Goal: Task Accomplishment & Management: Manage account settings

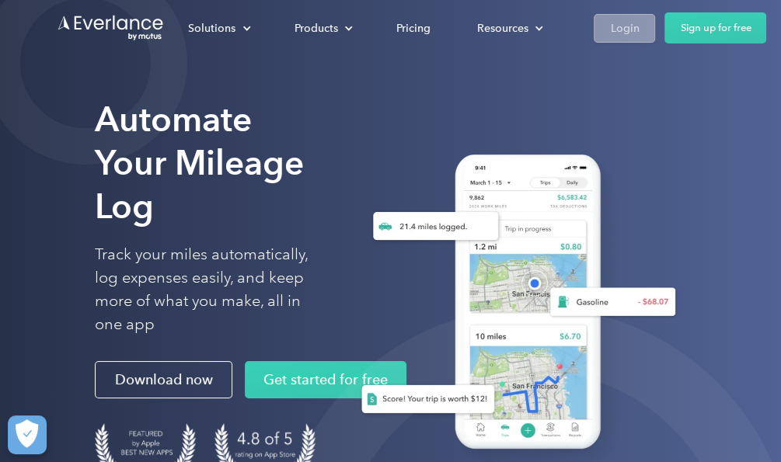
click at [633, 30] on div "Login" at bounding box center [624, 28] width 29 height 19
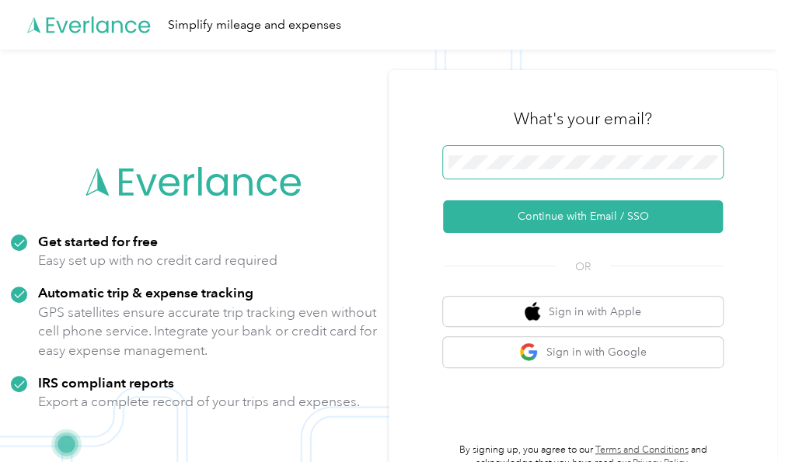
click at [553, 172] on span at bounding box center [583, 162] width 280 height 33
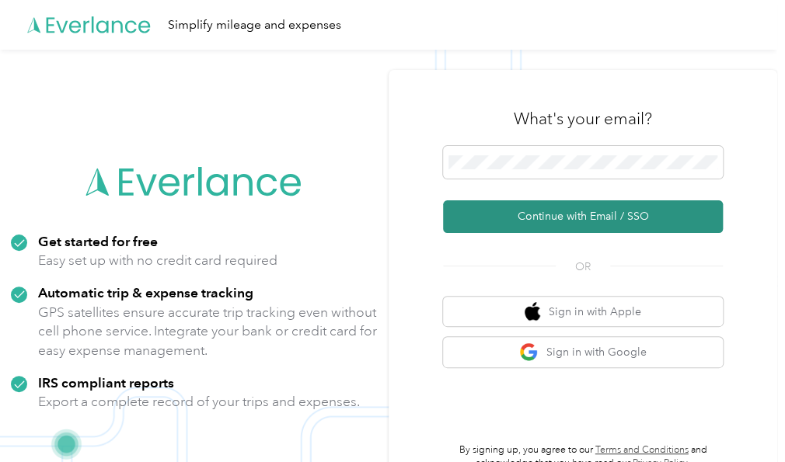
click at [578, 223] on button "Continue with Email / SSO" at bounding box center [583, 216] width 280 height 33
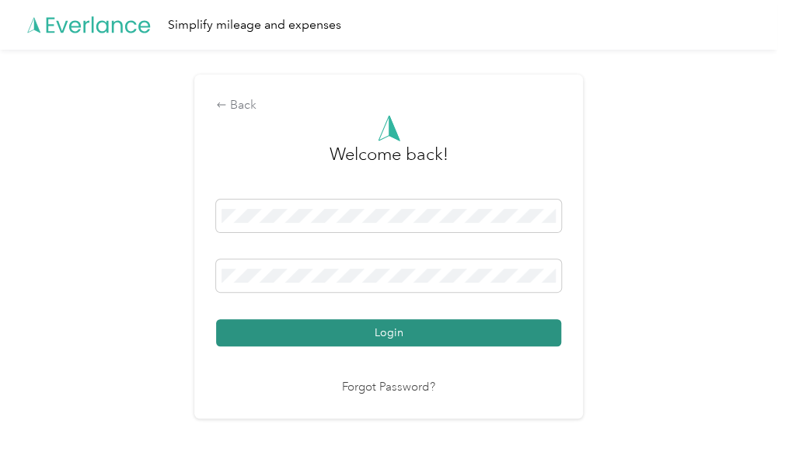
click at [471, 332] on button "Login" at bounding box center [388, 332] width 345 height 27
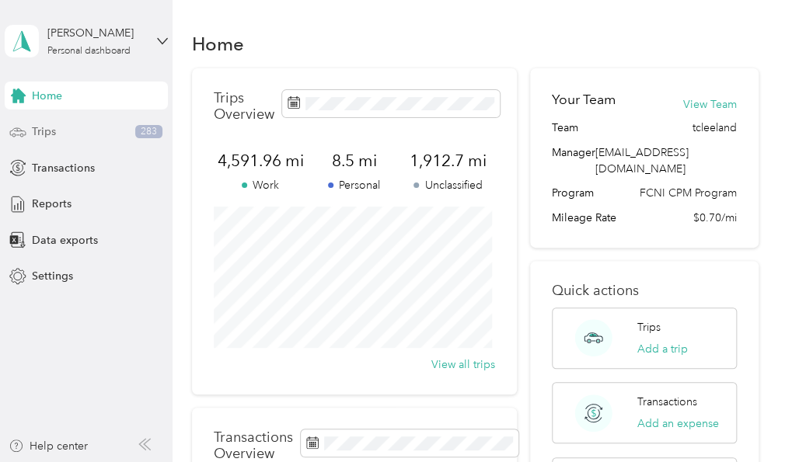
click at [49, 136] on span "Trips" at bounding box center [44, 132] width 24 height 16
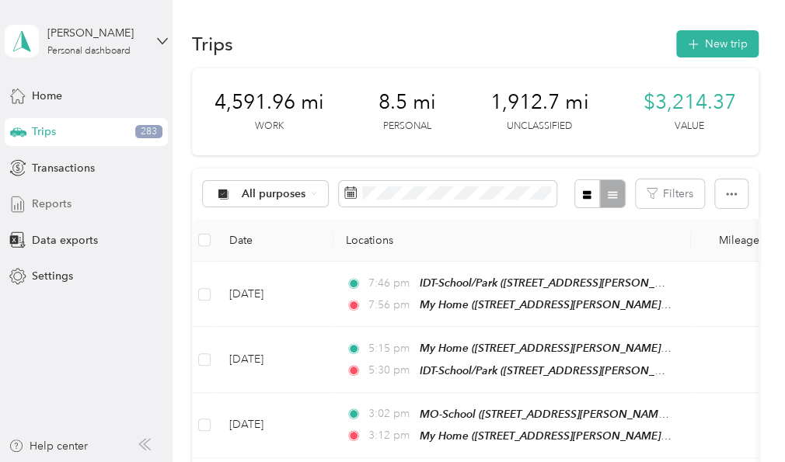
click at [68, 201] on span "Reports" at bounding box center [52, 204] width 40 height 16
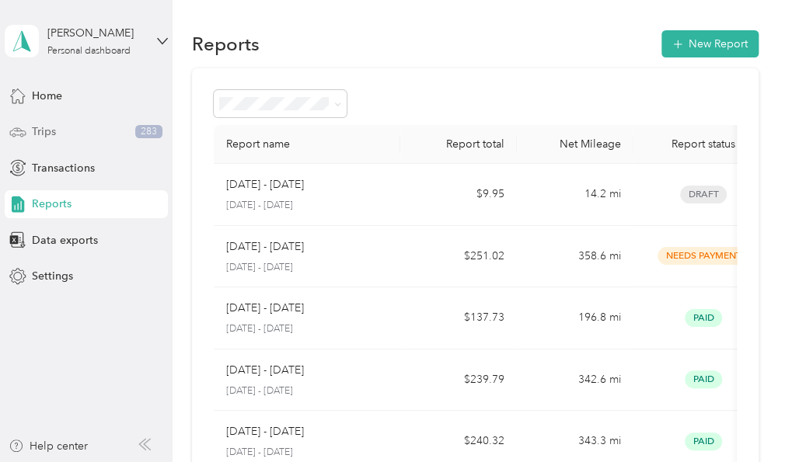
click at [44, 134] on span "Trips" at bounding box center [44, 132] width 24 height 16
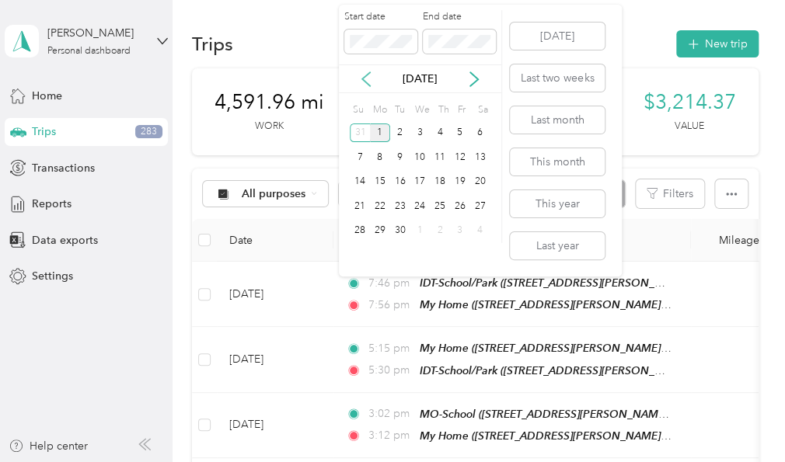
click at [365, 77] on icon at bounding box center [366, 79] width 16 height 16
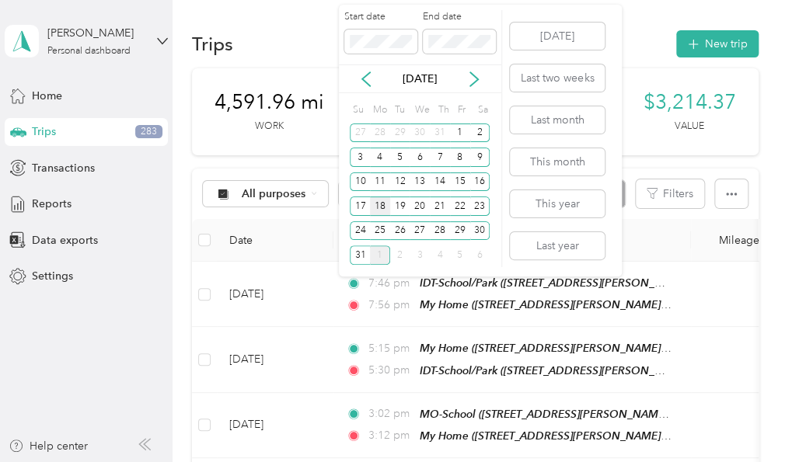
click at [381, 204] on div "18" at bounding box center [380, 206] width 20 height 19
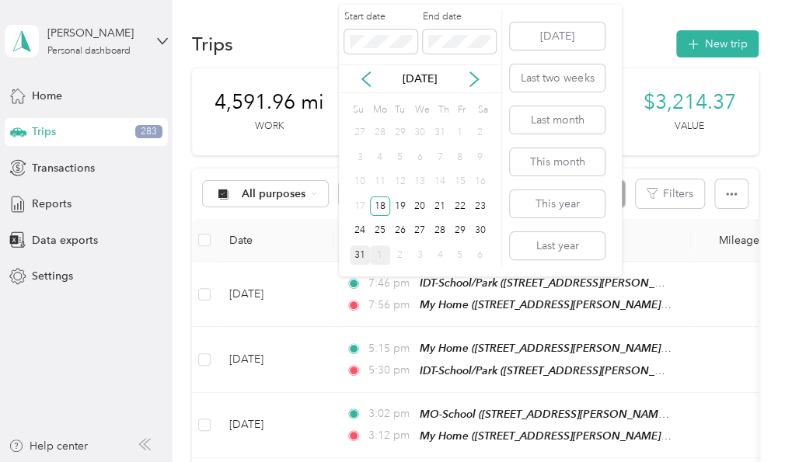
click at [360, 252] on div "31" at bounding box center [360, 254] width 20 height 19
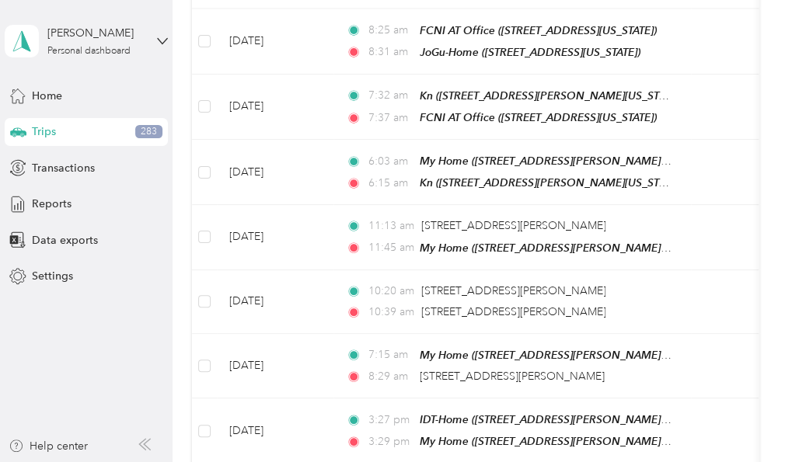
scroll to position [1673, 0]
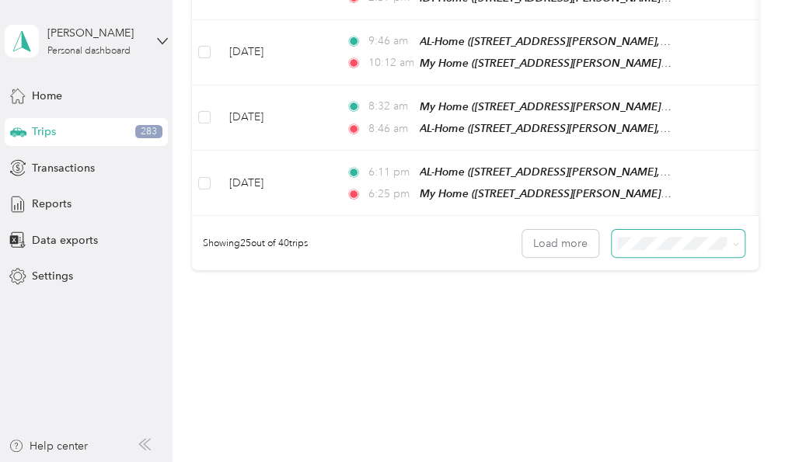
click at [732, 241] on icon at bounding box center [735, 244] width 7 height 7
click at [659, 271] on span "50 per load" at bounding box center [646, 269] width 57 height 13
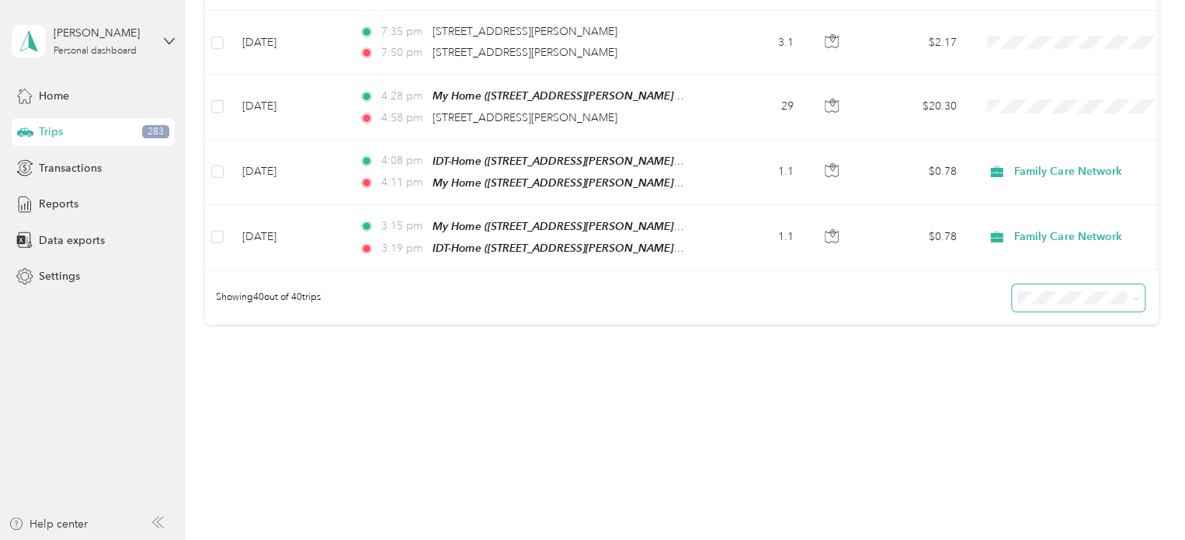
scroll to position [2551, 0]
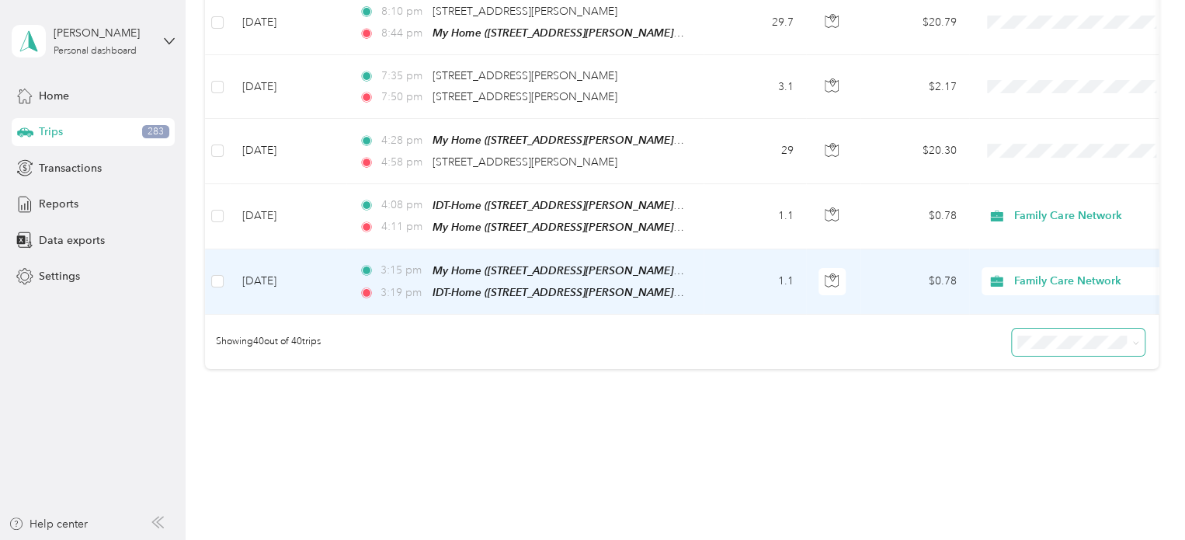
click at [784, 249] on td "$0.78" at bounding box center [915, 281] width 109 height 65
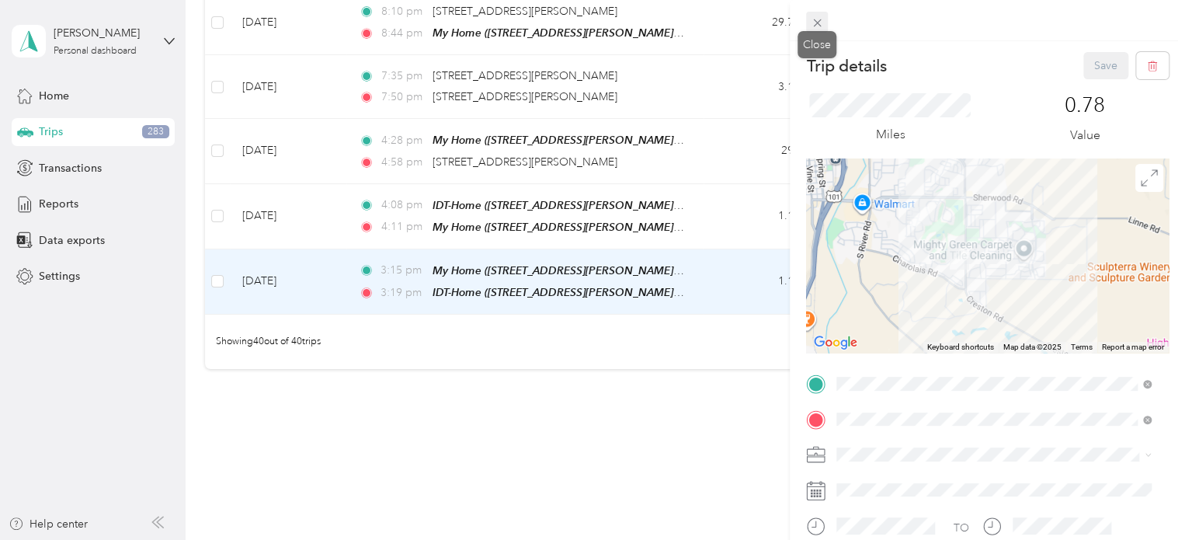
click at [784, 25] on icon at bounding box center [817, 22] width 13 height 13
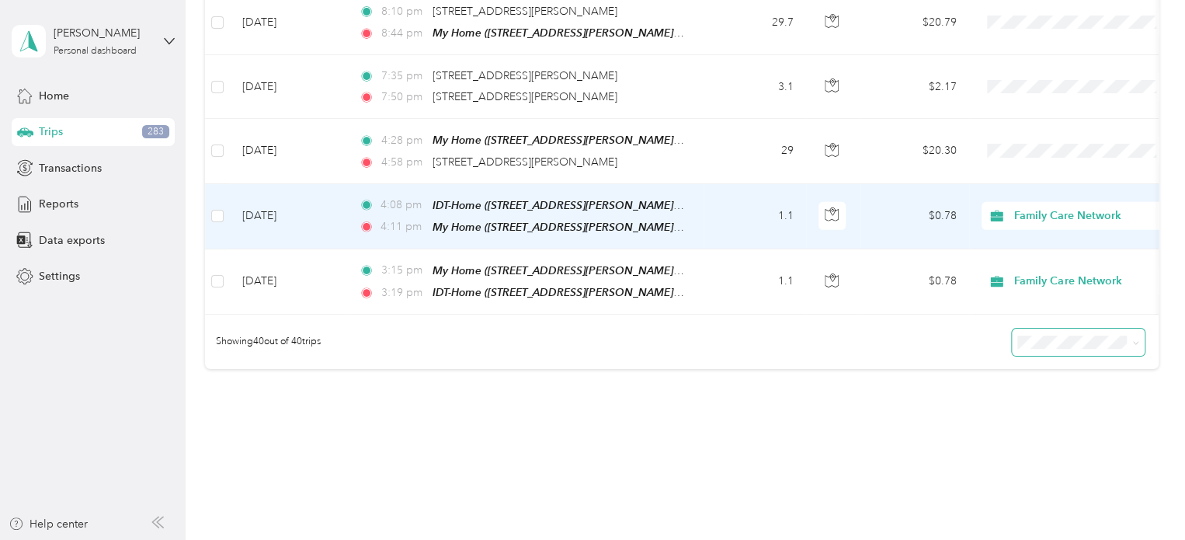
click at [784, 184] on td "$0.78" at bounding box center [915, 216] width 109 height 65
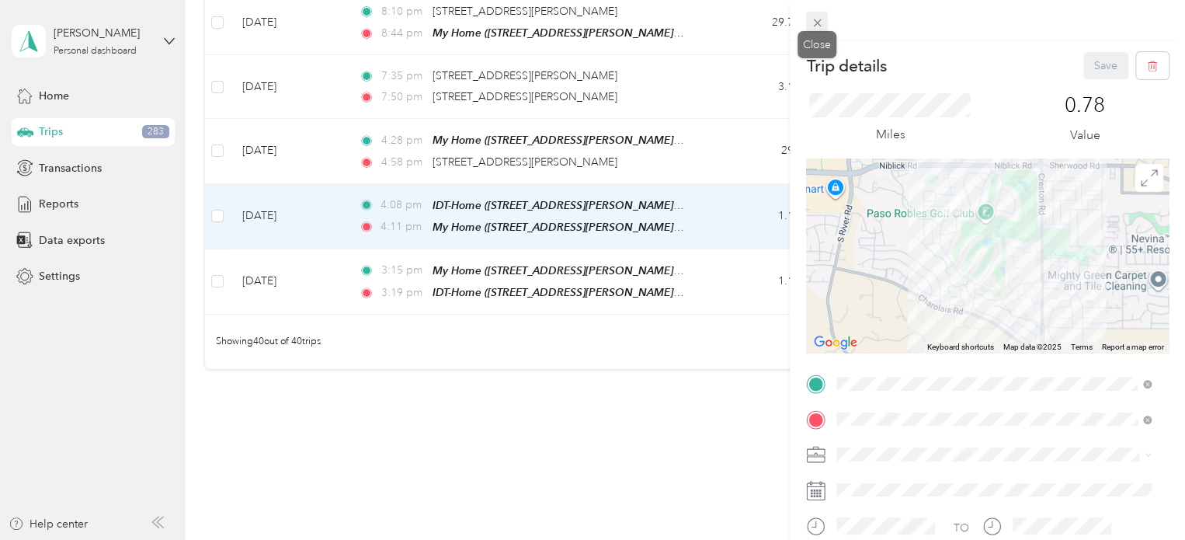
click at [784, 18] on icon at bounding box center [817, 22] width 13 height 13
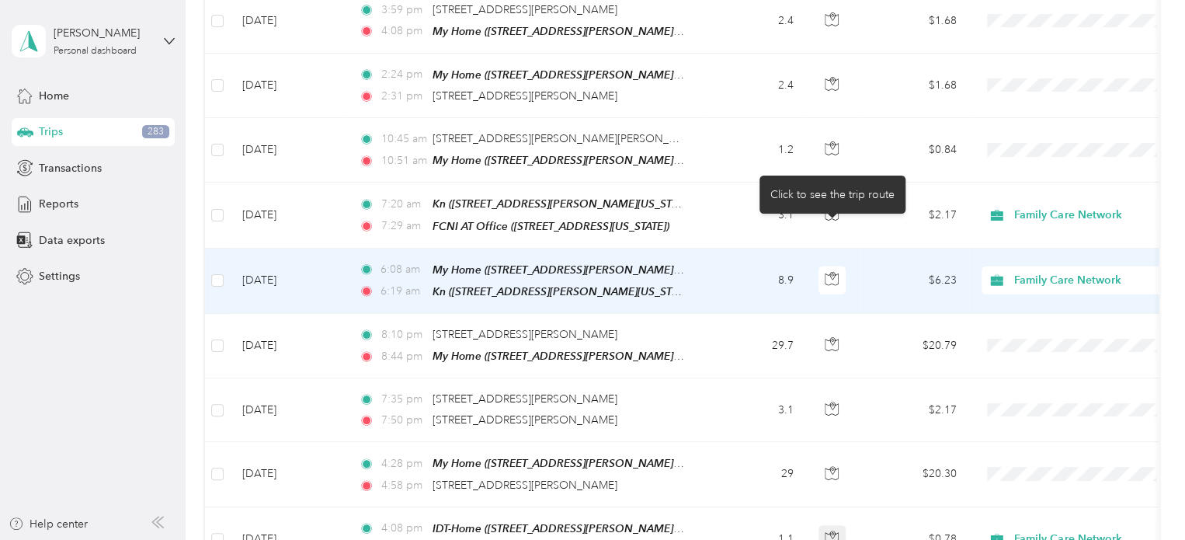
scroll to position [2226, 0]
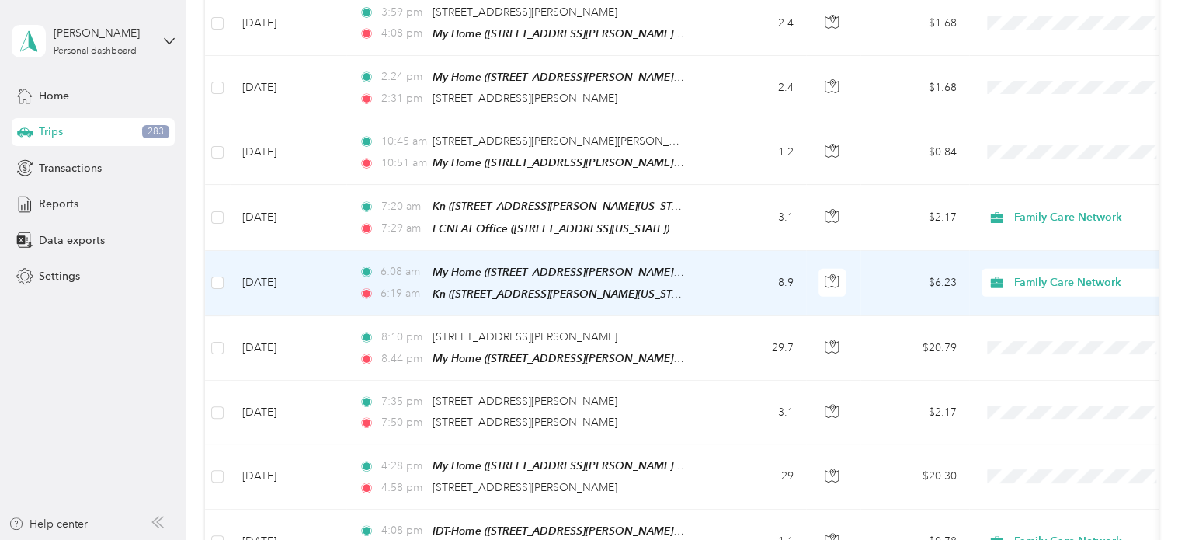
click at [784, 252] on td "$6.23" at bounding box center [915, 283] width 109 height 65
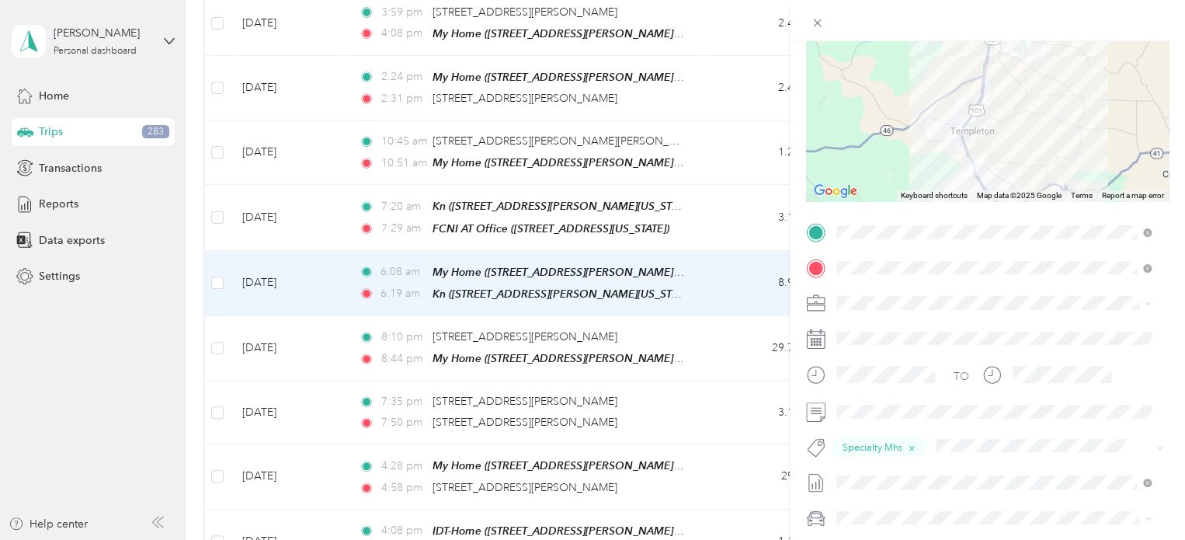
scroll to position [152, 0]
click at [784, 23] on icon at bounding box center [817, 23] width 8 height 8
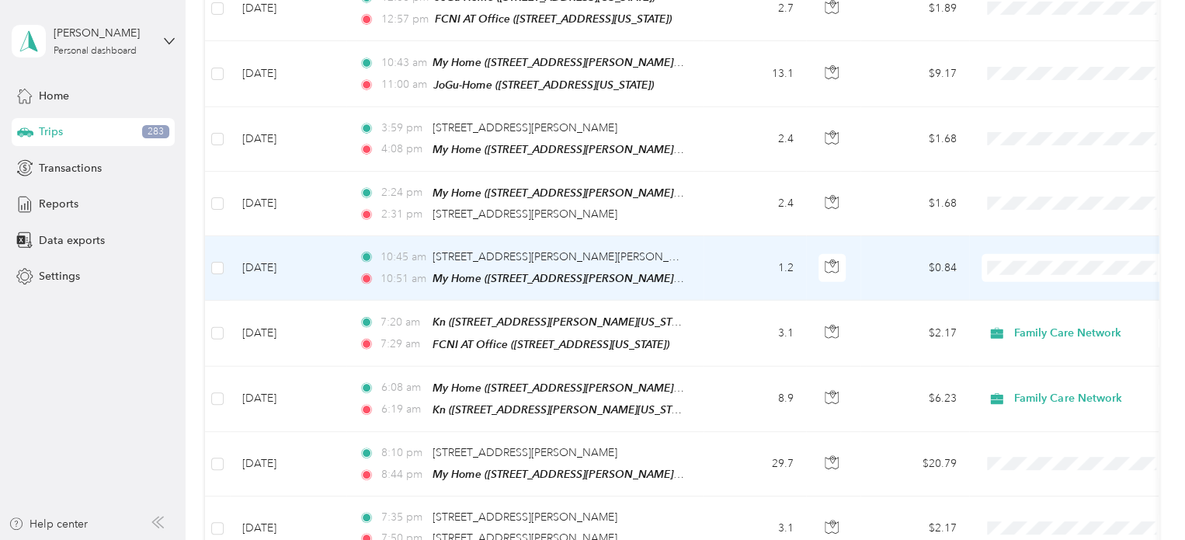
scroll to position [2107, 0]
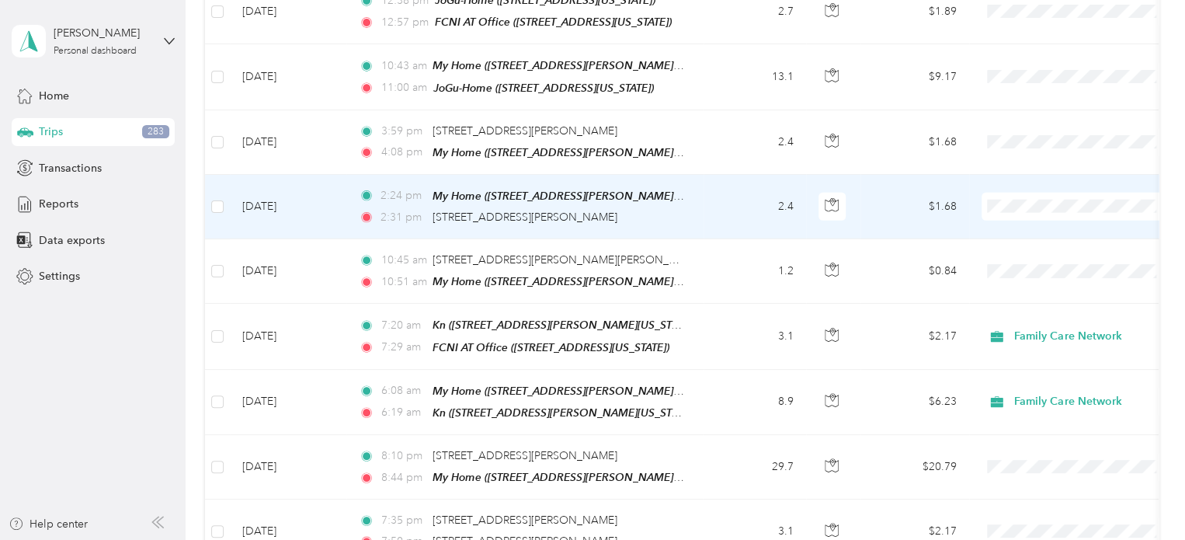
click at [784, 175] on td "$1.68" at bounding box center [915, 207] width 109 height 64
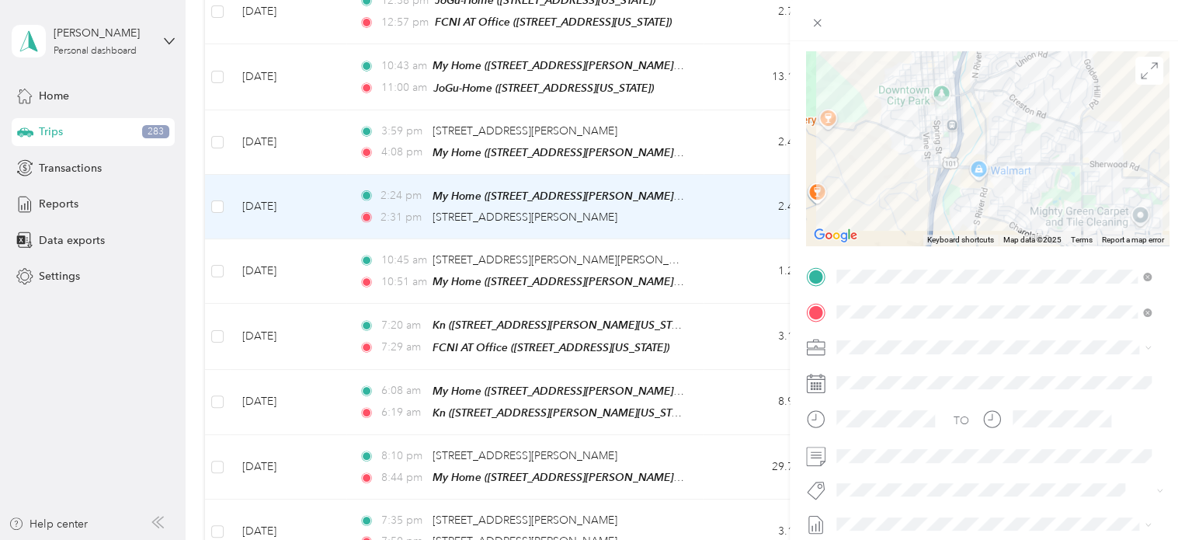
scroll to position [140, 0]
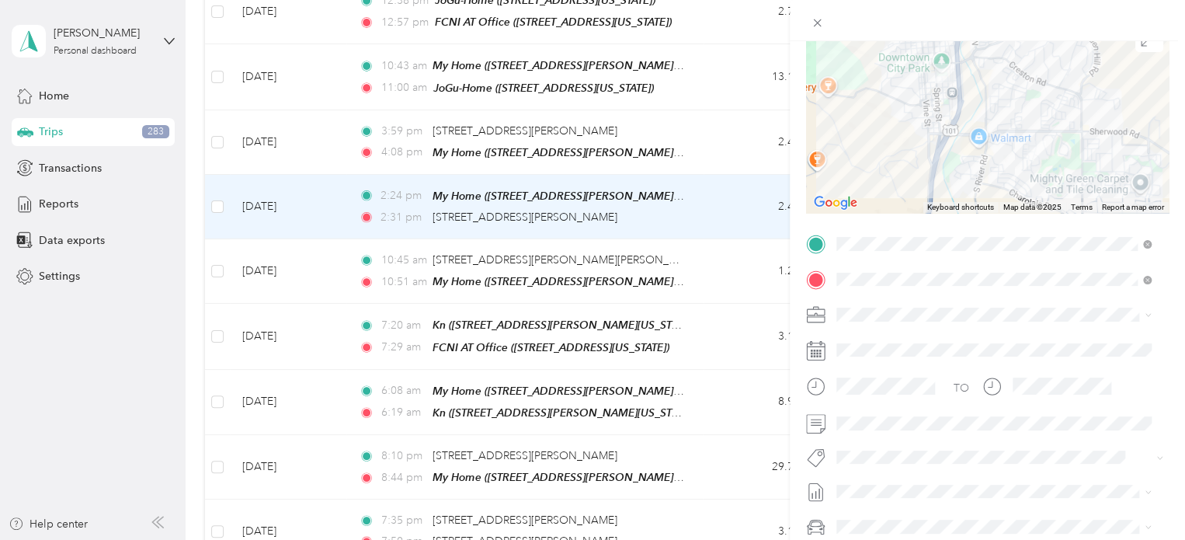
click at [784, 342] on li "Family Care Network" at bounding box center [993, 332] width 325 height 27
click at [784, 272] on button "Specialty Mhs" at bounding box center [883, 273] width 82 height 19
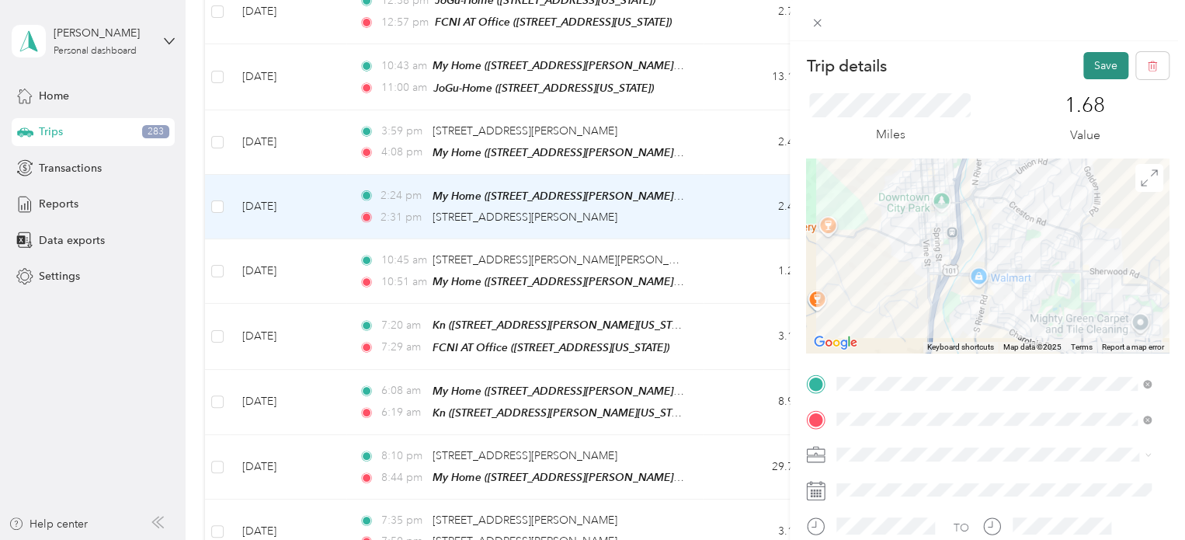
click at [784, 68] on button "Save" at bounding box center [1106, 65] width 45 height 27
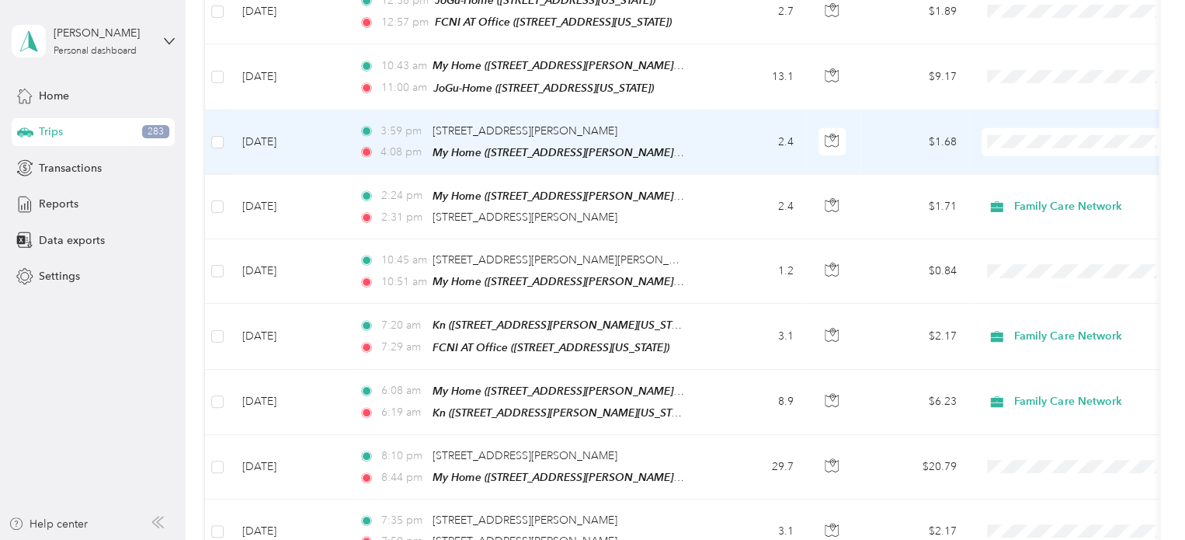
click at [784, 110] on td "$1.68" at bounding box center [915, 142] width 109 height 64
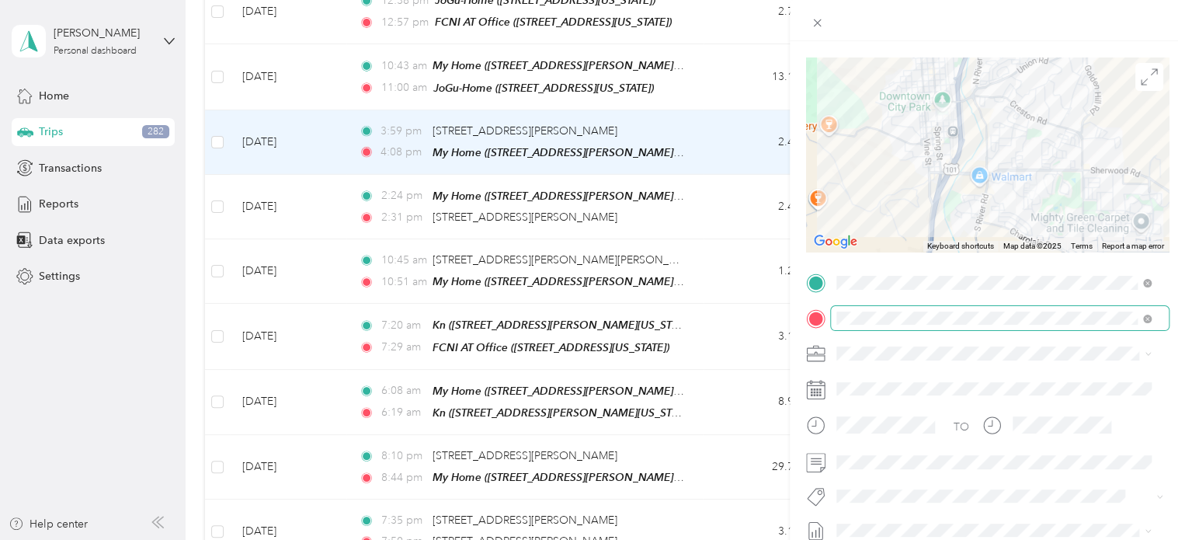
scroll to position [102, 0]
click at [784, 378] on div "Family Care Network" at bounding box center [994, 375] width 304 height 16
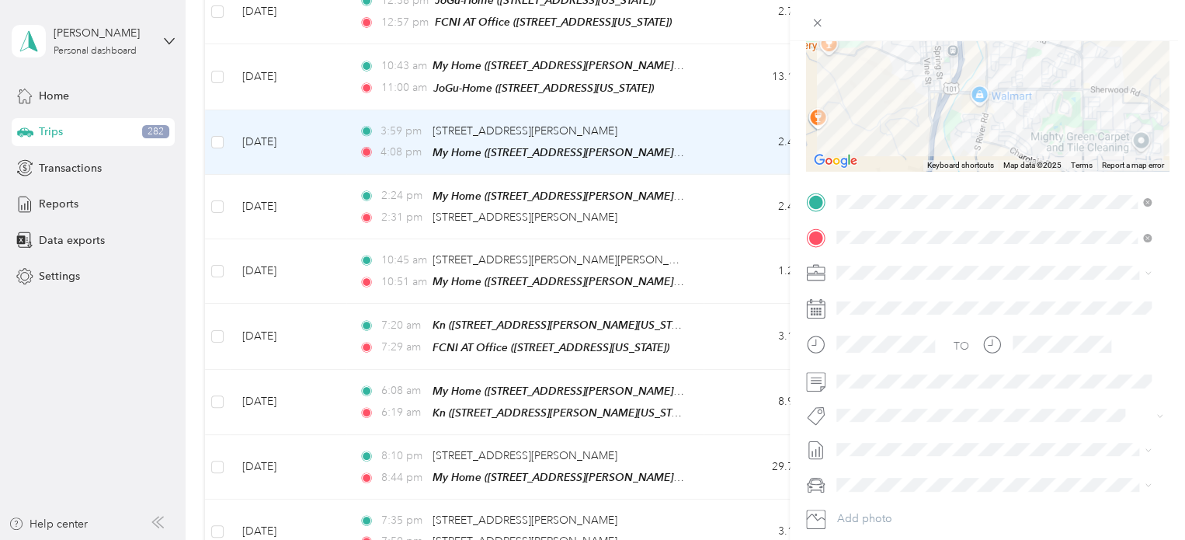
scroll to position [183, 0]
click at [784, 231] on span "Specialty Mhs" at bounding box center [883, 228] width 60 height 14
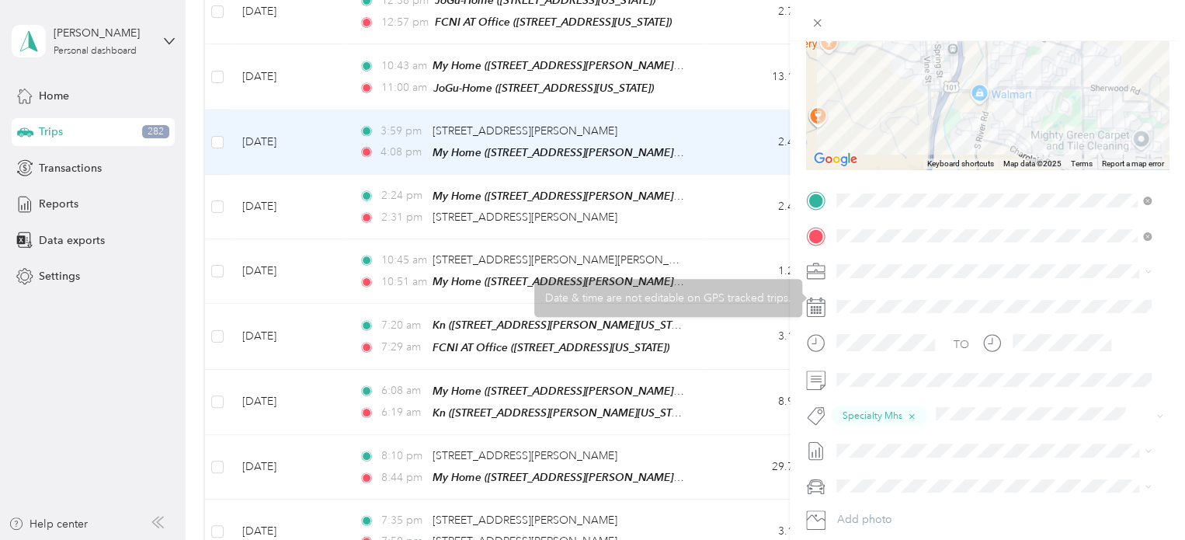
scroll to position [0, 0]
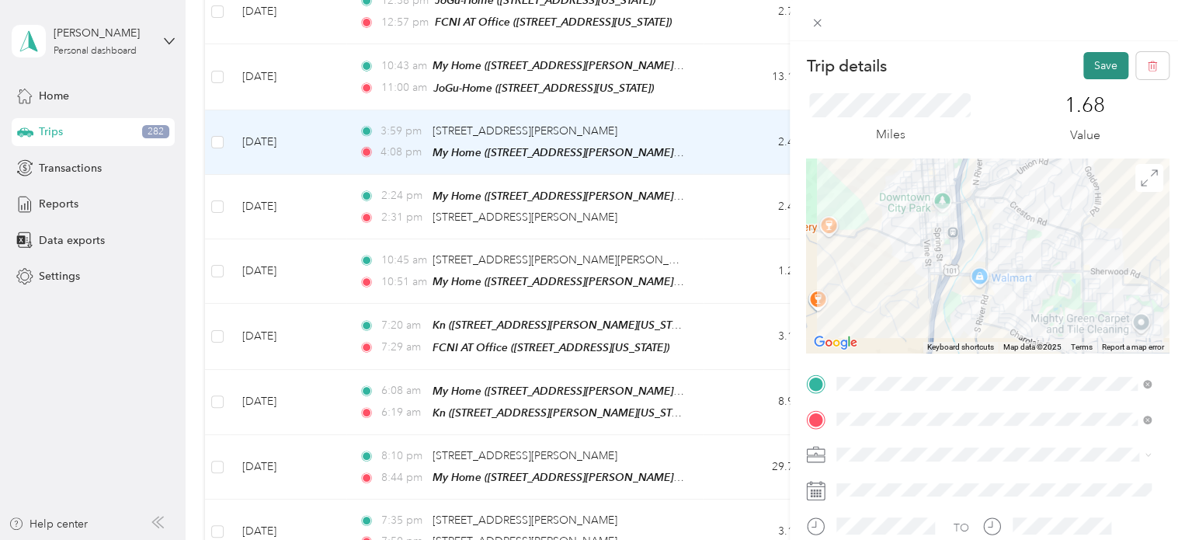
click at [784, 65] on button "Save" at bounding box center [1106, 65] width 45 height 27
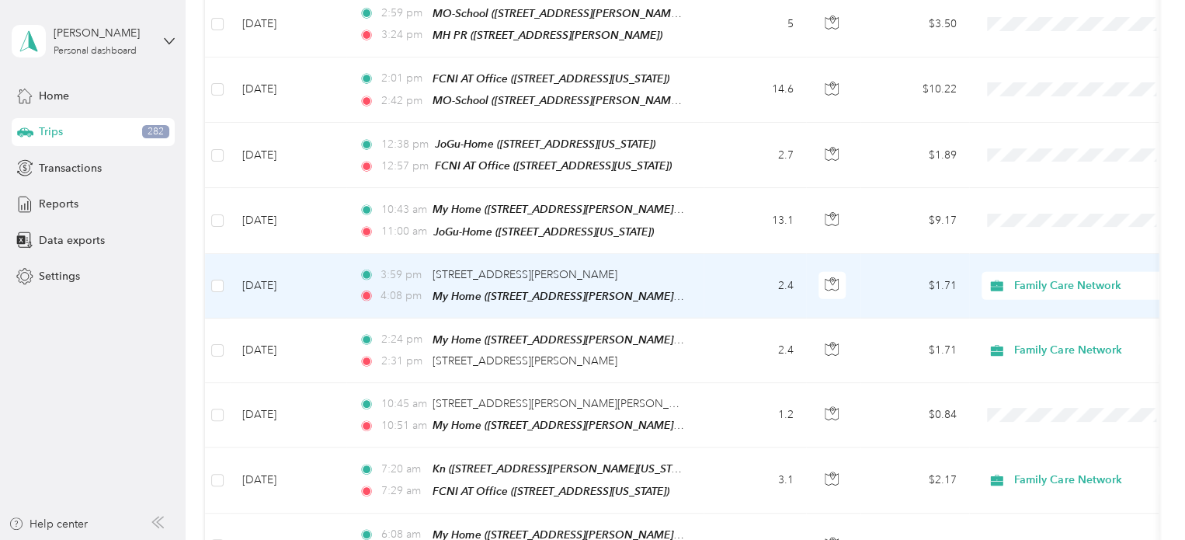
scroll to position [1949, 0]
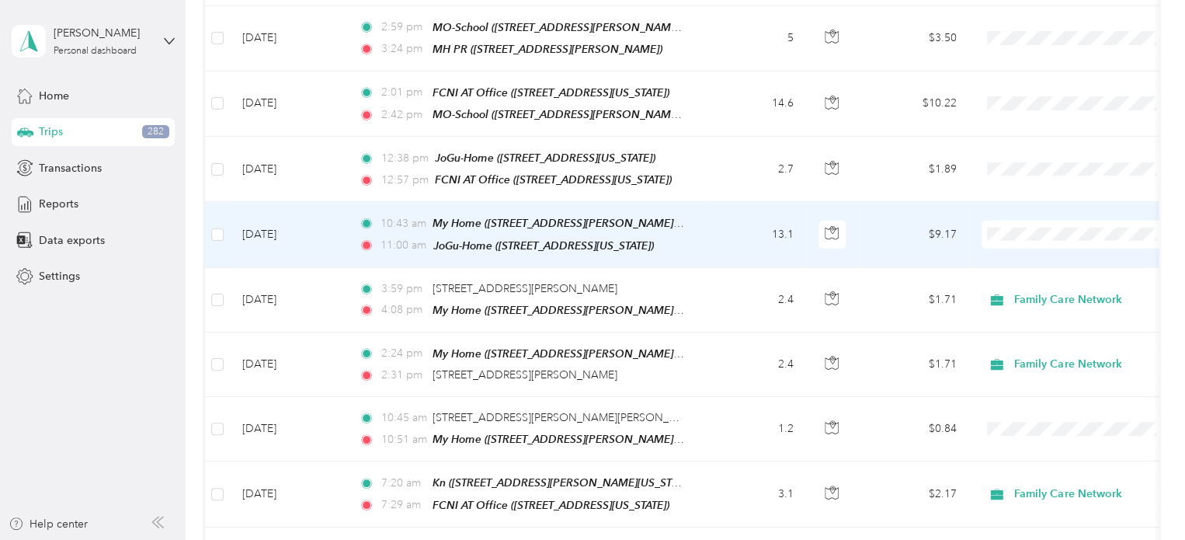
click at [784, 194] on body "[PERSON_NAME] Personal dashboard Home Trips 282 Transactions Reports Data expor…" at bounding box center [589, 270] width 1178 height 540
click at [784, 202] on td "$9.17" at bounding box center [915, 234] width 109 height 65
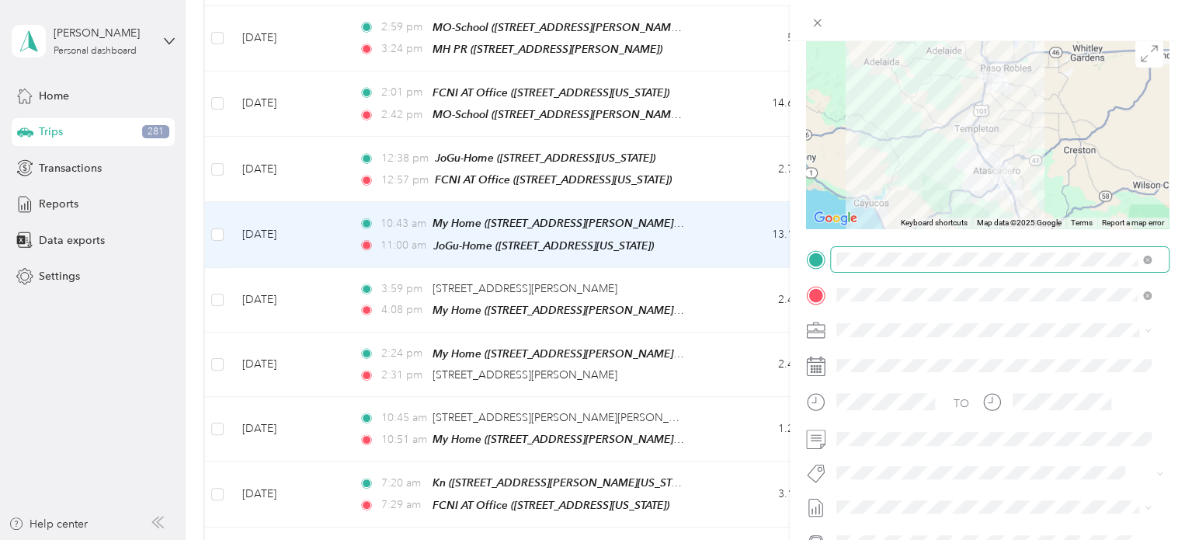
scroll to position [137, 0]
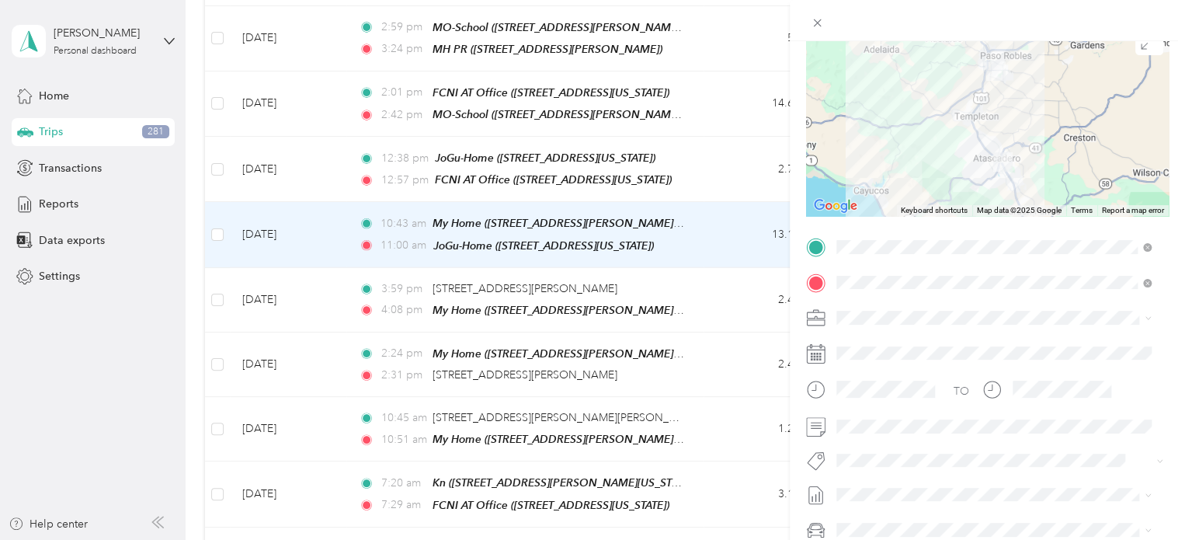
click at [784, 343] on div "Family Care Network" at bounding box center [994, 337] width 304 height 16
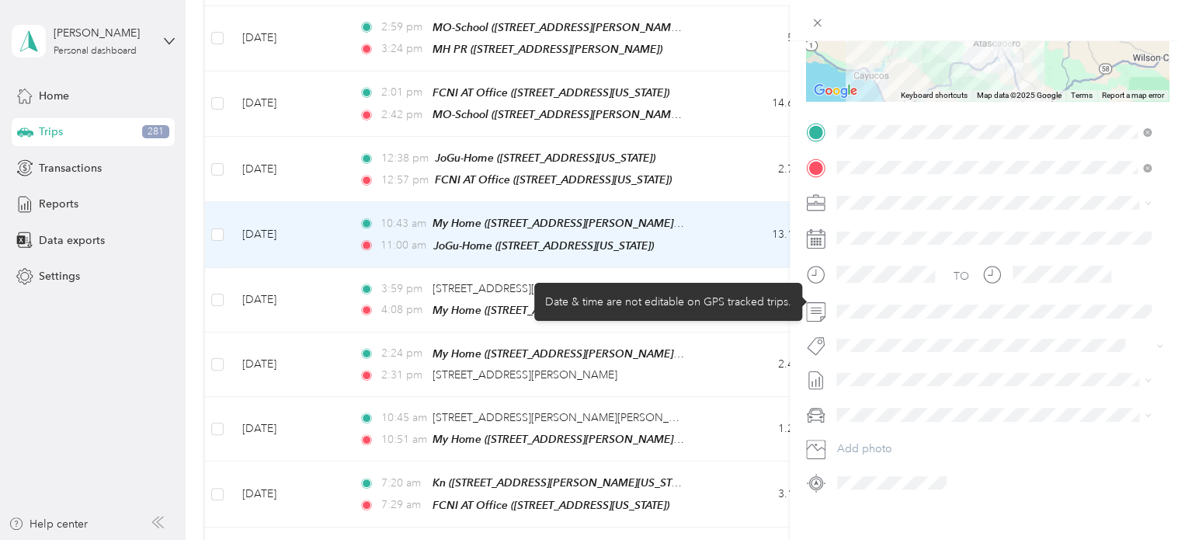
scroll to position [252, 0]
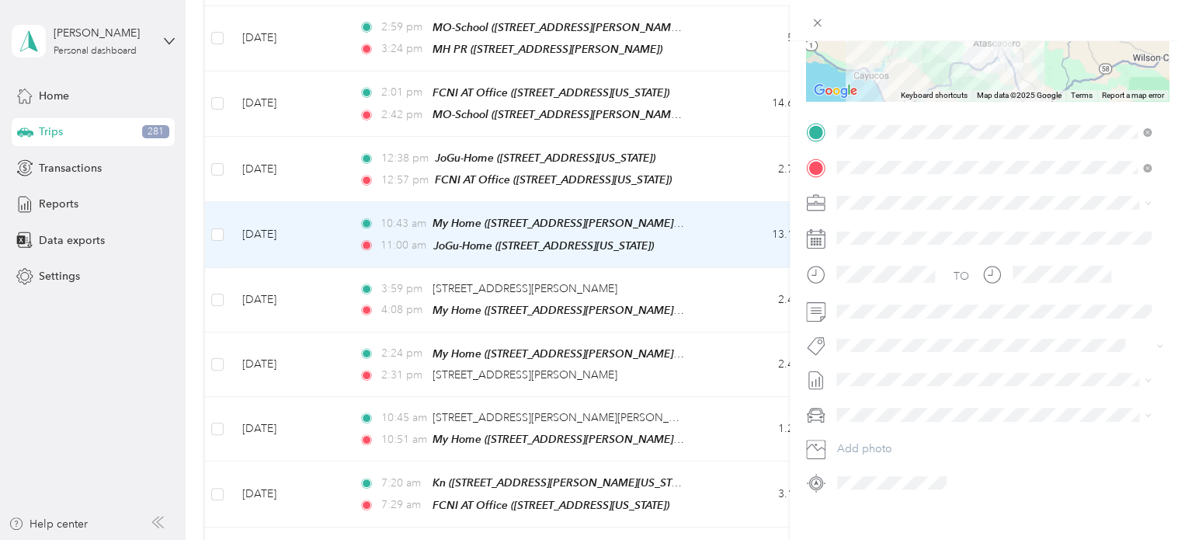
click at [784, 165] on button "Specialty Mhs" at bounding box center [883, 167] width 82 height 19
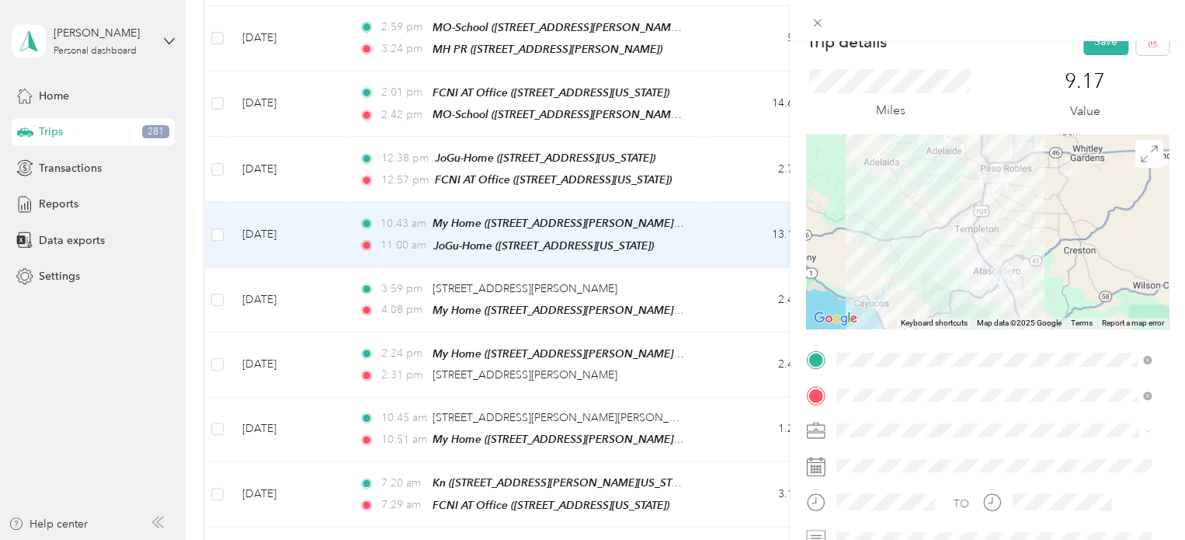
scroll to position [23, 0]
click at [784, 51] on button "Save" at bounding box center [1106, 42] width 45 height 27
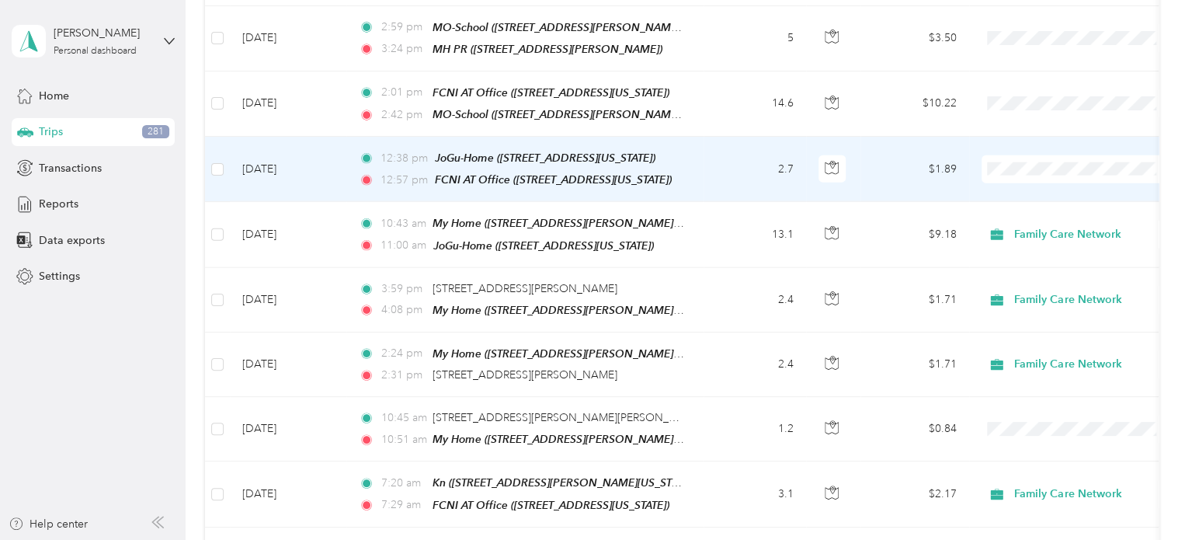
click at [784, 137] on td "$1.89" at bounding box center [915, 169] width 109 height 65
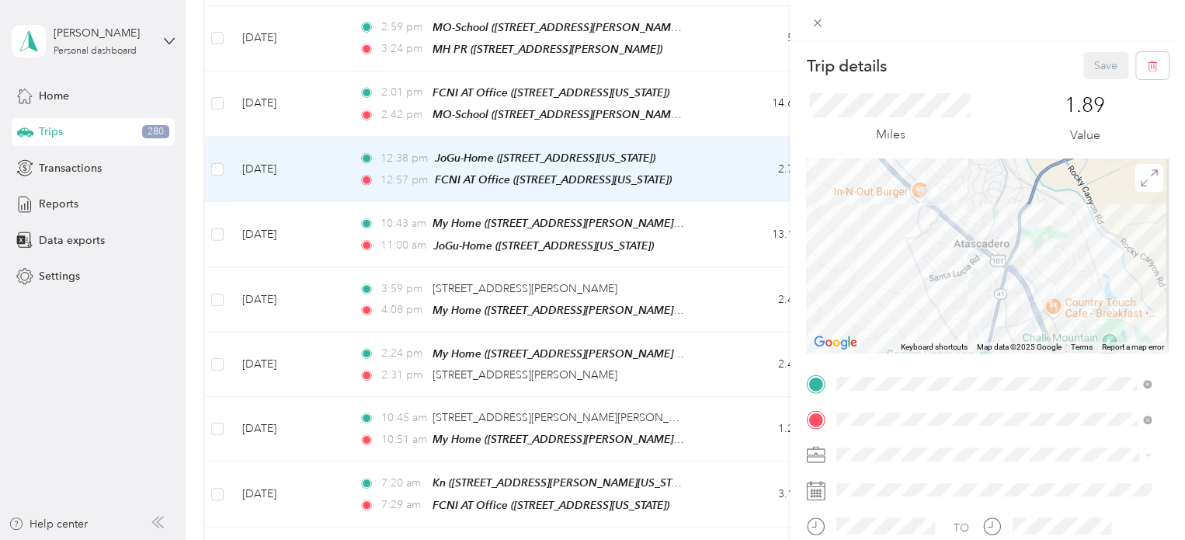
click at [784, 461] on ol "Family Care Network Personal" at bounding box center [993, 487] width 325 height 54
click at [784, 461] on span "Family Care Network" at bounding box center [893, 472] width 102 height 13
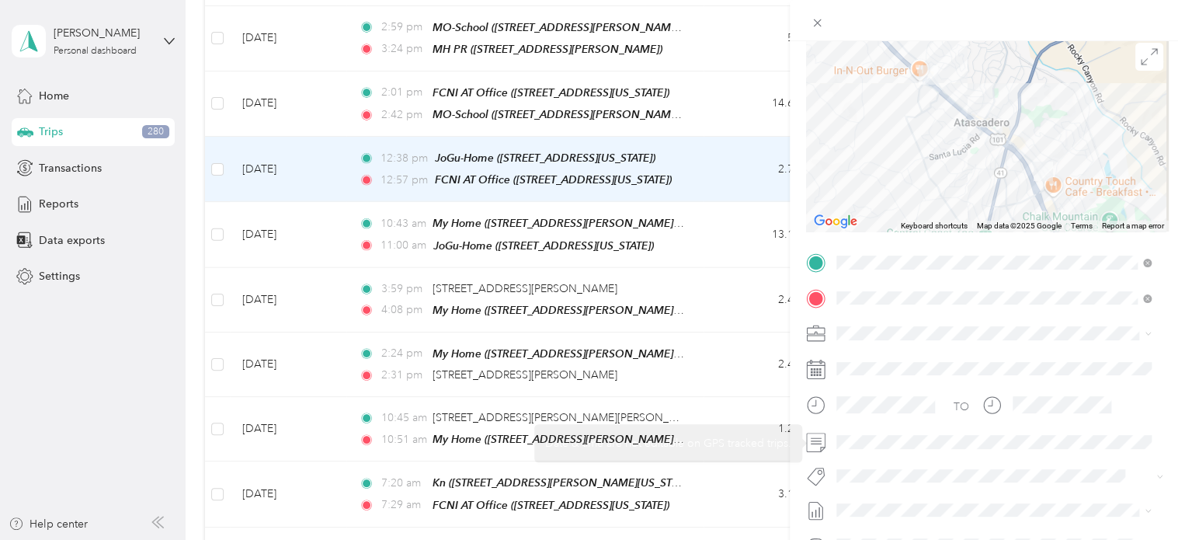
scroll to position [127, 0]
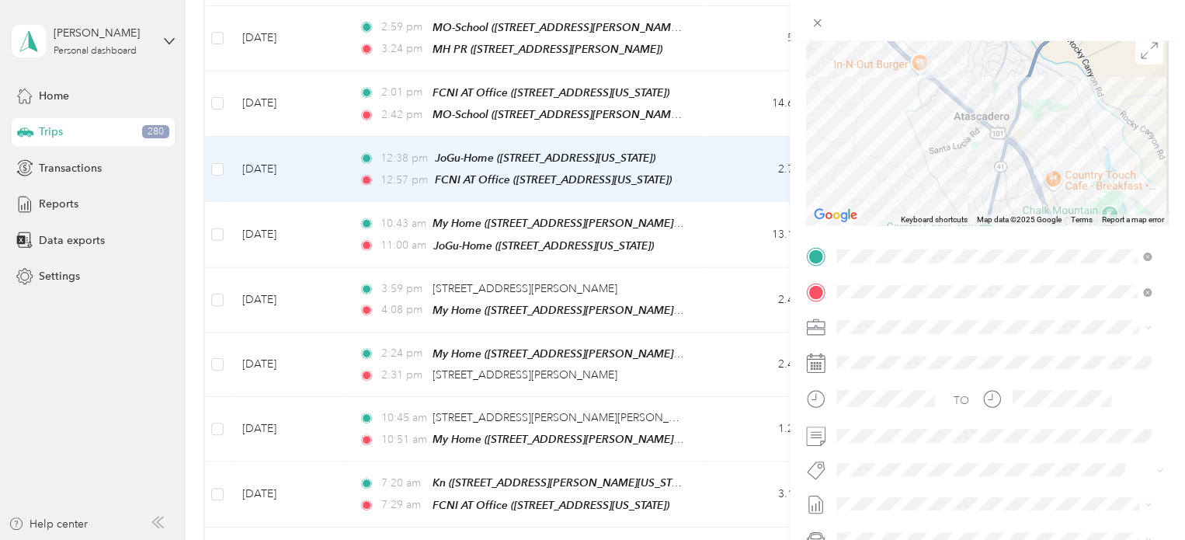
click at [784, 287] on span "Specialty Mhs" at bounding box center [883, 286] width 60 height 14
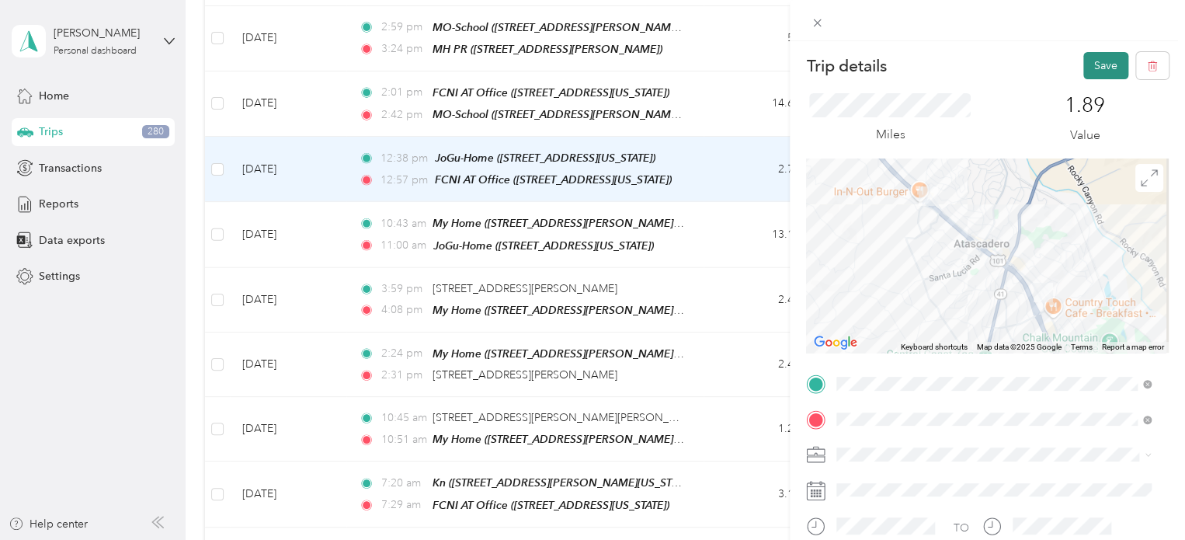
click at [784, 73] on button "Save" at bounding box center [1106, 65] width 45 height 27
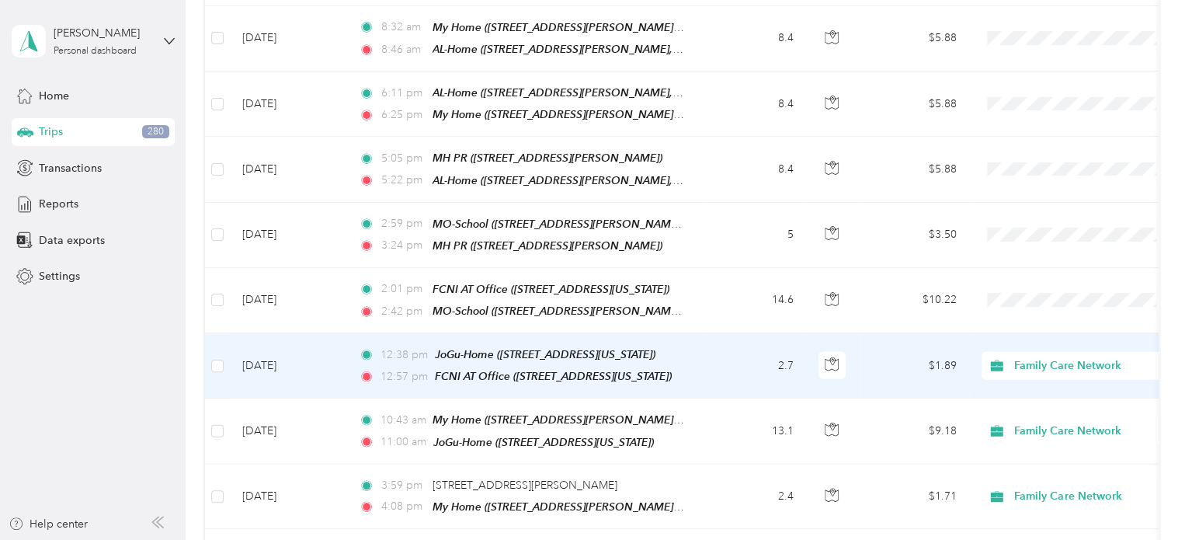
scroll to position [1746, 0]
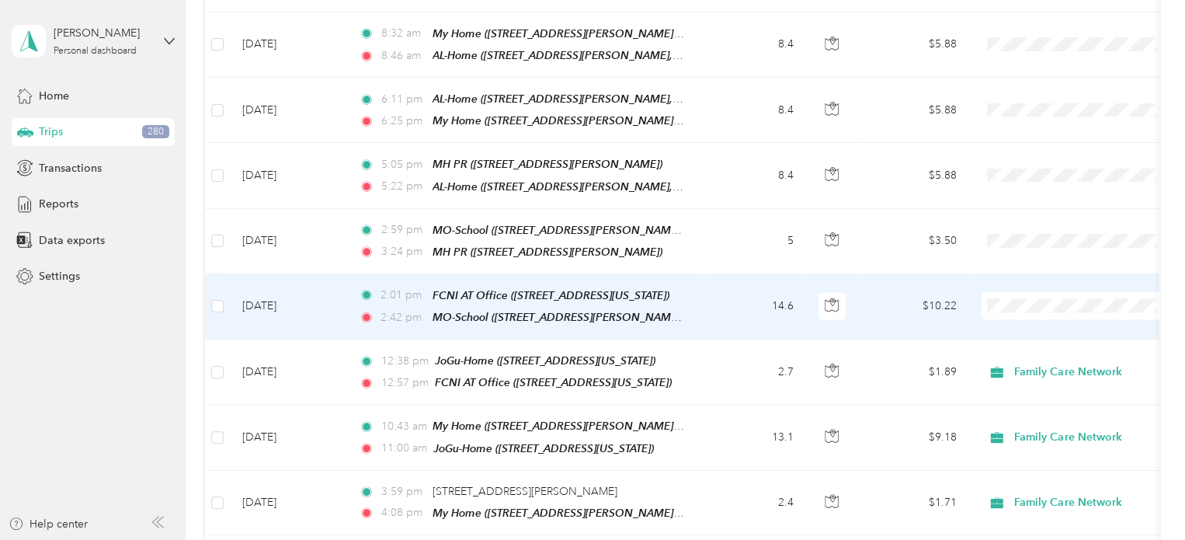
click at [784, 274] on td "$10.22" at bounding box center [915, 306] width 109 height 65
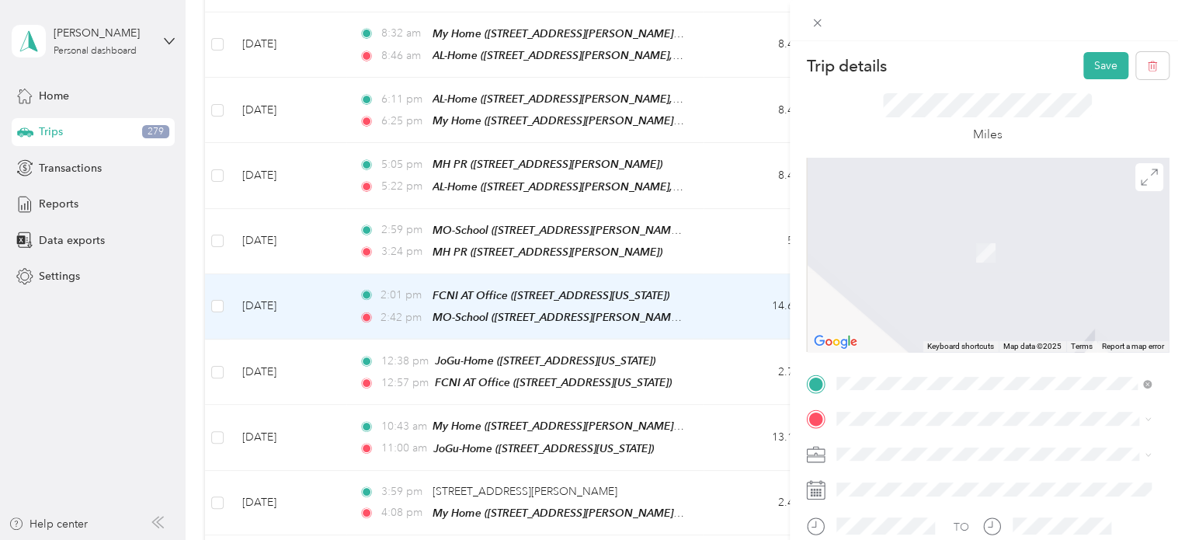
click at [784, 249] on div "TEAM MH [GEOGRAPHIC_DATA][STREET_ADDRESS][PERSON_NAME][GEOGRAPHIC_DATA]" at bounding box center [958, 241] width 185 height 38
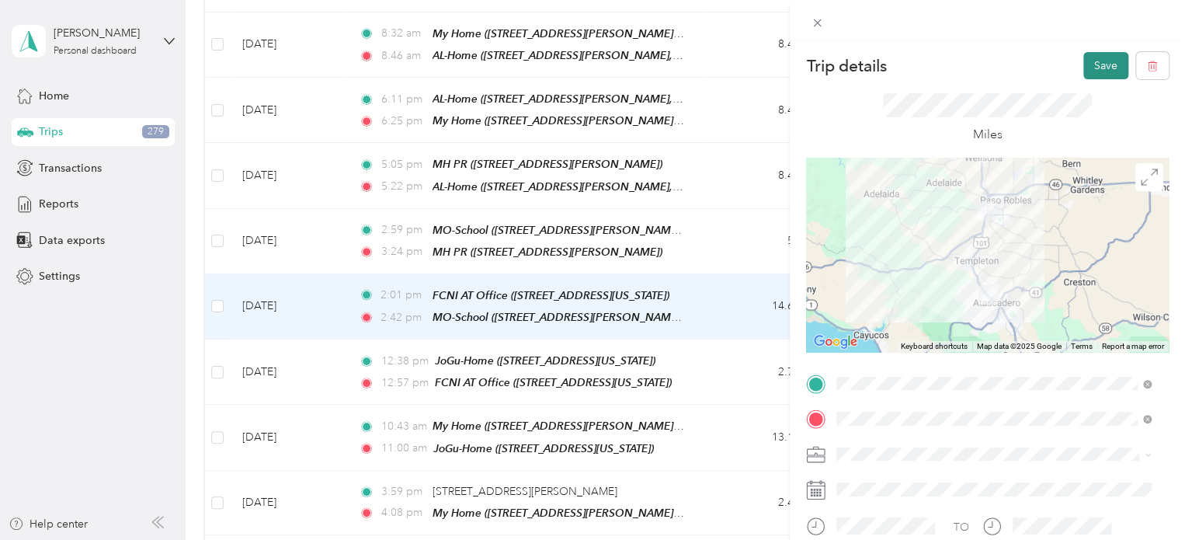
click at [784, 61] on button "Save" at bounding box center [1106, 65] width 45 height 27
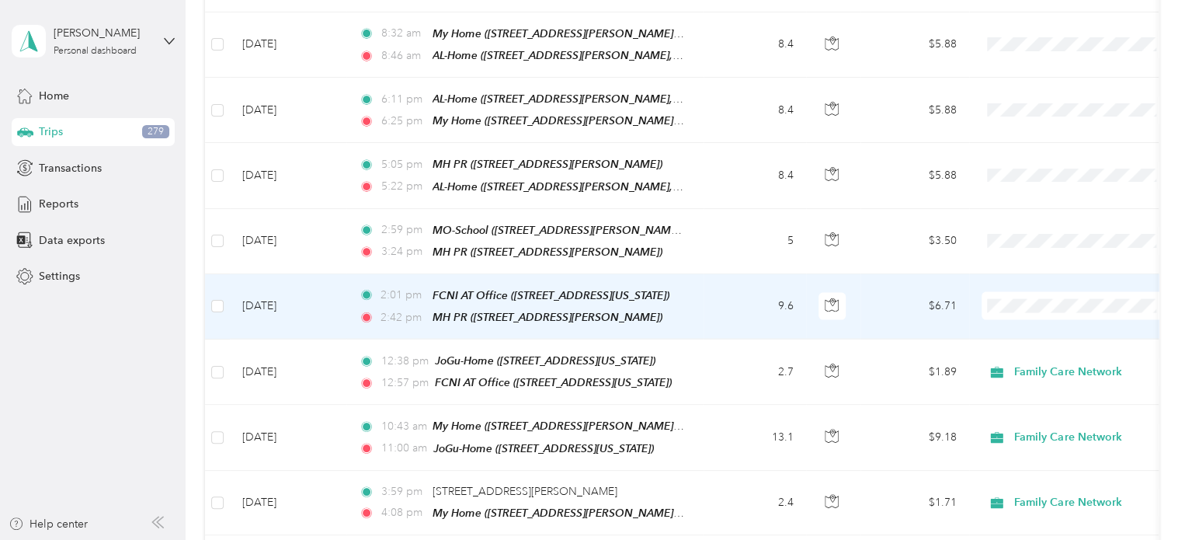
click at [784, 274] on td "$6.71" at bounding box center [915, 306] width 109 height 65
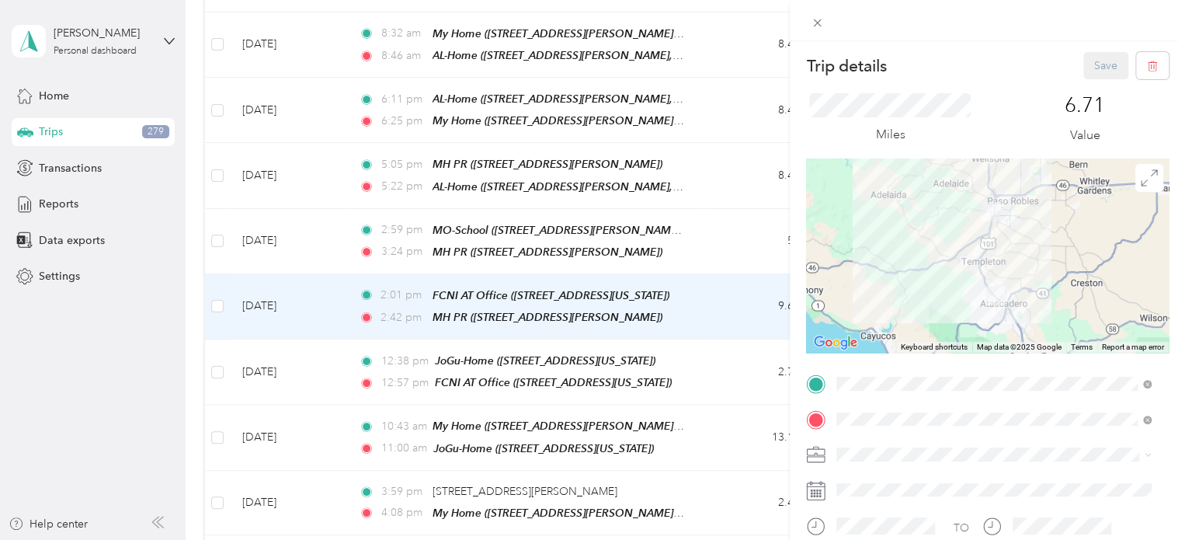
click at [784, 461] on li "Family Care Network" at bounding box center [993, 472] width 325 height 27
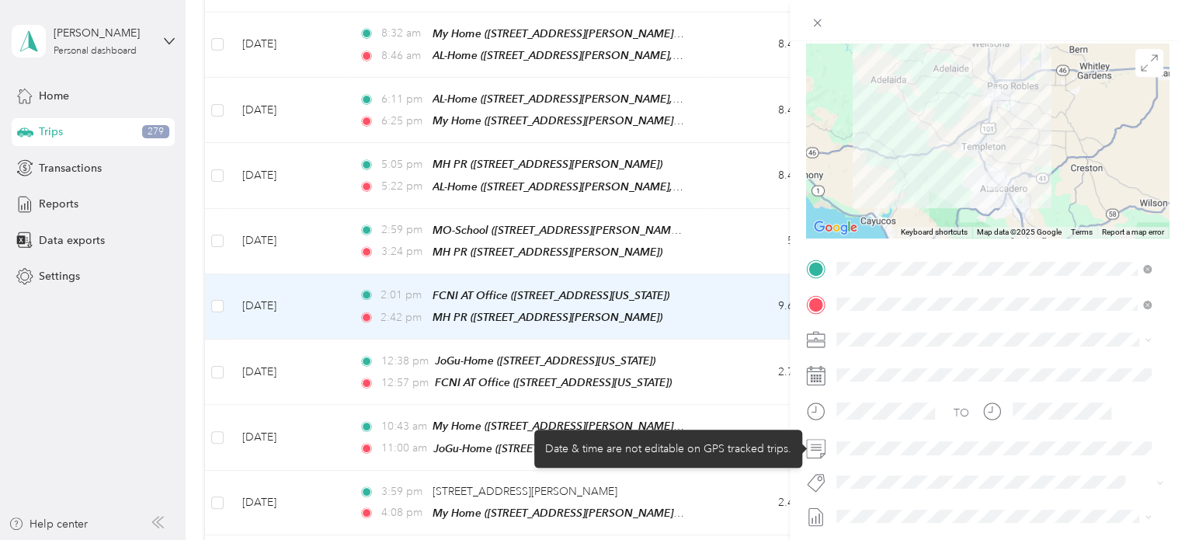
scroll to position [126, 0]
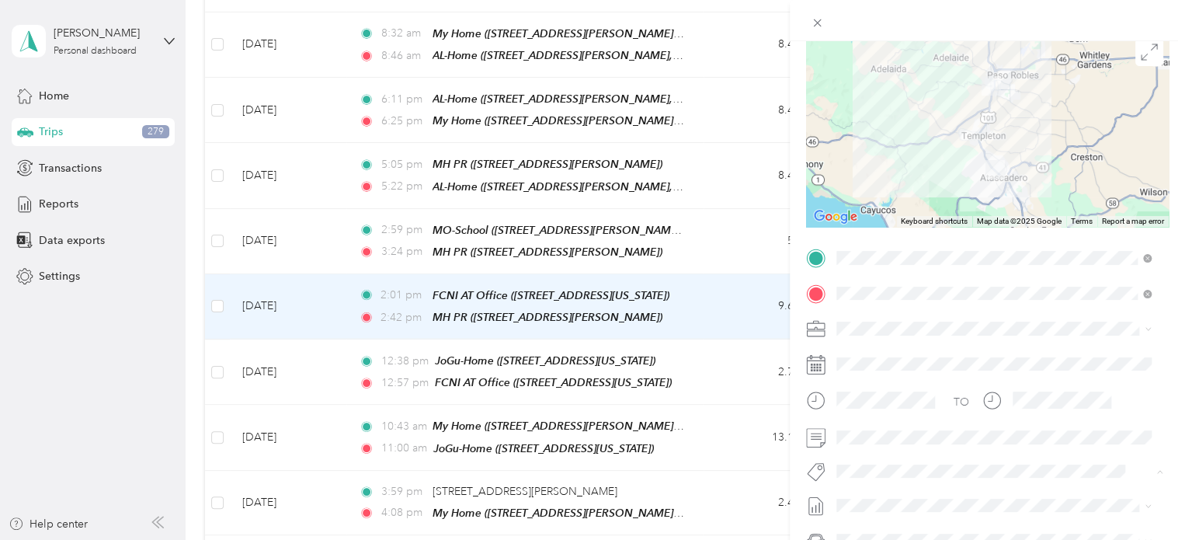
click at [784, 288] on span "Specialty Mhs" at bounding box center [883, 294] width 60 height 14
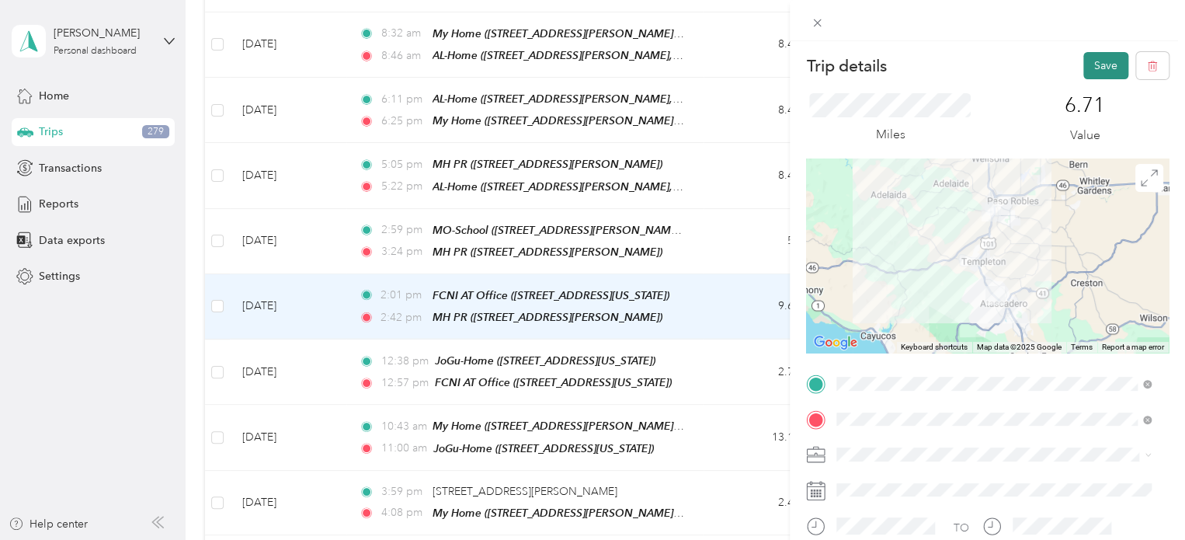
click at [784, 65] on button "Save" at bounding box center [1106, 65] width 45 height 27
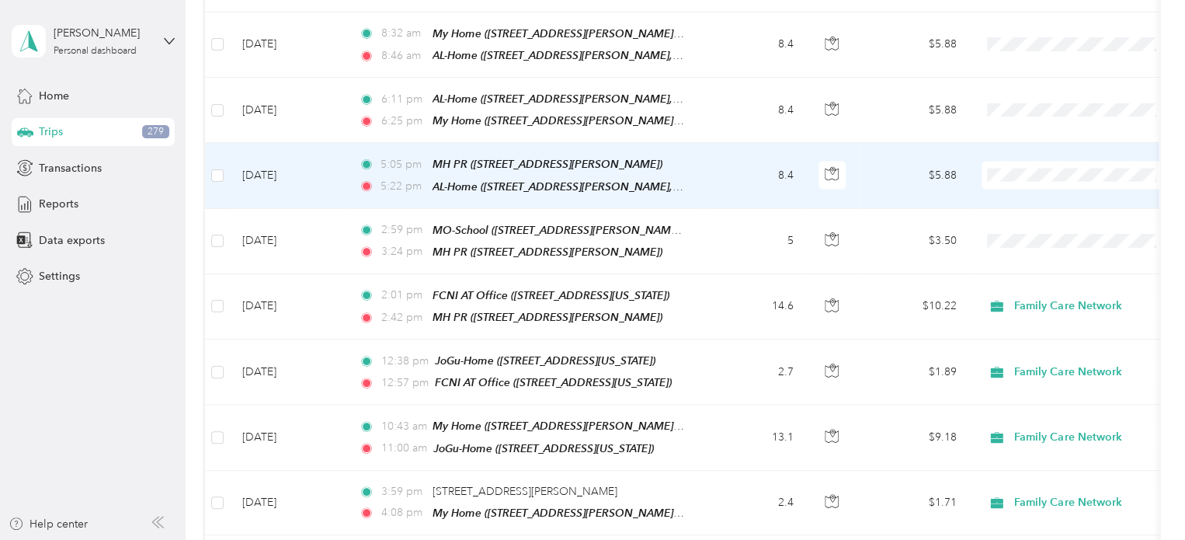
click at [784, 143] on td "$5.88" at bounding box center [915, 175] width 109 height 65
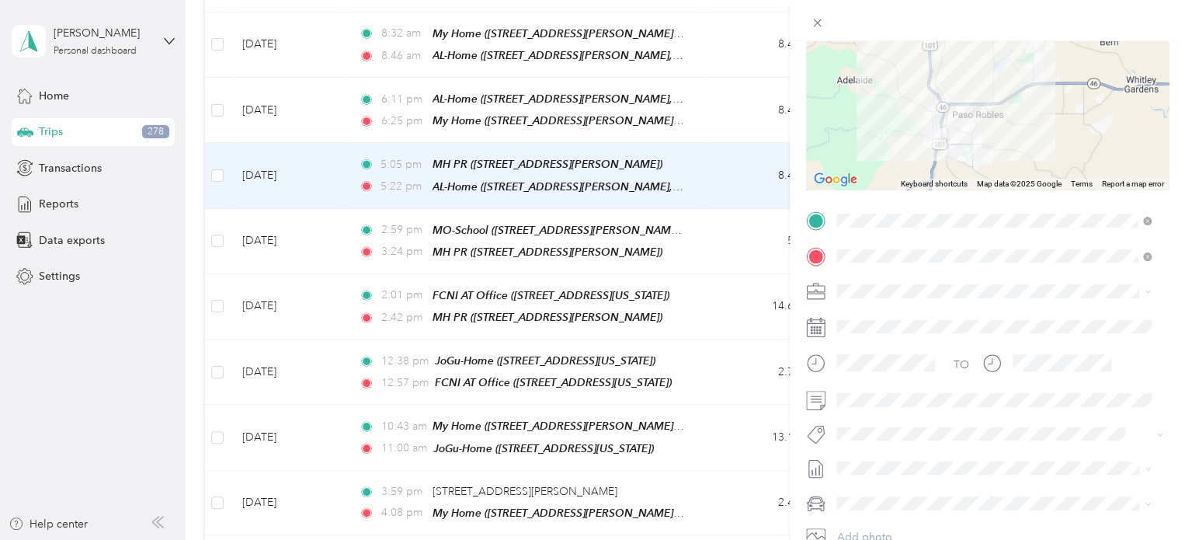
scroll to position [164, 0]
click at [784, 326] on ol "Family Care Network Personal" at bounding box center [993, 326] width 325 height 54
click at [784, 314] on span "Family Care Network" at bounding box center [893, 317] width 102 height 13
click at [784, 257] on li "Specialty Mhs" at bounding box center [993, 253] width 325 height 30
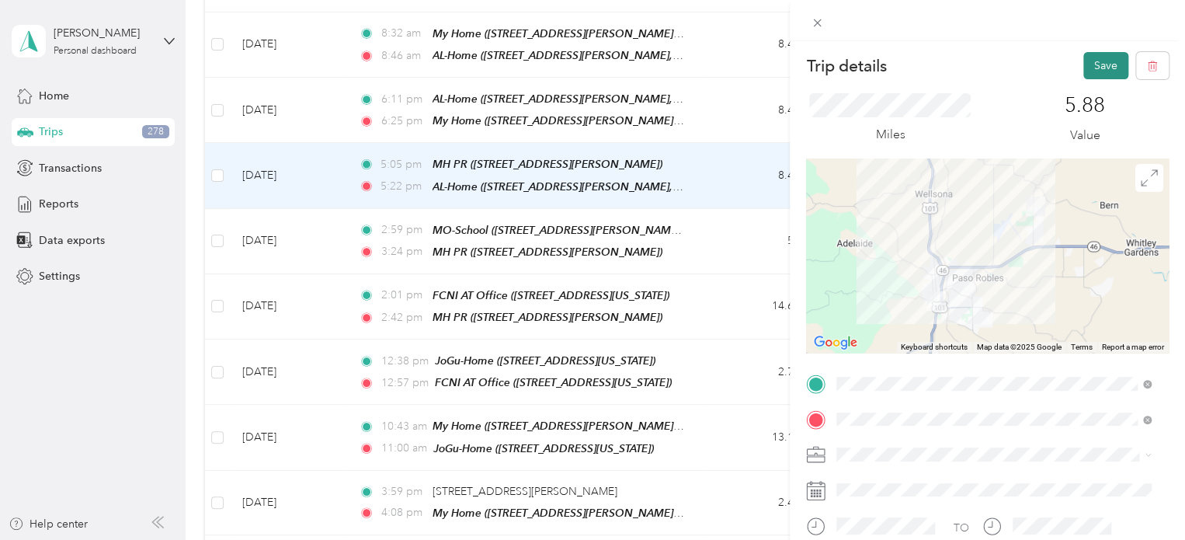
click at [784, 63] on button "Save" at bounding box center [1106, 65] width 45 height 27
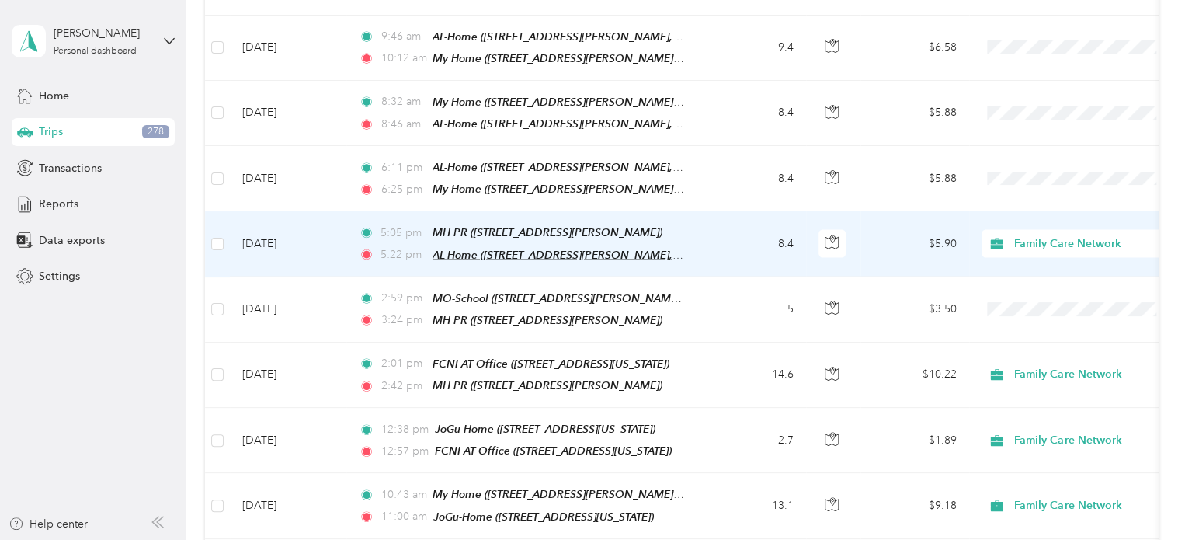
scroll to position [1671, 0]
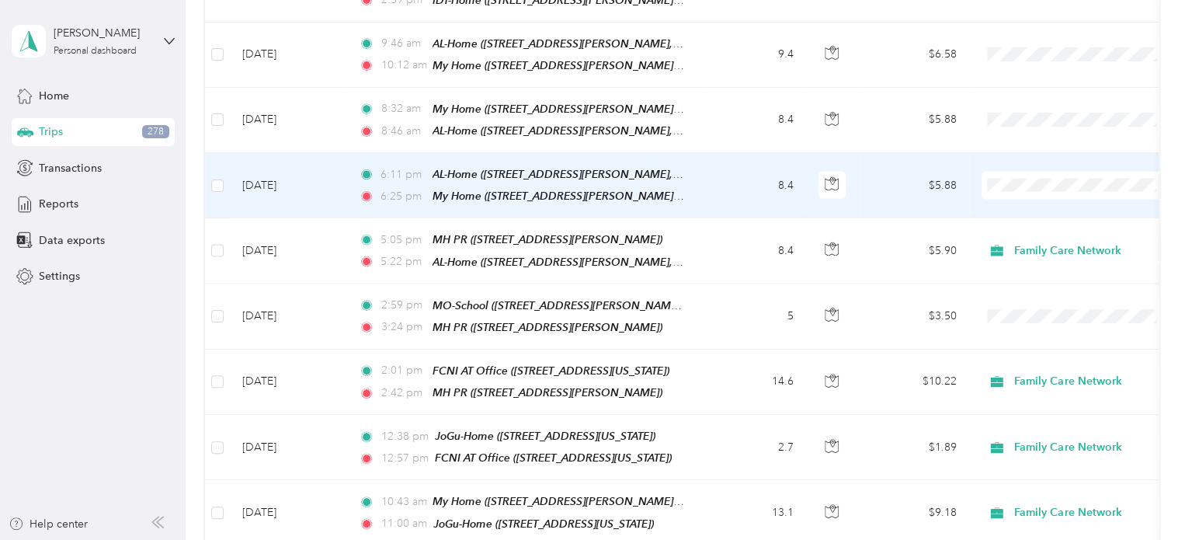
click at [784, 154] on td "$5.88" at bounding box center [915, 185] width 109 height 65
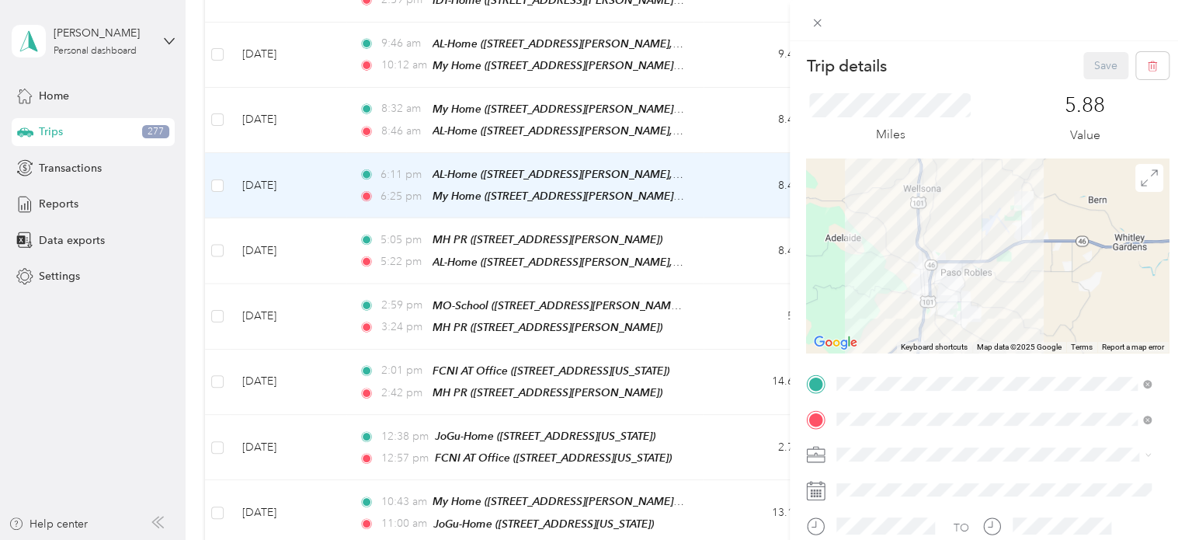
click at [784, 461] on li "Family Care Network" at bounding box center [993, 481] width 325 height 27
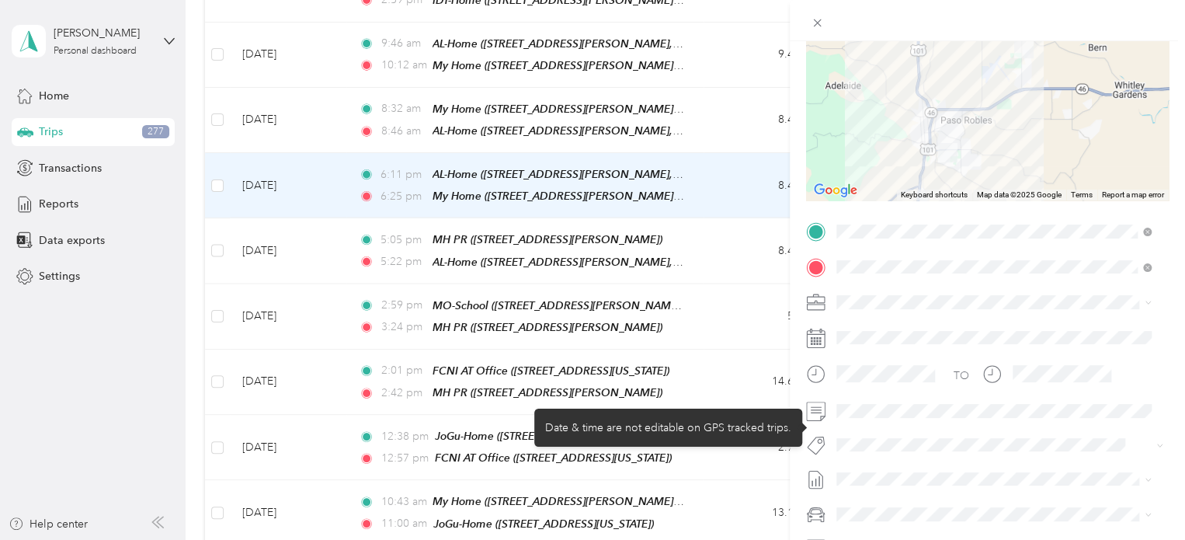
scroll to position [152, 0]
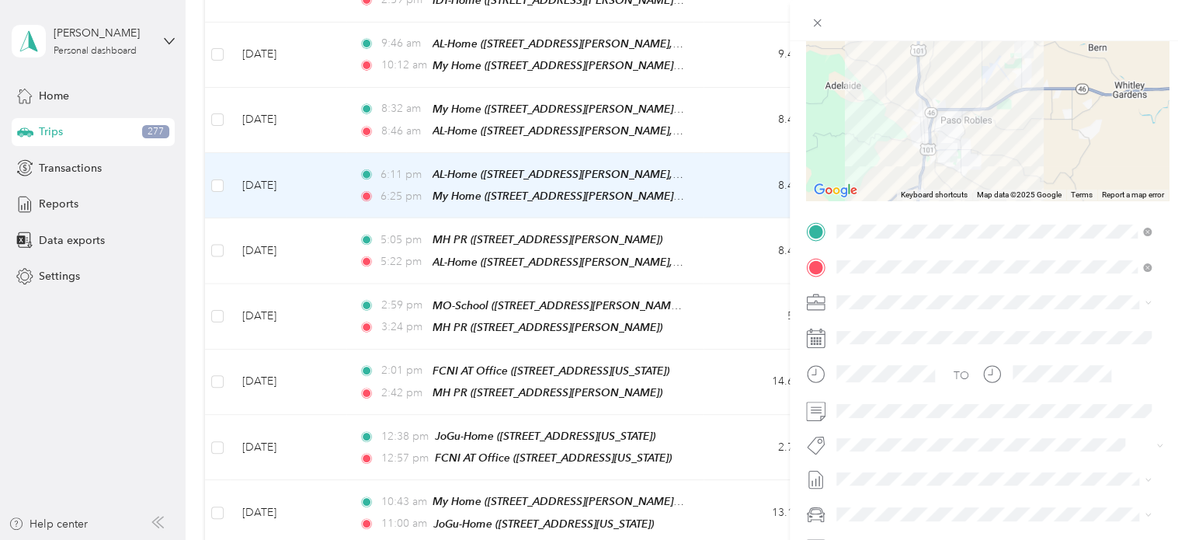
click at [784, 266] on button "Specialty Mhs" at bounding box center [883, 258] width 82 height 19
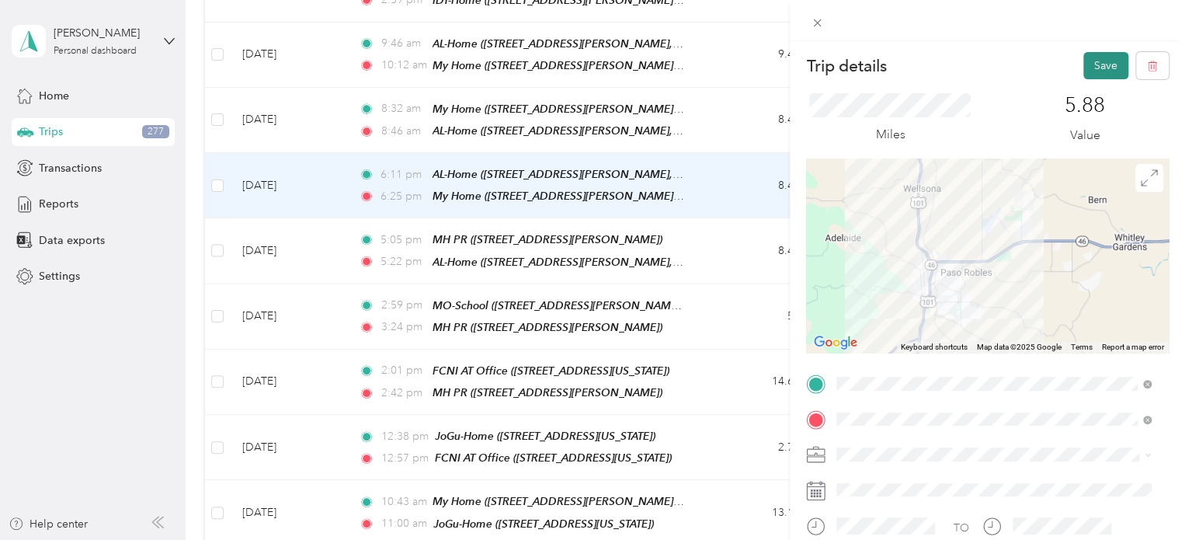
click at [784, 65] on button "Save" at bounding box center [1106, 65] width 45 height 27
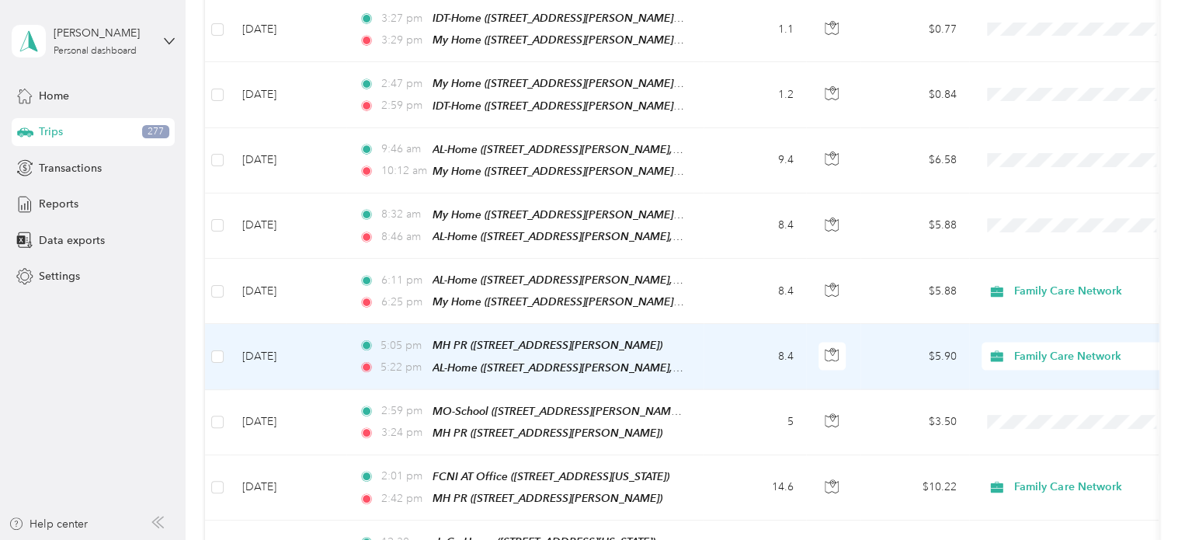
scroll to position [1563, 0]
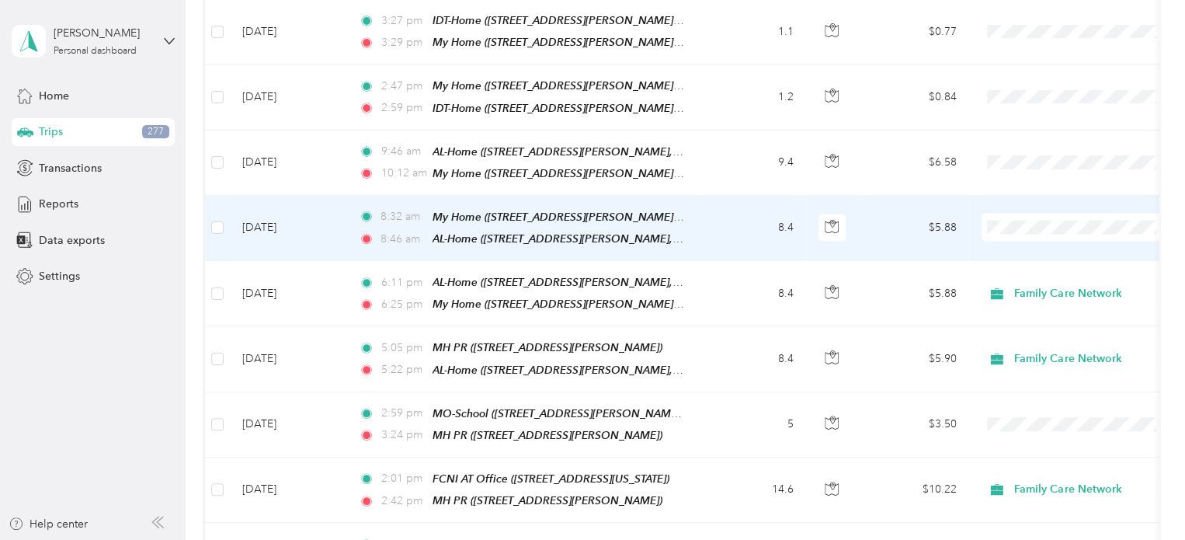
click at [784, 196] on td "$5.88" at bounding box center [915, 228] width 109 height 65
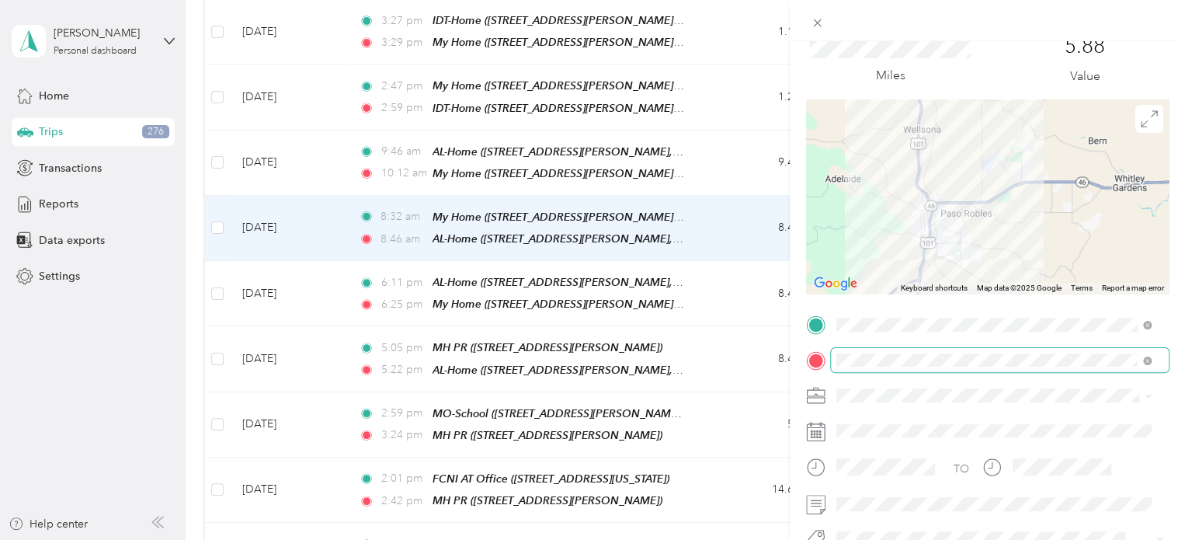
scroll to position [89, 0]
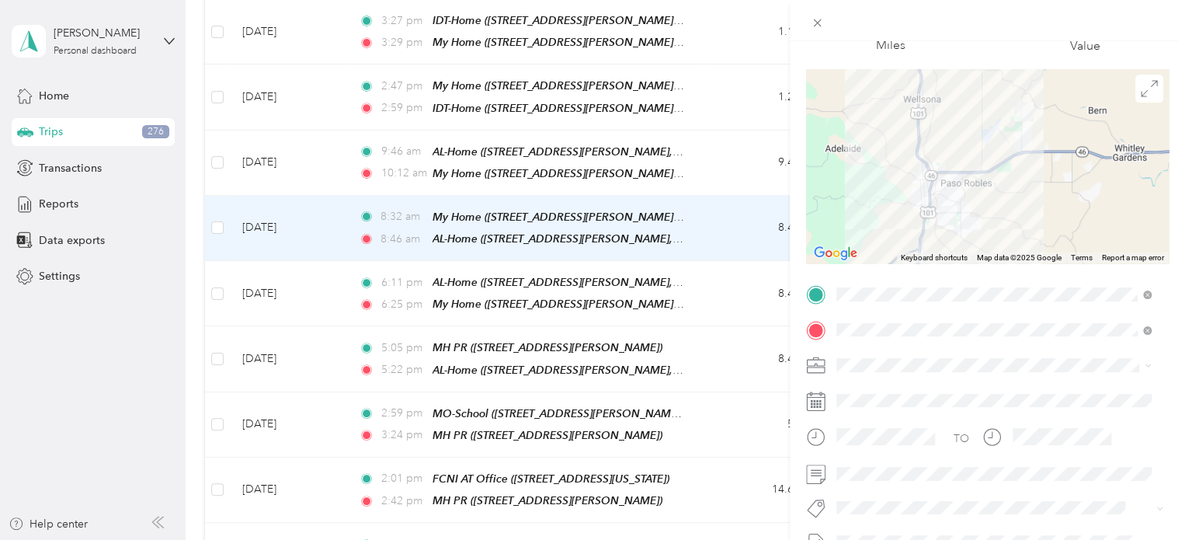
click at [784, 372] on span at bounding box center [1000, 365] width 338 height 25
click at [784, 388] on span "Family Care Network" at bounding box center [893, 391] width 102 height 13
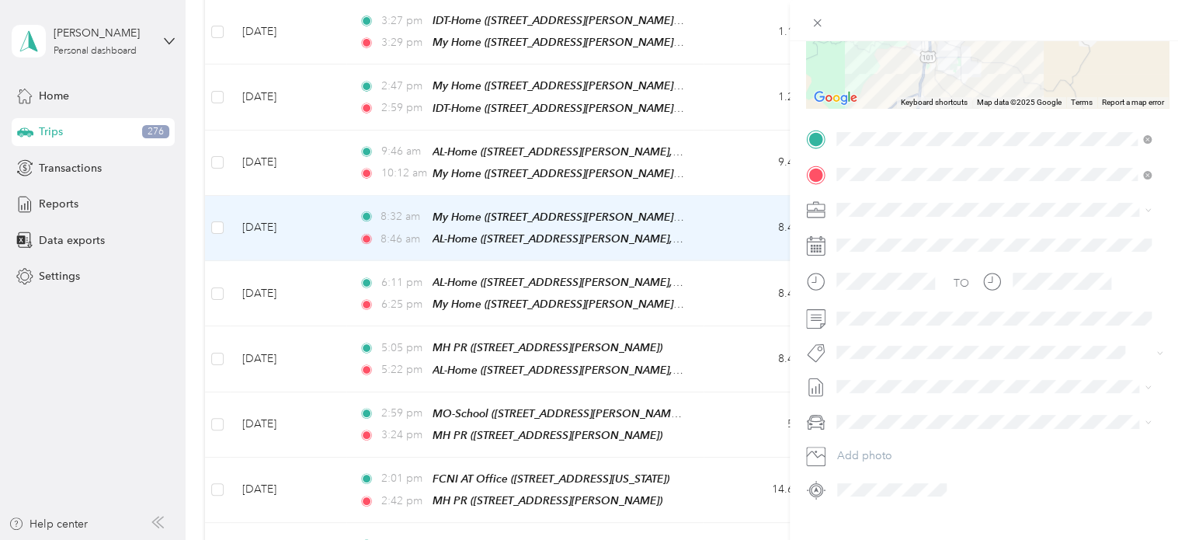
scroll to position [257, 0]
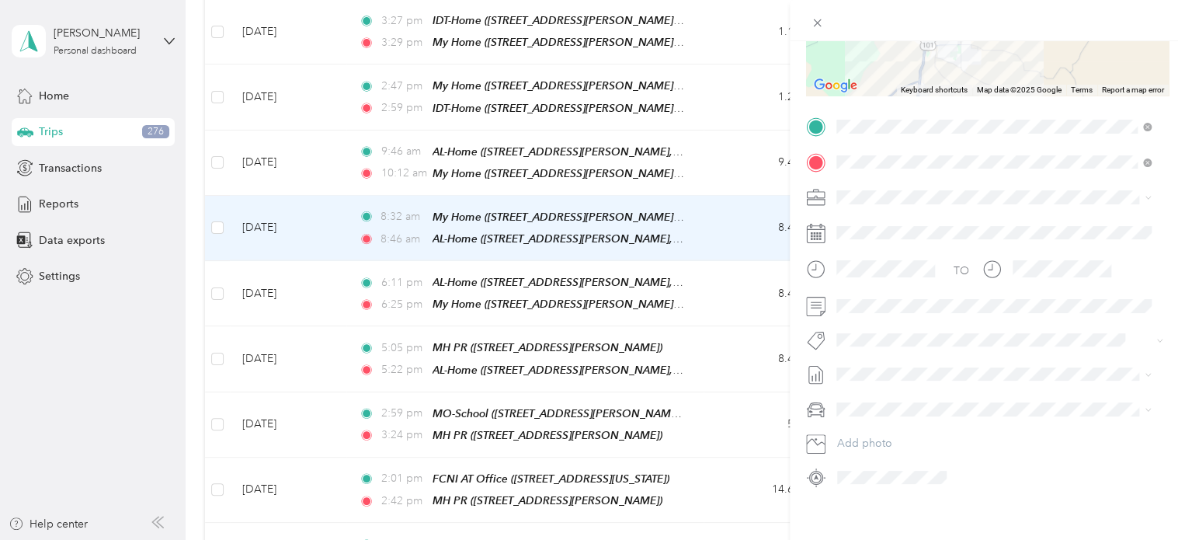
click at [784, 159] on span "Specialty Mhs" at bounding box center [883, 154] width 60 height 14
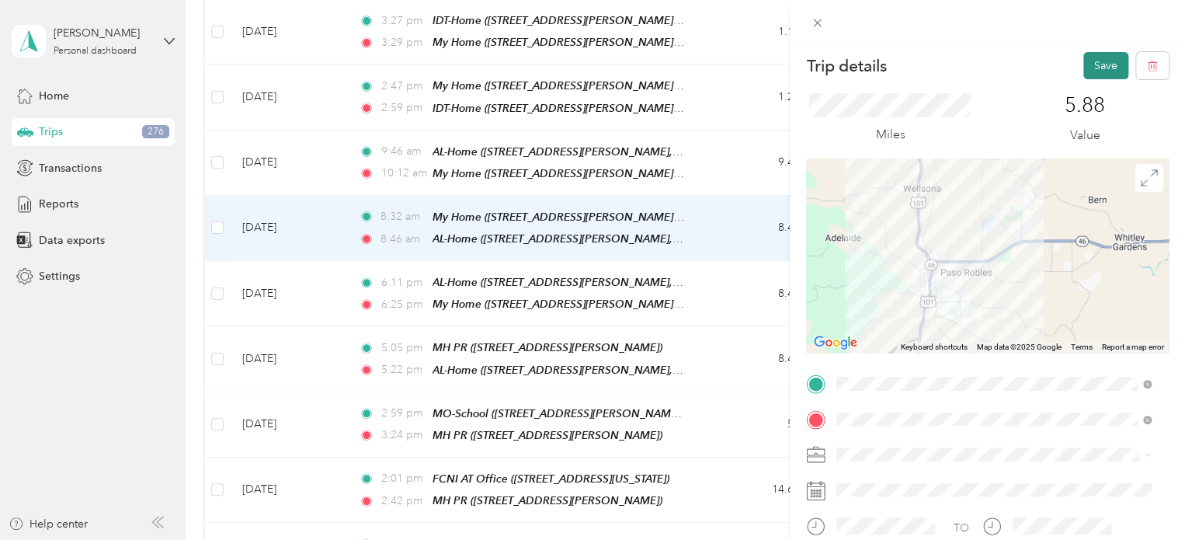
click at [784, 64] on button "Save" at bounding box center [1106, 65] width 45 height 27
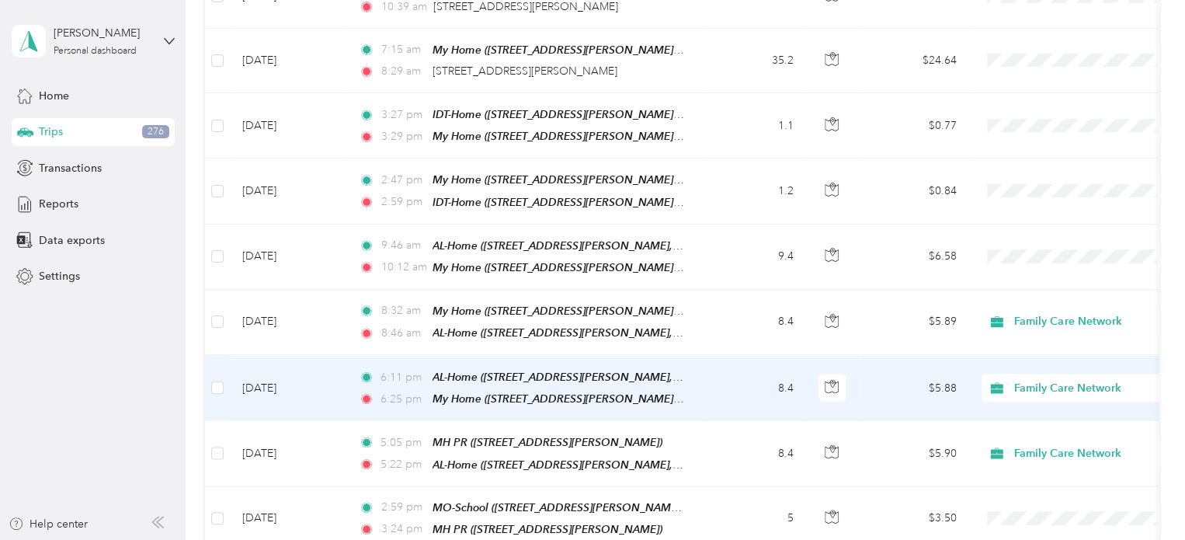
scroll to position [1467, 0]
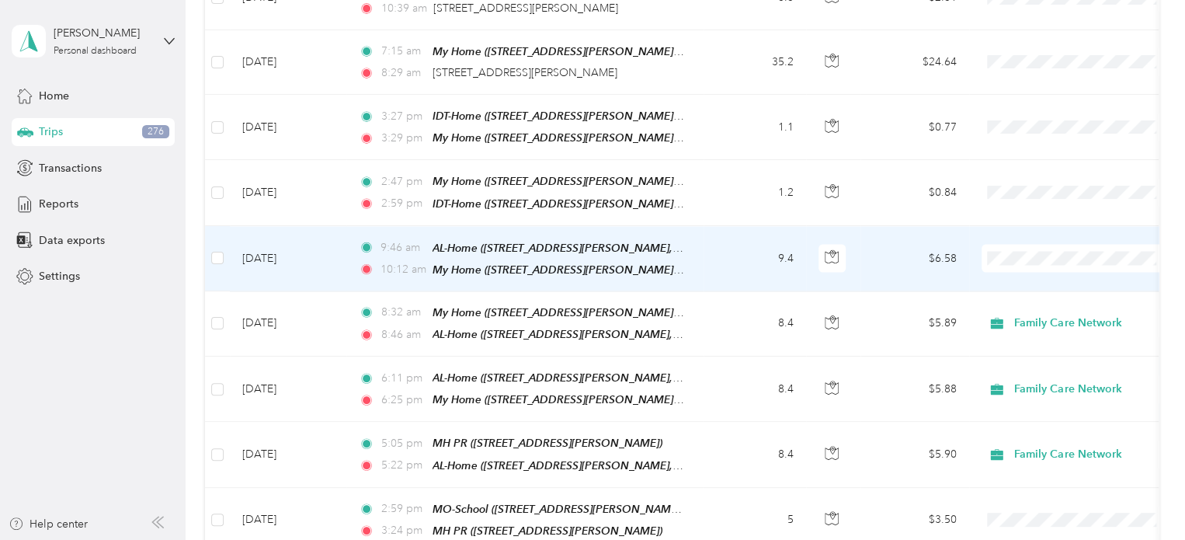
click at [784, 226] on td "$6.58" at bounding box center [915, 258] width 109 height 65
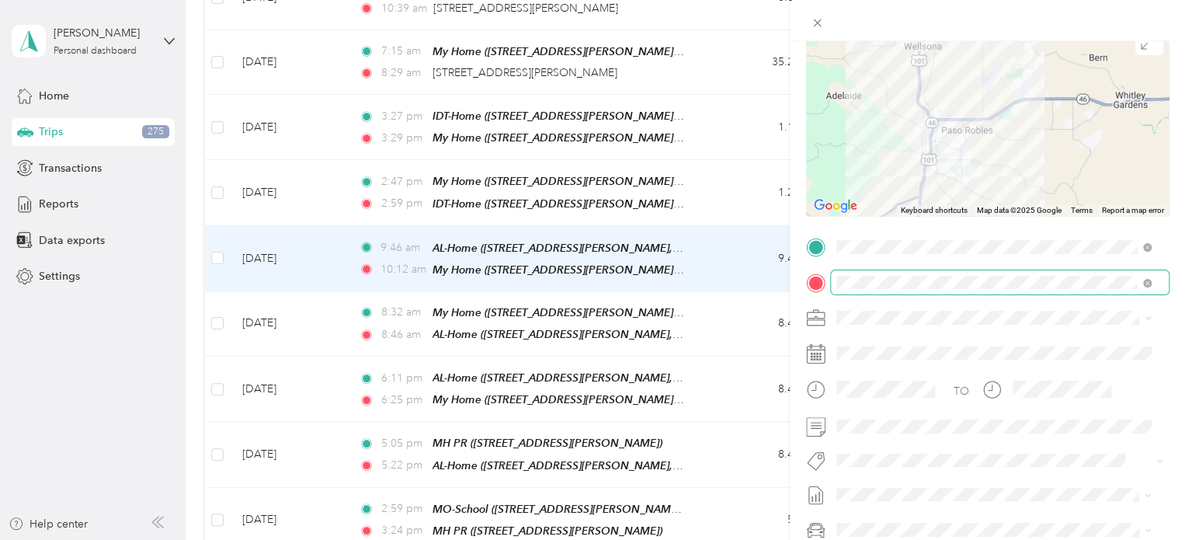
scroll to position [161, 0]
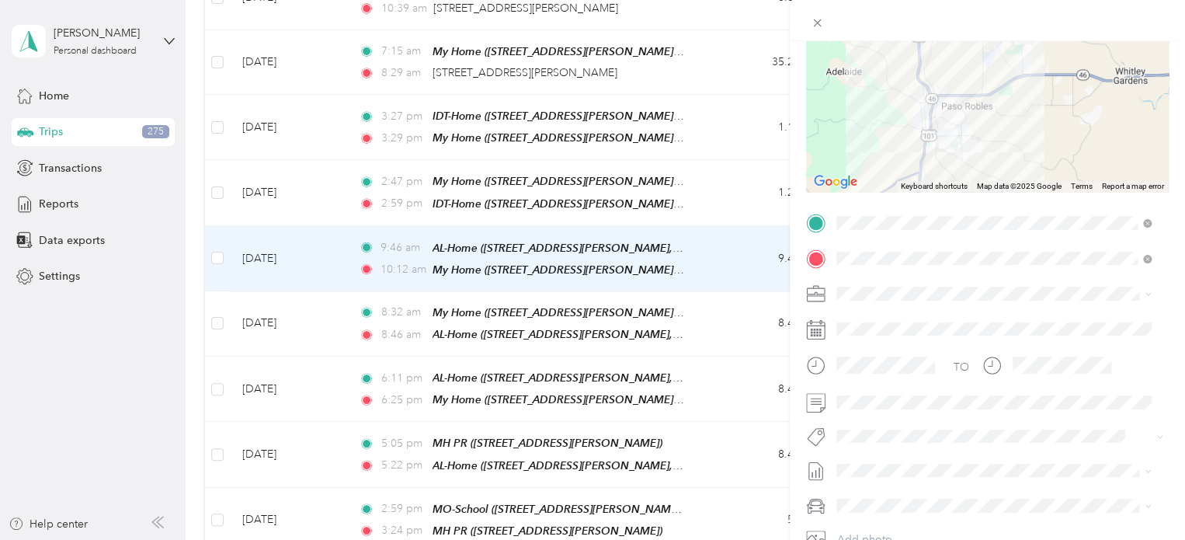
click at [784, 325] on ol "Family Care Network Personal" at bounding box center [993, 334] width 325 height 54
click at [784, 285] on span at bounding box center [1000, 293] width 338 height 25
click at [784, 319] on div "Family Care Network" at bounding box center [994, 316] width 304 height 16
click at [784, 252] on button "Specialty Mhs" at bounding box center [883, 258] width 82 height 19
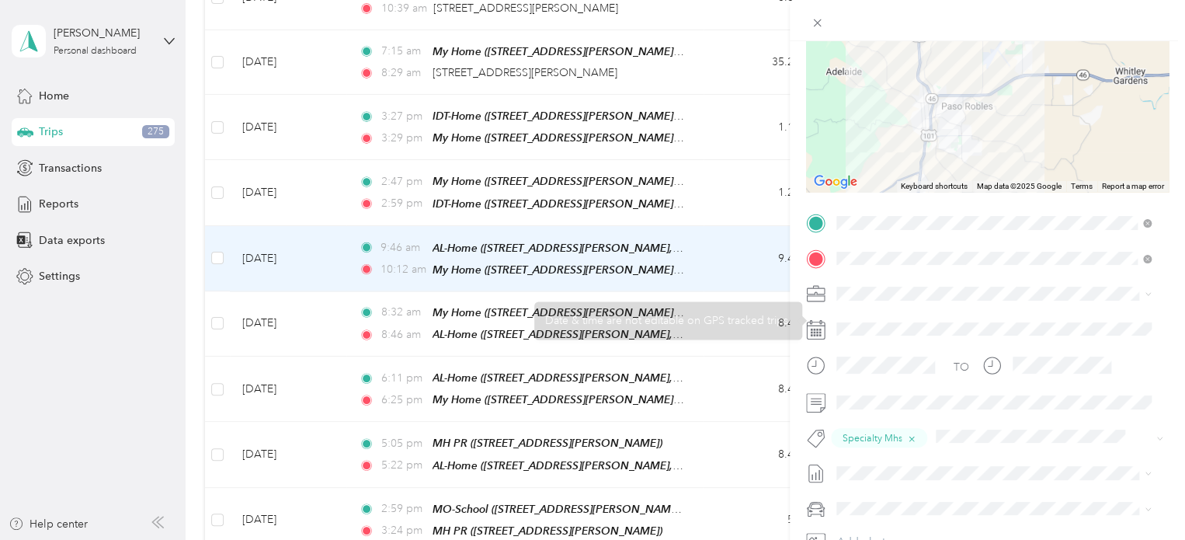
scroll to position [0, 0]
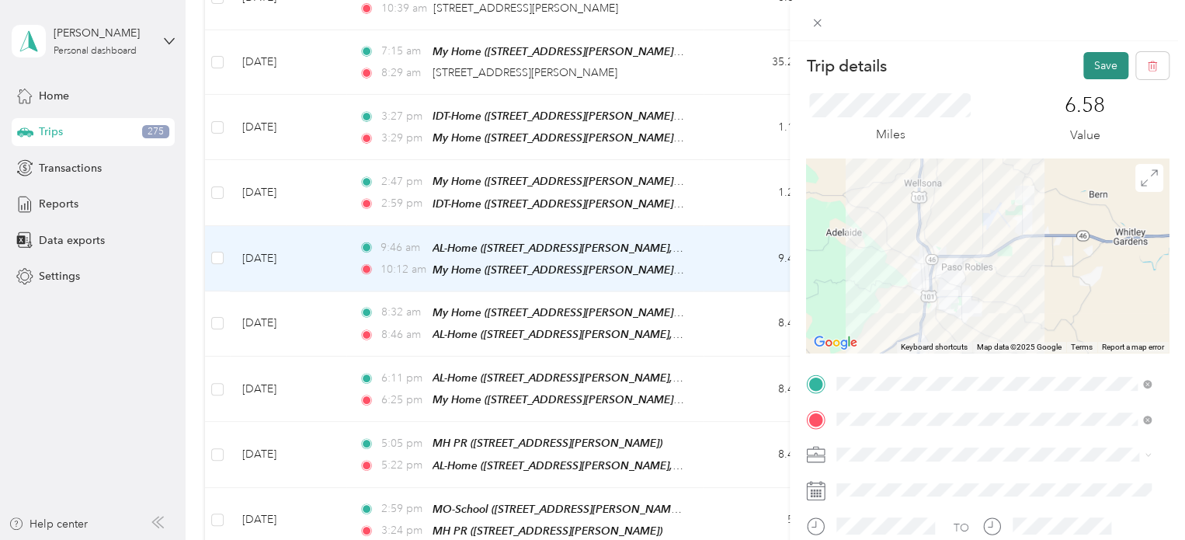
click at [784, 69] on button "Save" at bounding box center [1106, 65] width 45 height 27
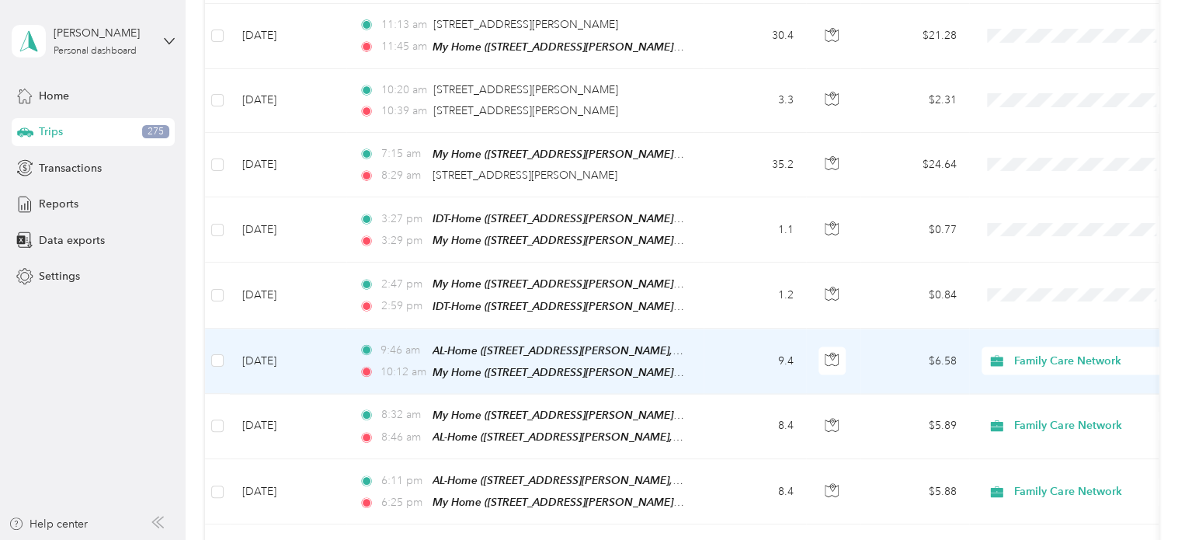
scroll to position [1361, 0]
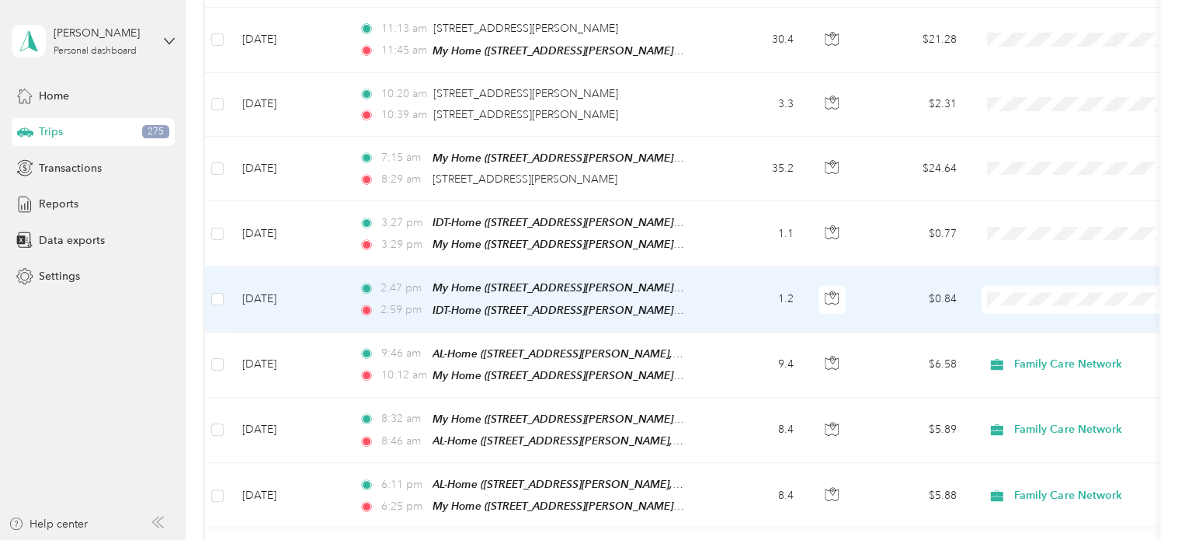
click at [784, 279] on td "$0.84" at bounding box center [915, 298] width 109 height 65
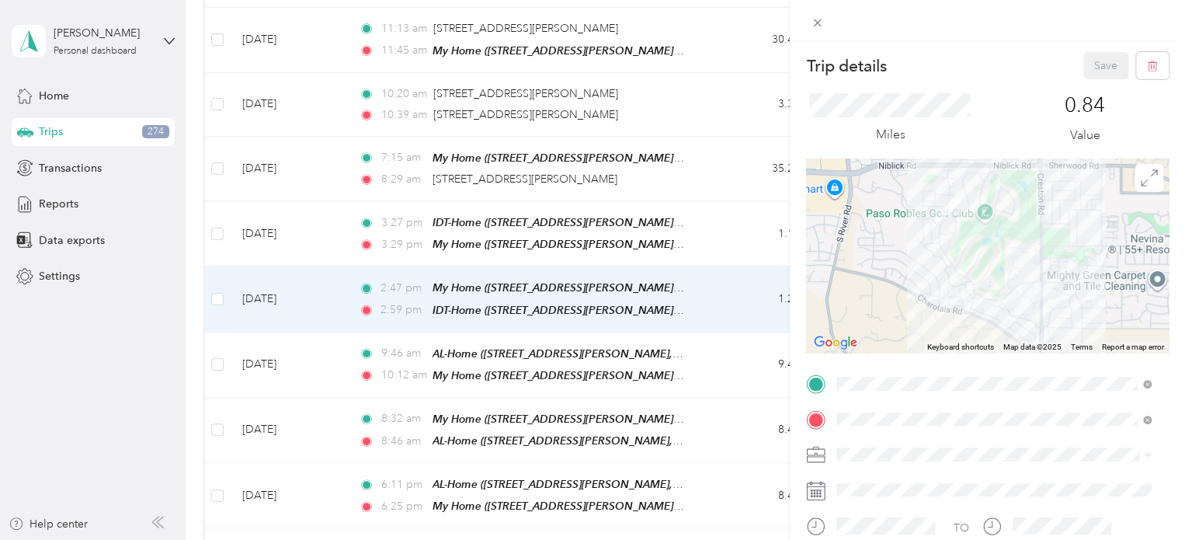
scroll to position [143, 0]
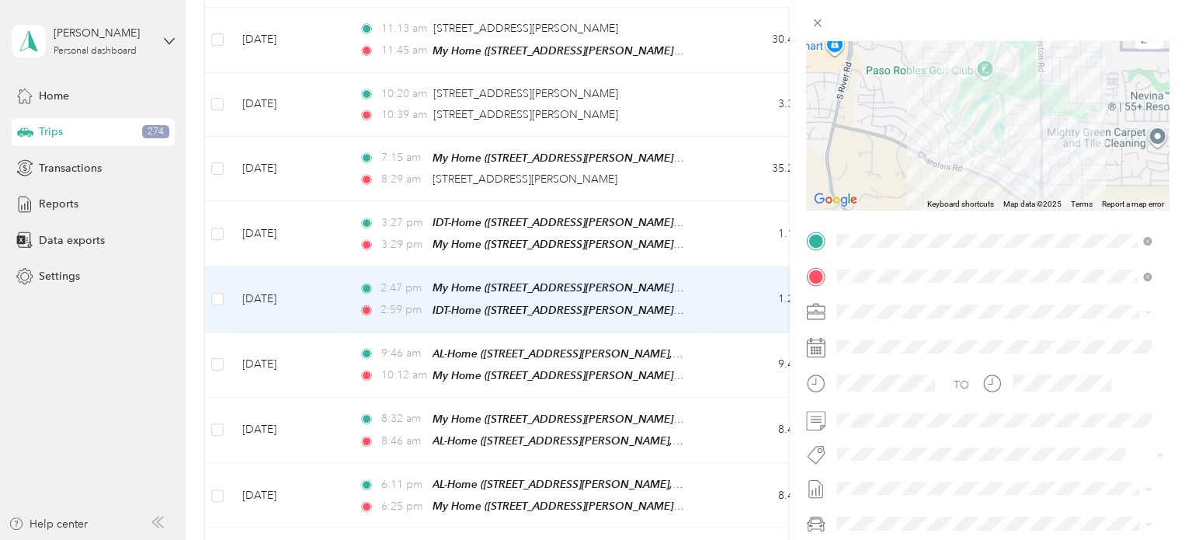
click at [784, 335] on span "Family Care Network" at bounding box center [893, 329] width 102 height 13
click at [784, 282] on ol "Admin Specialty Mhs Temp Ihss Thpp-m (sb) Thpp-m (wrap Slo) Thpp-nmd (sb) Thpp-…" at bounding box center [993, 328] width 325 height 210
click at [784, 274] on button "Specialty Mhs" at bounding box center [883, 271] width 82 height 19
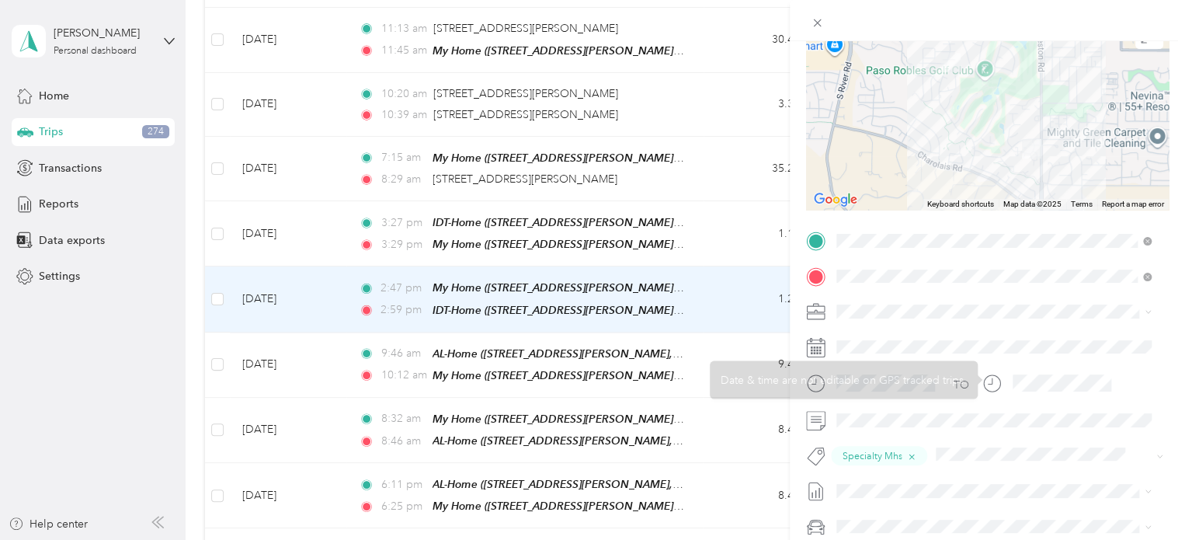
scroll to position [0, 0]
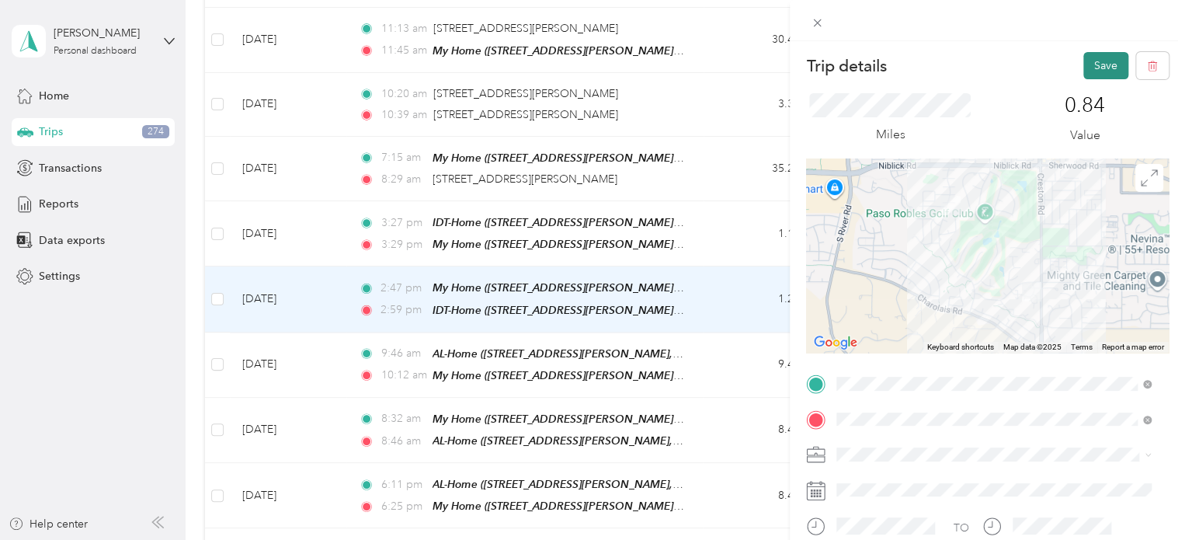
click at [784, 68] on button "Save" at bounding box center [1106, 65] width 45 height 27
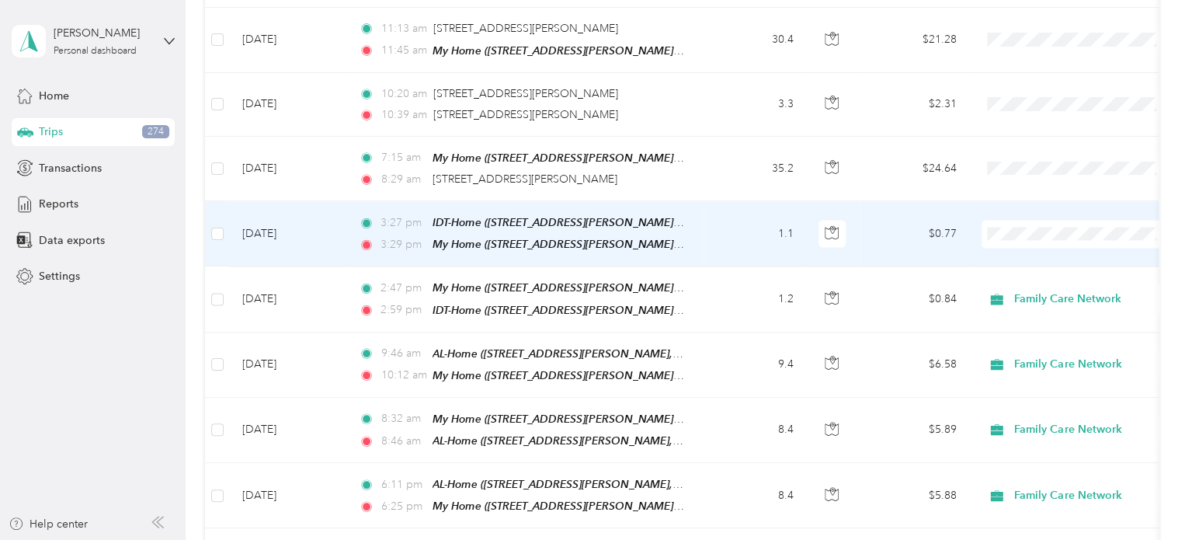
click at [784, 201] on td "$0.77" at bounding box center [915, 233] width 109 height 65
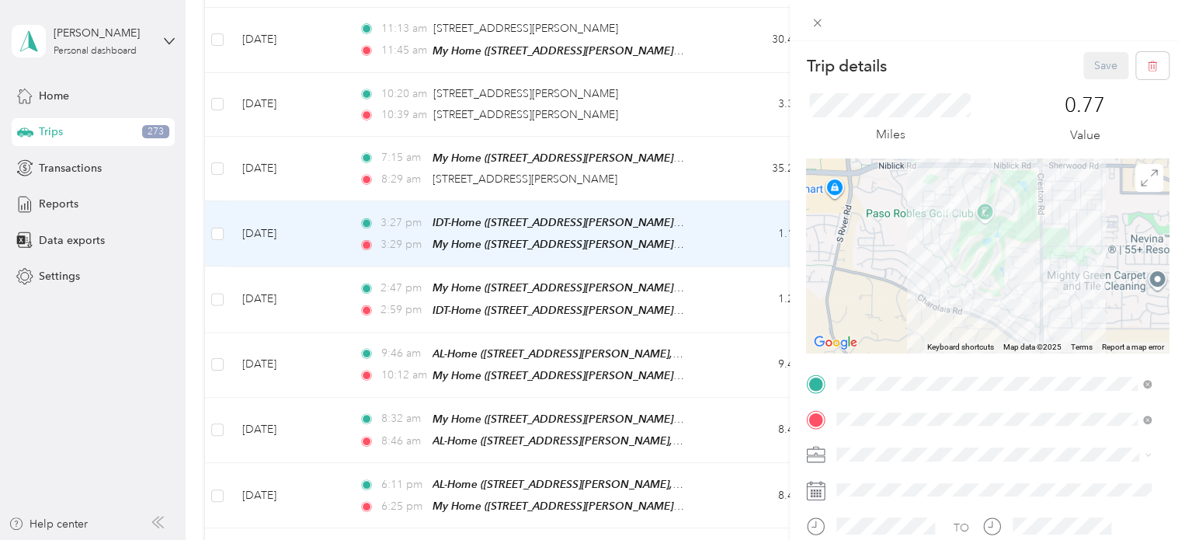
scroll to position [120, 0]
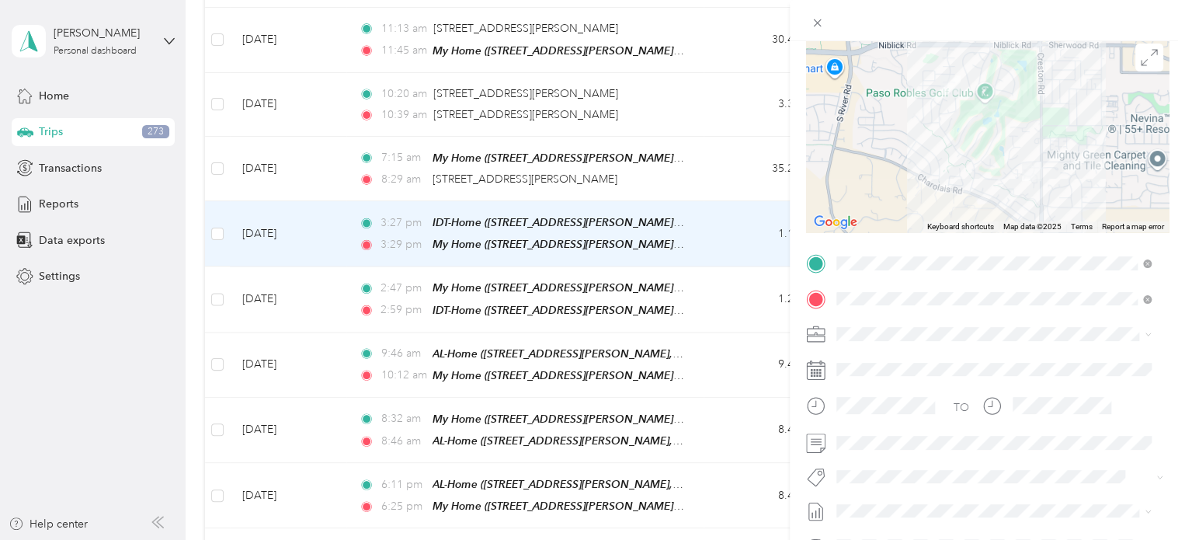
click at [784, 361] on li "Family Care Network" at bounding box center [993, 355] width 325 height 27
click at [784, 298] on span "Specialty Mhs" at bounding box center [883, 295] width 60 height 14
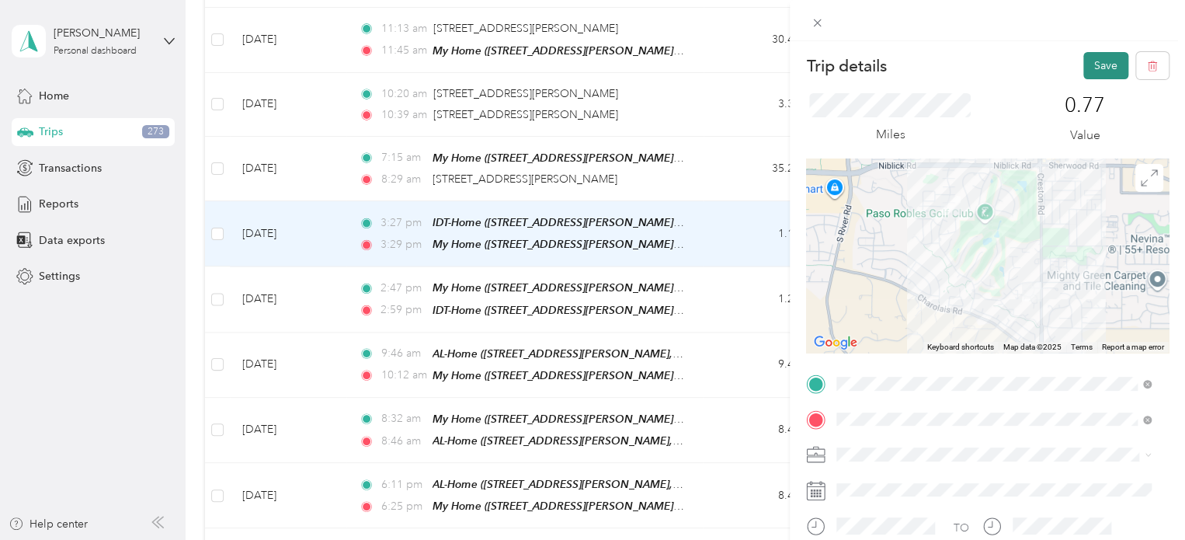
click at [784, 63] on button "Save" at bounding box center [1106, 65] width 45 height 27
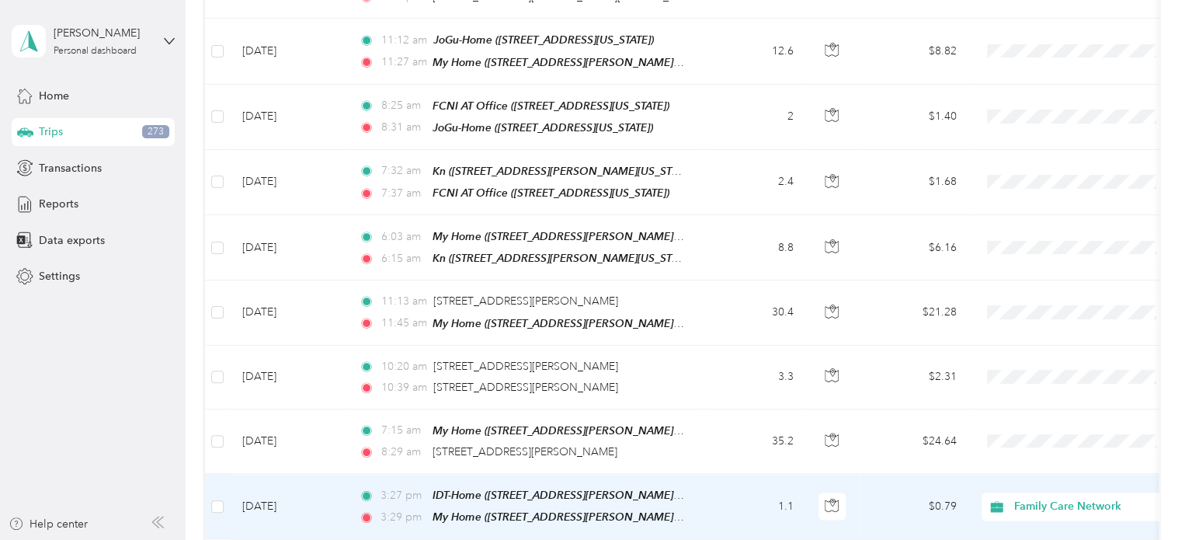
scroll to position [1081, 0]
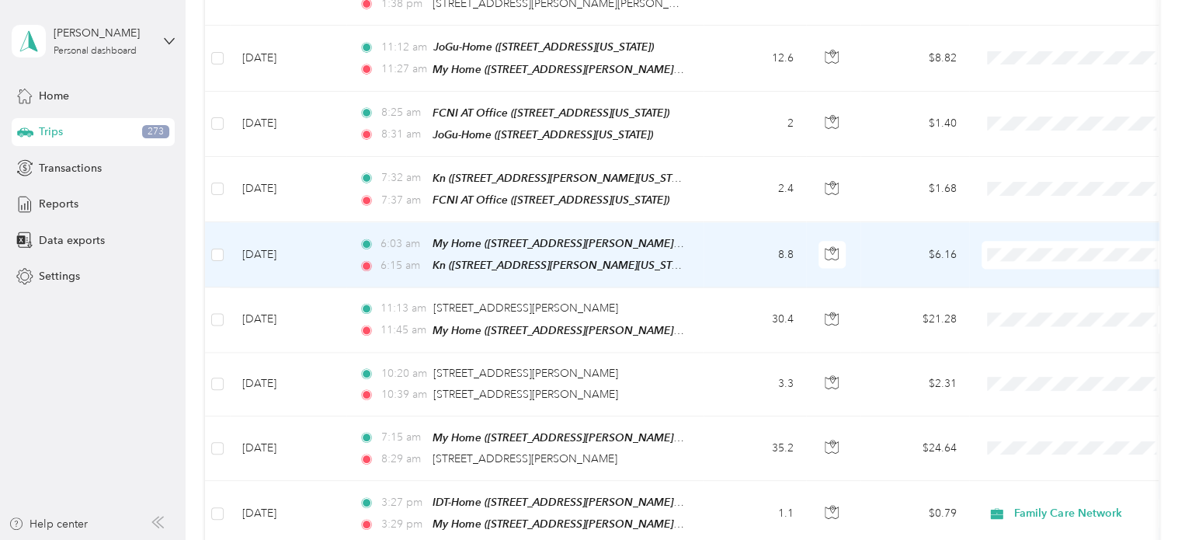
click at [784, 229] on td "$6.16" at bounding box center [915, 254] width 109 height 65
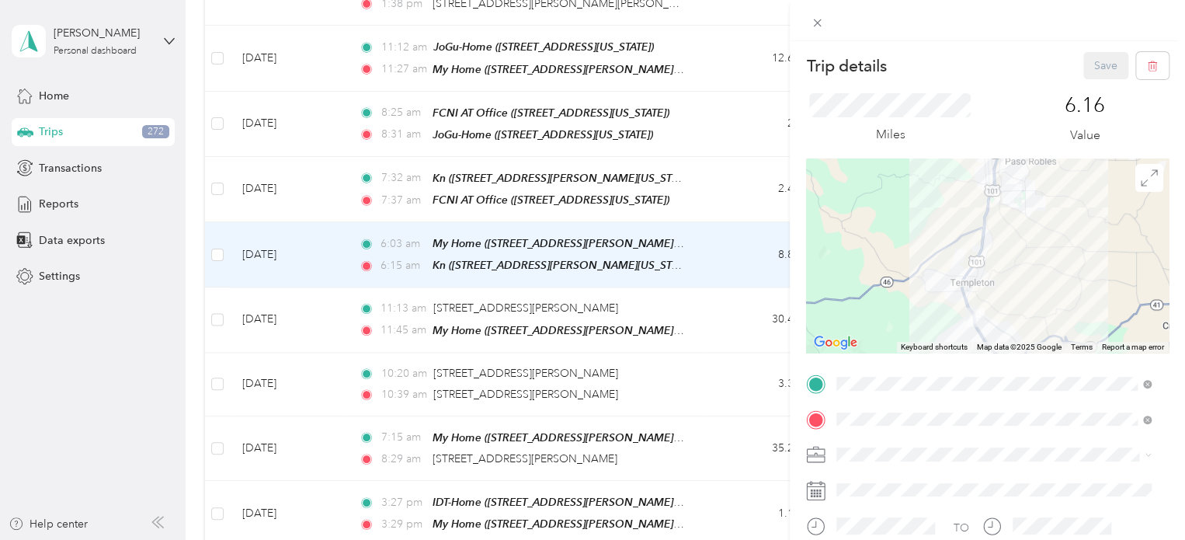
click at [784, 461] on li "Family Care Network" at bounding box center [993, 473] width 325 height 27
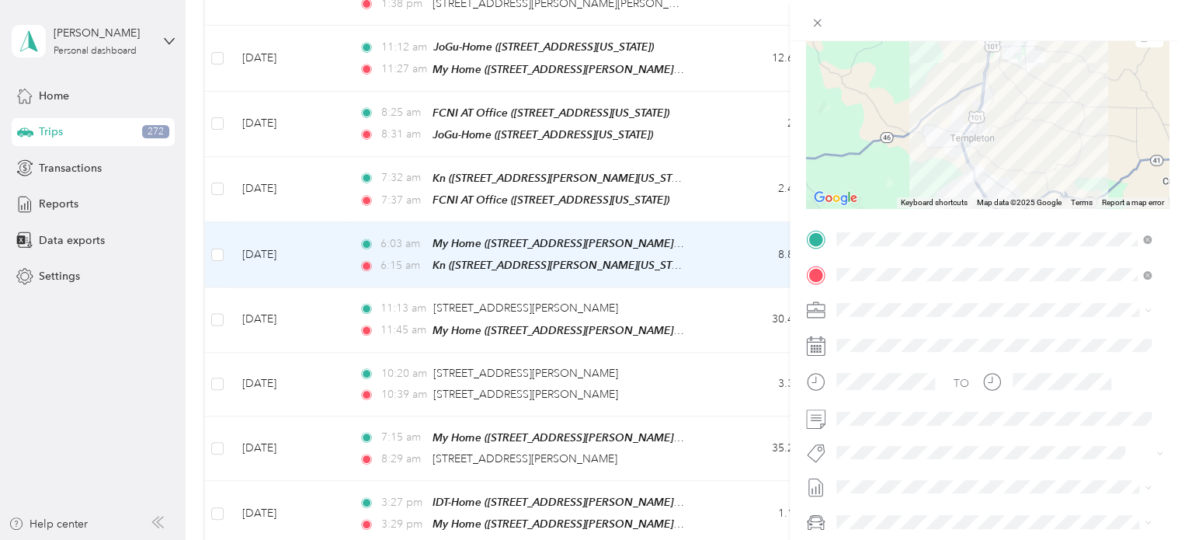
scroll to position [145, 0]
click at [784, 282] on ol "Admin Specialty Mhs Temp Ihss Thpp-m (sb) Thpp-m (wrap Slo) Thpp-nmd (sb) Thpp-…" at bounding box center [993, 326] width 325 height 210
click at [784, 278] on li "Specialty Mhs" at bounding box center [993, 269] width 325 height 30
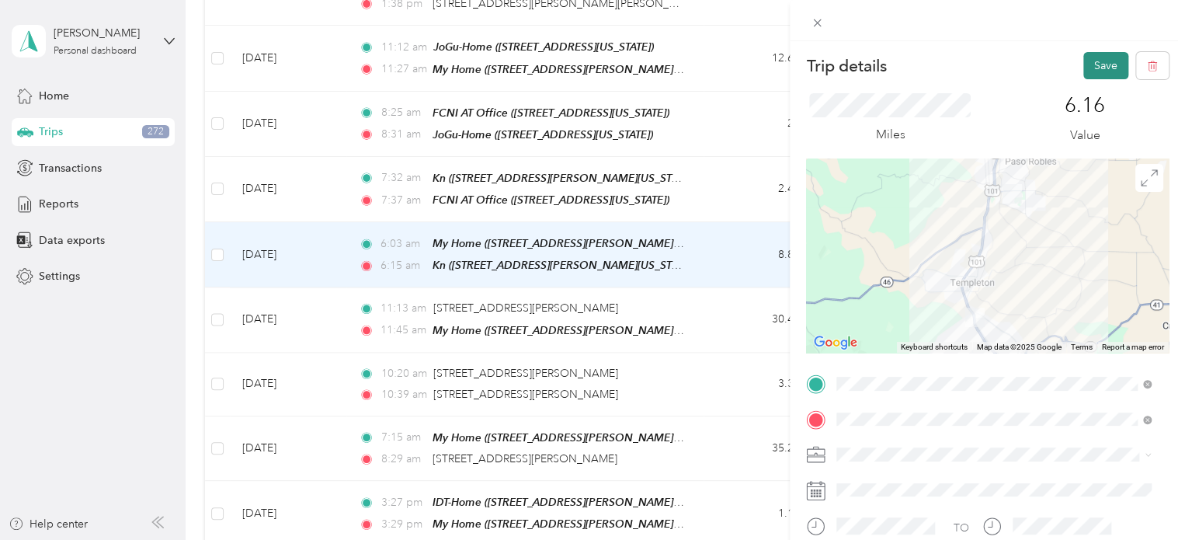
click at [784, 60] on button "Save" at bounding box center [1106, 65] width 45 height 27
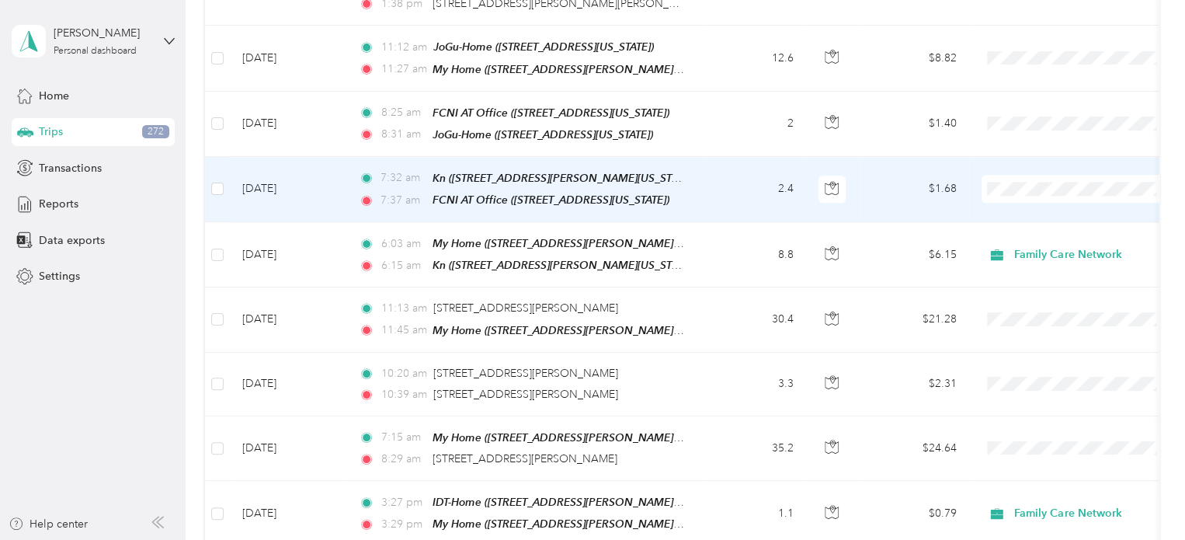
click at [784, 164] on td "$1.68" at bounding box center [915, 189] width 109 height 65
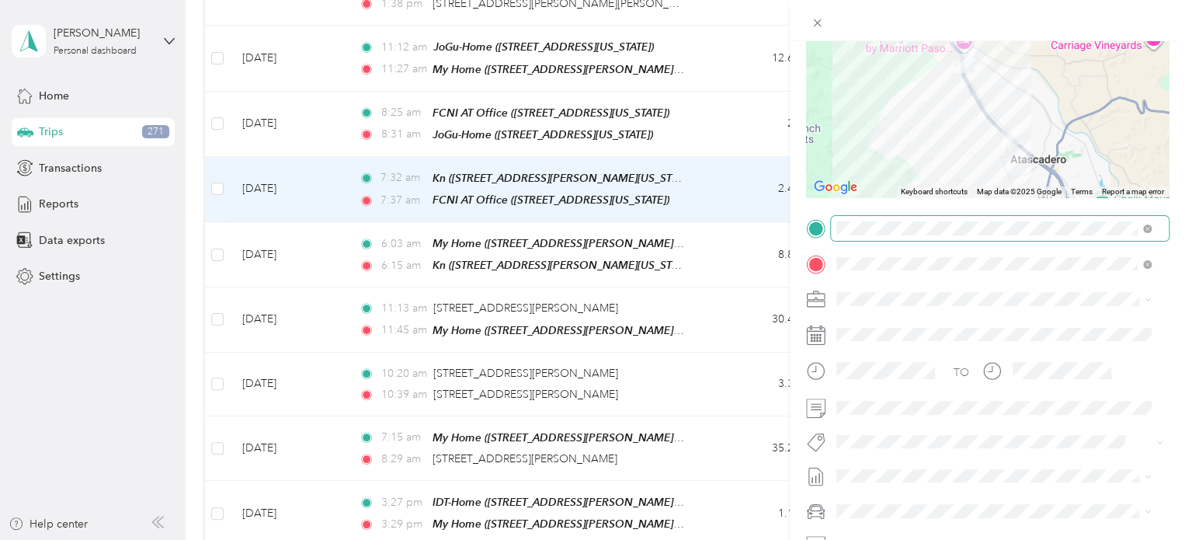
scroll to position [172, 0]
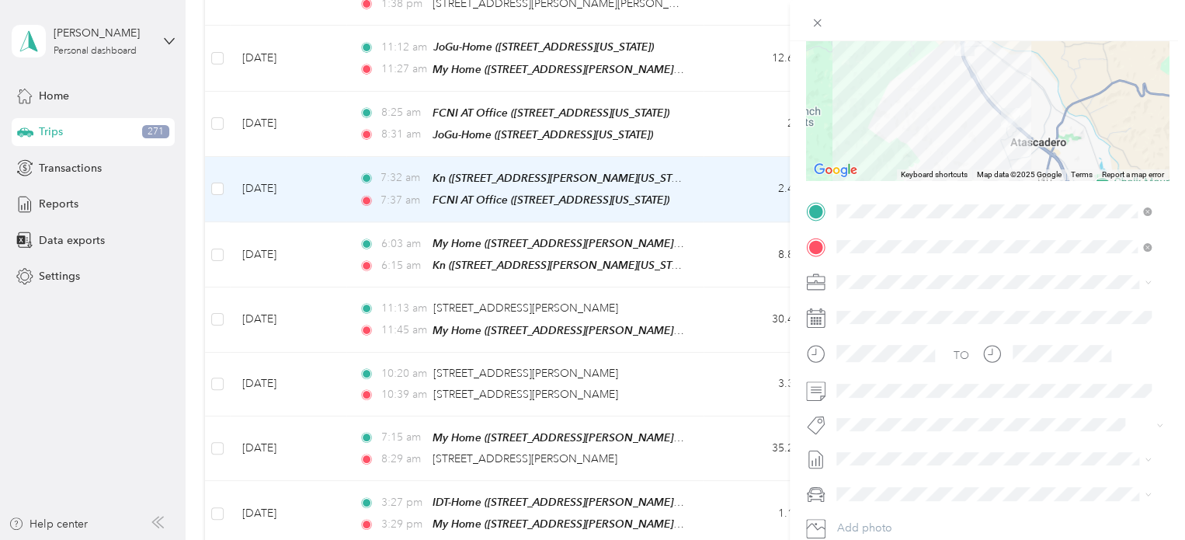
click at [784, 308] on div "Family Care Network" at bounding box center [994, 300] width 304 height 16
click at [784, 247] on button "Specialty Mhs" at bounding box center [883, 247] width 82 height 19
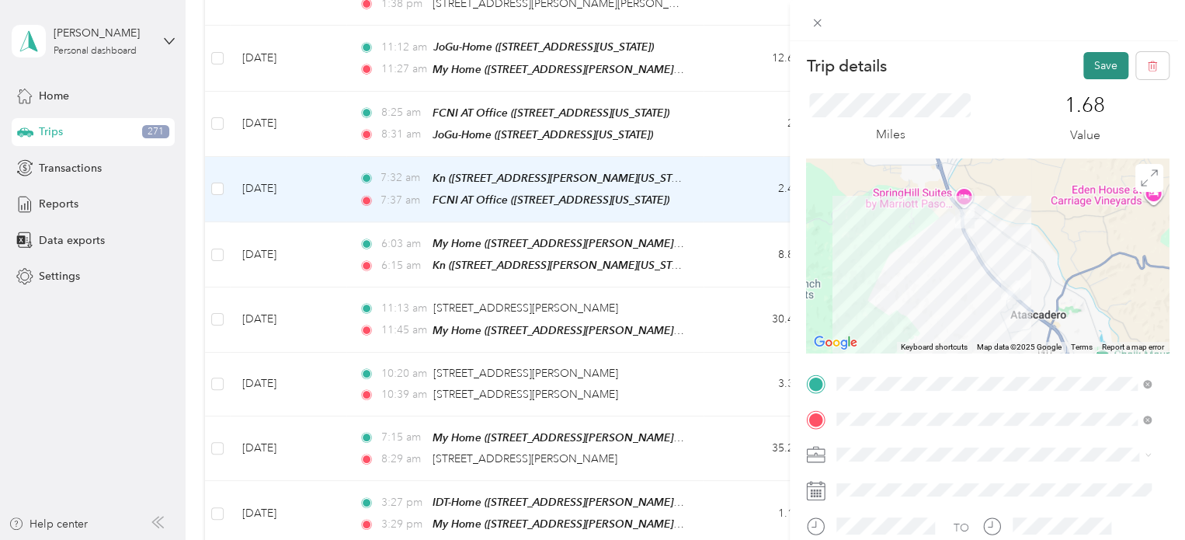
scroll to position [0, 0]
click at [784, 64] on button "Save" at bounding box center [1106, 65] width 45 height 27
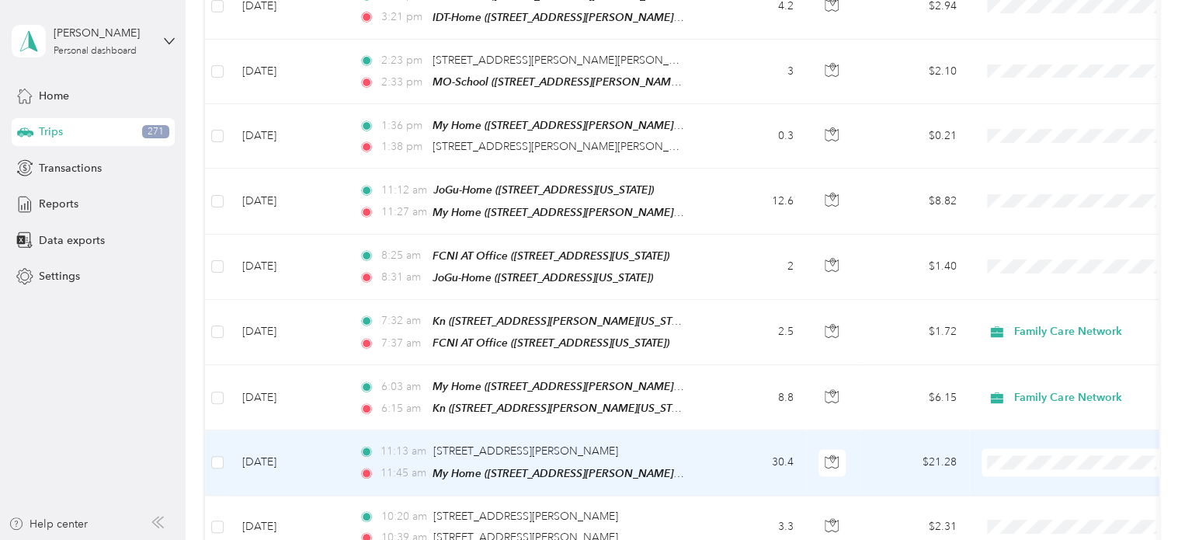
scroll to position [938, 0]
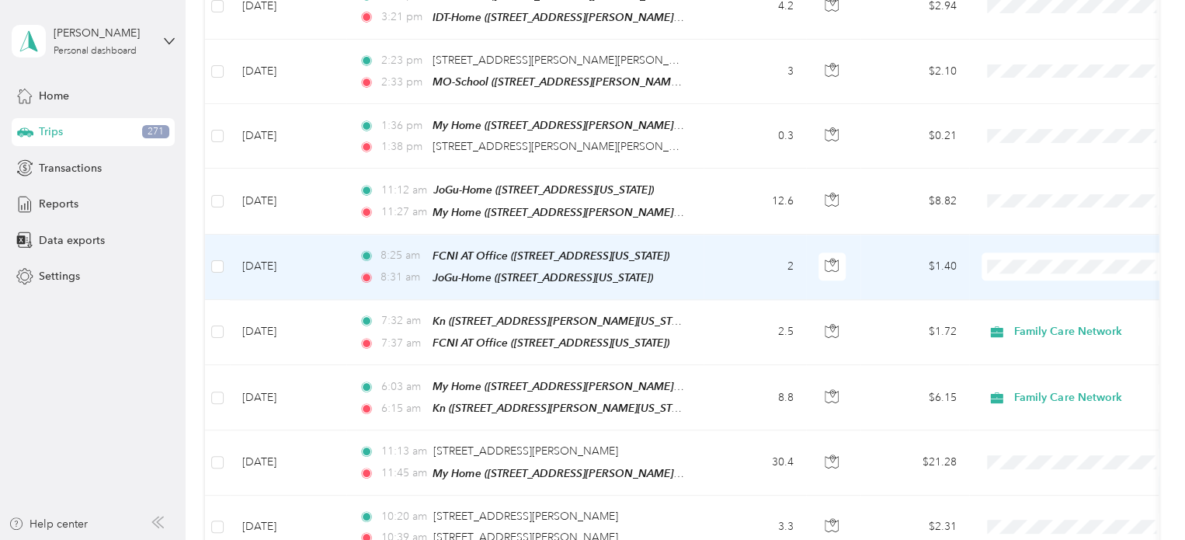
click at [784, 242] on td "$1.40" at bounding box center [915, 267] width 109 height 65
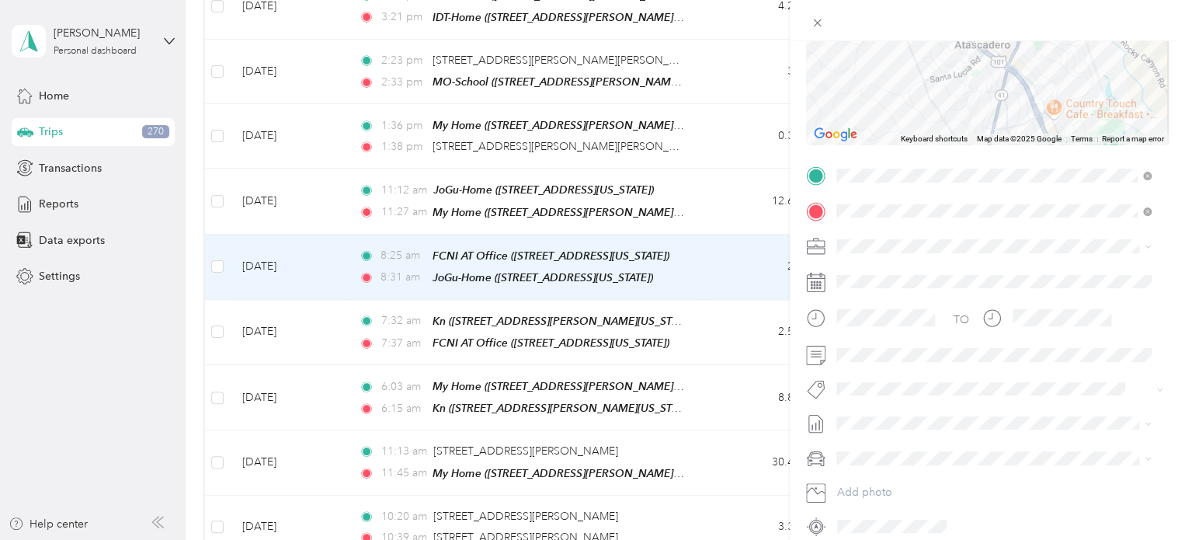
scroll to position [211, 0]
click at [784, 266] on span "Family Care Network" at bounding box center [893, 262] width 102 height 13
click at [784, 211] on li "Specialty Mhs" at bounding box center [993, 201] width 325 height 30
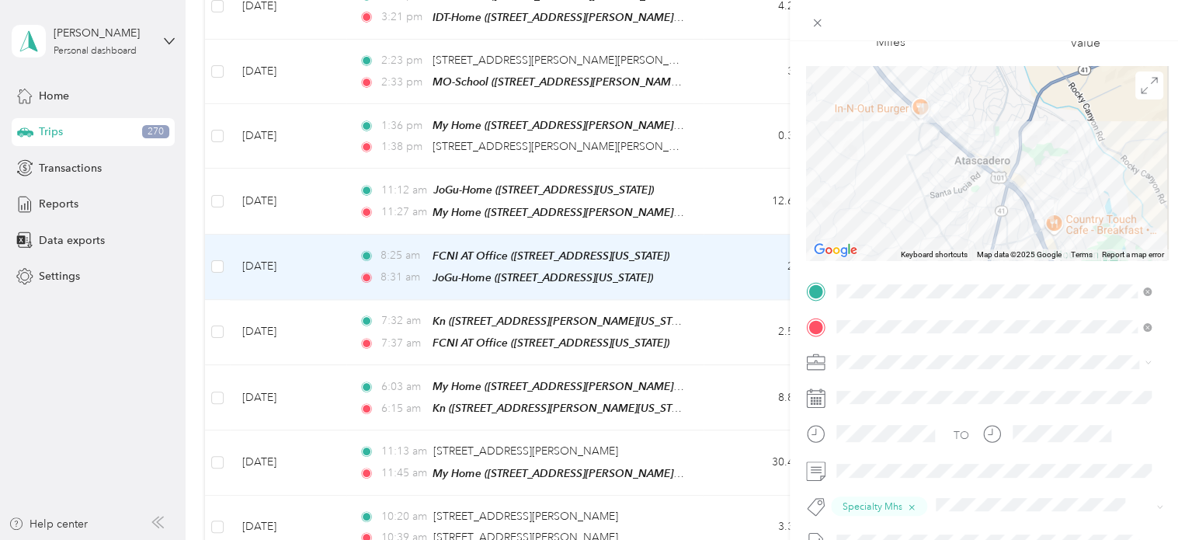
scroll to position [0, 0]
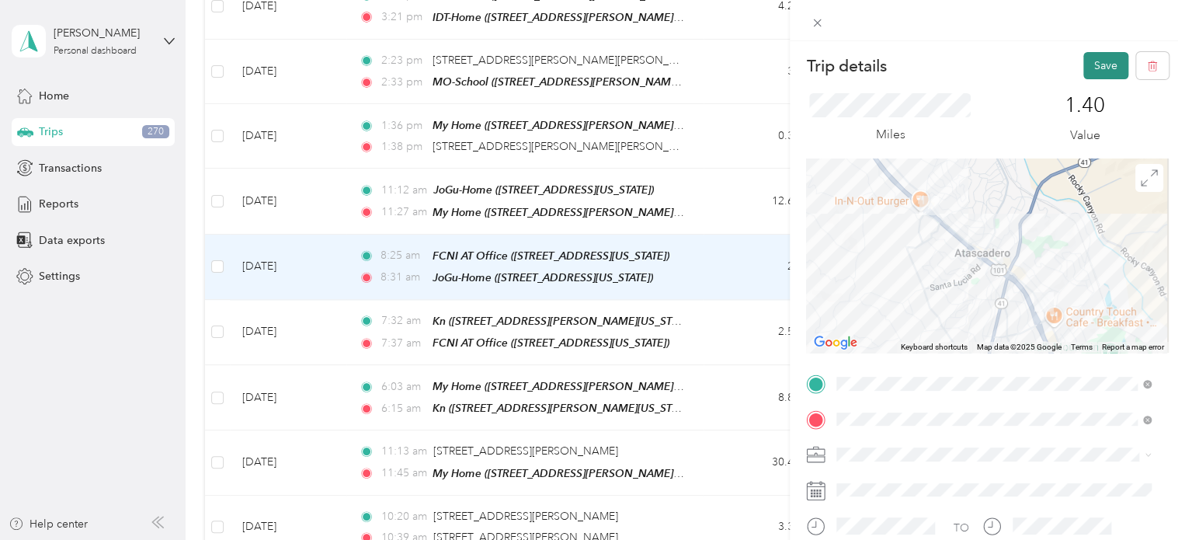
click at [784, 73] on button "Save" at bounding box center [1106, 65] width 45 height 27
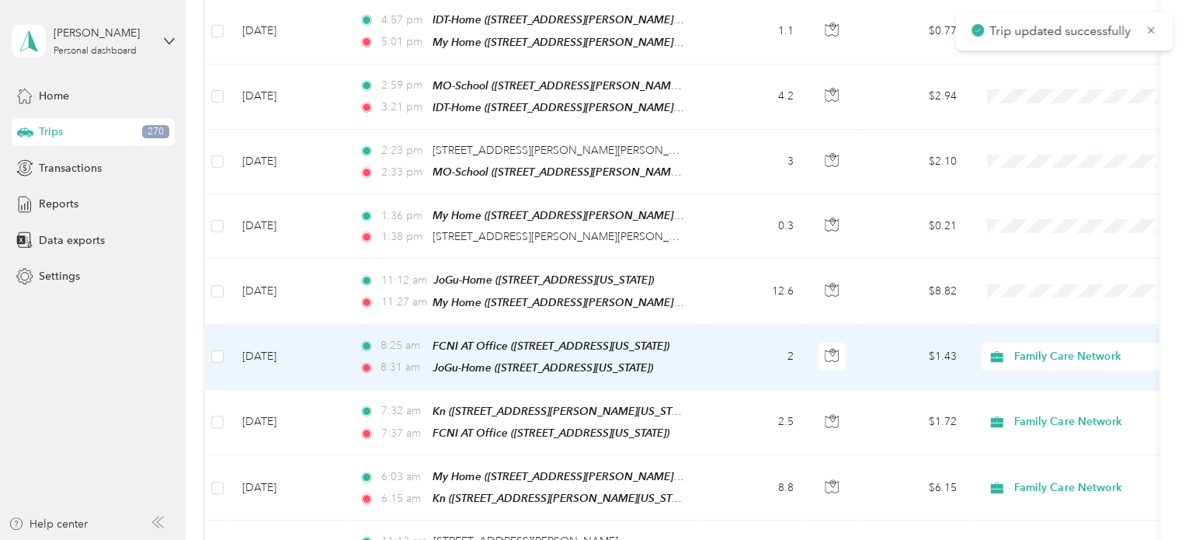
scroll to position [848, 0]
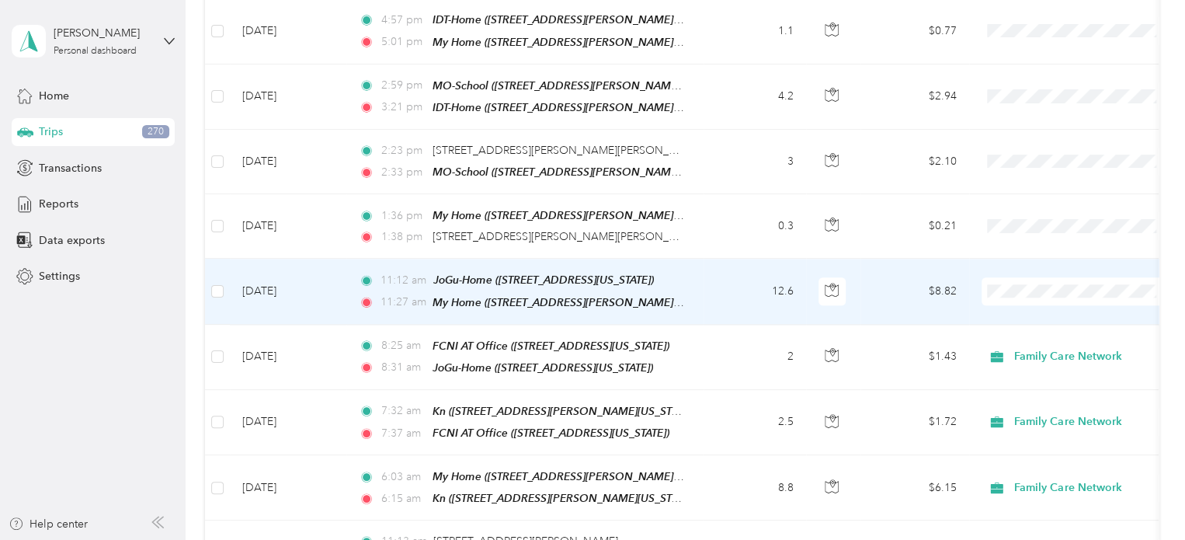
click at [784, 280] on td "$8.82" at bounding box center [915, 291] width 109 height 65
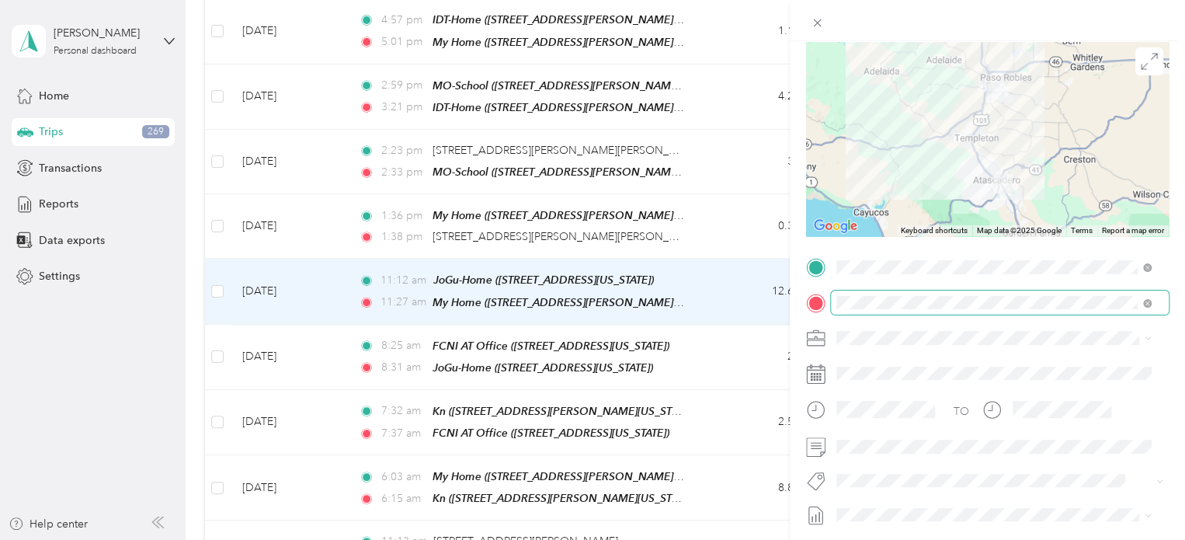
scroll to position [124, 0]
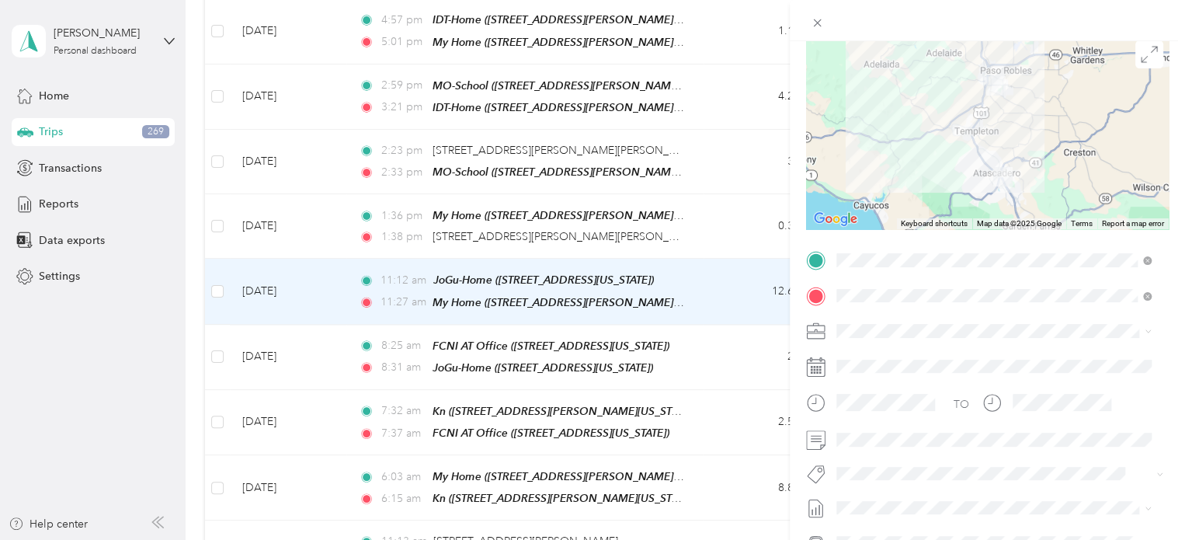
click at [784, 352] on span "Family Care Network" at bounding box center [893, 349] width 102 height 13
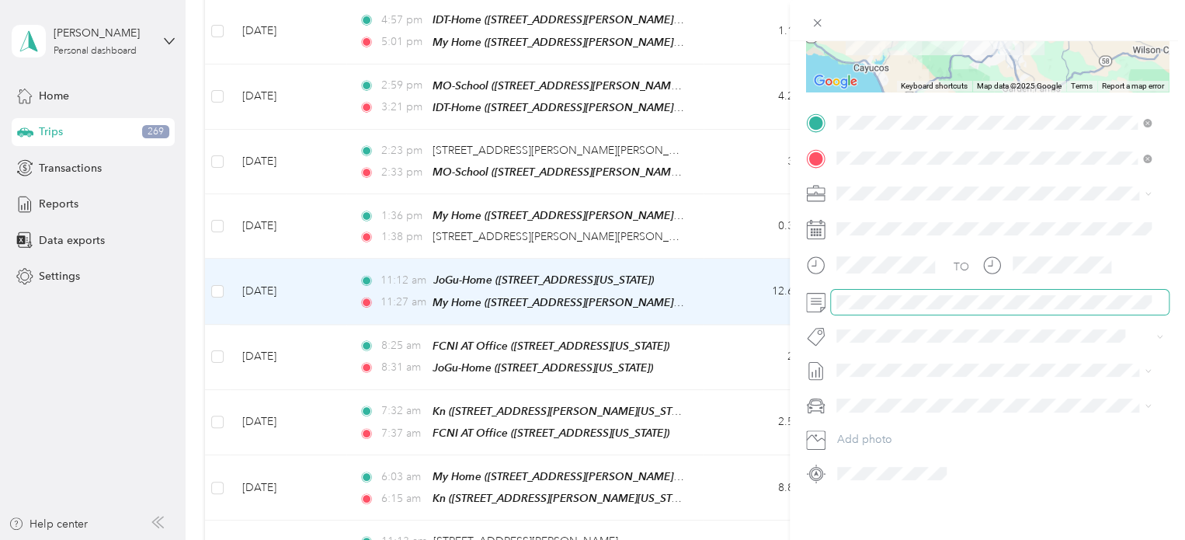
scroll to position [263, 0]
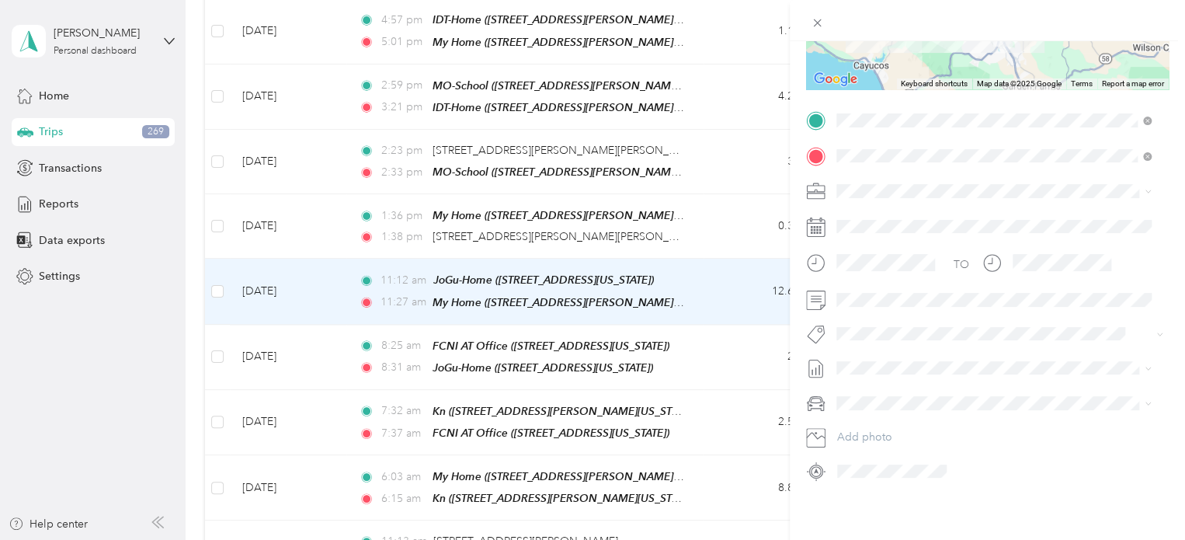
click at [784, 146] on button "Specialty Mhs" at bounding box center [883, 147] width 82 height 19
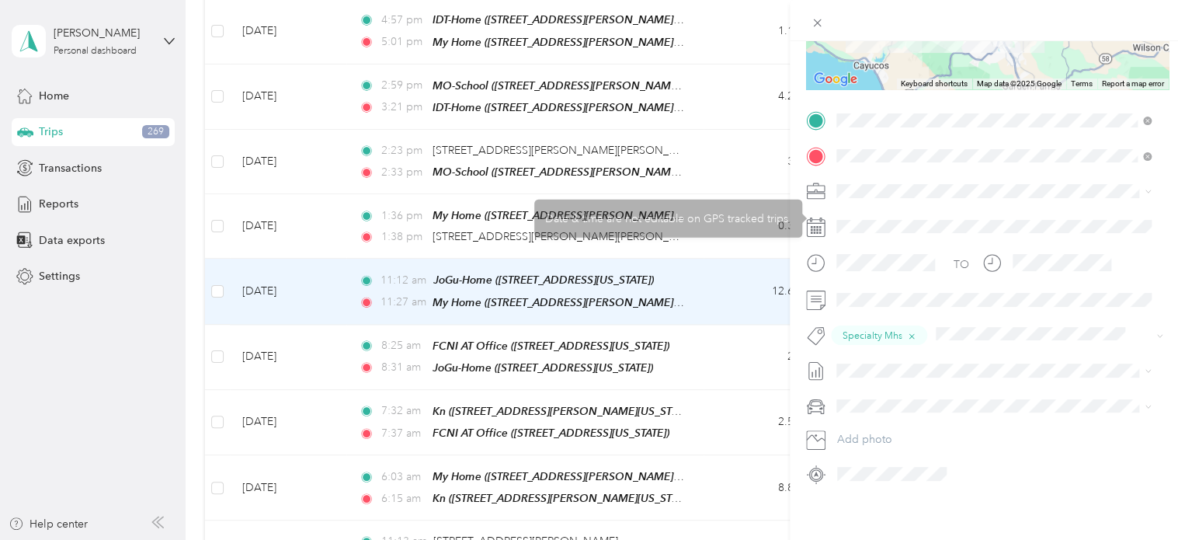
scroll to position [0, 0]
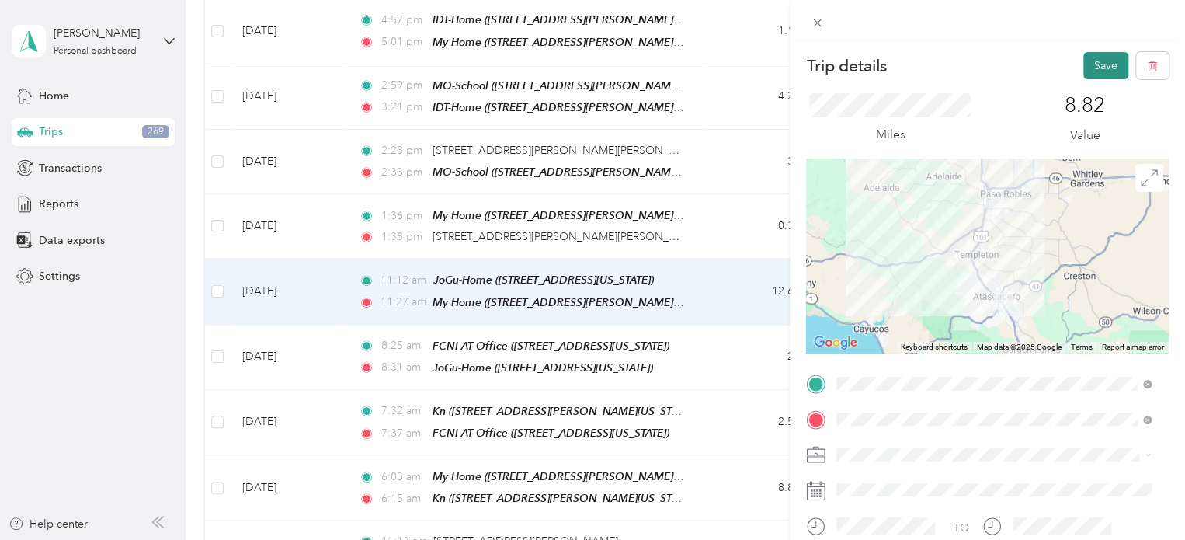
click at [784, 64] on button "Save" at bounding box center [1106, 65] width 45 height 27
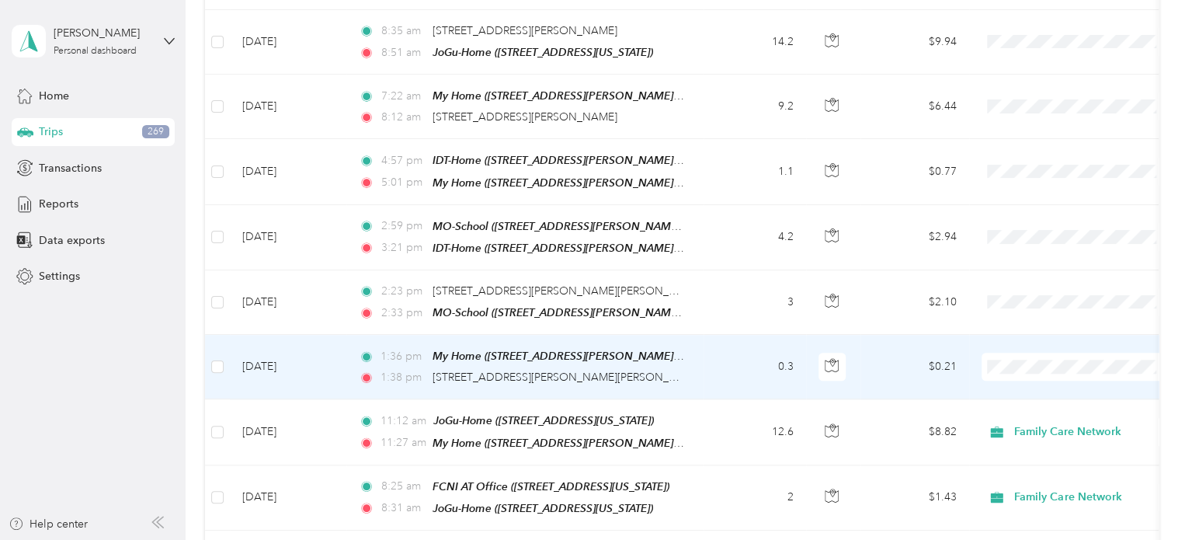
scroll to position [705, 0]
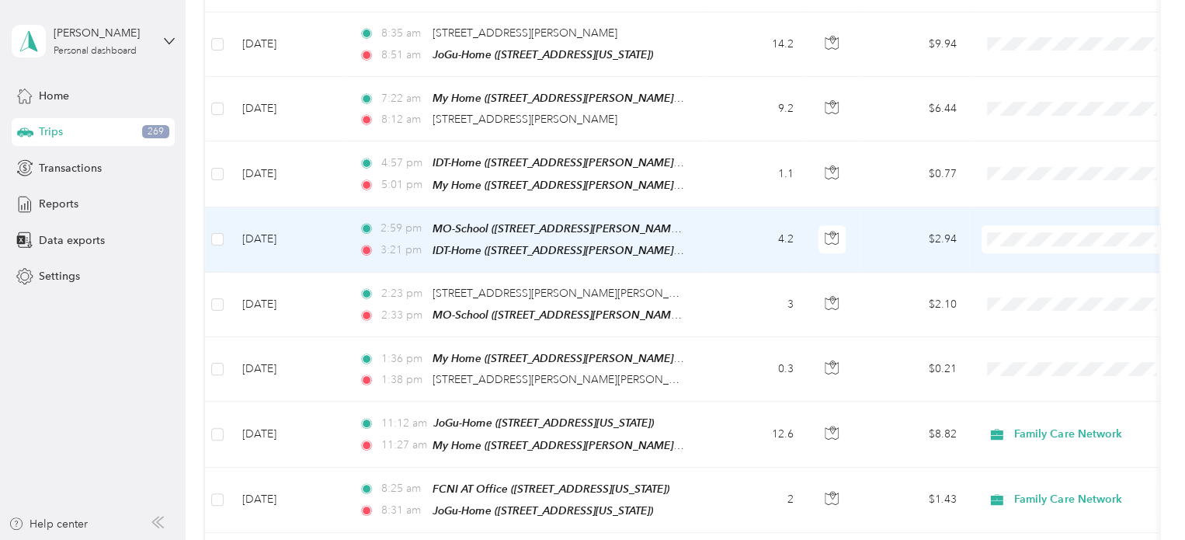
click at [784, 221] on td "$2.94" at bounding box center [915, 239] width 109 height 65
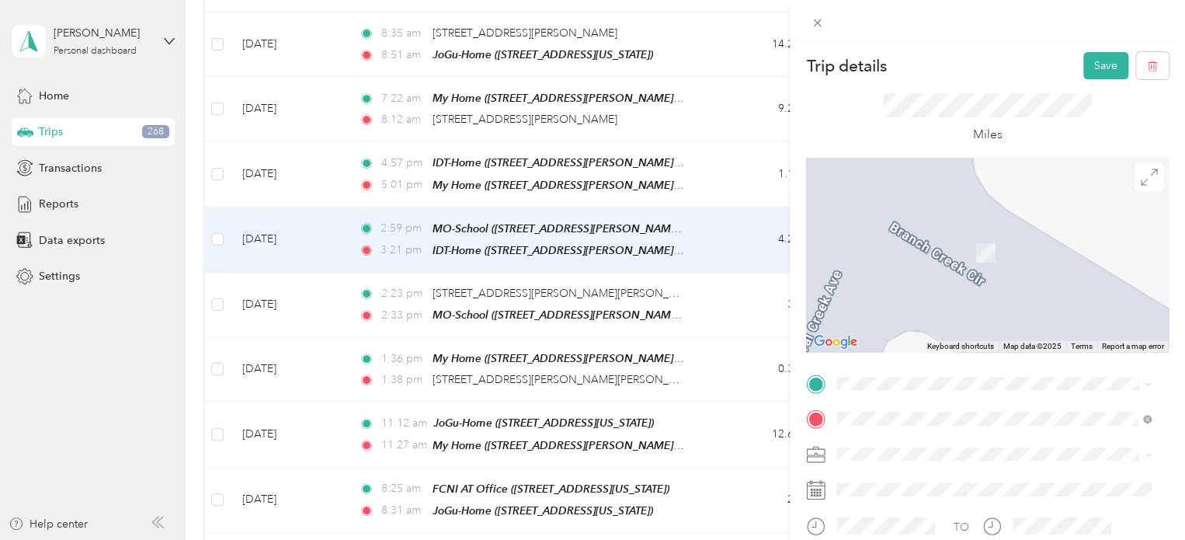
click at [784, 329] on div "My Home [STREET_ADDRESS][PERSON_NAME][PERSON_NAME][US_STATE]" at bounding box center [1006, 339] width 280 height 49
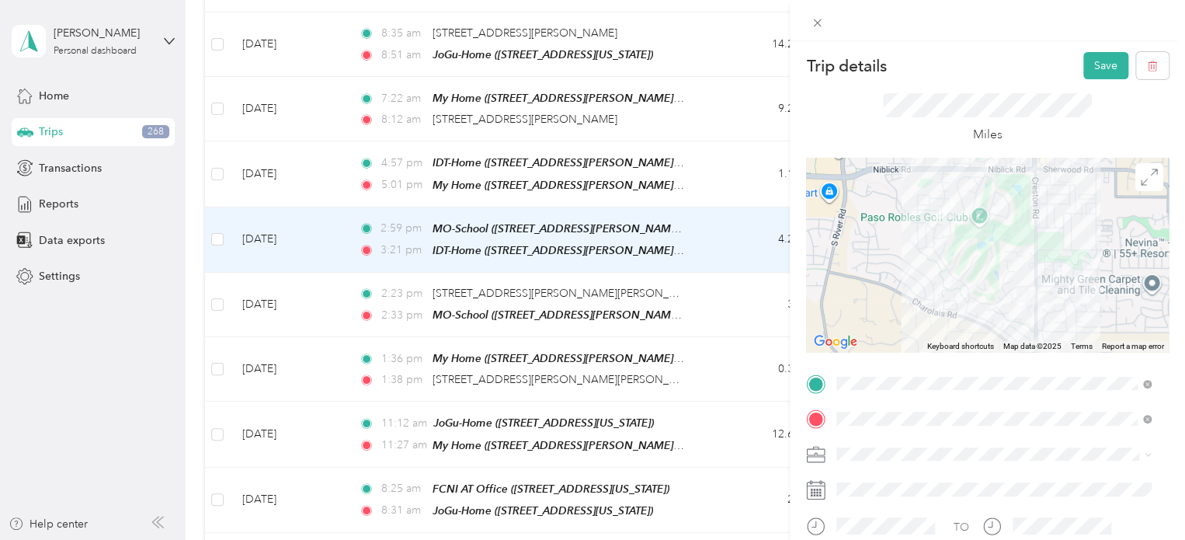
click at [784, 461] on li "Family Care Network" at bounding box center [993, 472] width 325 height 27
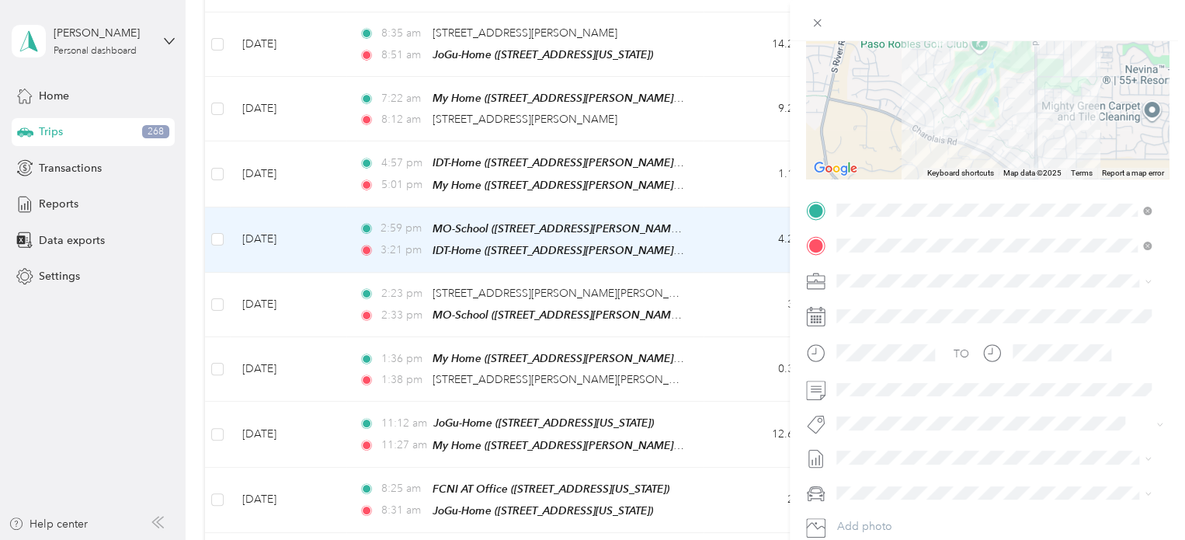
scroll to position [174, 0]
click at [784, 238] on button "Specialty Mhs" at bounding box center [883, 240] width 82 height 19
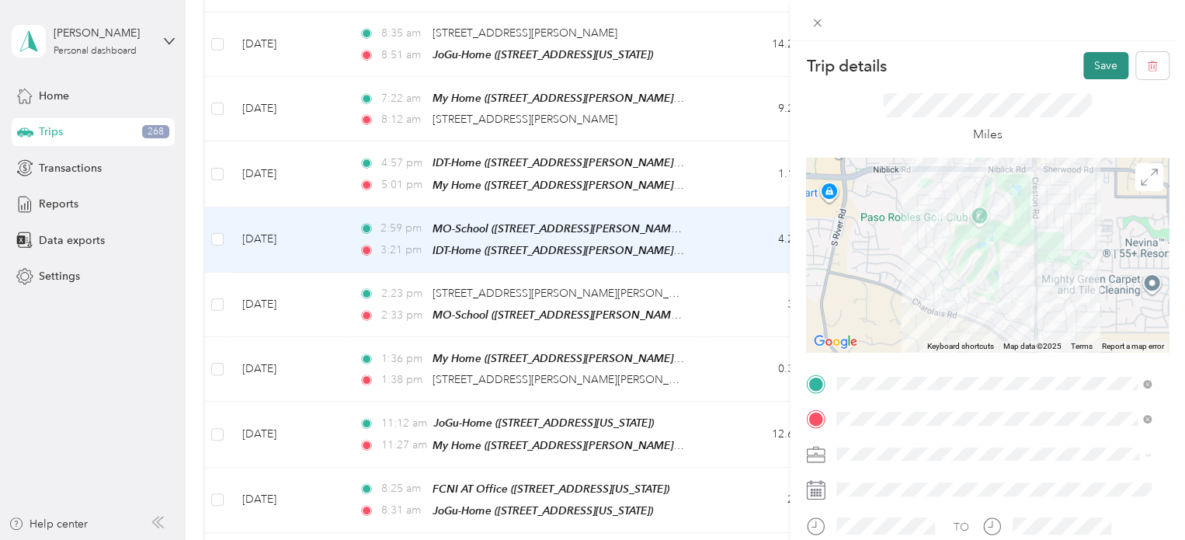
click at [784, 71] on button "Save" at bounding box center [1106, 65] width 45 height 27
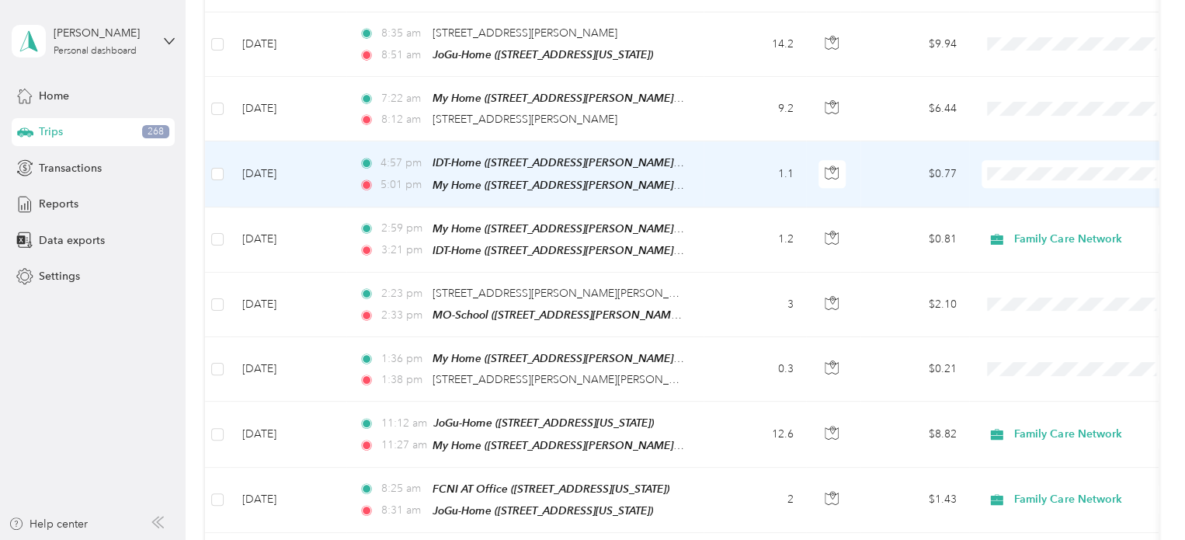
click at [784, 161] on td "$0.77" at bounding box center [915, 173] width 109 height 65
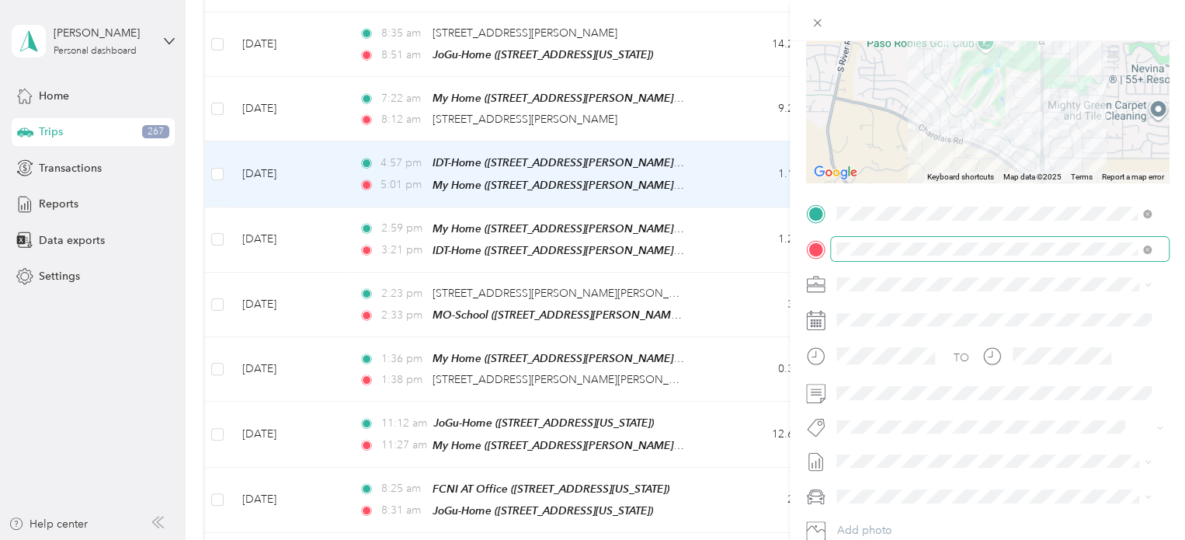
scroll to position [171, 0]
click at [784, 310] on li "Family Care Network" at bounding box center [993, 307] width 325 height 27
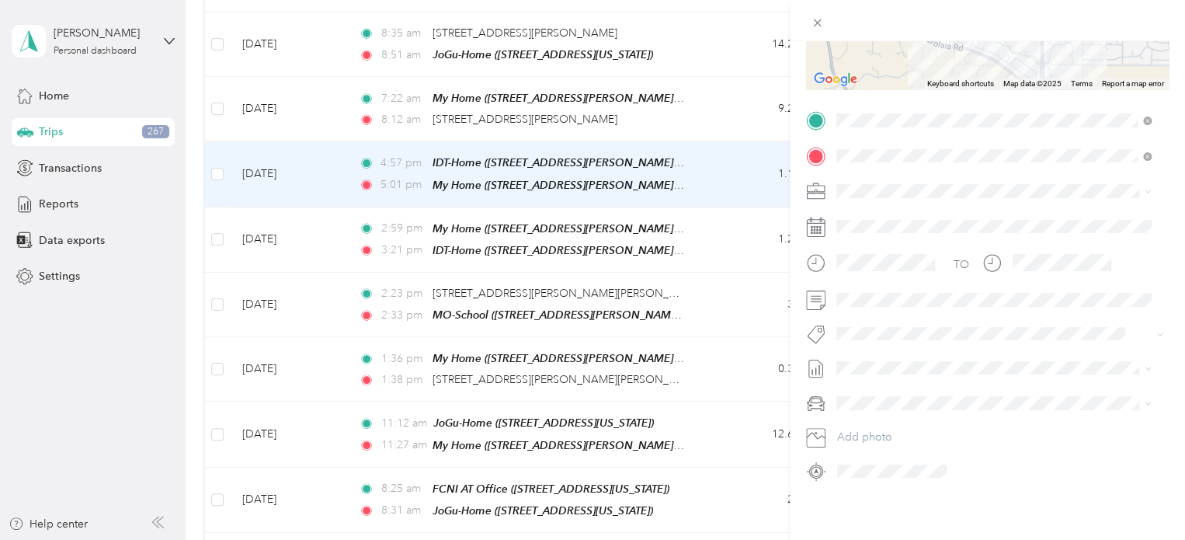
scroll to position [267, 0]
click at [784, 147] on span "Specialty Mhs" at bounding box center [883, 146] width 60 height 14
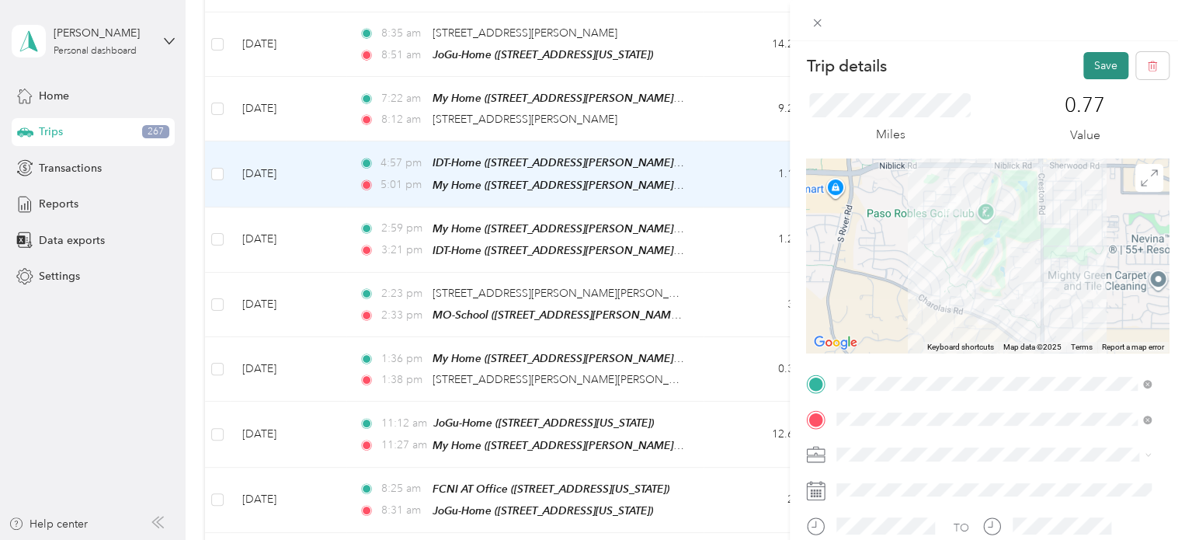
click at [784, 71] on button "Save" at bounding box center [1106, 65] width 45 height 27
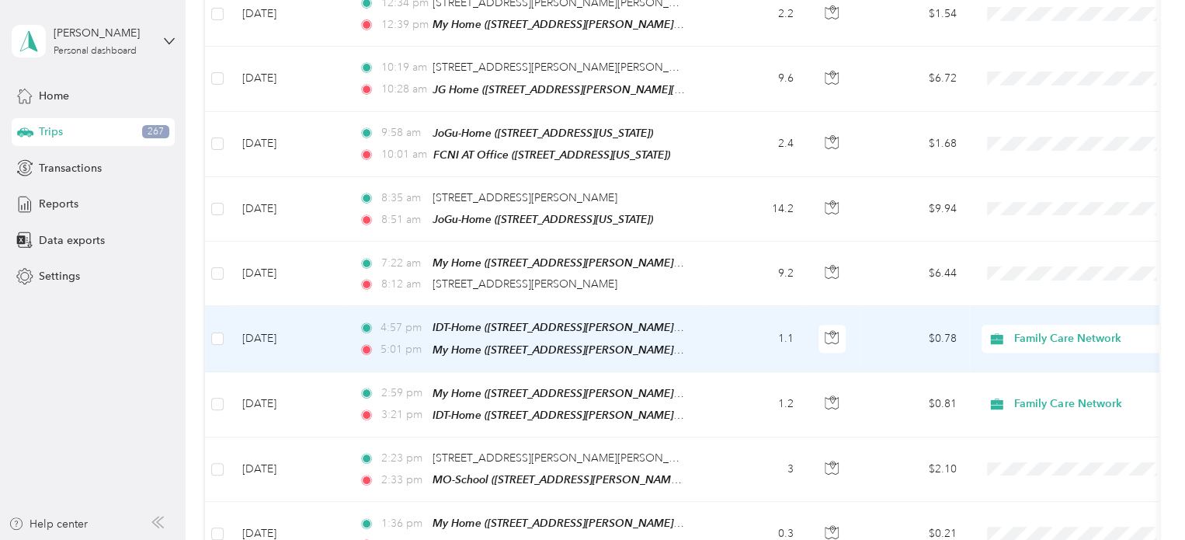
scroll to position [537, 0]
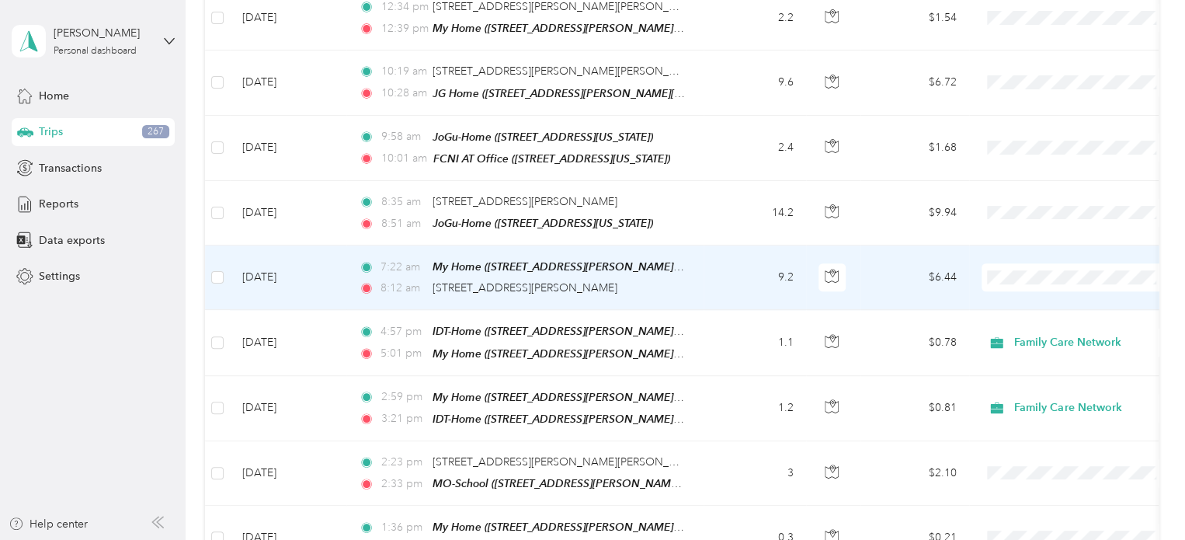
click at [784, 276] on td "$6.44" at bounding box center [915, 277] width 109 height 64
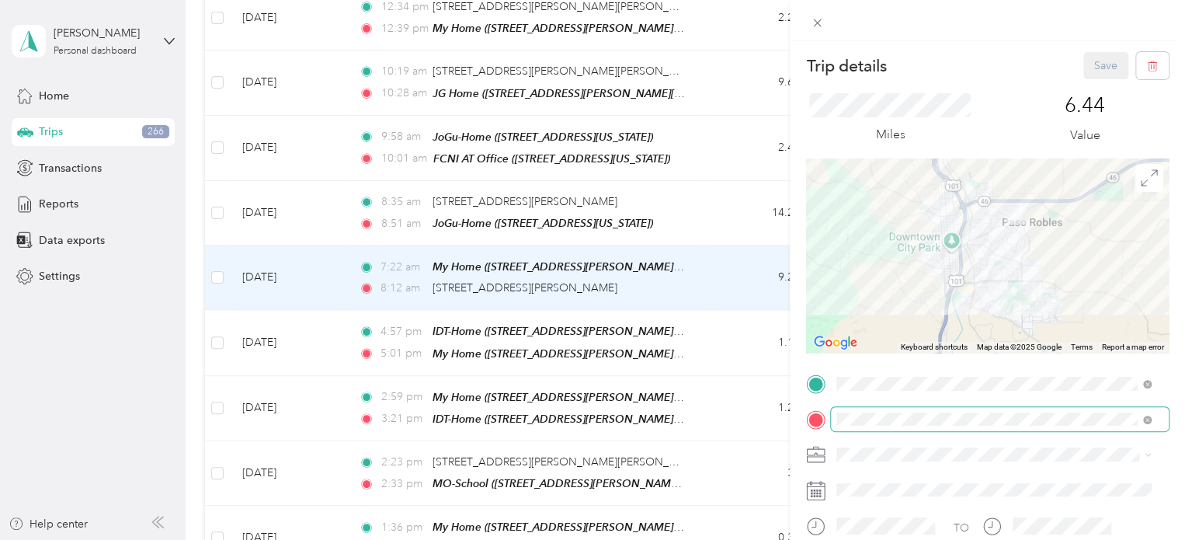
click at [784, 421] on span at bounding box center [1000, 419] width 338 height 25
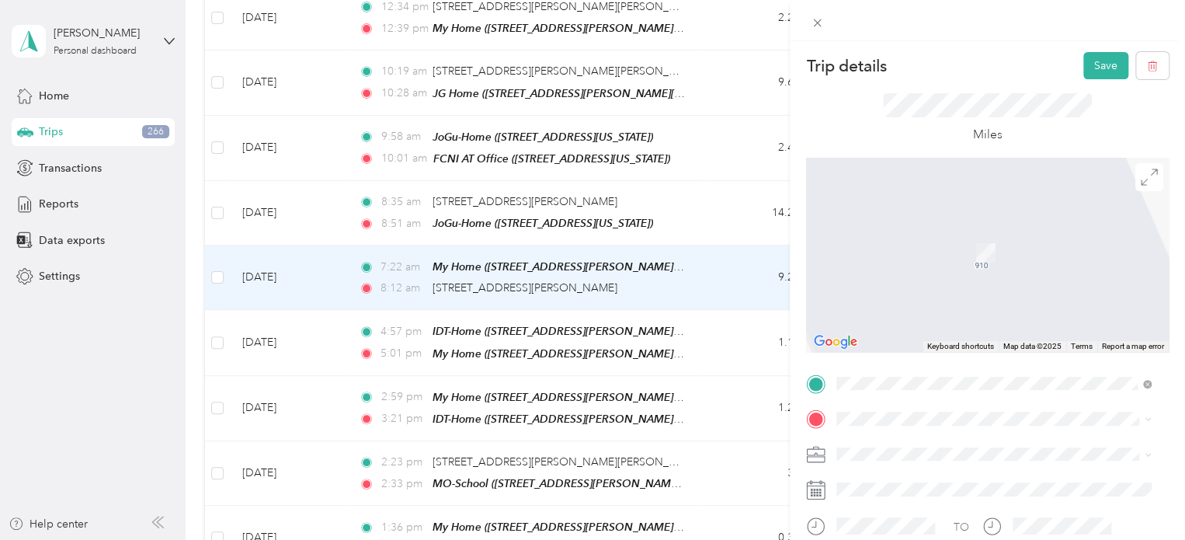
click at [784, 253] on div "JoGu-Home [STREET_ADDRESS][US_STATE]" at bounding box center [943, 237] width 155 height 33
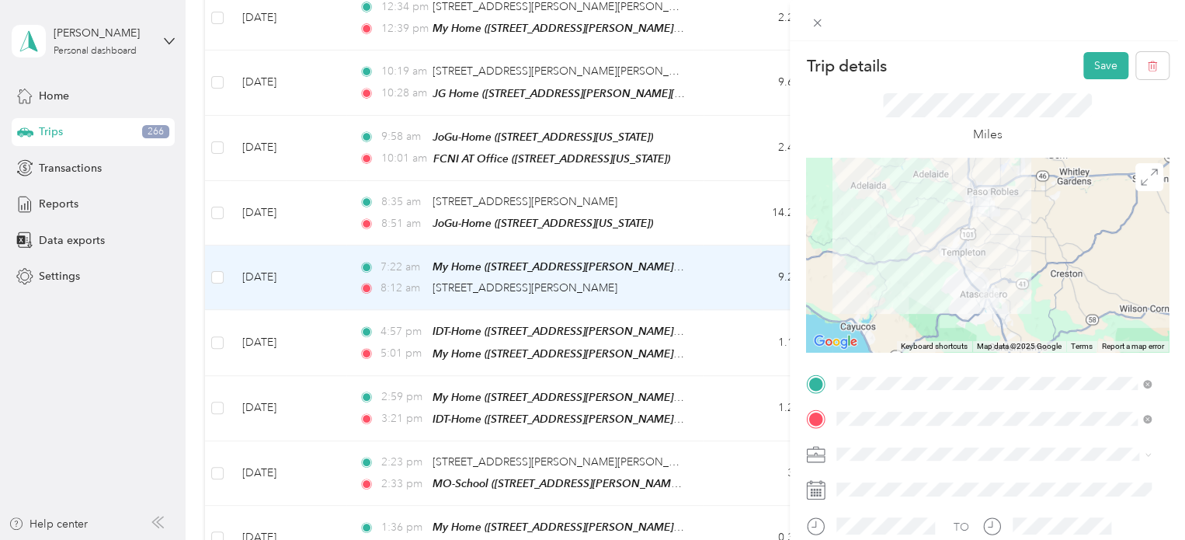
click at [784, 461] on div "Family Care Network" at bounding box center [994, 473] width 304 height 16
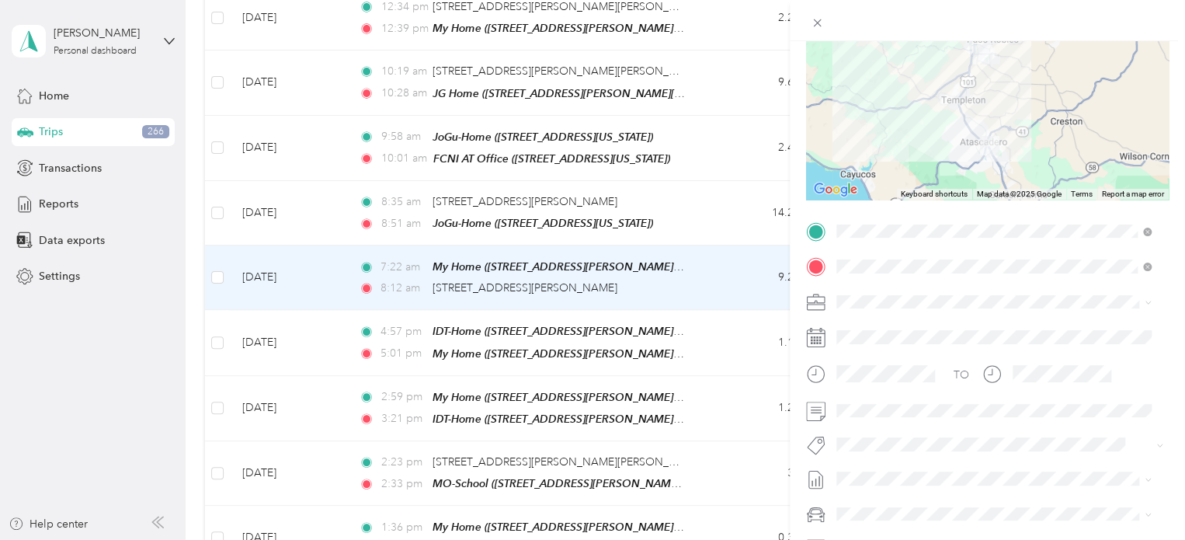
scroll to position [158, 0]
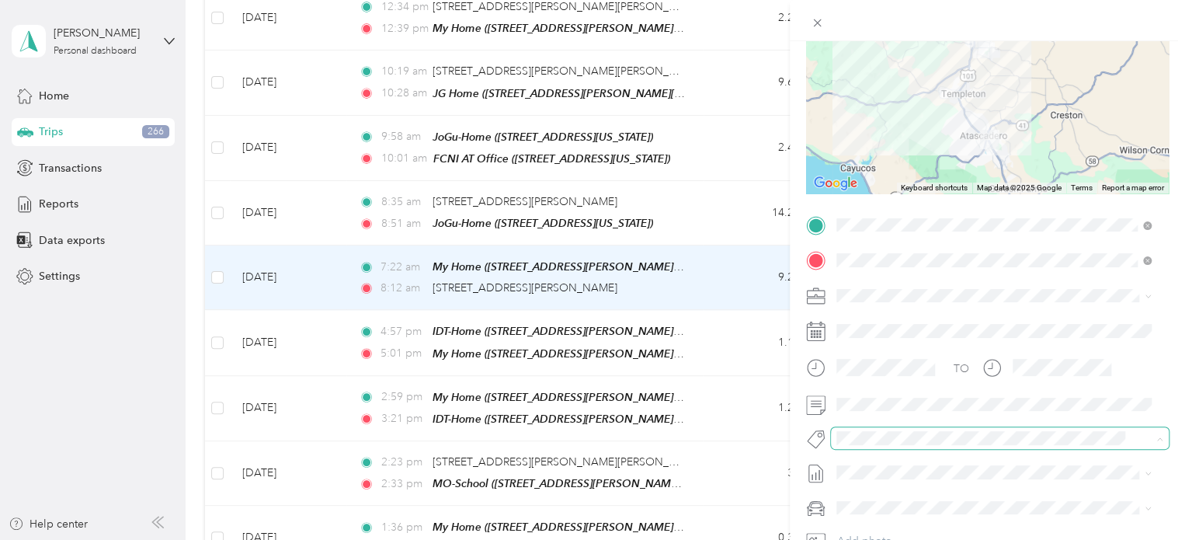
click at [784, 445] on span at bounding box center [987, 438] width 312 height 16
click at [784, 267] on ol "Admin Specialty Mhs Temp Ihss Thpp-m (sb) Thpp-m (wrap Slo) Thpp-nmd (sb) Thpp-…" at bounding box center [993, 321] width 325 height 210
click at [784, 263] on li "Specialty Mhs" at bounding box center [993, 261] width 325 height 30
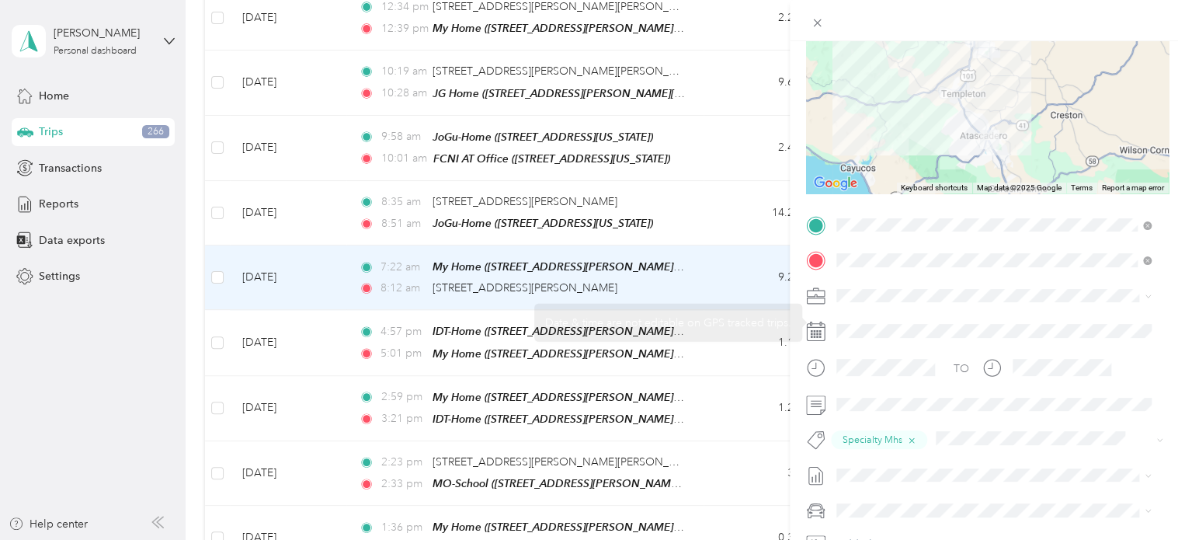
scroll to position [0, 0]
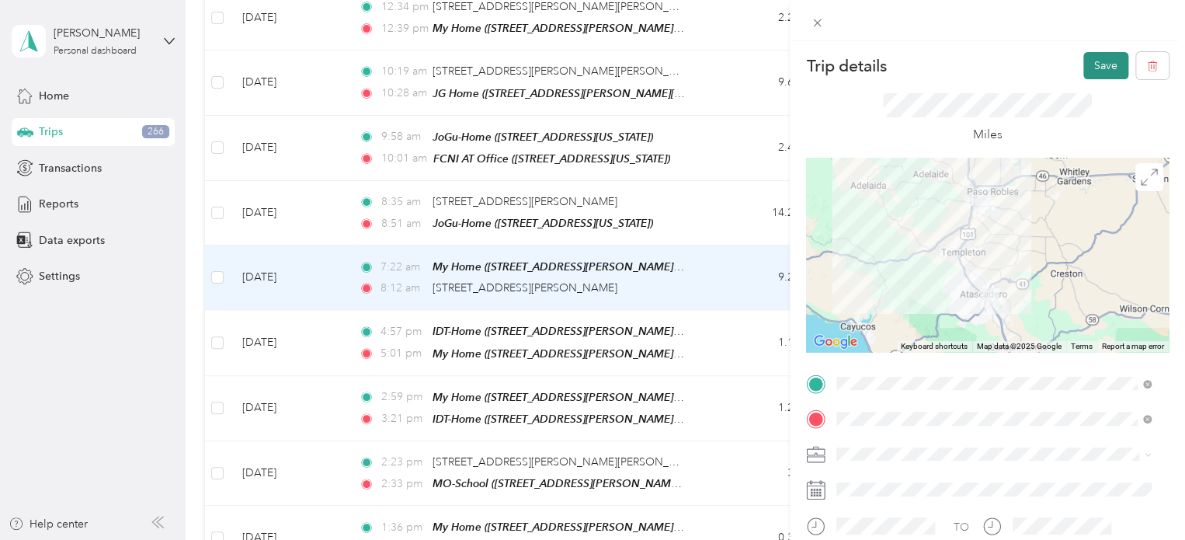
click at [784, 67] on button "Save" at bounding box center [1106, 65] width 45 height 27
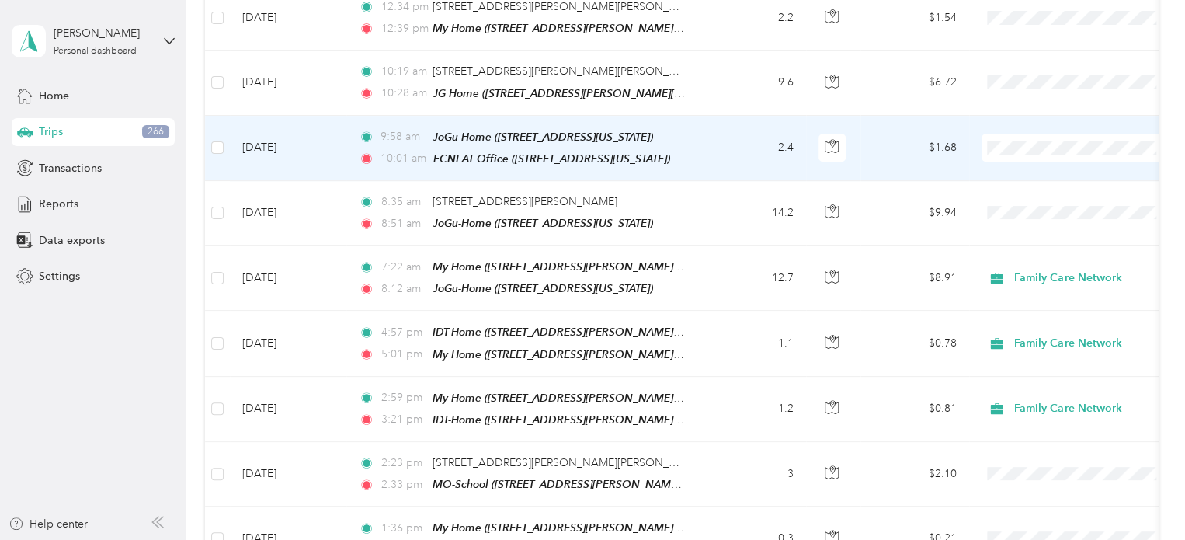
click at [784, 142] on td "$1.68" at bounding box center [915, 148] width 109 height 65
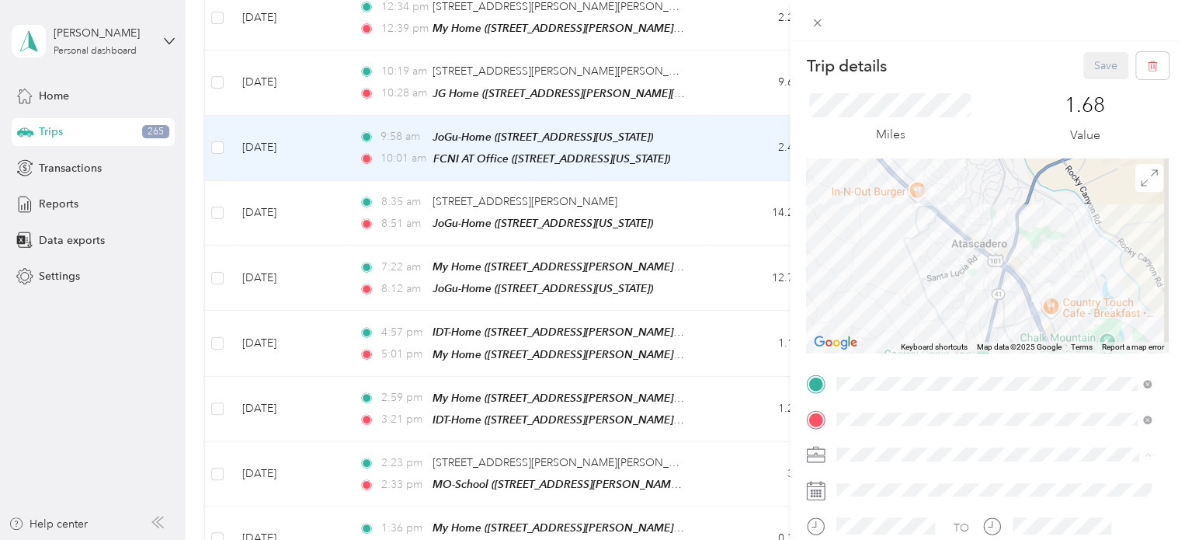
click at [784, 461] on div "Family Care Network" at bounding box center [994, 482] width 304 height 16
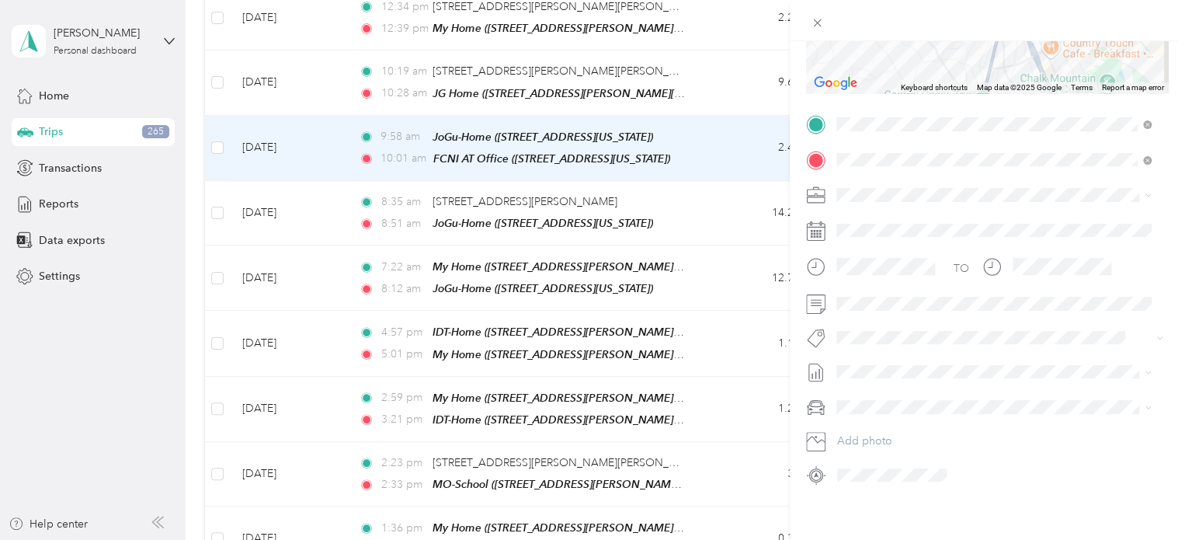
scroll to position [260, 0]
click at [784, 151] on button "Specialty Mhs" at bounding box center [883, 150] width 82 height 19
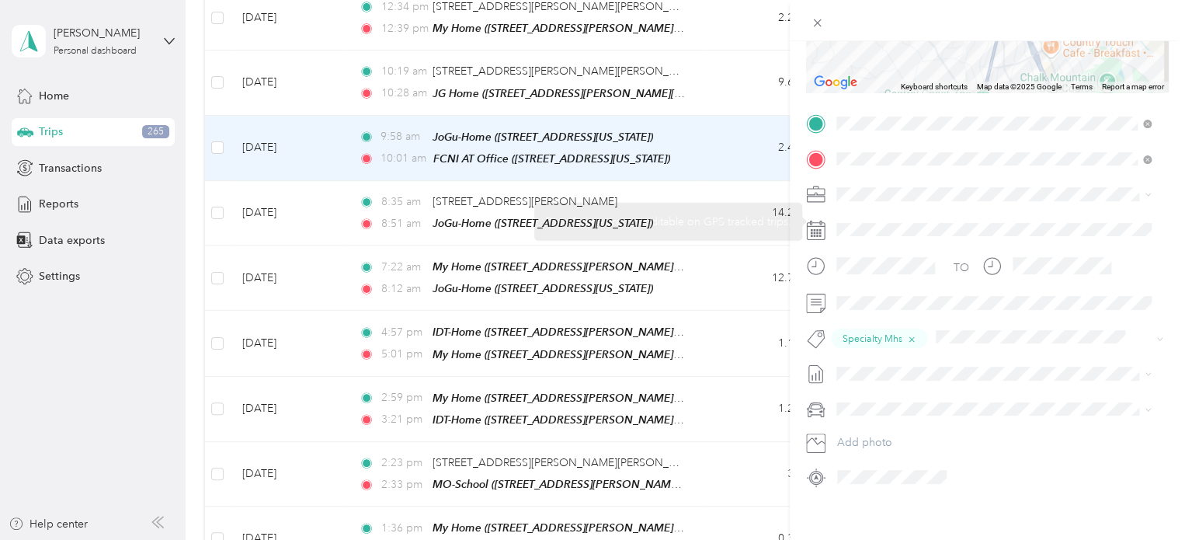
scroll to position [0, 0]
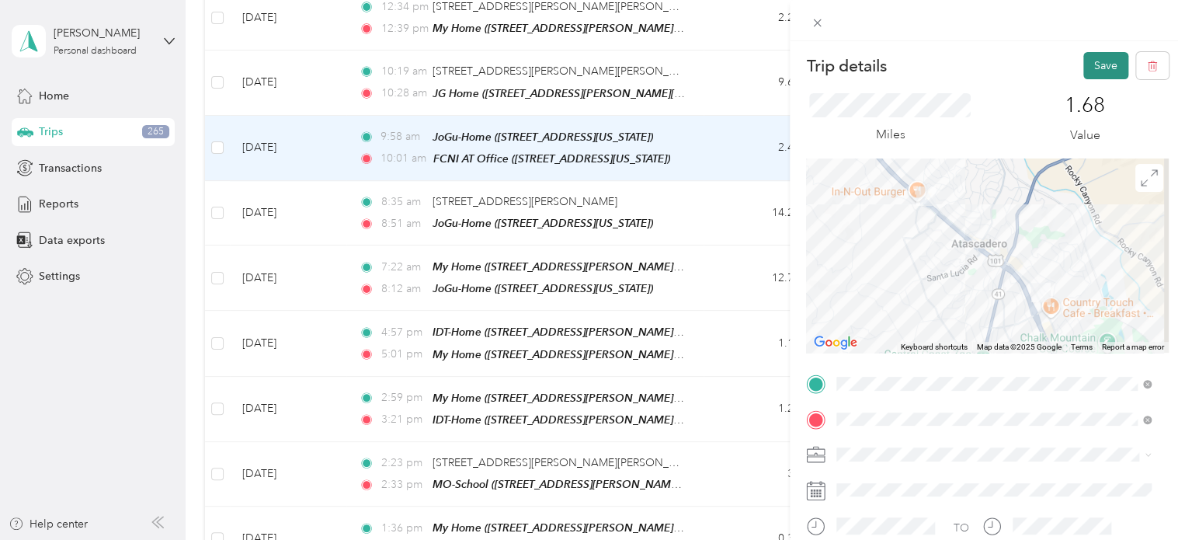
click at [784, 62] on button "Save" at bounding box center [1106, 65] width 45 height 27
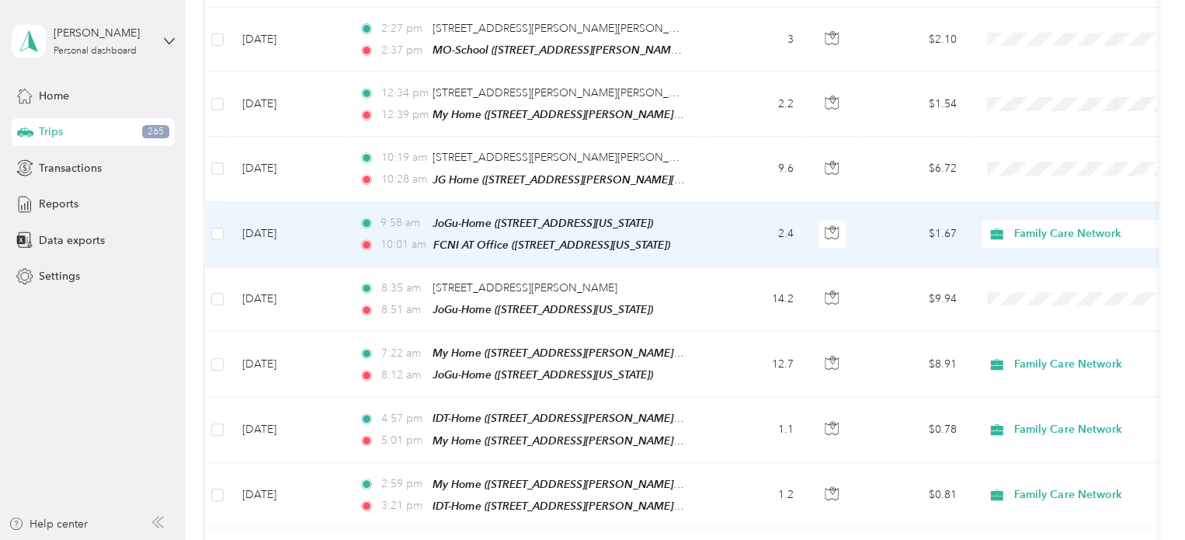
scroll to position [451, 0]
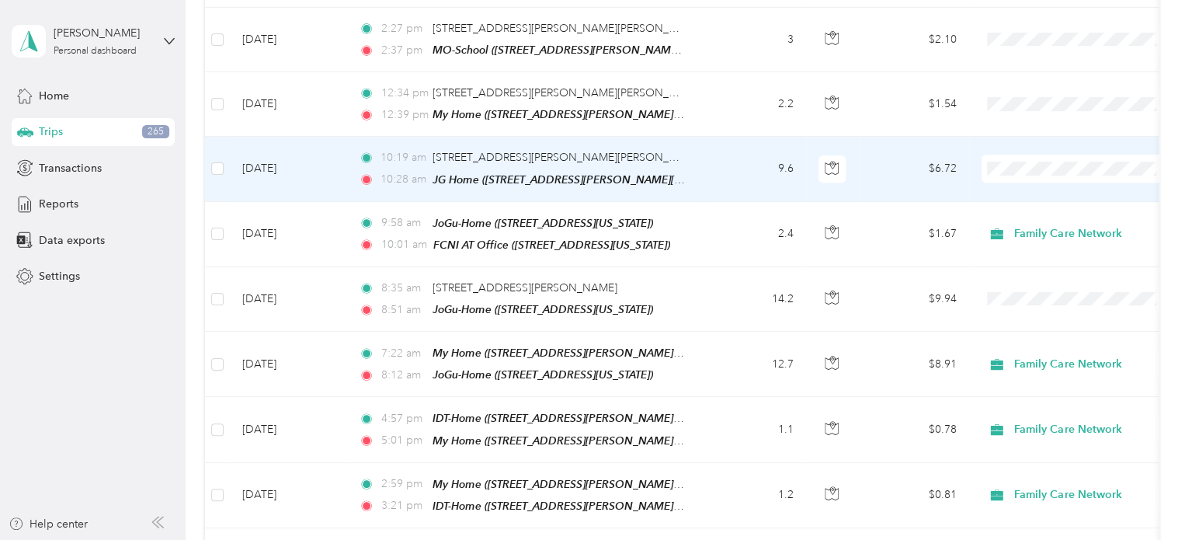
click at [784, 156] on td "$6.72" at bounding box center [915, 169] width 109 height 64
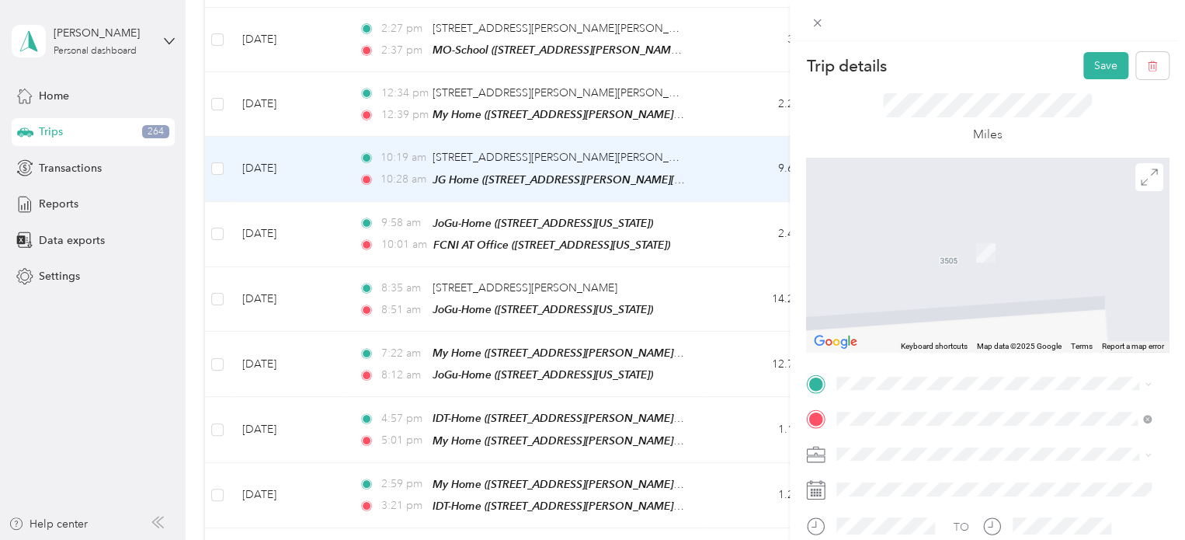
click at [784, 203] on div "TEAM FCNI AT Office" at bounding box center [943, 199] width 155 height 19
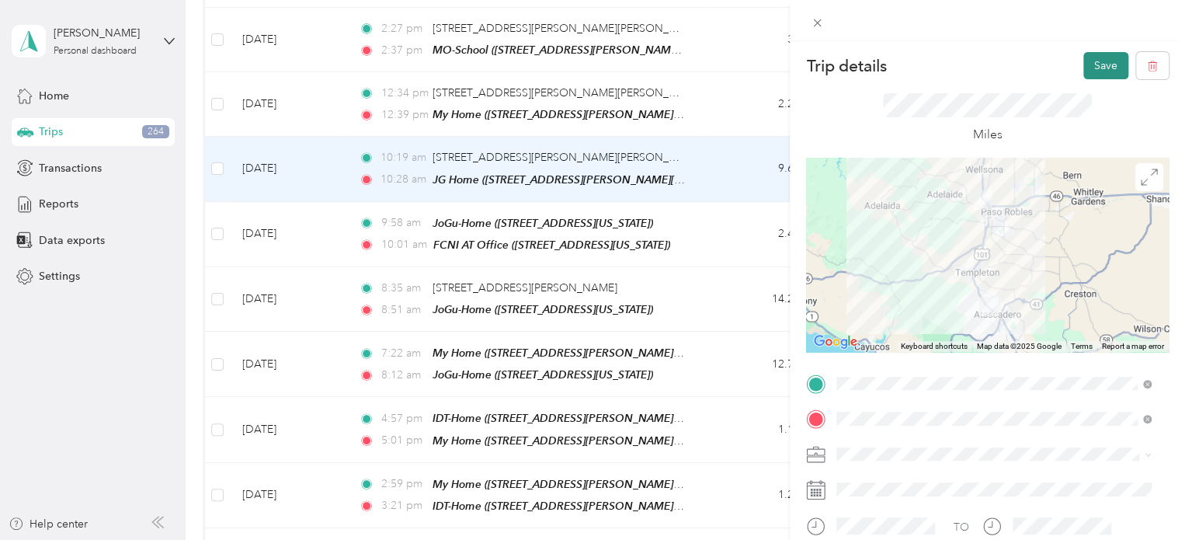
click at [784, 68] on button "Save" at bounding box center [1106, 65] width 45 height 27
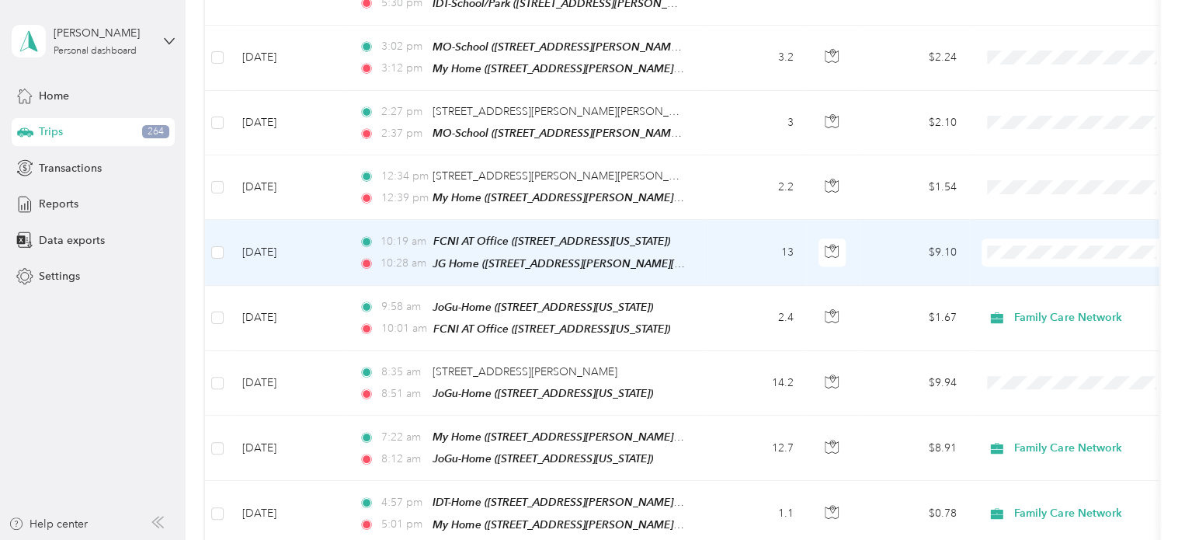
scroll to position [366, 0]
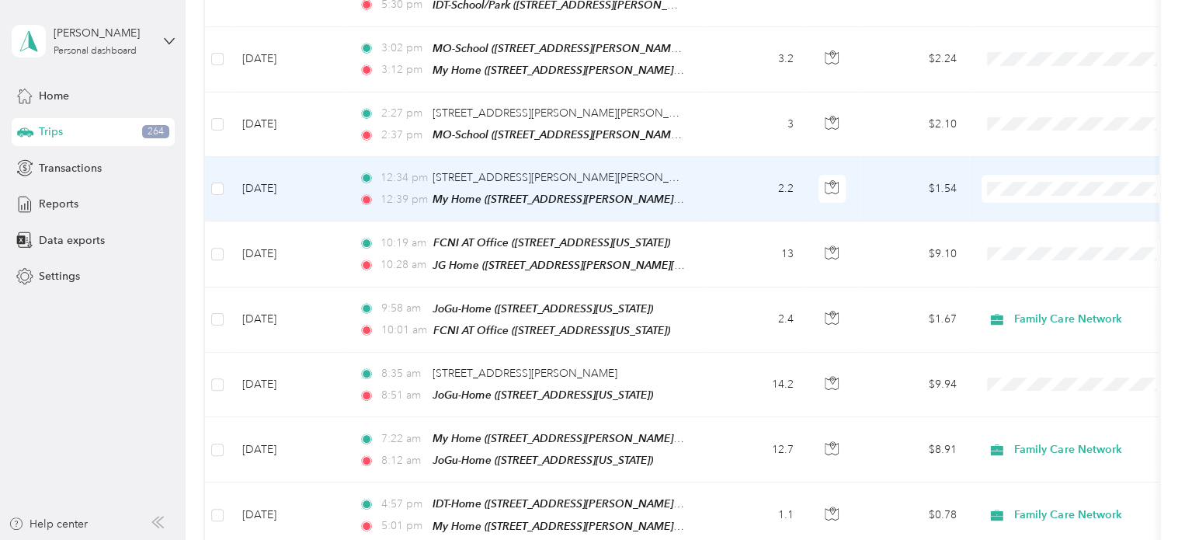
click at [784, 192] on td "$1.54" at bounding box center [915, 189] width 109 height 64
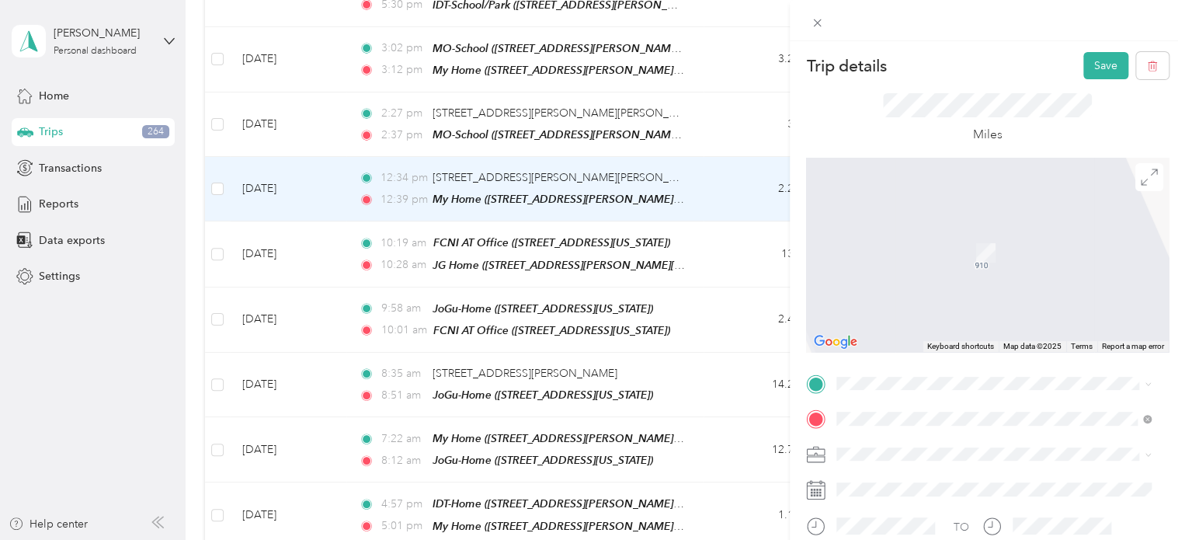
click at [784, 214] on span "[STREET_ADDRESS][PERSON_NAME][US_STATE]" at bounding box center [987, 213] width 242 height 13
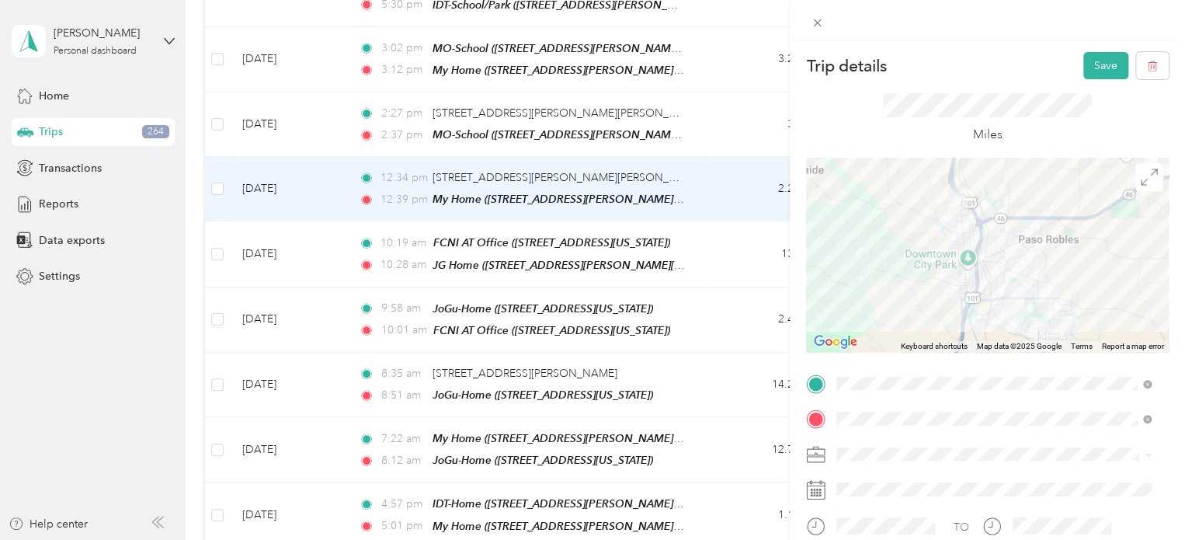
click at [784, 461] on ol "Family Care Network Personal" at bounding box center [993, 486] width 325 height 54
click at [784, 461] on span "Family Care Network" at bounding box center [893, 481] width 102 height 13
click at [784, 73] on button "Save" at bounding box center [1106, 65] width 45 height 27
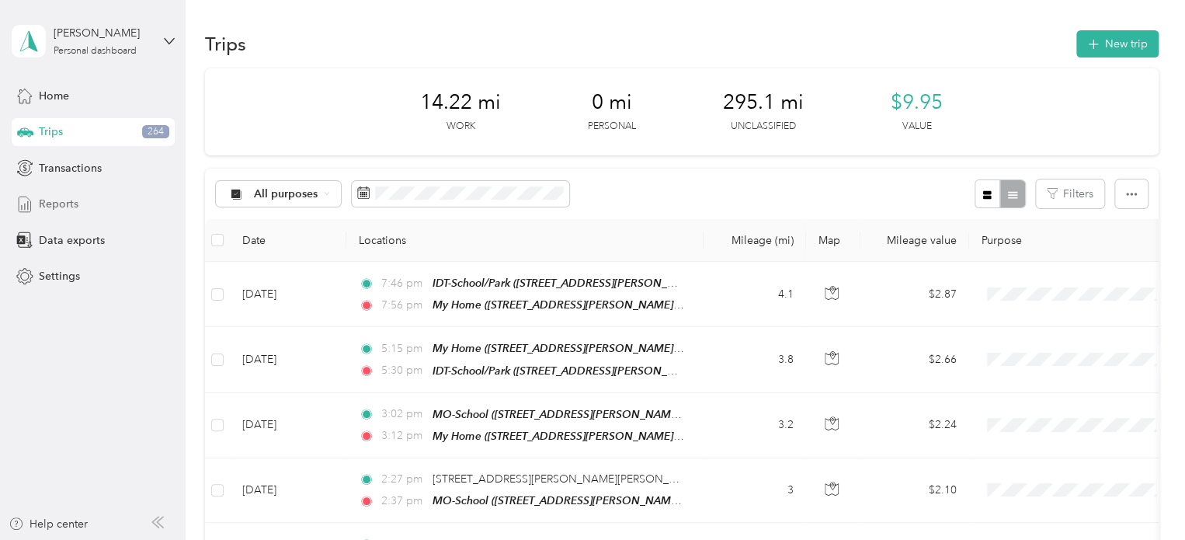
click at [56, 207] on span "Reports" at bounding box center [59, 204] width 40 height 16
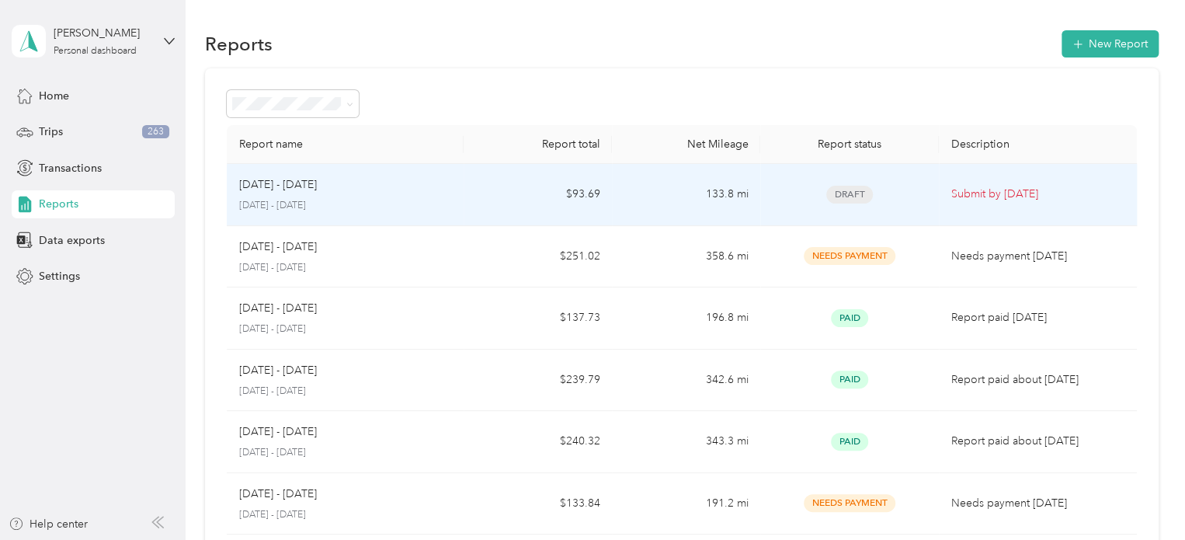
click at [292, 190] on p "[DATE] - [DATE]" at bounding box center [278, 184] width 78 height 17
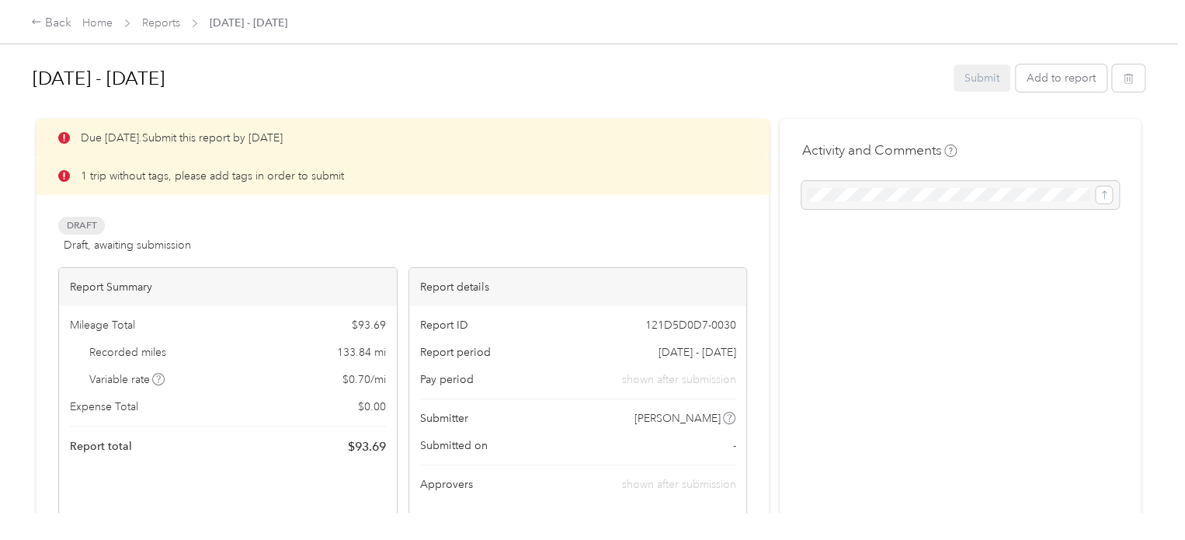
click at [30, 24] on div "Back Home Reports [DATE] - [DATE]" at bounding box center [592, 22] width 1185 height 44
click at [37, 24] on icon at bounding box center [36, 21] width 11 height 11
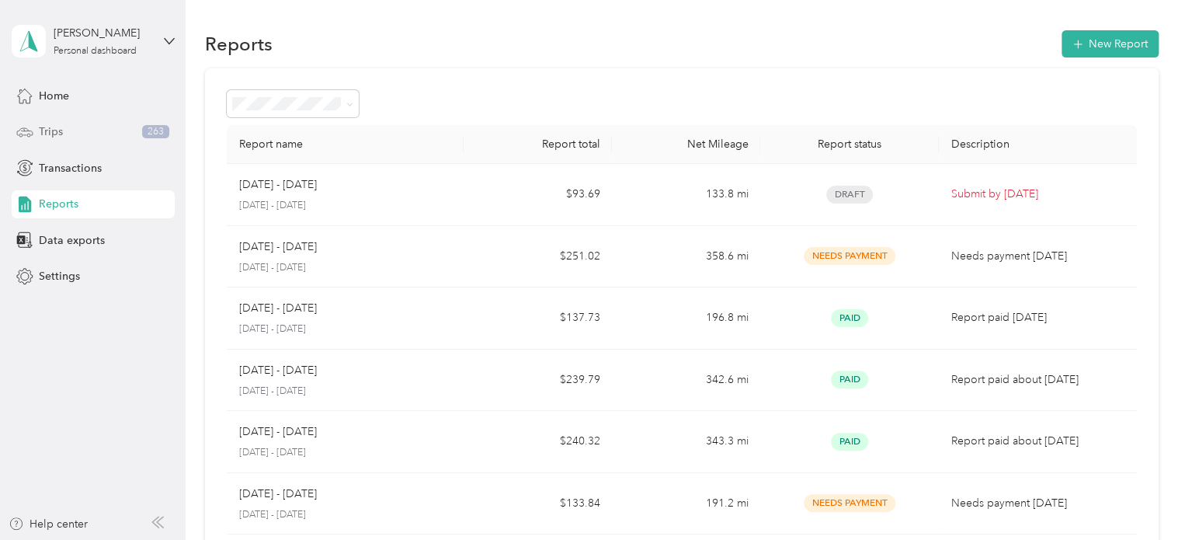
click at [78, 125] on div "Trips 263" at bounding box center [93, 132] width 163 height 28
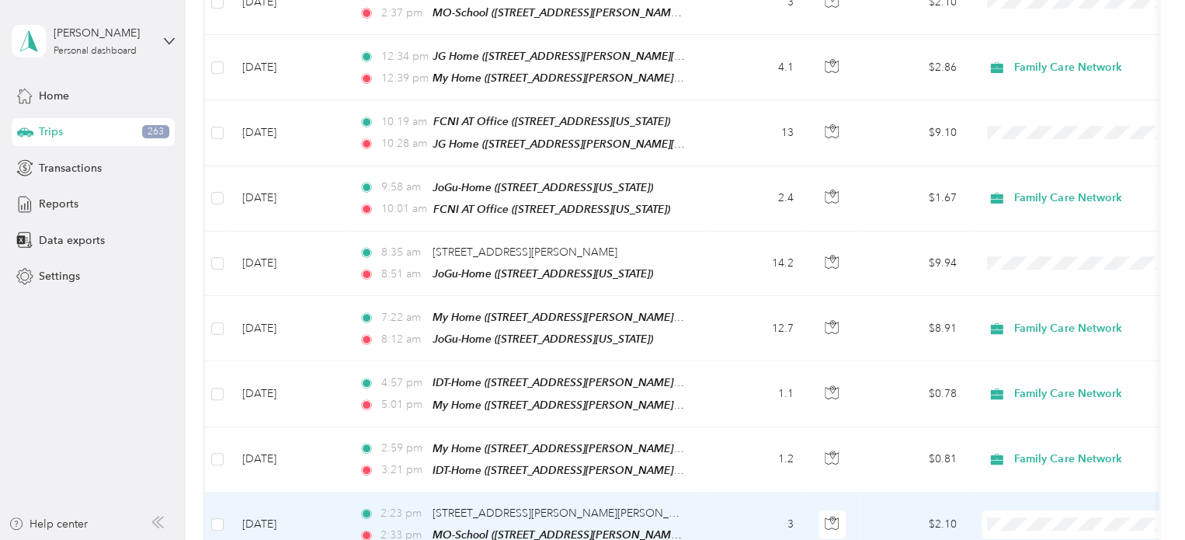
scroll to position [487, 0]
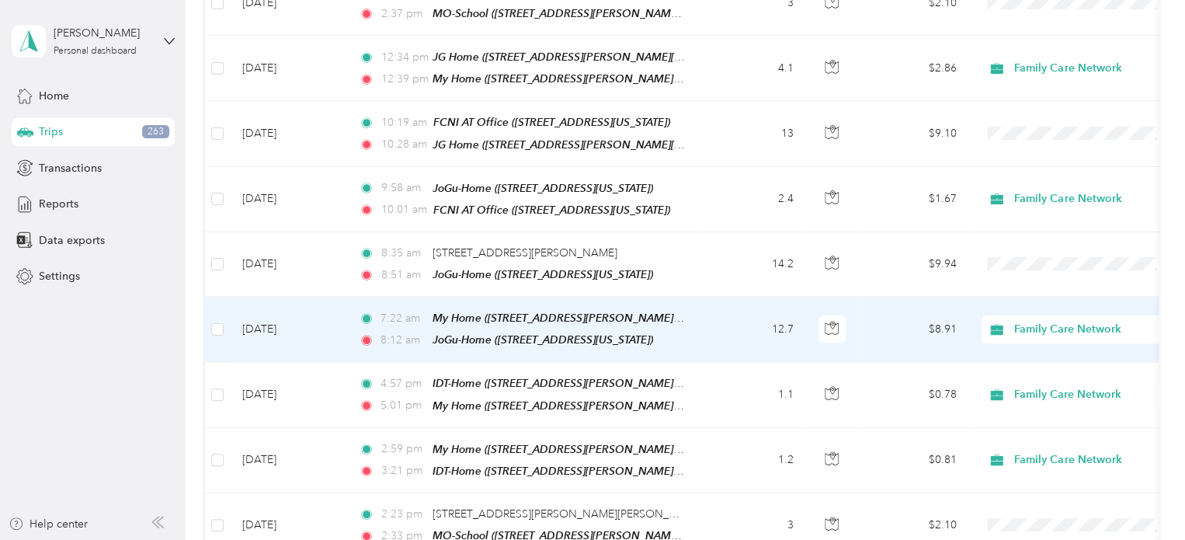
click at [784, 323] on td "$8.91" at bounding box center [915, 329] width 109 height 65
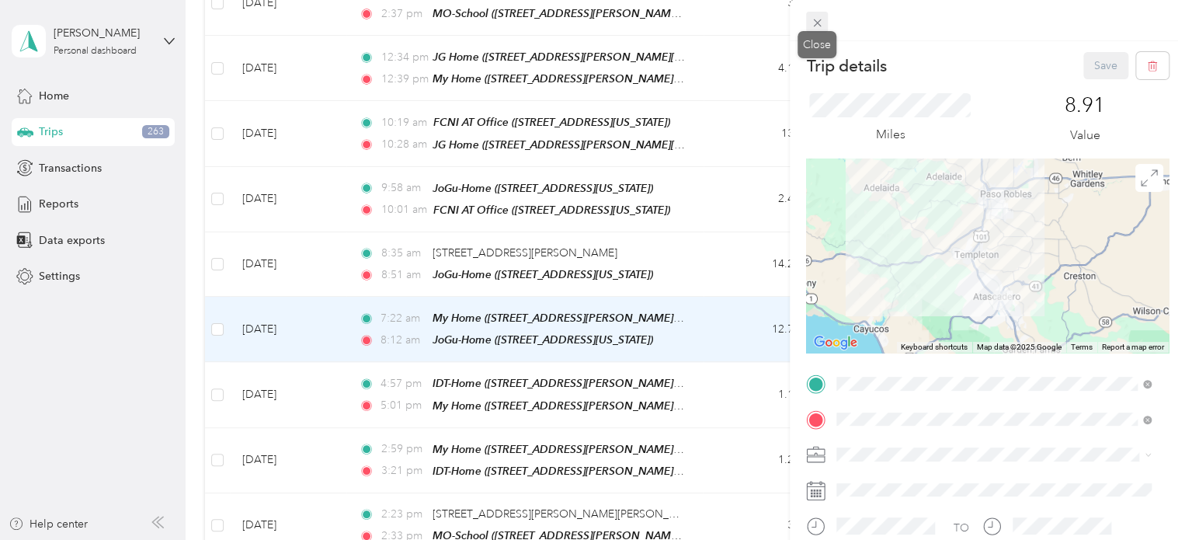
click at [784, 23] on icon at bounding box center [817, 22] width 13 height 13
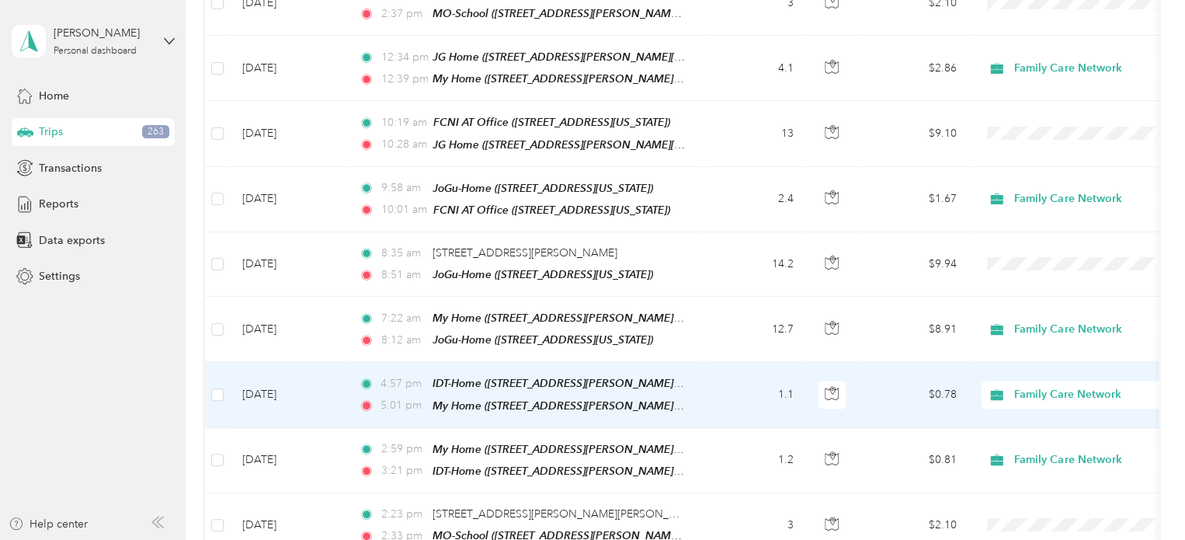
click at [784, 385] on td "$0.78" at bounding box center [915, 394] width 109 height 65
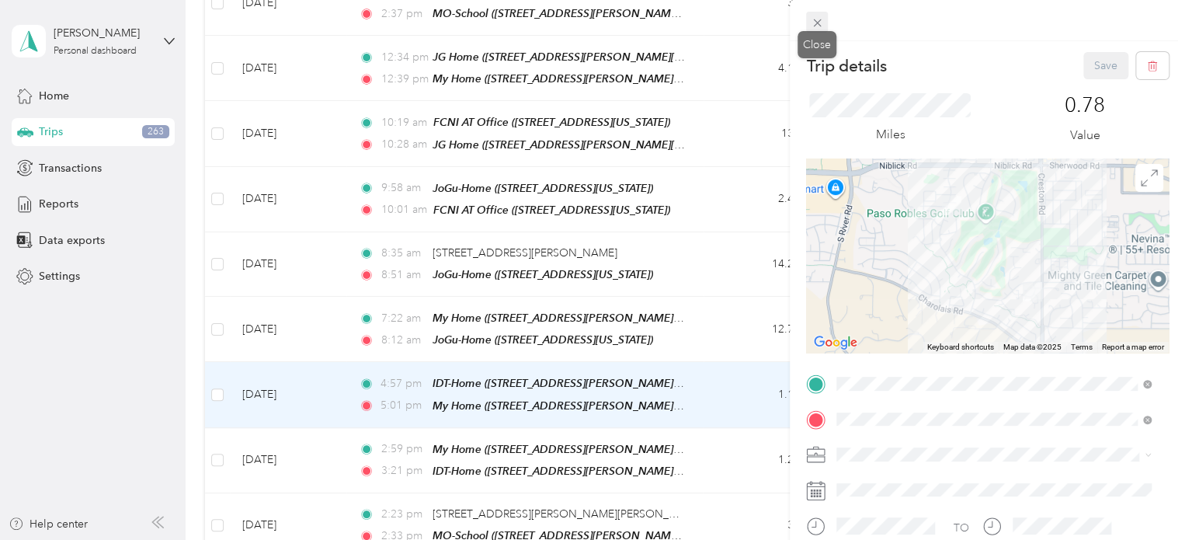
click at [784, 25] on icon at bounding box center [817, 23] width 8 height 8
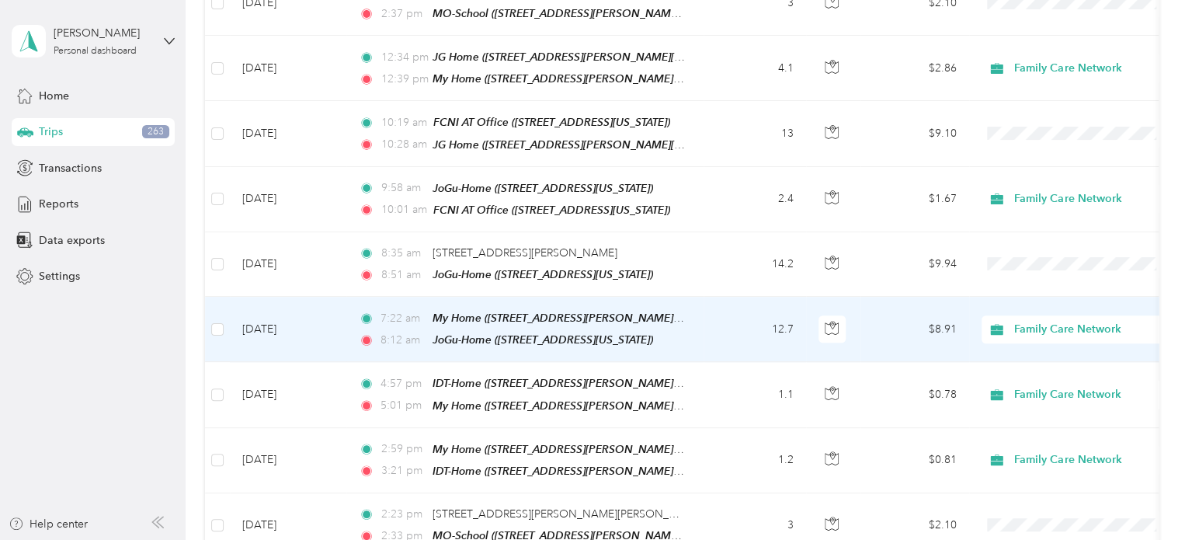
click at [784, 317] on td "$8.91" at bounding box center [915, 329] width 109 height 65
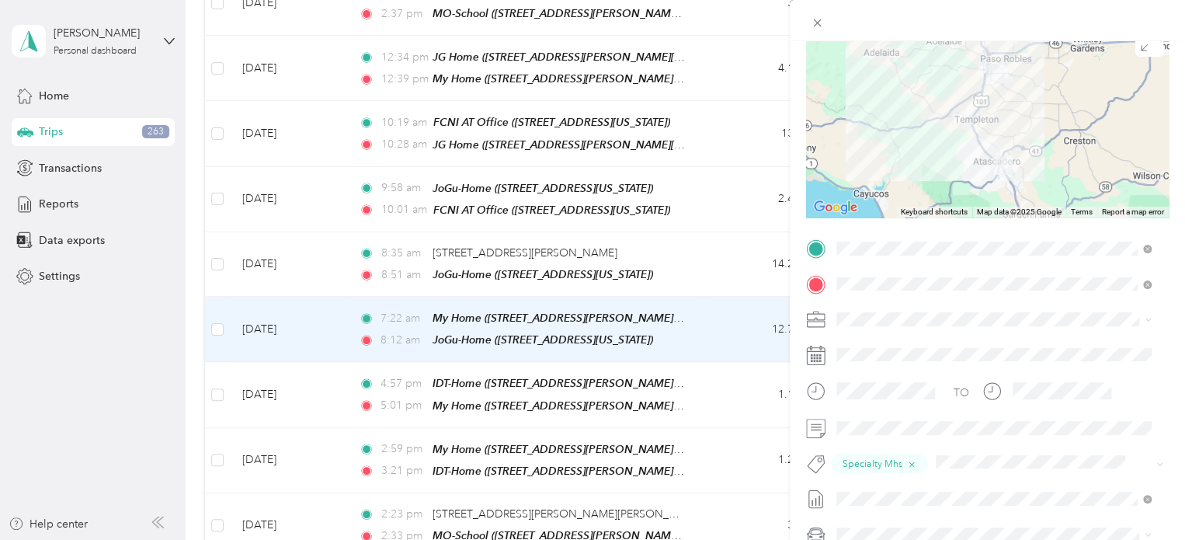
scroll to position [36, 0]
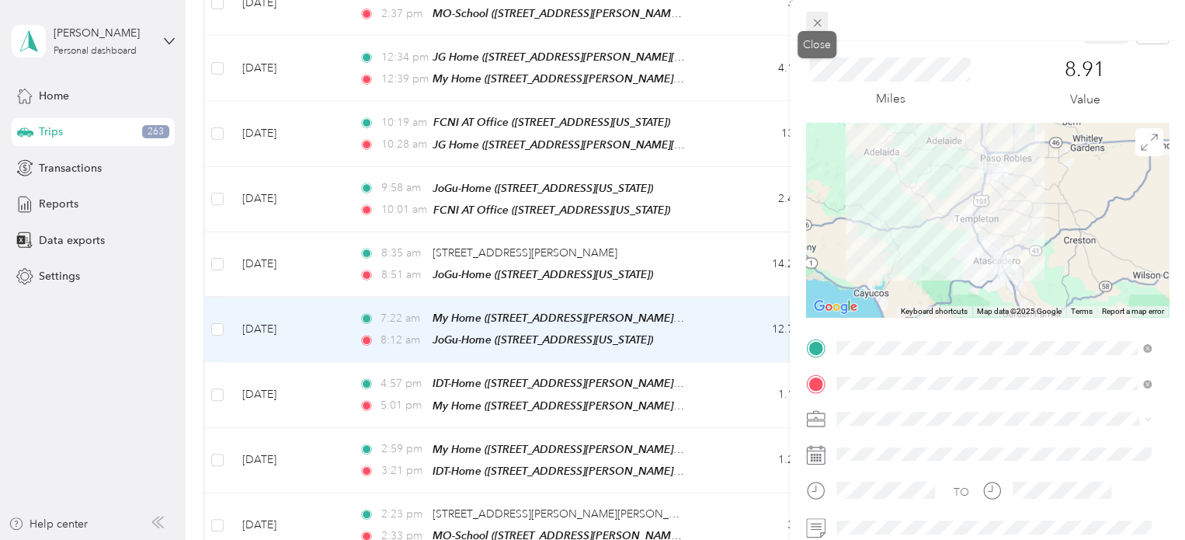
click at [784, 28] on icon at bounding box center [817, 22] width 13 height 13
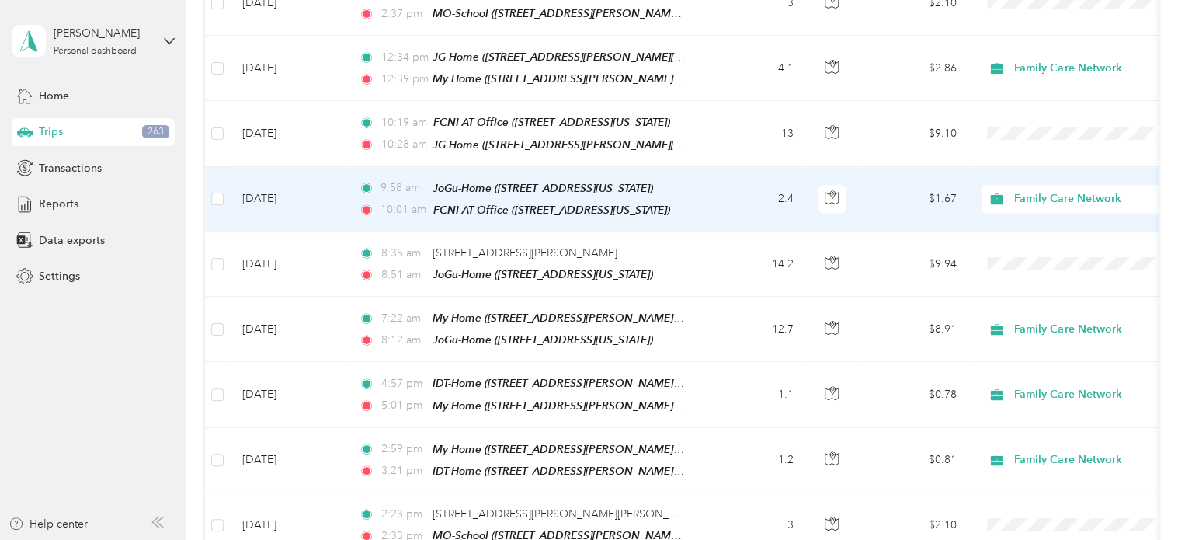
click at [784, 188] on td "$1.67" at bounding box center [915, 199] width 109 height 65
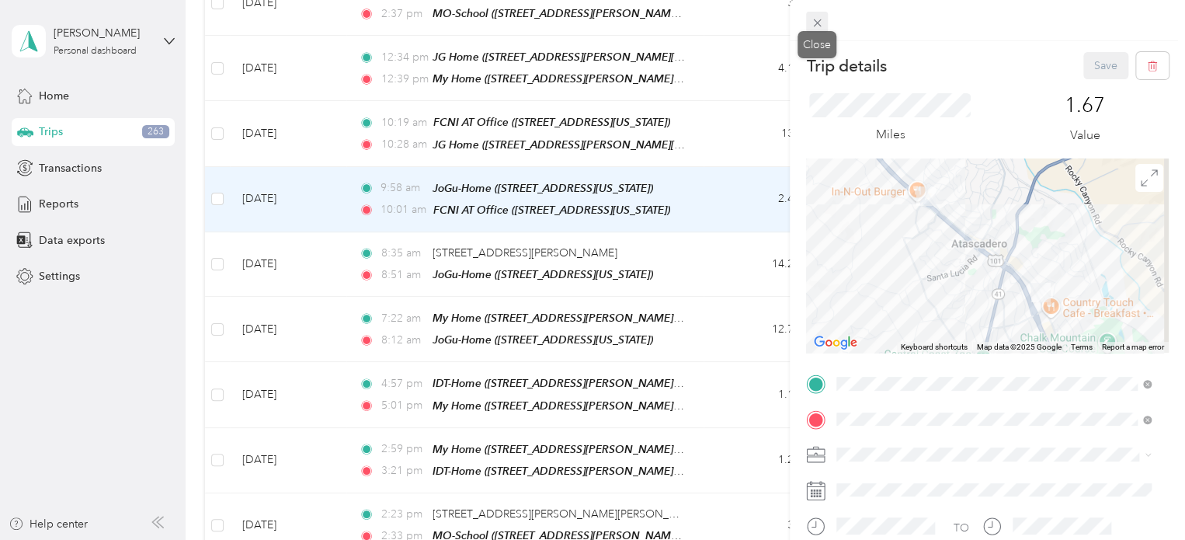
click at [784, 21] on icon at bounding box center [817, 22] width 13 height 13
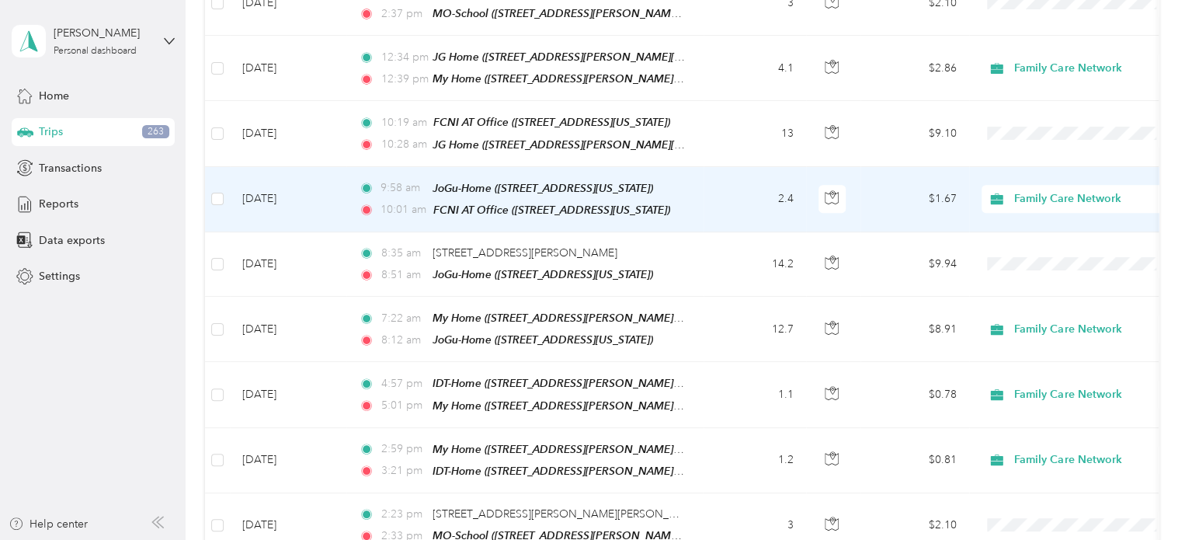
click at [784, 184] on td "$1.67" at bounding box center [915, 199] width 109 height 65
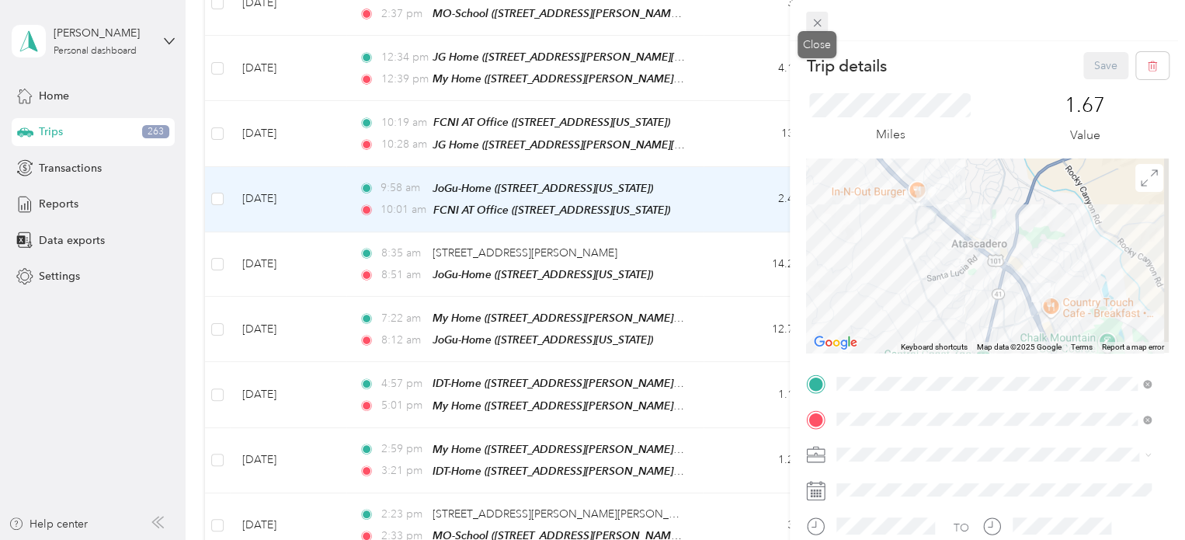
click at [784, 19] on icon at bounding box center [817, 23] width 8 height 8
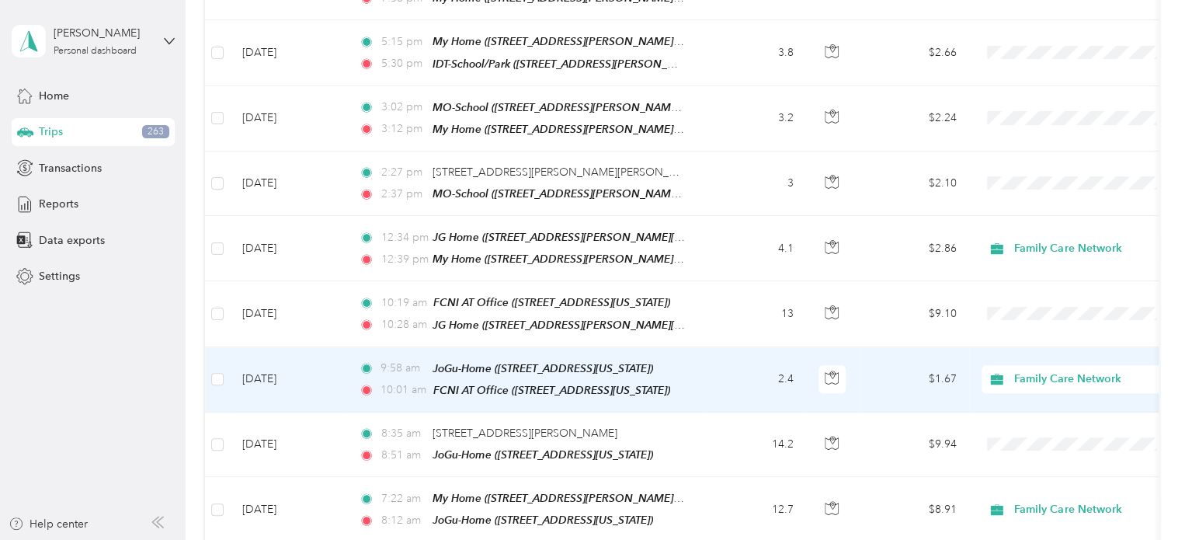
scroll to position [291, 0]
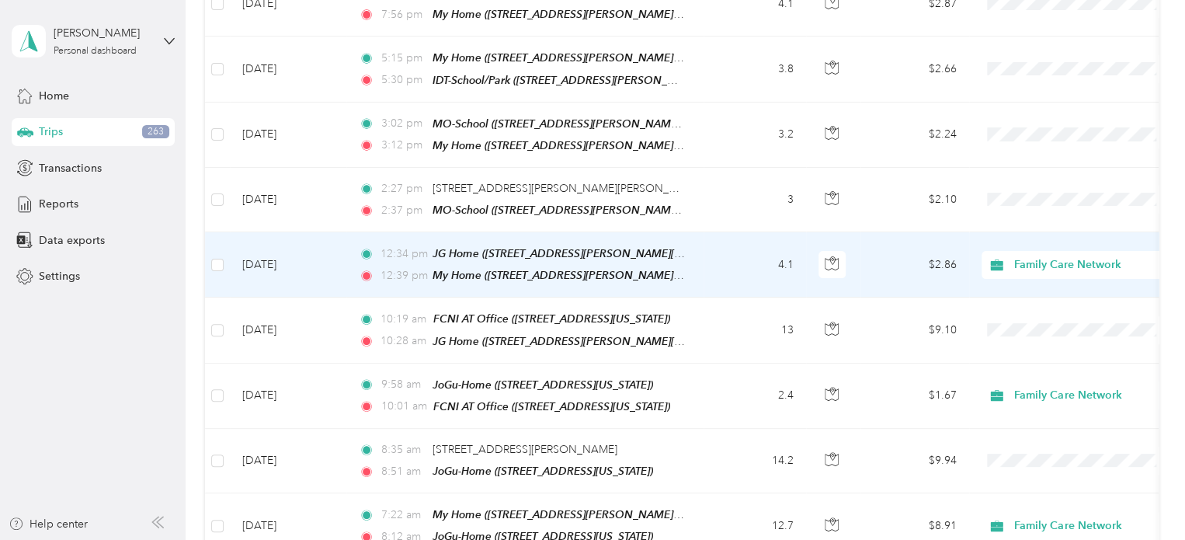
click at [784, 256] on td "$2.86" at bounding box center [915, 264] width 109 height 65
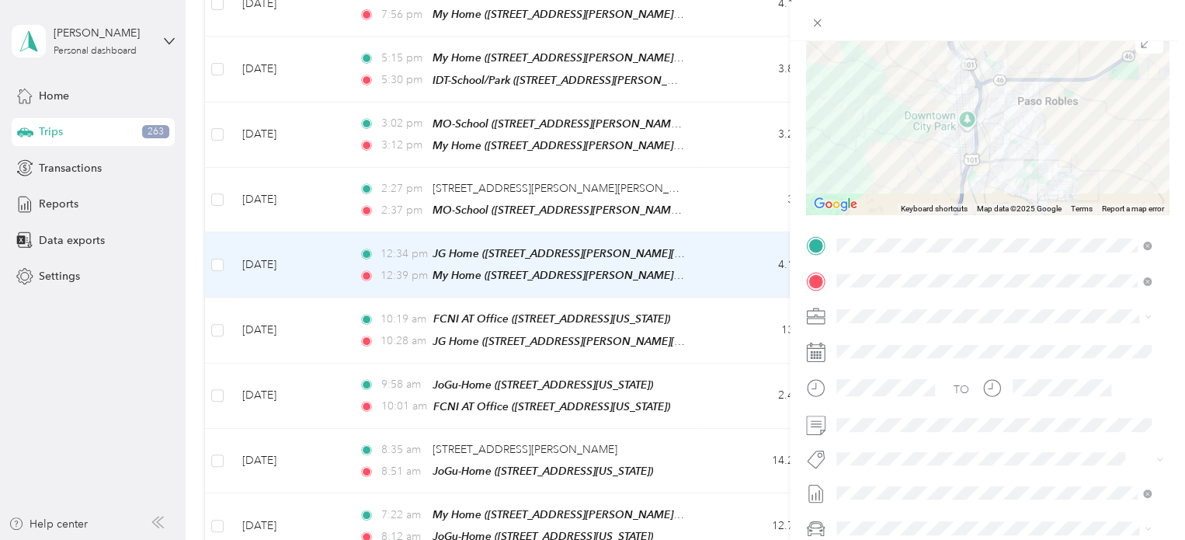
scroll to position [137, 0]
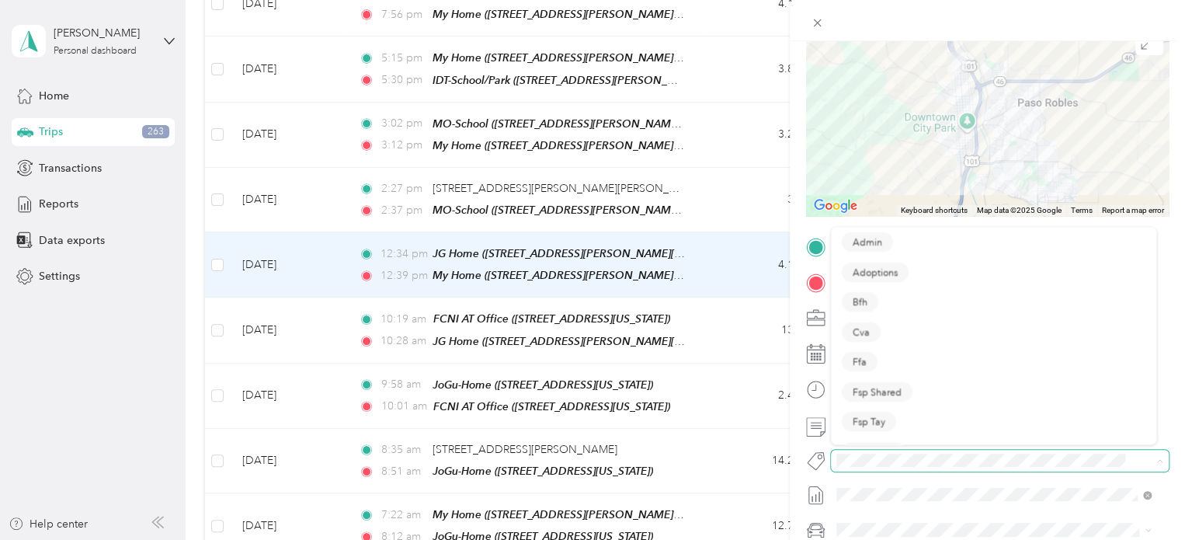
click at [784, 452] on span at bounding box center [987, 460] width 312 height 16
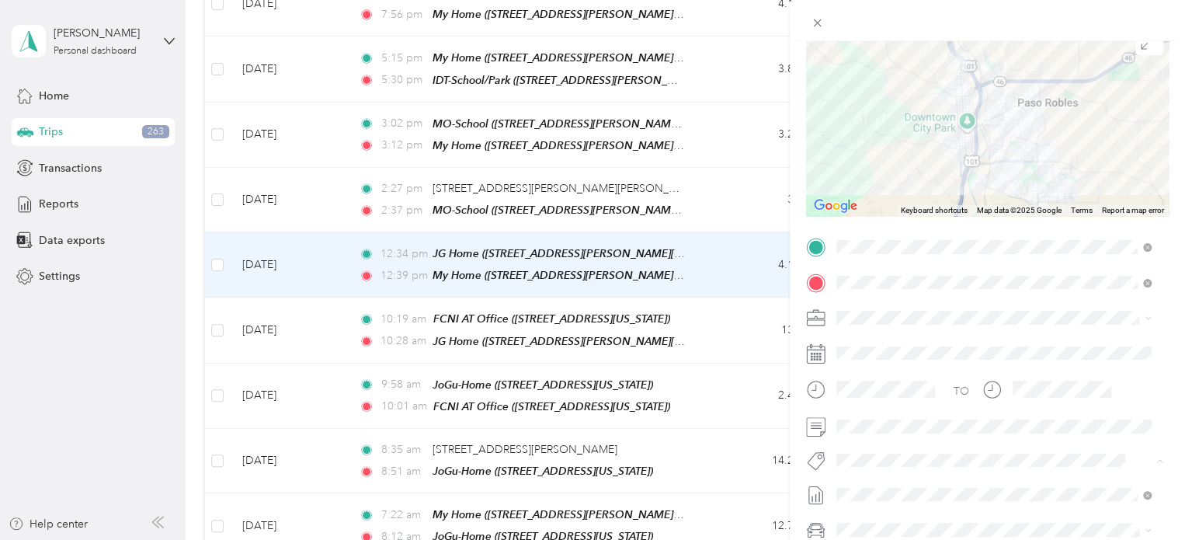
click at [784, 285] on ol "Admin Specialty Mhs Temp Ihss Thpp-m (sb) Thpp-m (wrap Slo) Thpp-nmd (sb) Thpp-…" at bounding box center [993, 343] width 325 height 210
click at [784, 277] on span "Specialty Mhs" at bounding box center [883, 274] width 60 height 14
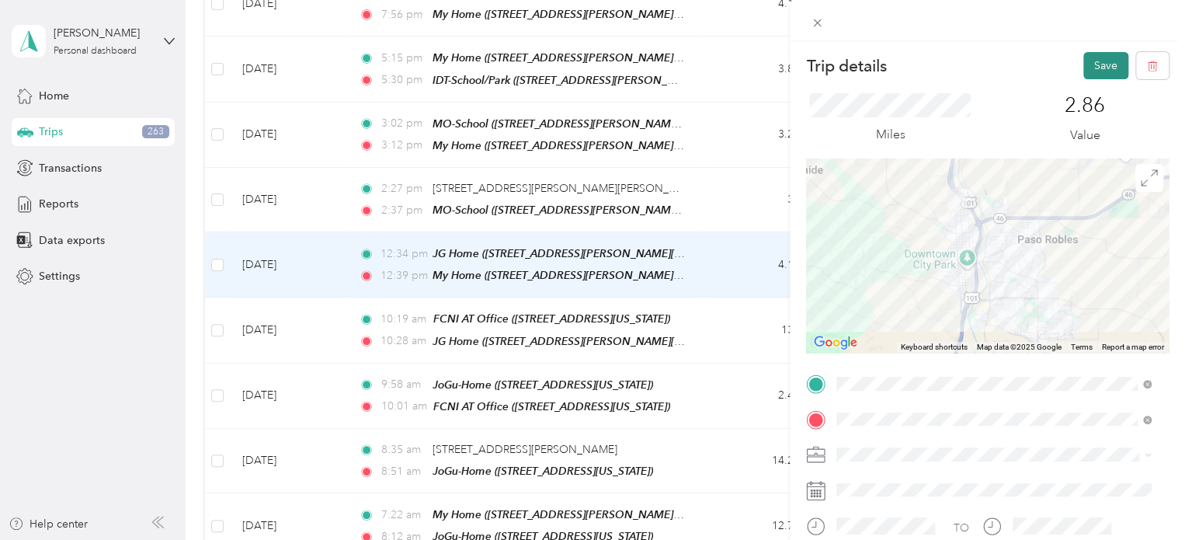
click at [784, 68] on button "Save" at bounding box center [1106, 65] width 45 height 27
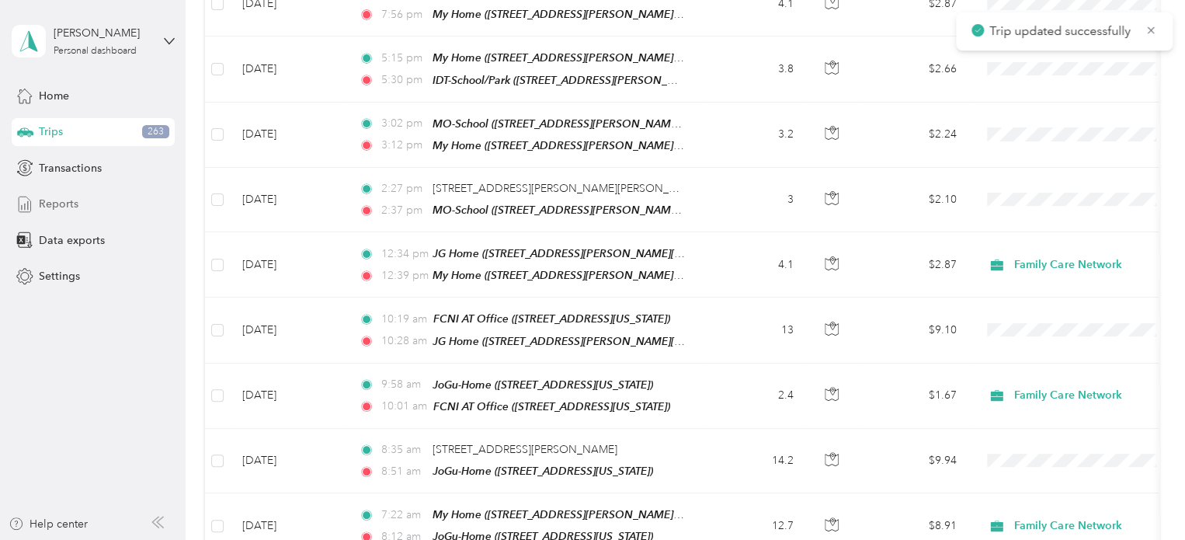
click at [56, 208] on span "Reports" at bounding box center [59, 204] width 40 height 16
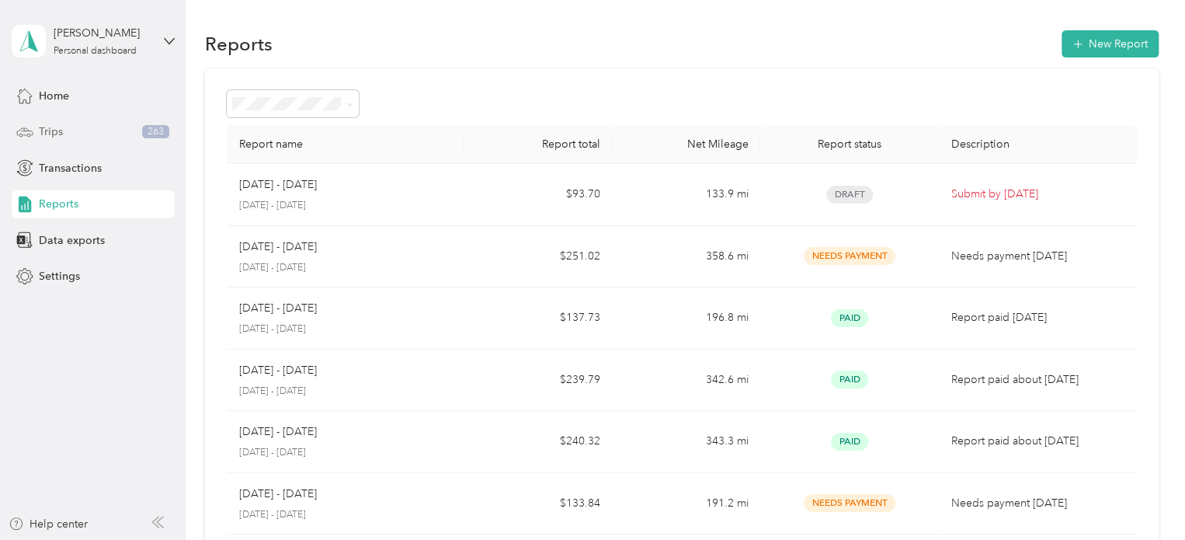
click at [61, 133] on span "Trips" at bounding box center [51, 132] width 24 height 16
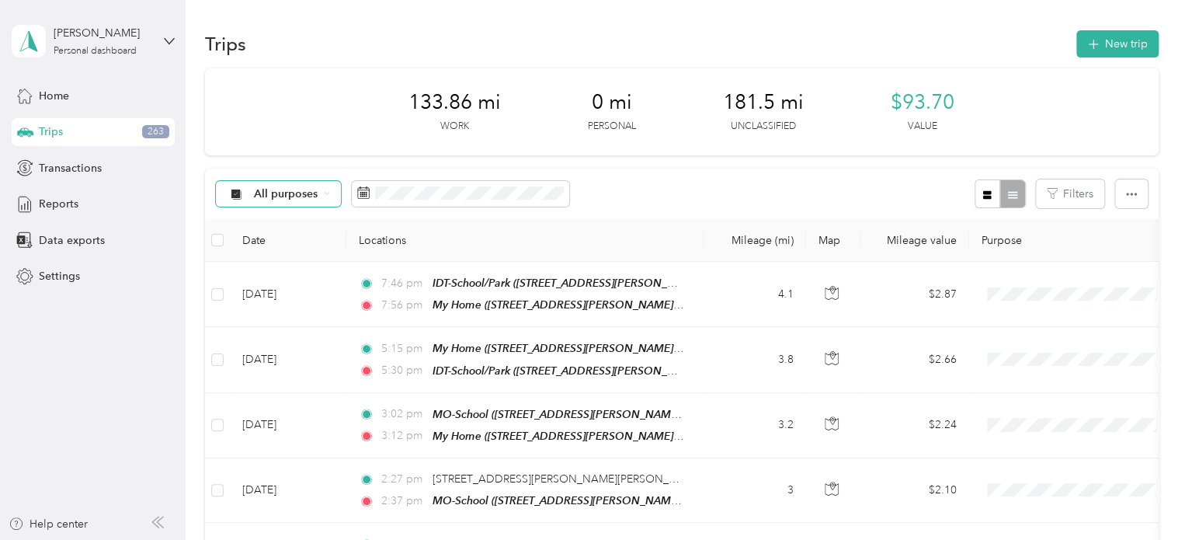
click at [322, 192] on div "All purposes" at bounding box center [279, 194] width 126 height 26
click at [284, 277] on li "Family Care Network" at bounding box center [294, 268] width 157 height 27
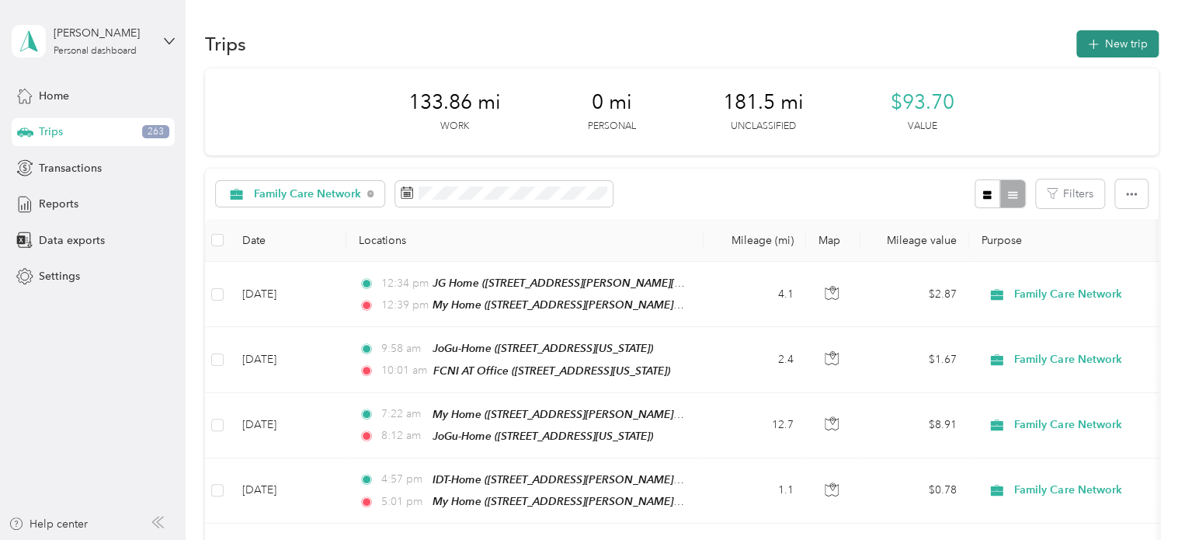
click at [784, 33] on button "New trip" at bounding box center [1118, 43] width 82 height 27
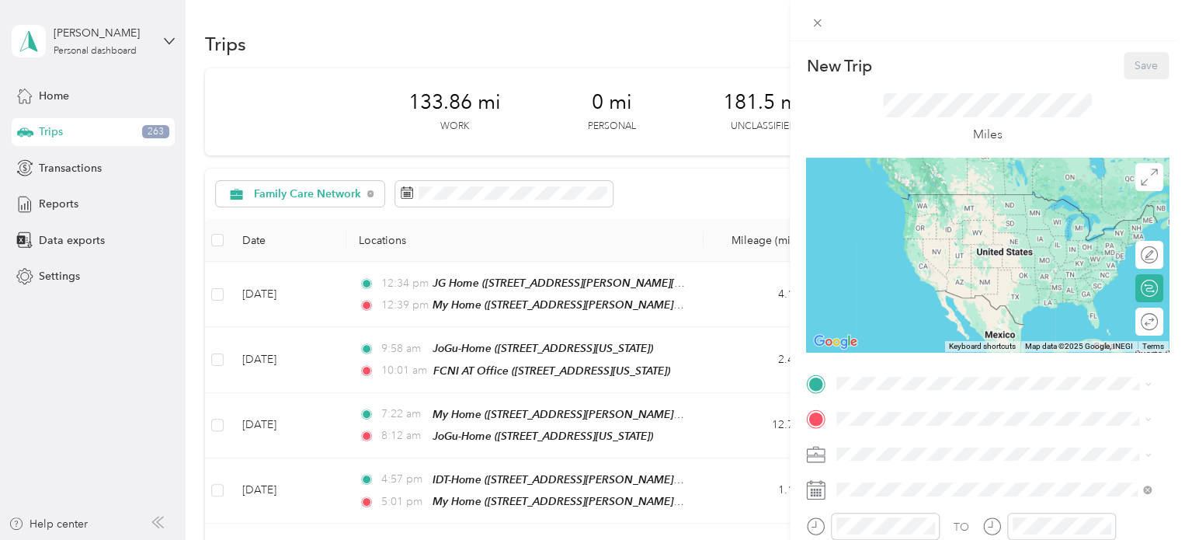
click at [784, 277] on div "TEAM FCNI AT Office [STREET_ADDRESS][US_STATE]" at bounding box center [943, 257] width 155 height 38
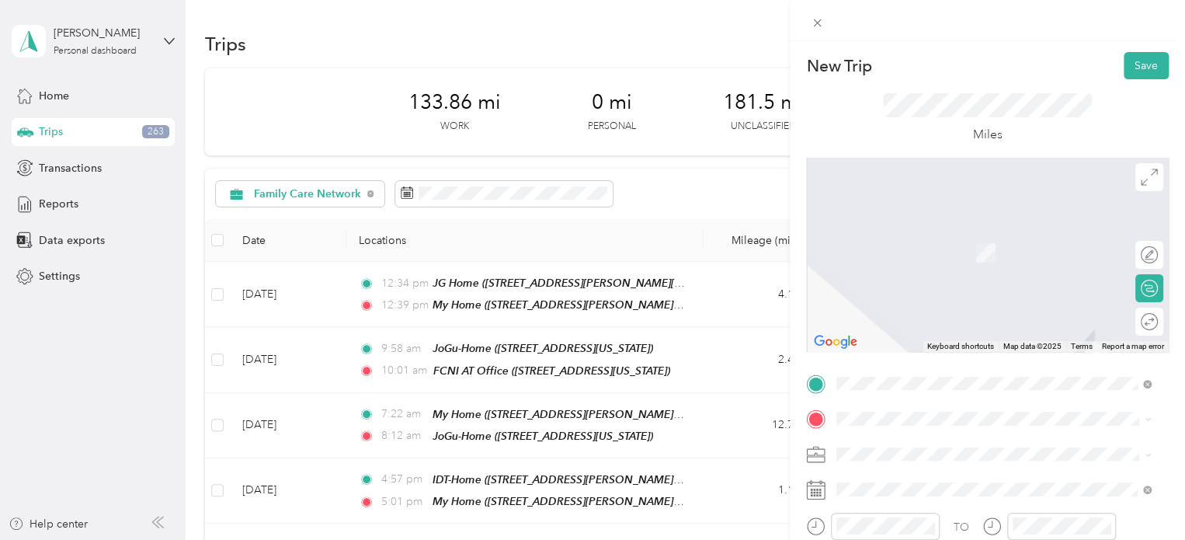
click at [784, 247] on span "910 [PERSON_NAME] Court, [GEOGRAPHIC_DATA][PERSON_NAME], [US_STATE], [GEOGRAPHI…" at bounding box center [999, 253] width 267 height 30
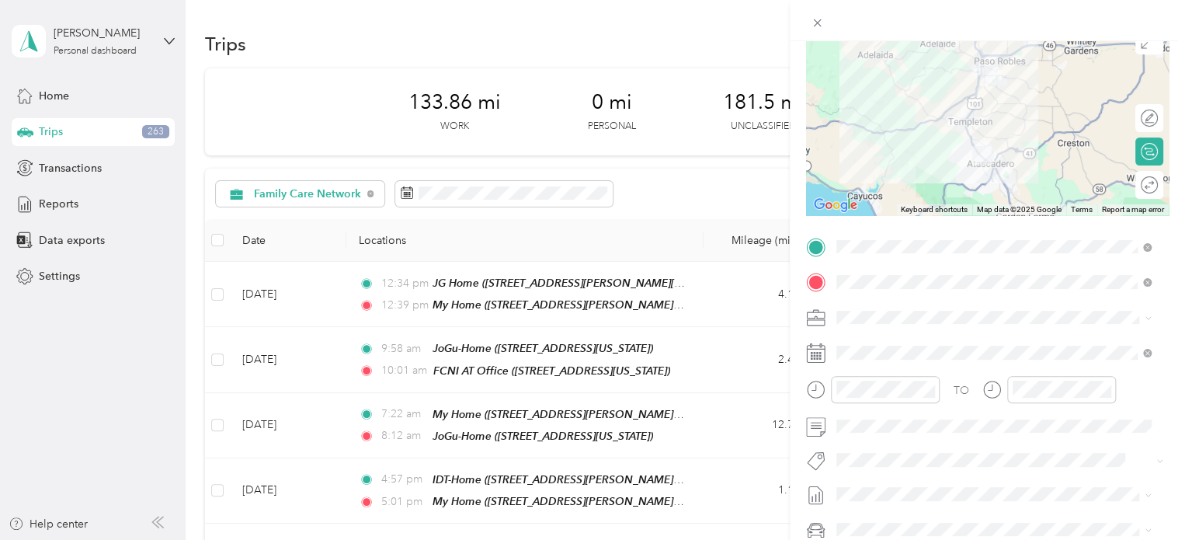
scroll to position [140, 0]
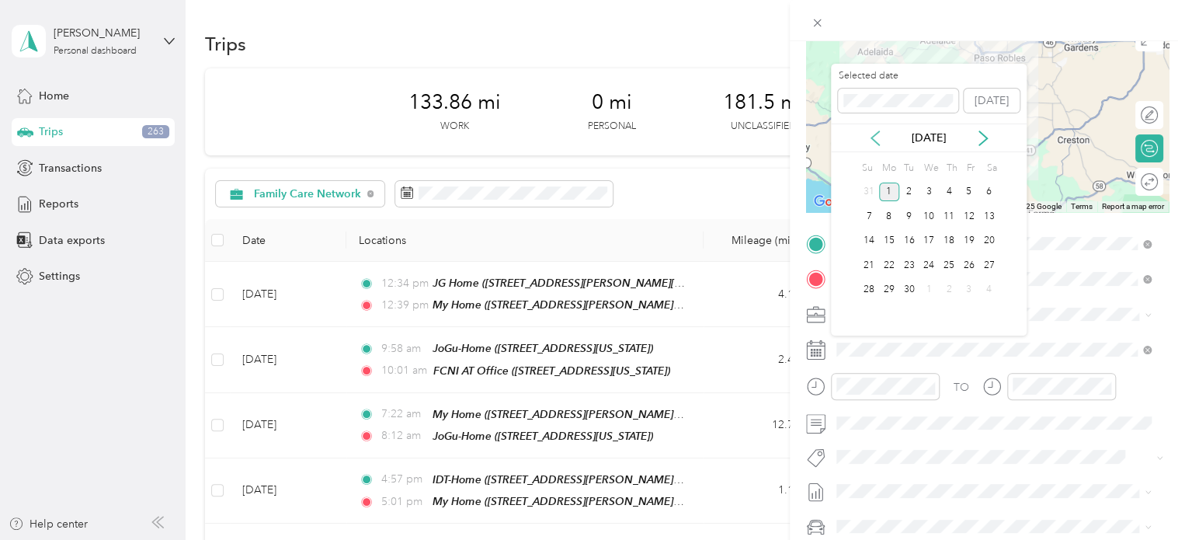
click at [784, 138] on icon at bounding box center [876, 139] width 16 height 16
click at [784, 261] on div "21" at bounding box center [949, 265] width 20 height 19
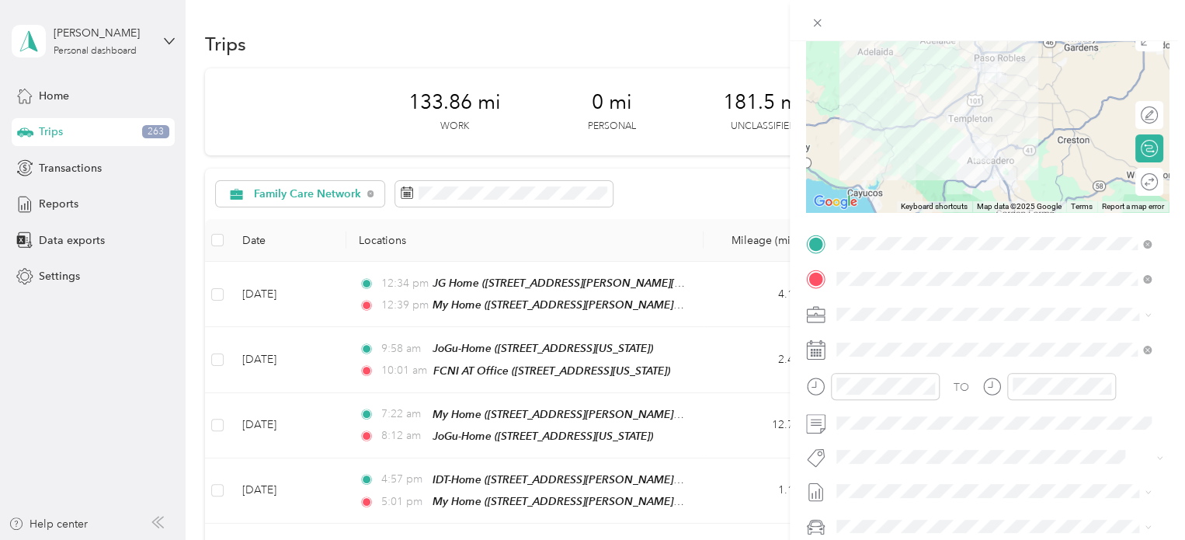
click at [784, 386] on icon at bounding box center [815, 386] width 19 height 19
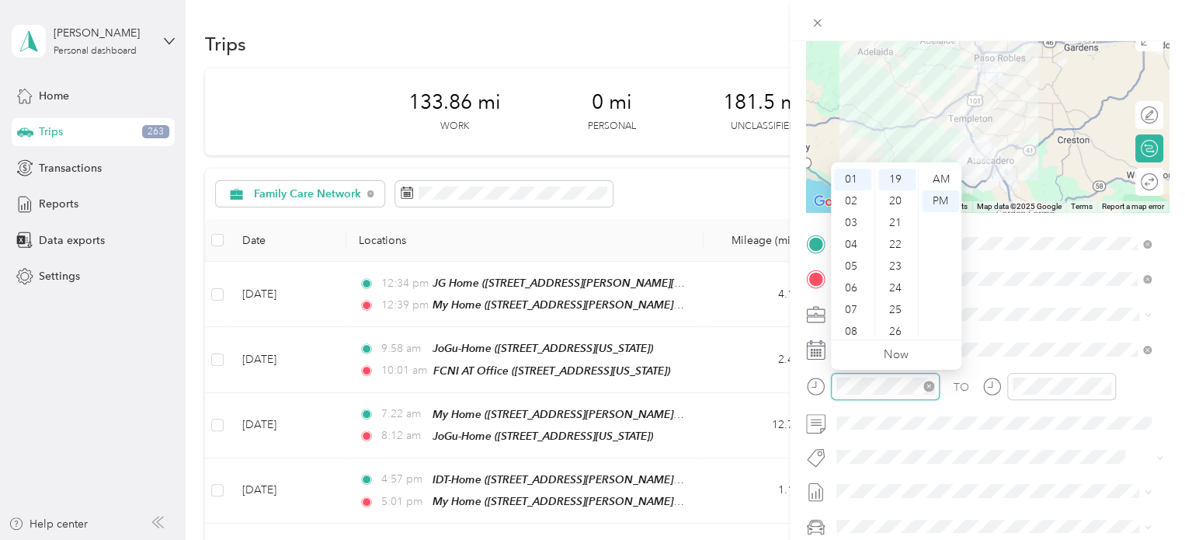
scroll to position [413, 0]
click at [784, 218] on div "03" at bounding box center [852, 223] width 37 height 22
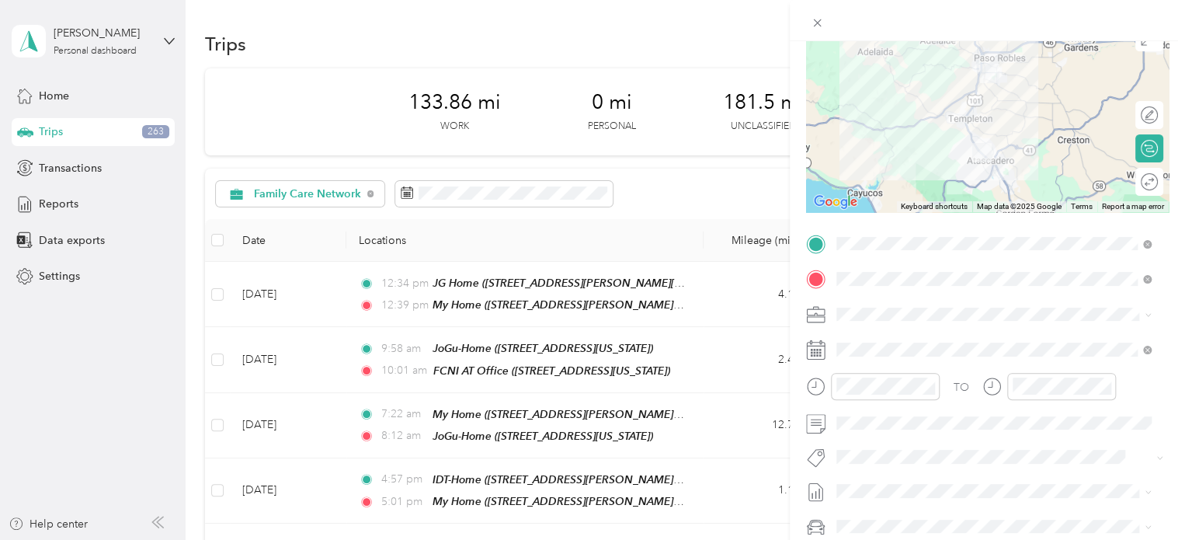
click at [784, 277] on span "Specialty Mhs" at bounding box center [883, 275] width 60 height 14
click at [784, 384] on icon "close-circle" at bounding box center [1105, 386] width 11 height 11
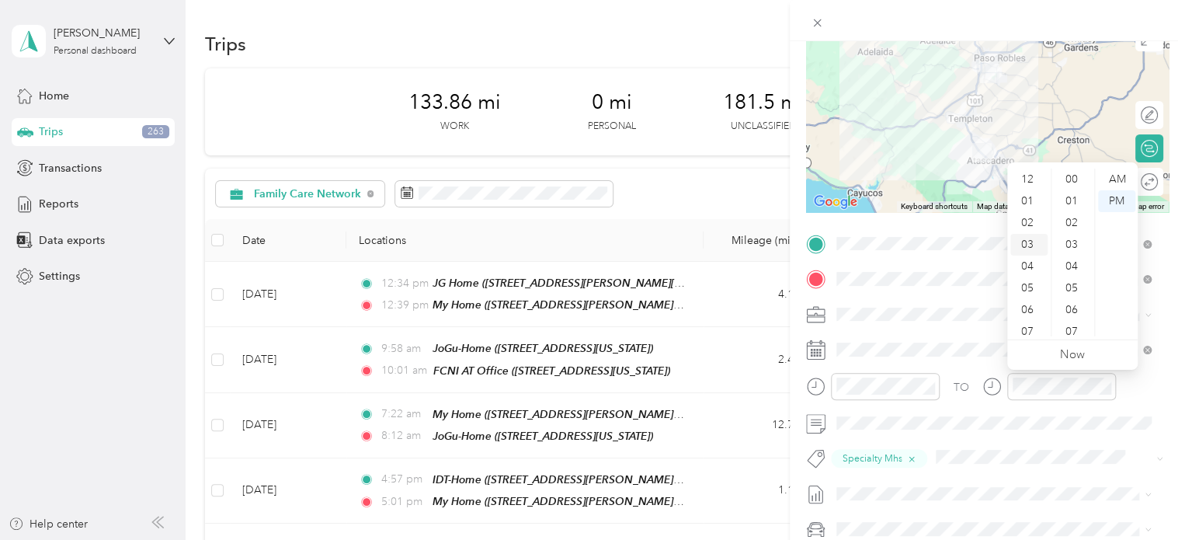
click at [784, 242] on div "03" at bounding box center [1029, 245] width 37 height 22
click at [784, 245] on div "03" at bounding box center [1029, 245] width 37 height 22
drag, startPoint x: 1029, startPoint y: 245, endPoint x: 1027, endPoint y: 235, distance: 9.5
click at [784, 235] on div "03" at bounding box center [1029, 245] width 37 height 22
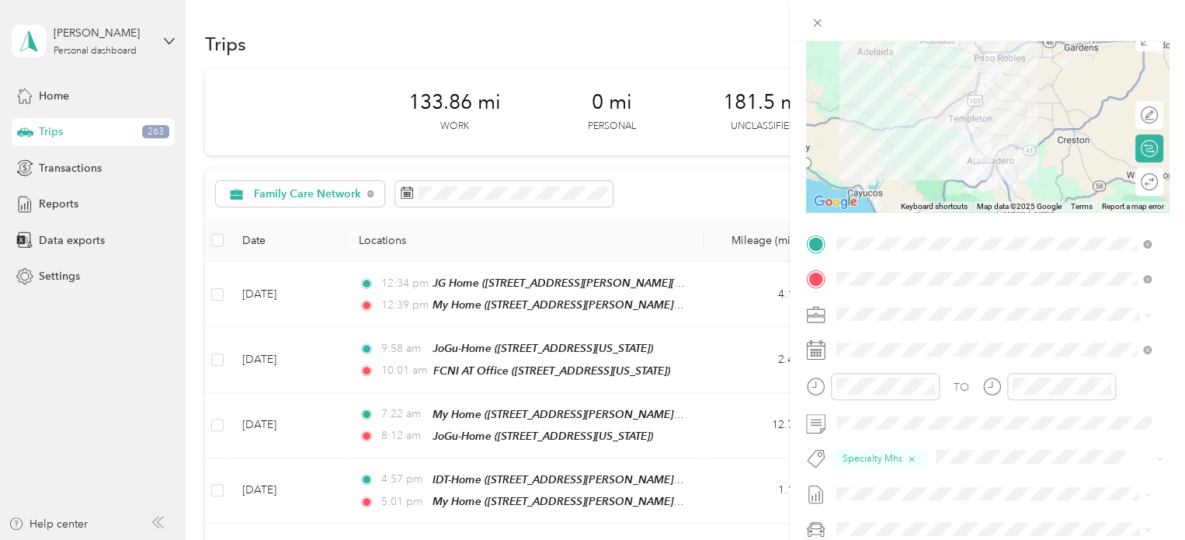
click at [784, 387] on icon at bounding box center [992, 386] width 19 height 19
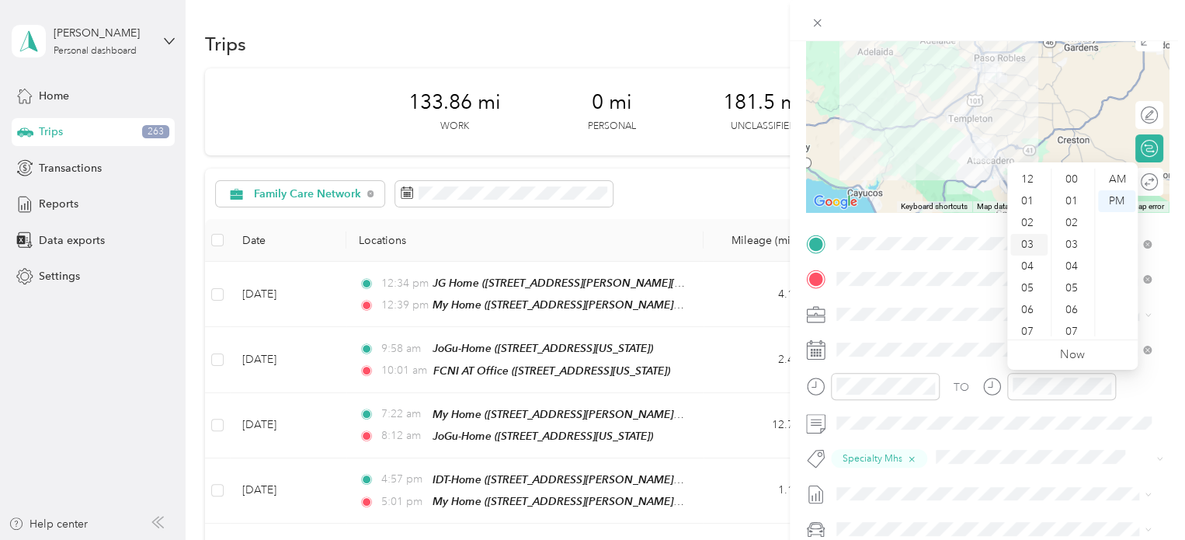
click at [784, 242] on div "03" at bounding box center [1029, 245] width 37 height 22
click at [784, 245] on div "03" at bounding box center [1073, 245] width 37 height 22
click at [784, 251] on div "03" at bounding box center [1073, 245] width 37 height 22
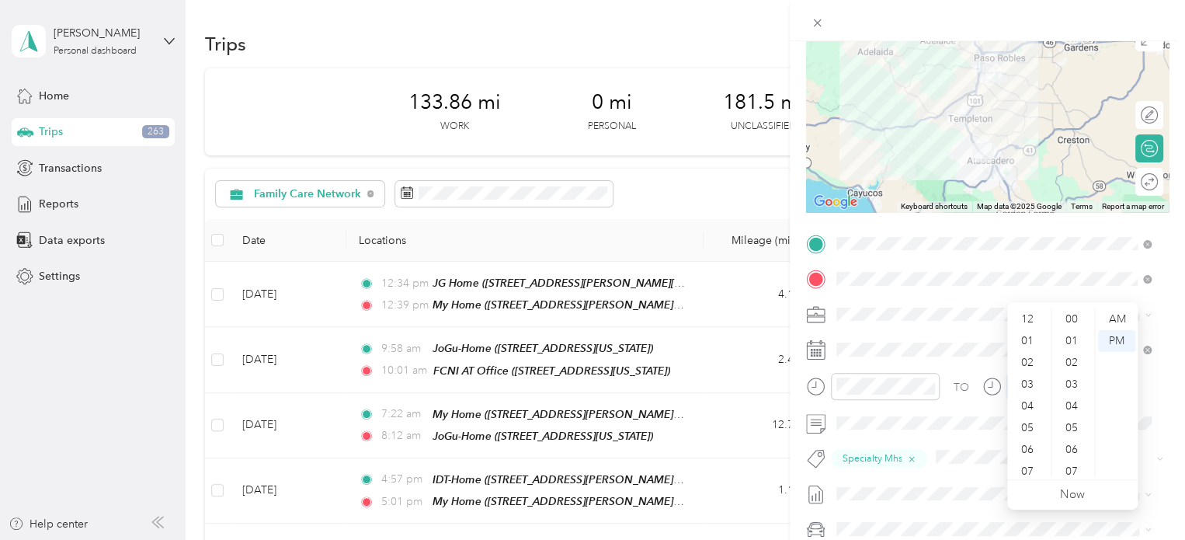
scroll to position [0, 0]
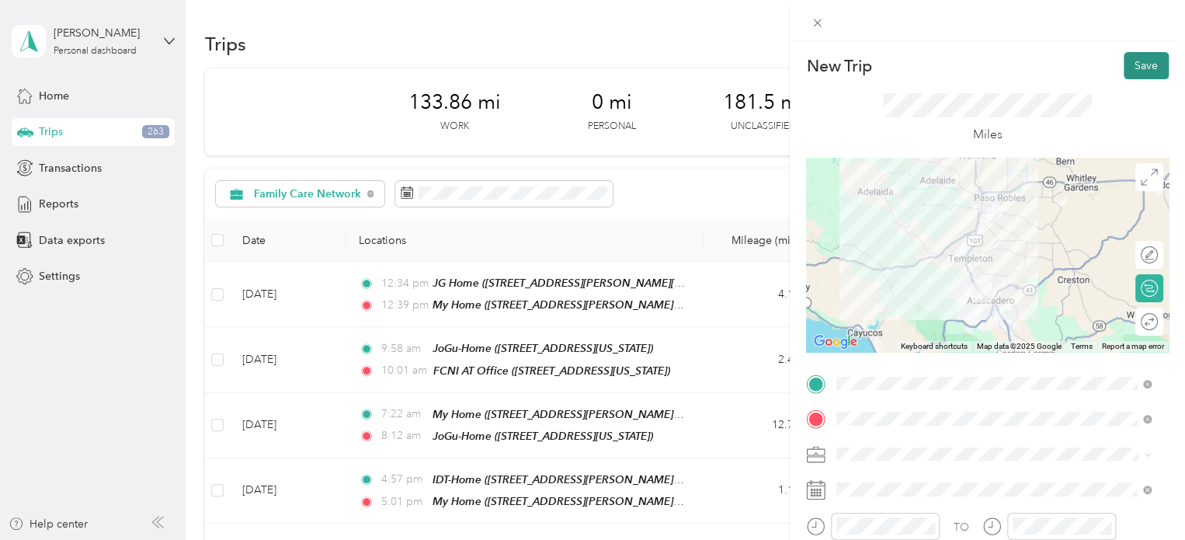
click at [784, 63] on button "Save" at bounding box center [1146, 65] width 45 height 27
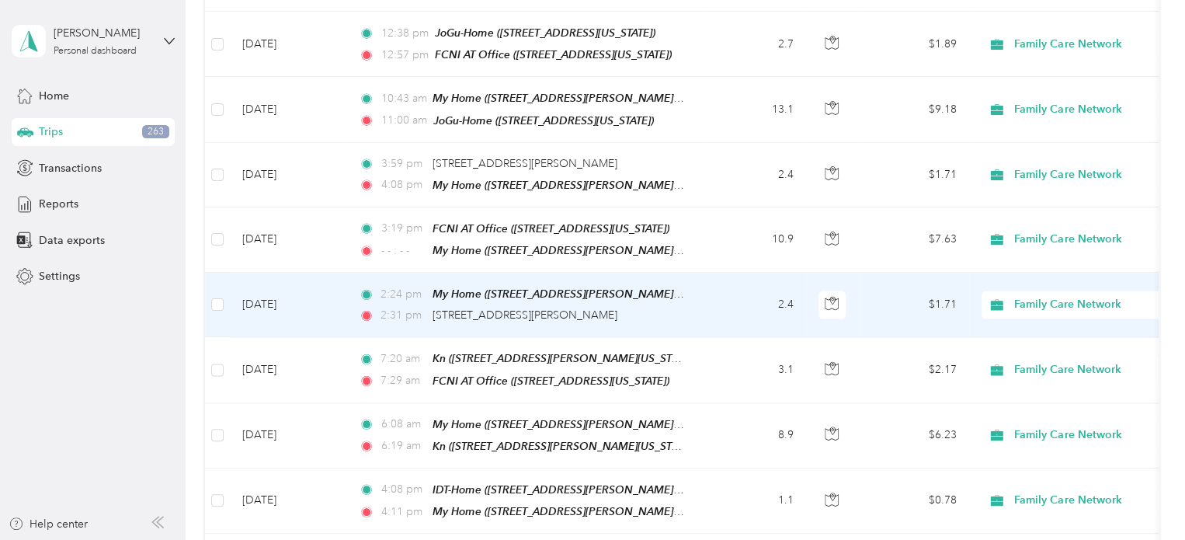
scroll to position [1271, 0]
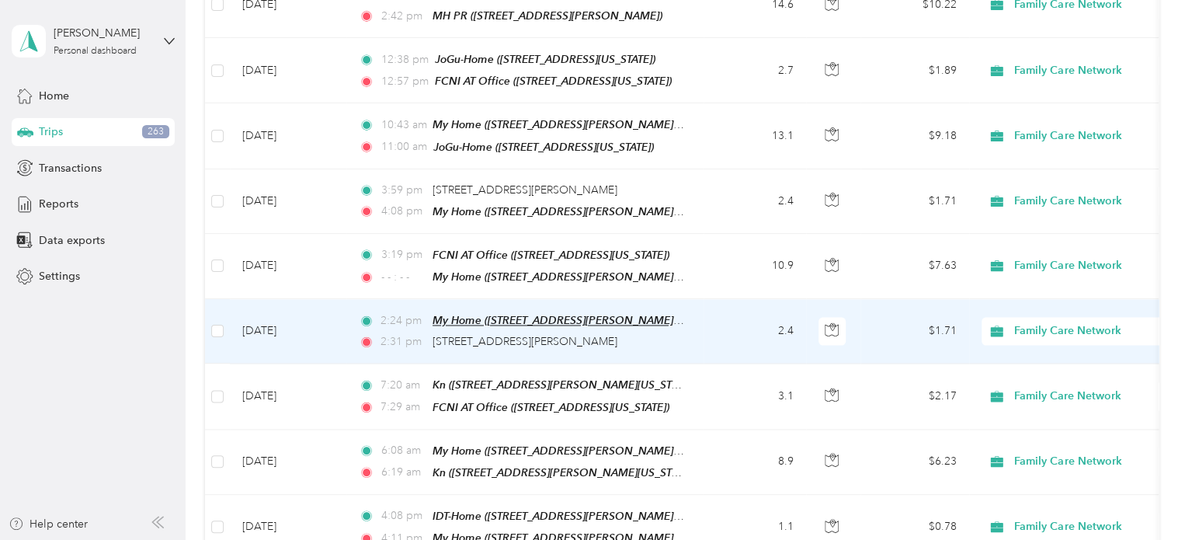
click at [525, 314] on span "My Home ([STREET_ADDRESS][PERSON_NAME][PERSON_NAME][US_STATE])" at bounding box center [626, 320] width 386 height 13
click at [784, 299] on td "$1.71" at bounding box center [915, 331] width 109 height 64
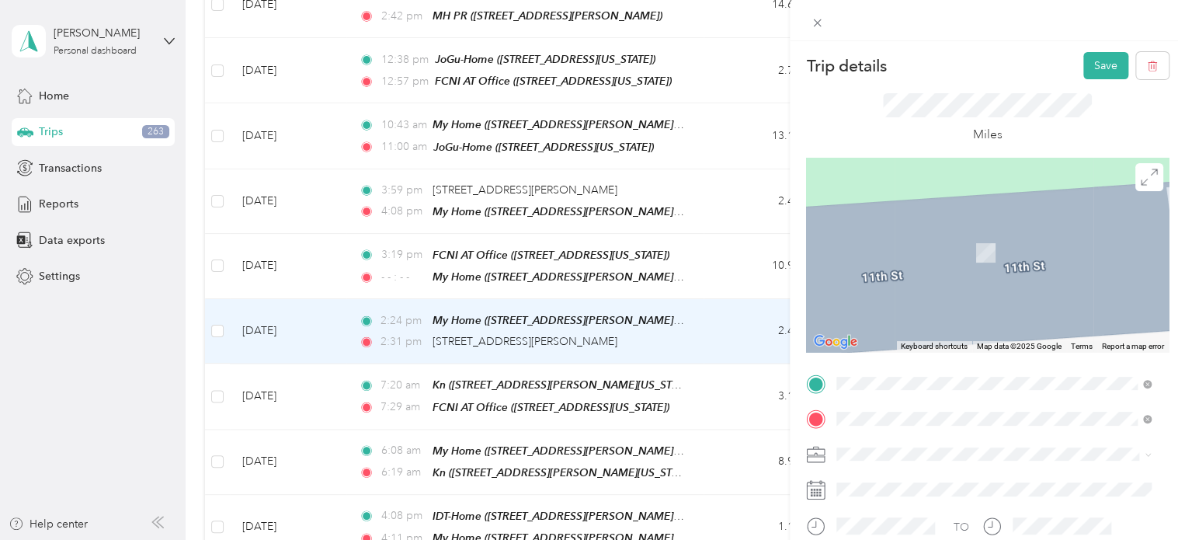
click at [784, 211] on div "TEAM FCNI AT Office [STREET_ADDRESS][US_STATE]" at bounding box center [943, 212] width 155 height 38
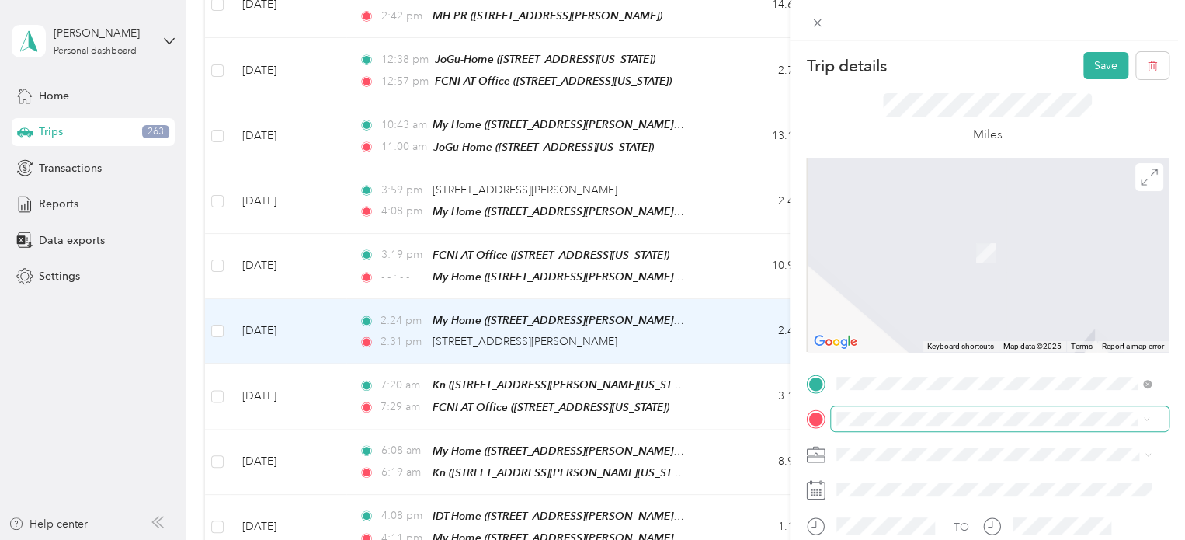
click at [784, 310] on div "My Home [STREET_ADDRESS][PERSON_NAME][PERSON_NAME][US_STATE]" at bounding box center [1006, 334] width 280 height 49
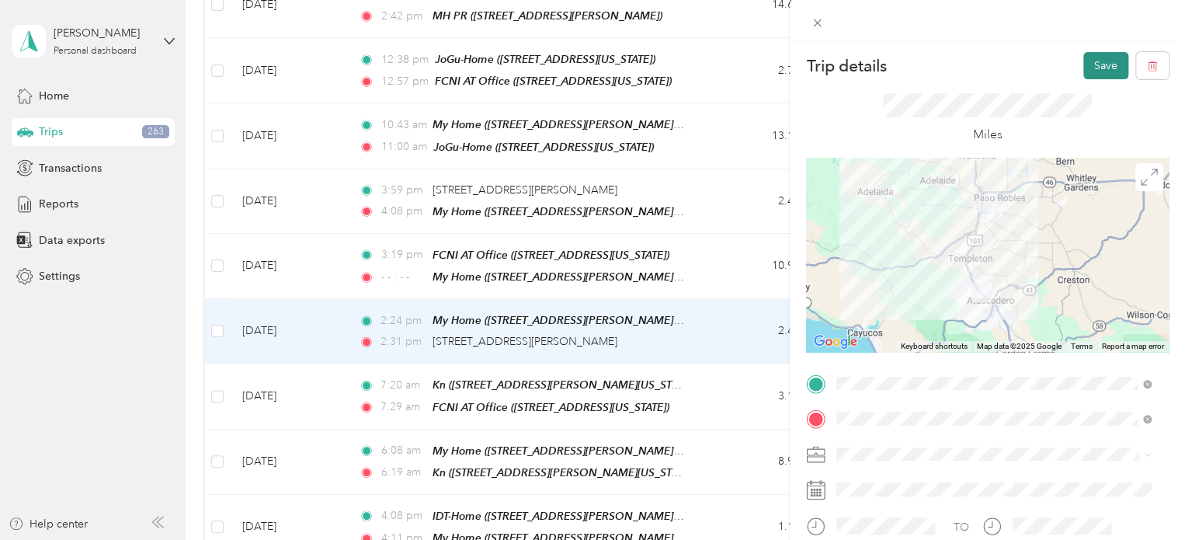
click at [784, 68] on button "Save" at bounding box center [1106, 65] width 45 height 27
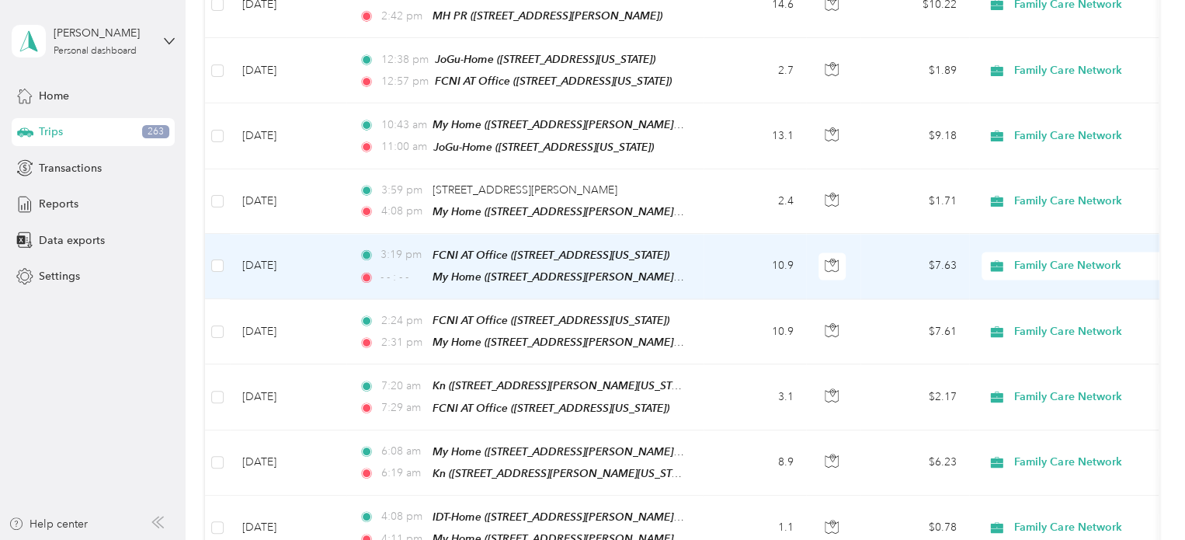
click at [784, 237] on td "$7.63" at bounding box center [915, 266] width 109 height 65
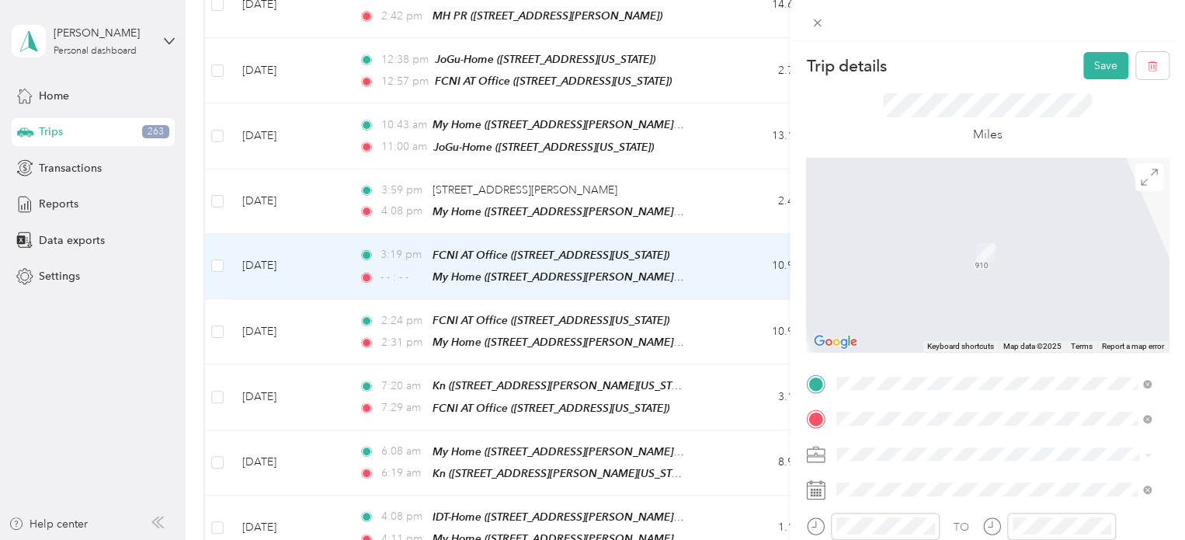
click at [784, 337] on div "My Home" at bounding box center [1006, 330] width 280 height 14
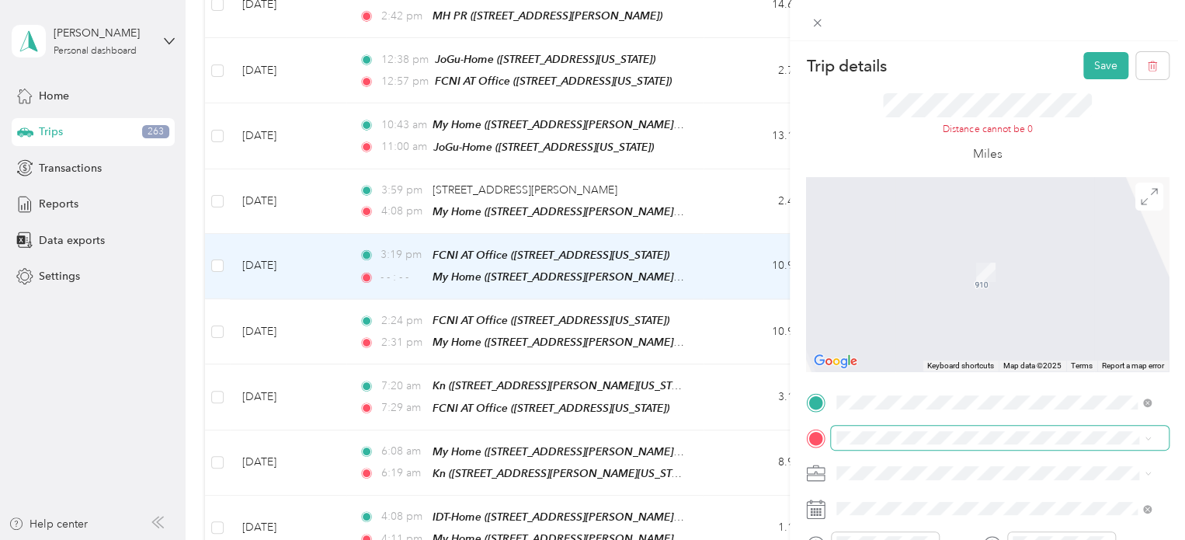
click at [784, 260] on div "TEAM MH [GEOGRAPHIC_DATA][STREET_ADDRESS][PERSON_NAME][GEOGRAPHIC_DATA]" at bounding box center [958, 257] width 185 height 38
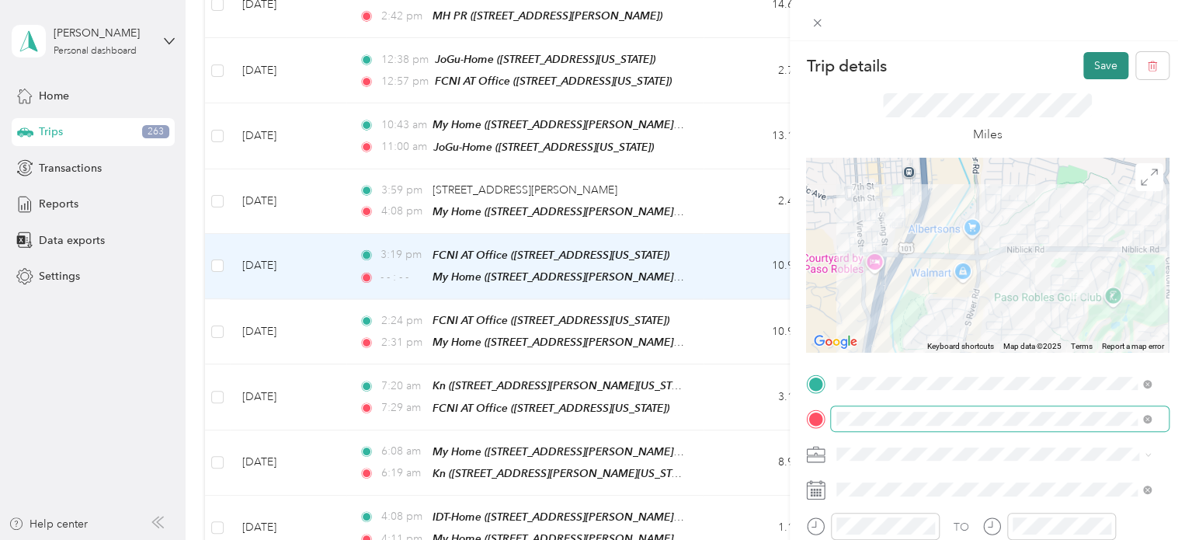
click at [784, 73] on button "Save" at bounding box center [1106, 65] width 45 height 27
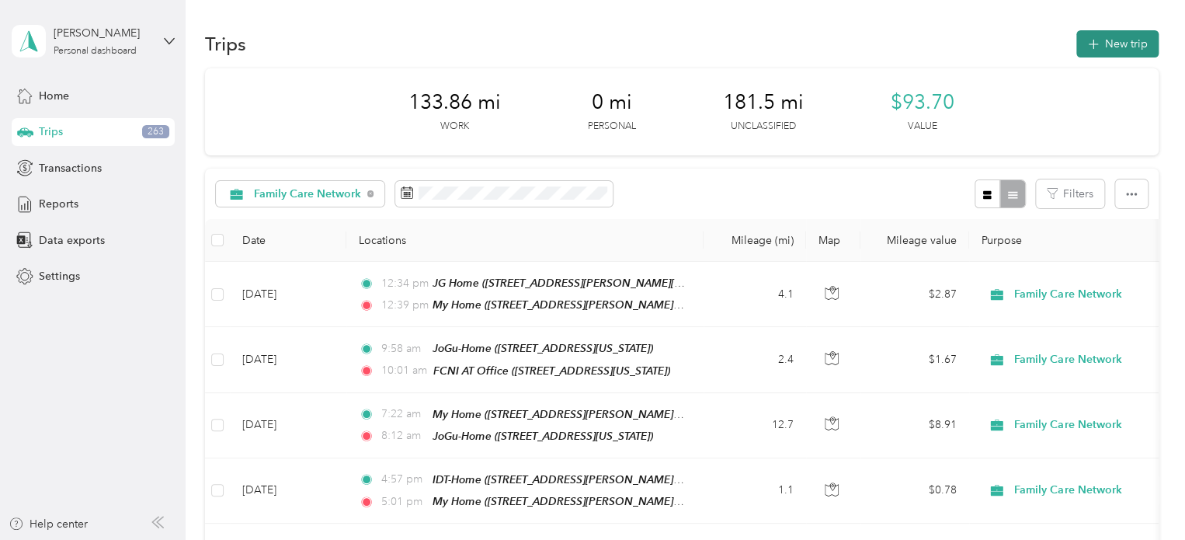
click at [784, 30] on button "New trip" at bounding box center [1118, 43] width 82 height 27
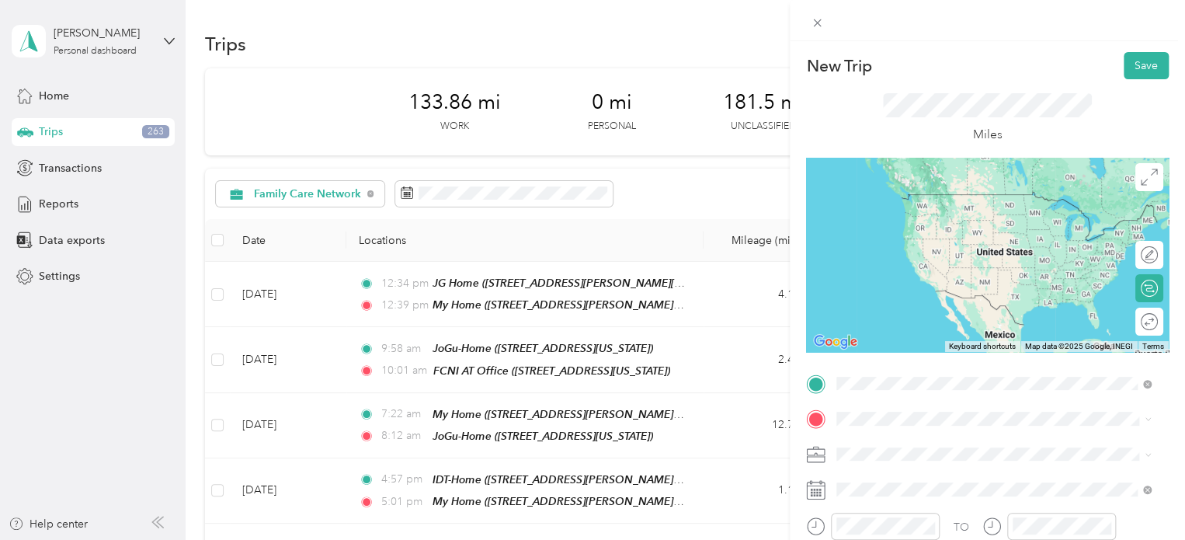
click at [784, 263] on span "[STREET_ADDRESS][US_STATE]" at bounding box center [943, 265] width 155 height 13
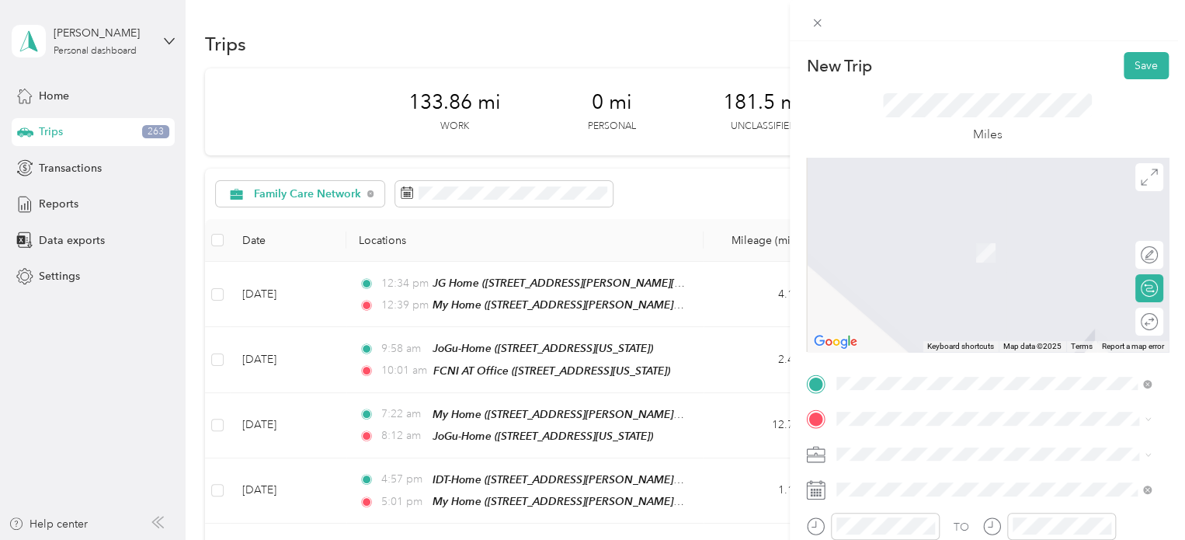
click at [784, 252] on div "JG Home [STREET_ADDRESS][PERSON_NAME][US_STATE]" at bounding box center [987, 236] width 242 height 33
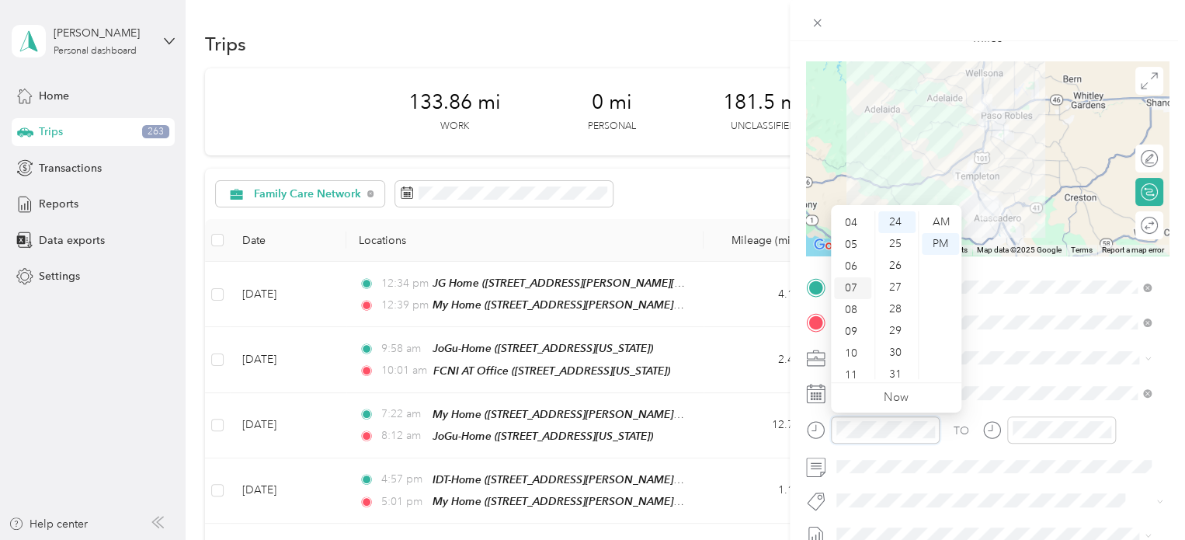
scroll to position [93, 0]
click at [784, 343] on div "10" at bounding box center [852, 347] width 37 height 22
click at [784, 222] on div "AM" at bounding box center [940, 222] width 37 height 22
click at [784, 244] on div "02" at bounding box center [897, 249] width 37 height 22
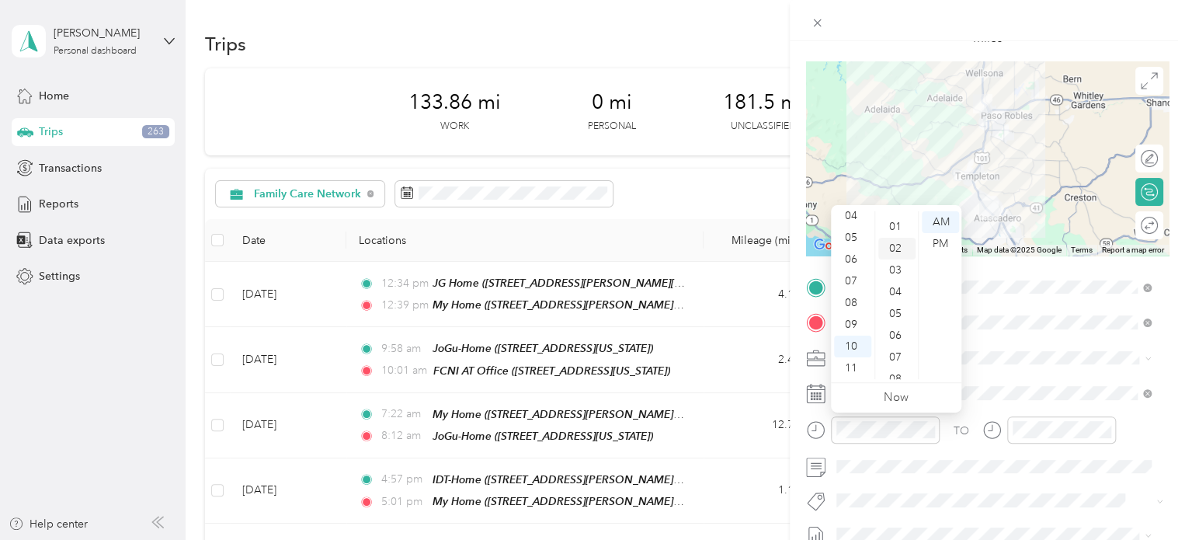
scroll to position [44, 0]
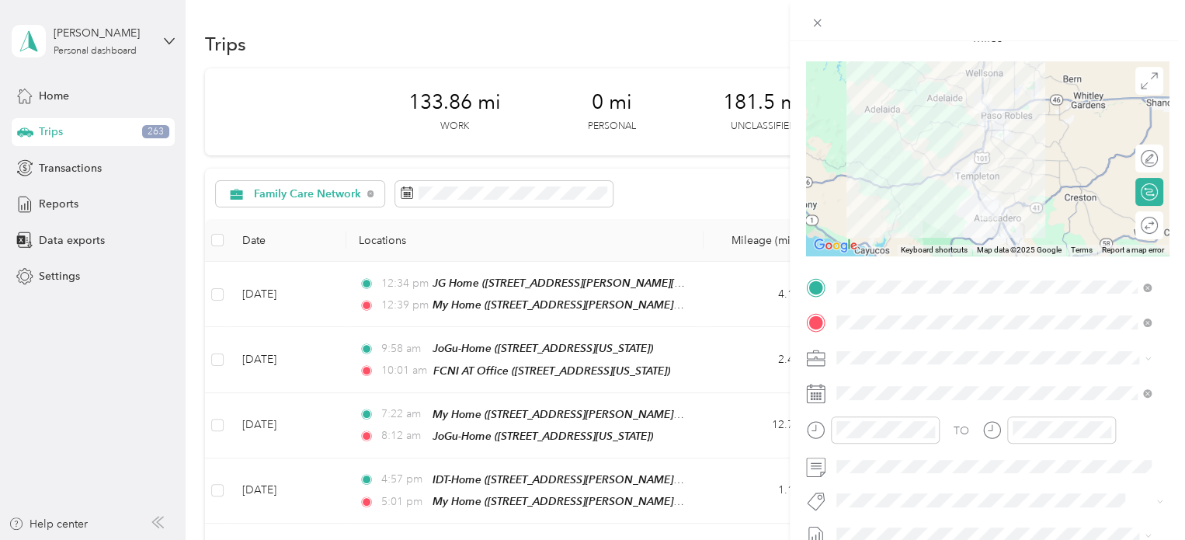
click at [784, 322] on button "Specialty Mhs" at bounding box center [883, 314] width 82 height 19
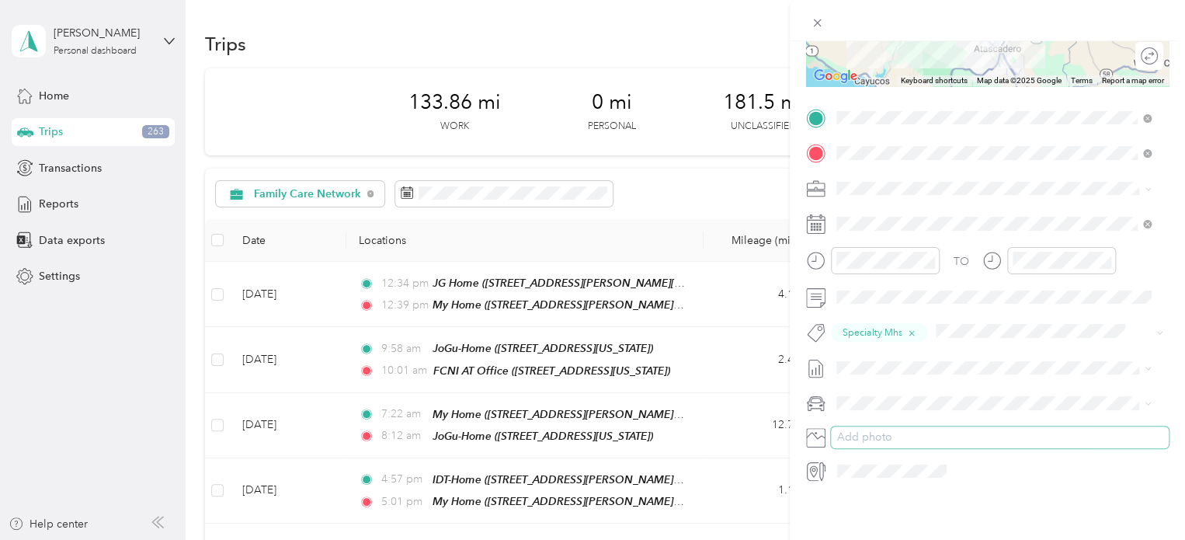
scroll to position [0, 0]
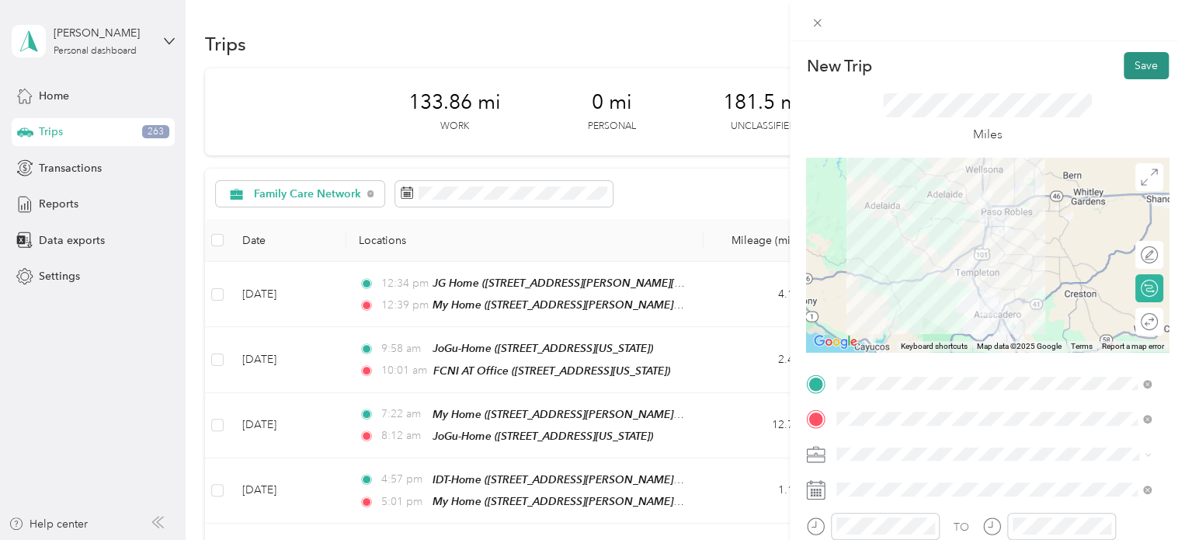
click at [784, 61] on button "Save" at bounding box center [1146, 65] width 45 height 27
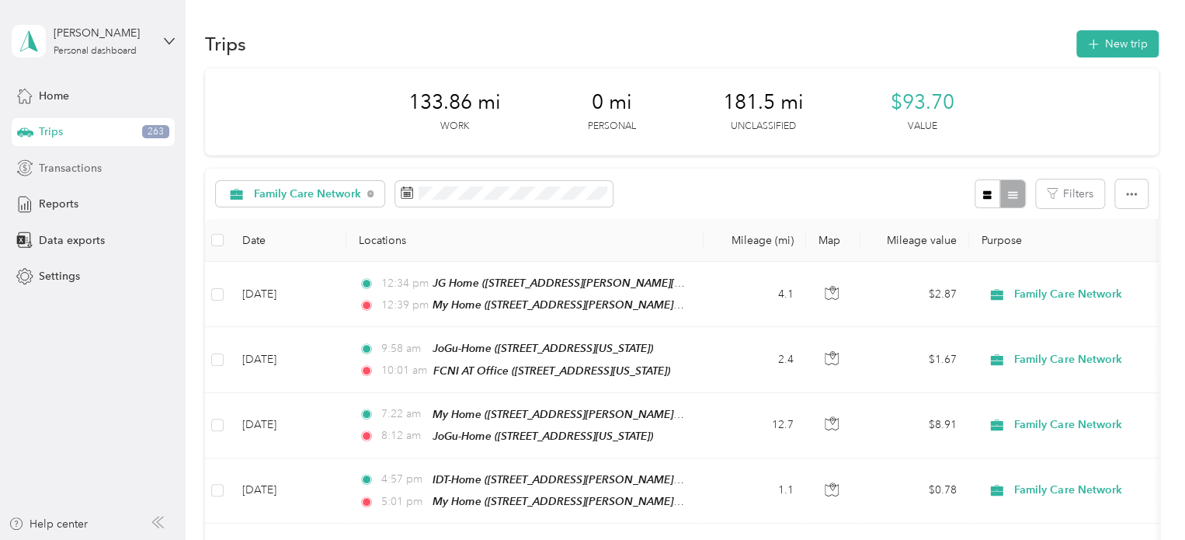
click at [65, 165] on span "Transactions" at bounding box center [70, 168] width 63 height 16
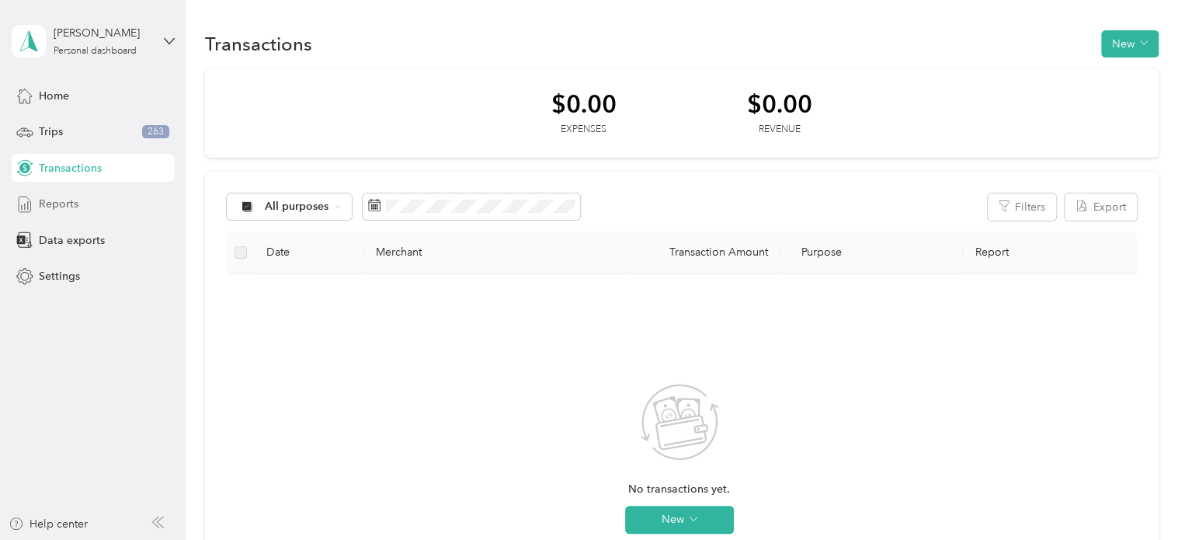
click at [56, 201] on span "Reports" at bounding box center [59, 204] width 40 height 16
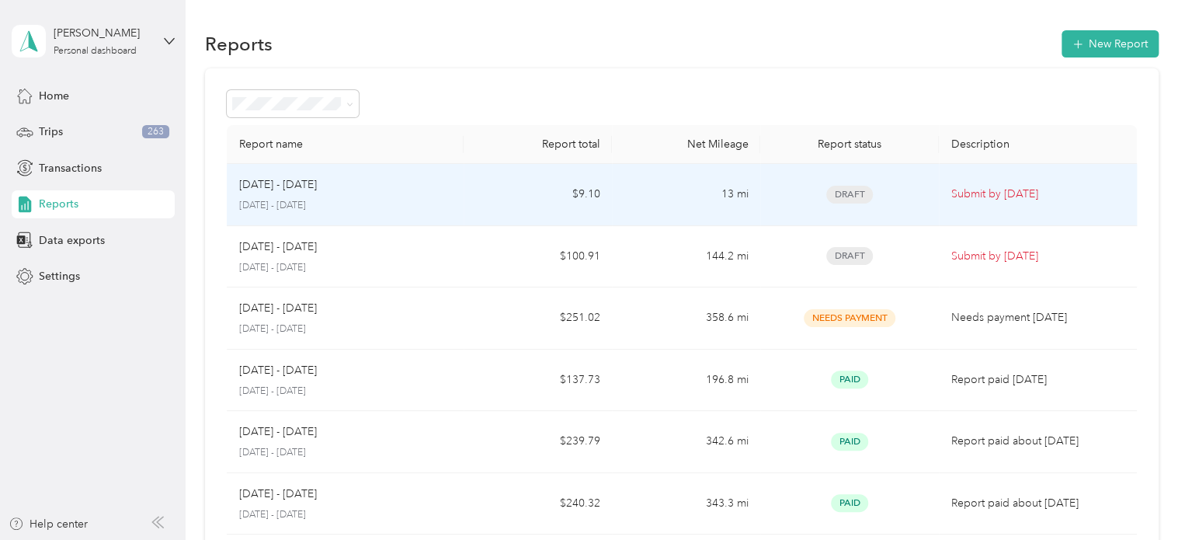
click at [782, 191] on div "Draft" at bounding box center [849, 195] width 153 height 18
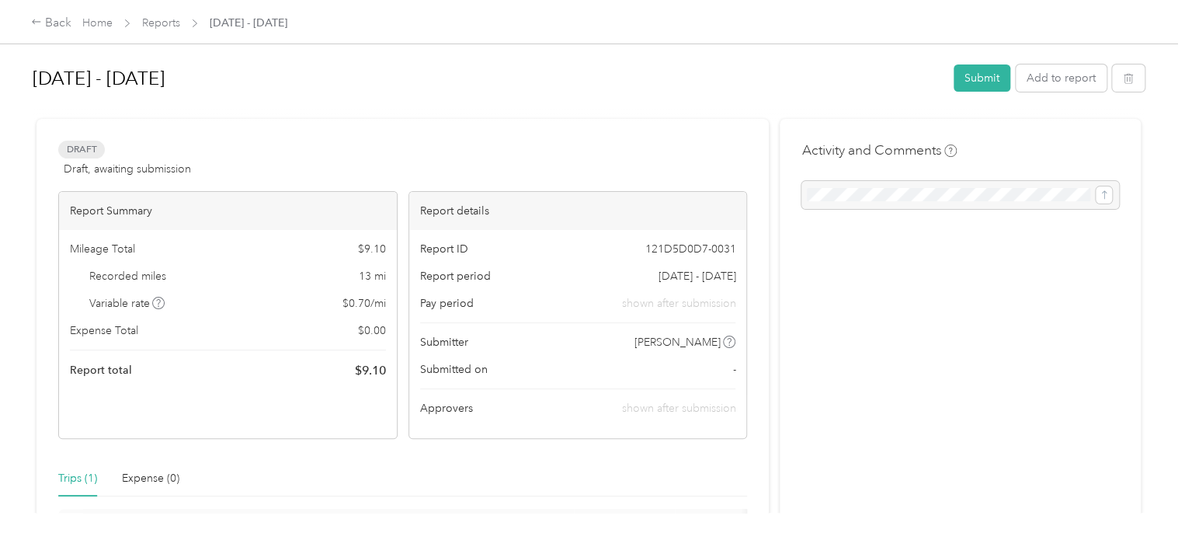
scroll to position [242, 0]
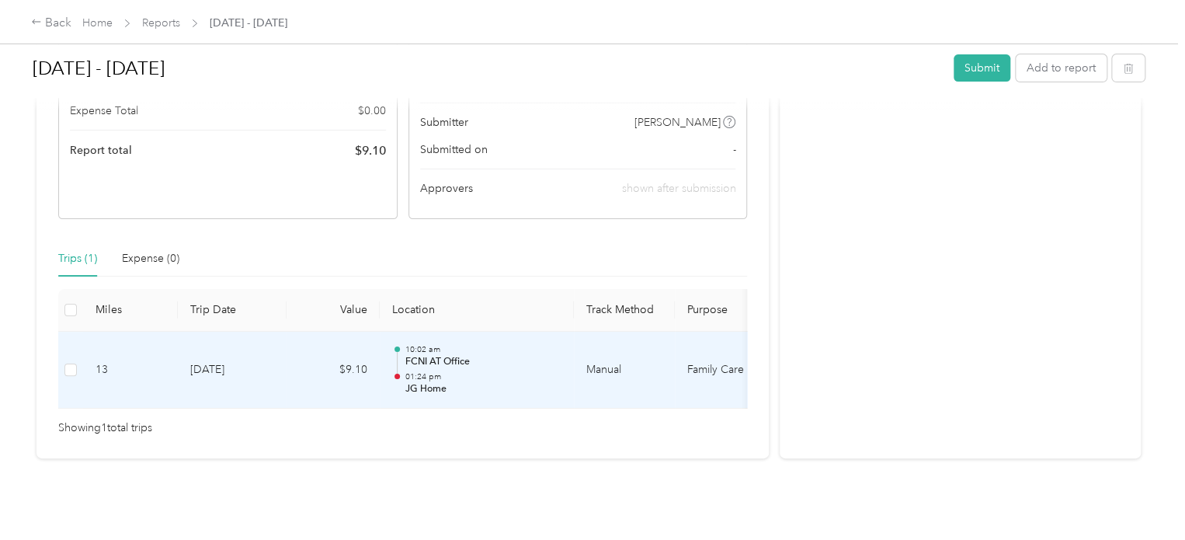
click at [530, 355] on p "FCNI AT Office" at bounding box center [483, 362] width 157 height 14
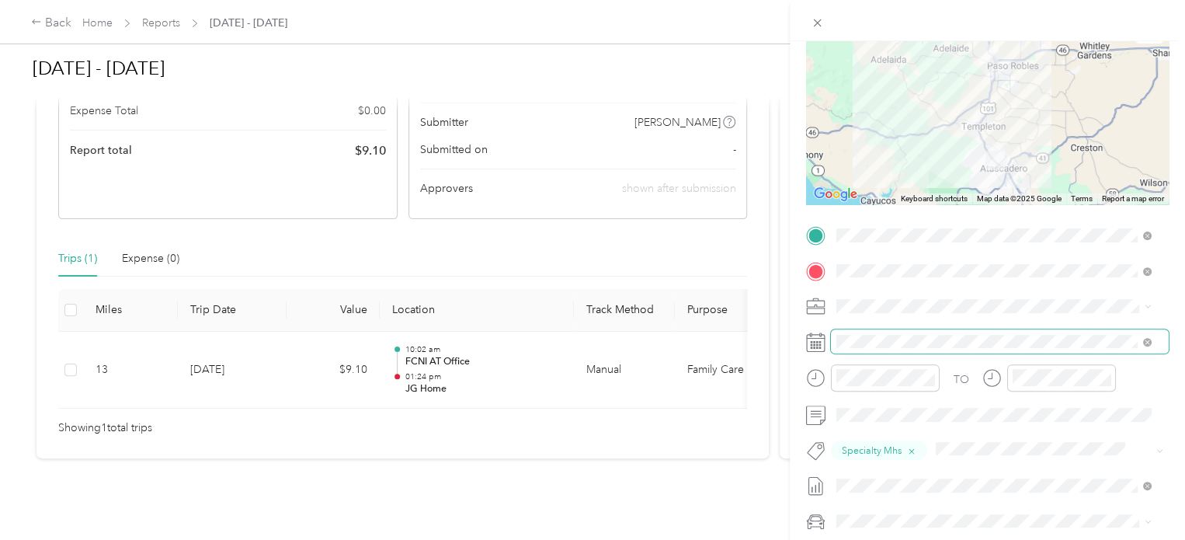
scroll to position [149, 0]
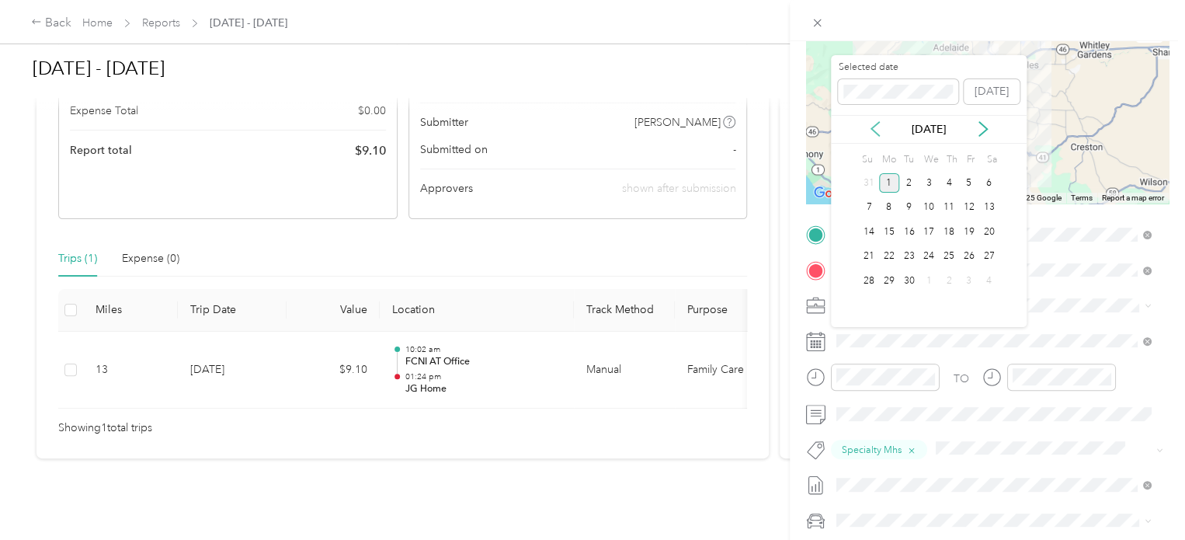
click at [784, 127] on icon at bounding box center [876, 129] width 8 height 14
click at [784, 275] on div "29" at bounding box center [969, 280] width 20 height 19
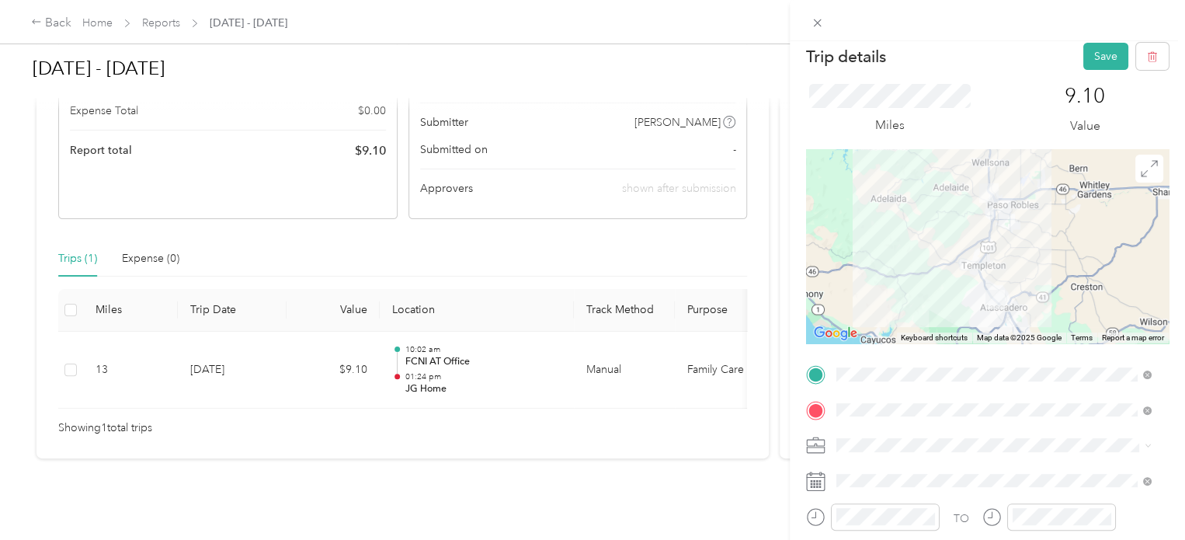
scroll to position [0, 0]
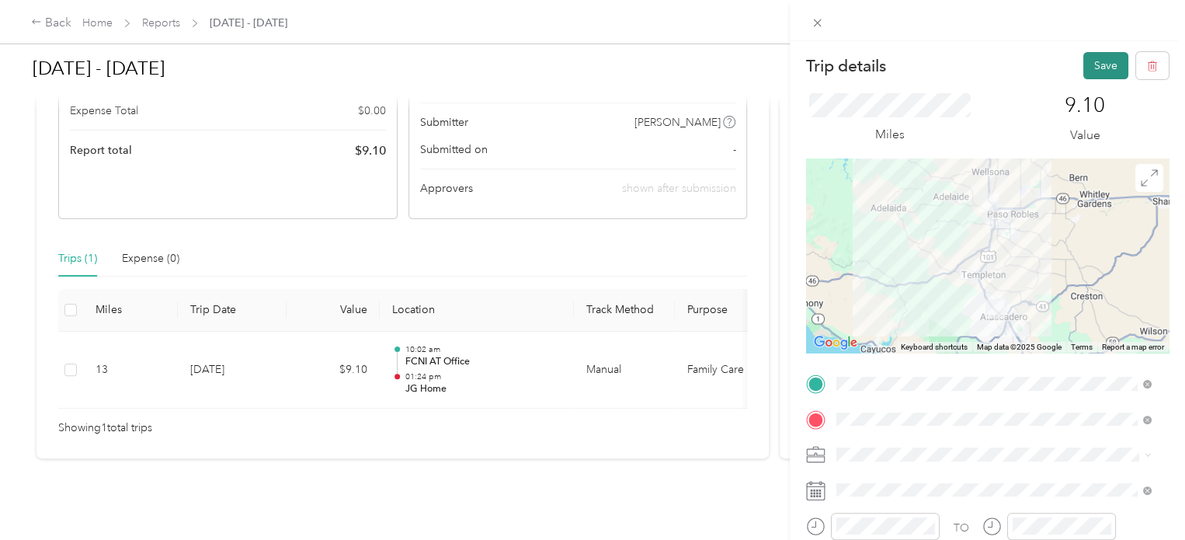
click at [784, 69] on button "Save" at bounding box center [1106, 65] width 45 height 27
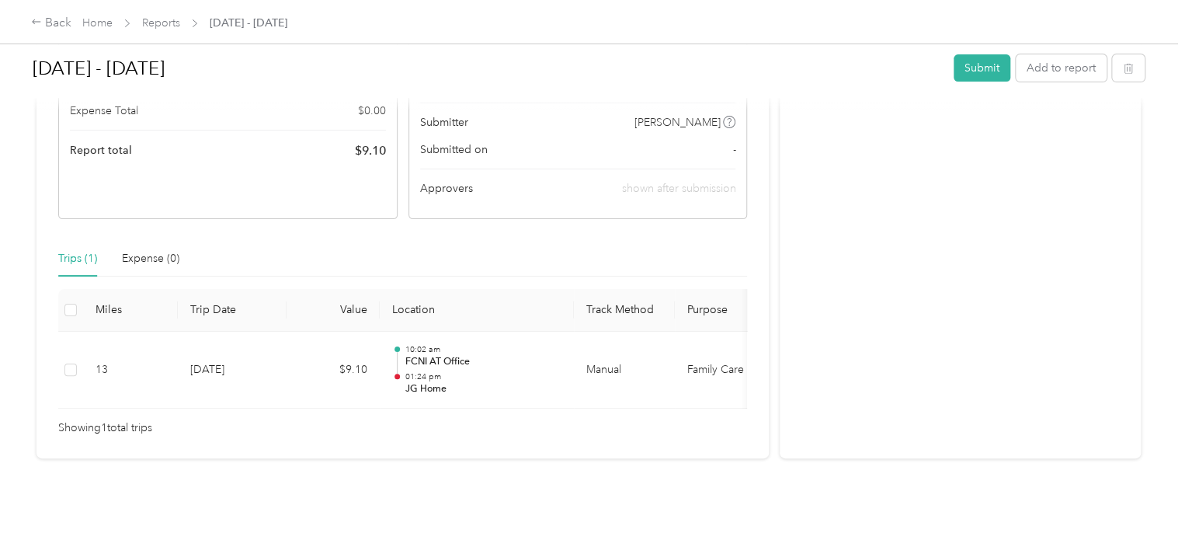
scroll to position [280, 0]
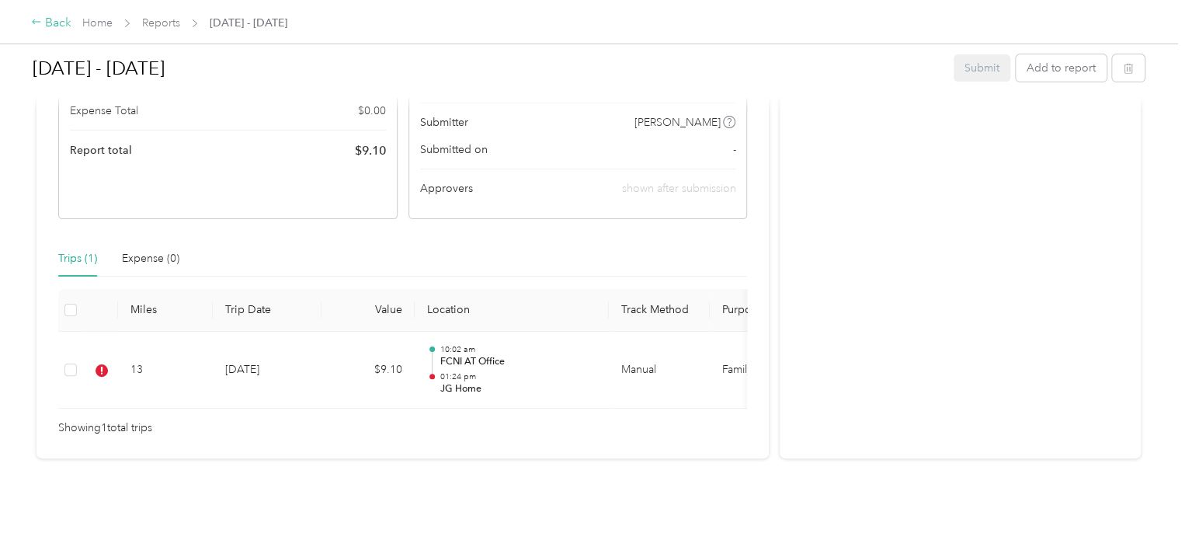
click at [35, 26] on icon at bounding box center [36, 21] width 11 height 11
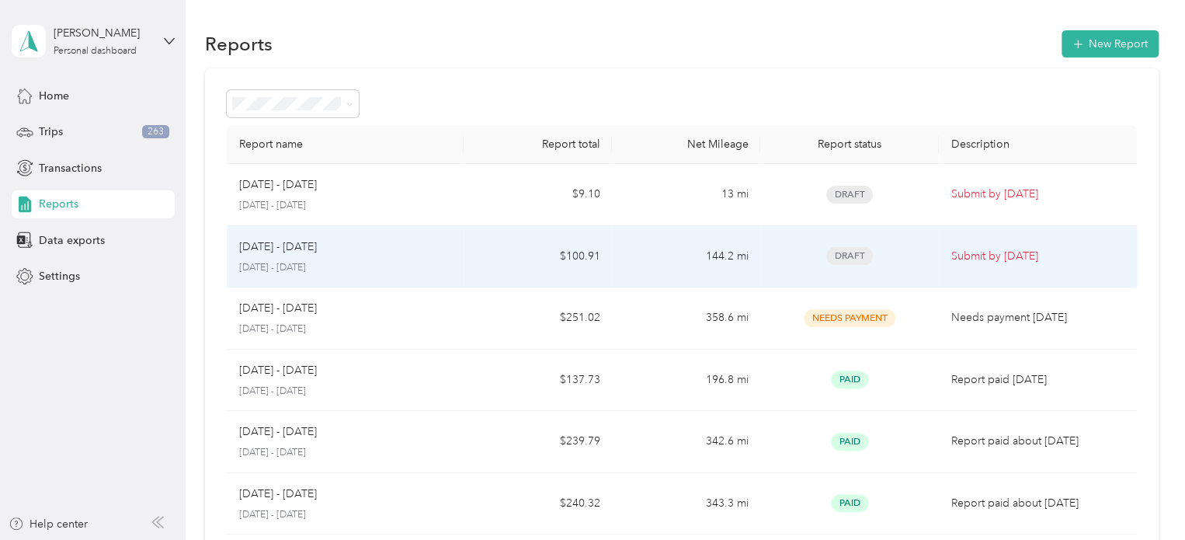
click at [305, 246] on p "[DATE] - [DATE]" at bounding box center [278, 246] width 78 height 17
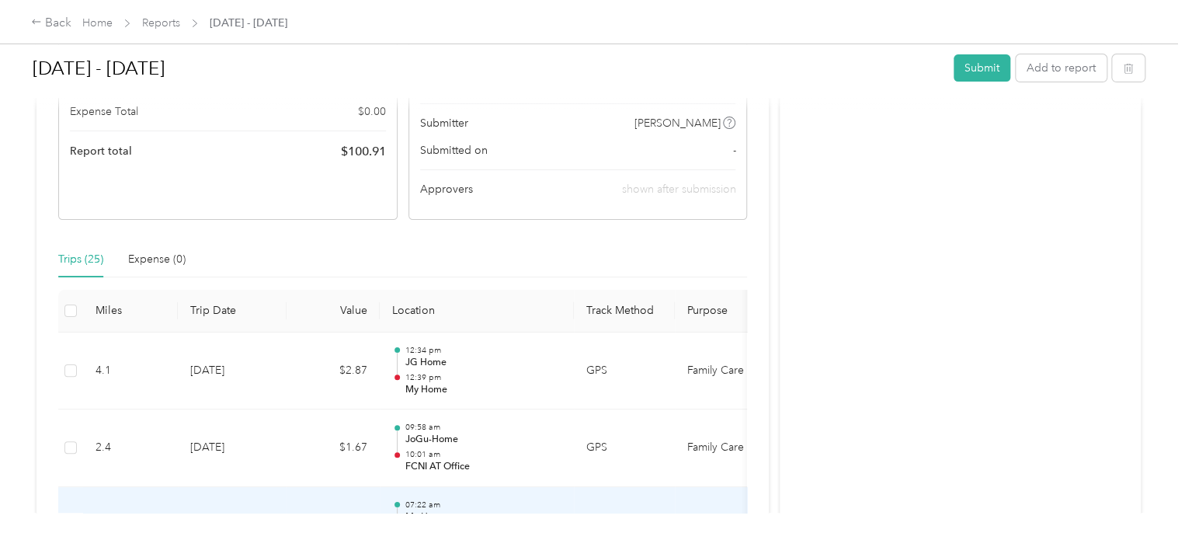
scroll to position [256, 0]
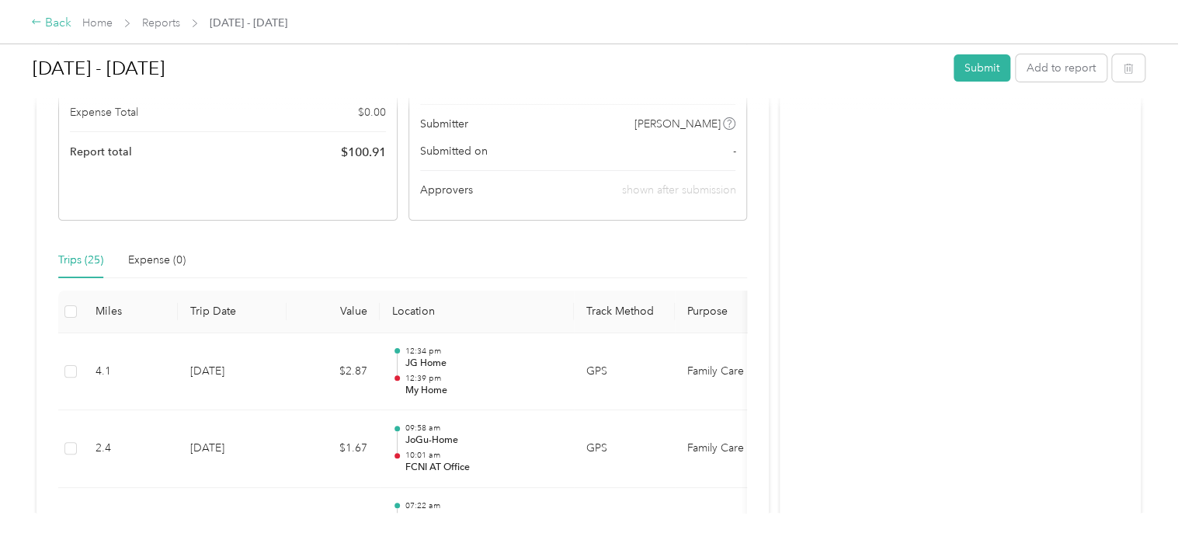
click at [51, 21] on div "Back" at bounding box center [51, 23] width 40 height 19
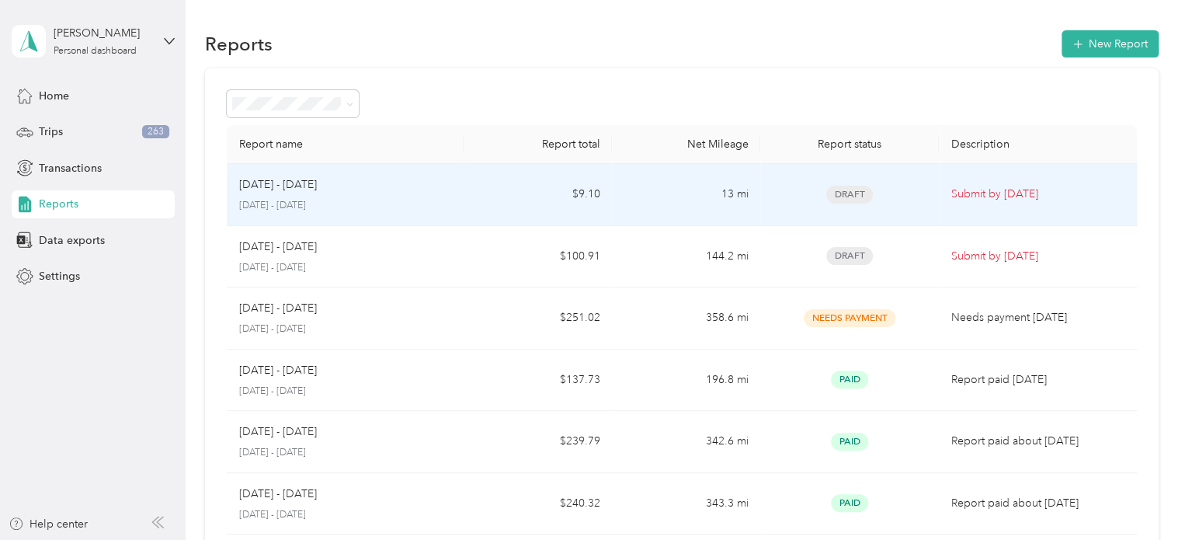
click at [772, 204] on td "Draft" at bounding box center [850, 195] width 178 height 62
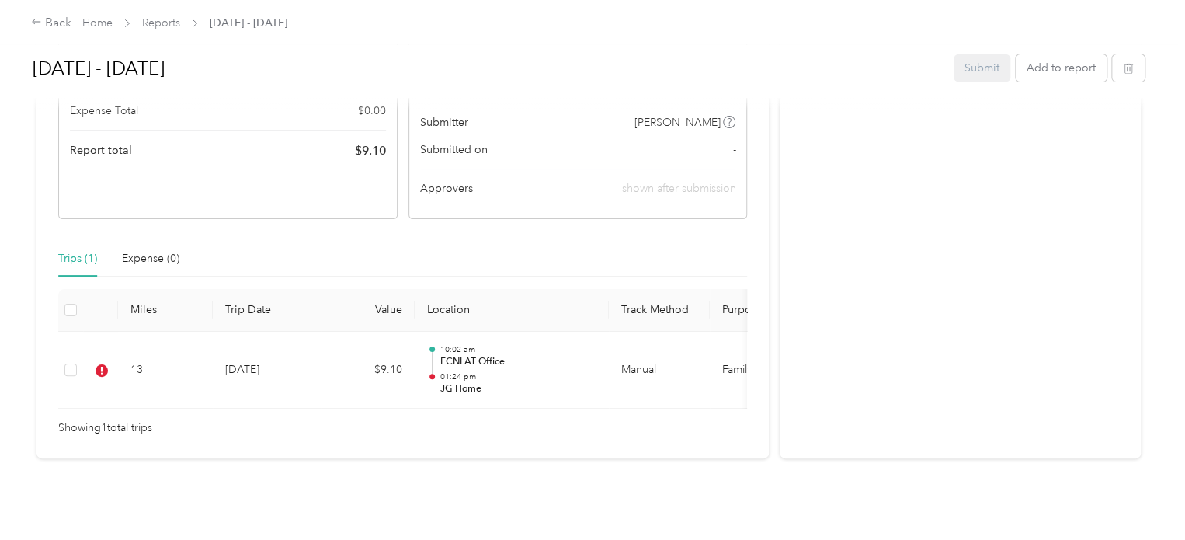
scroll to position [280, 0]
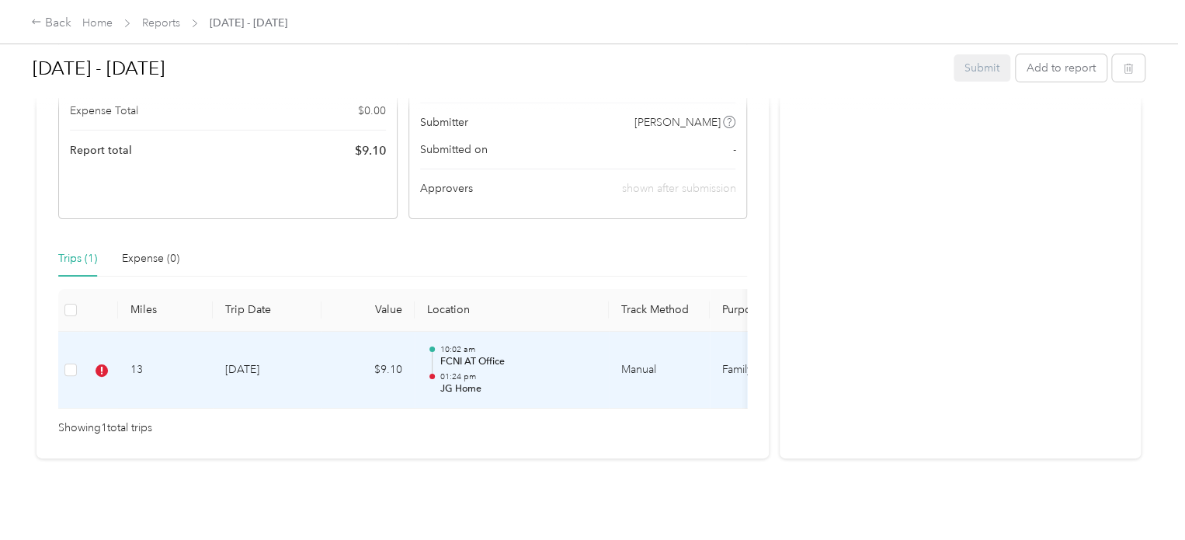
click at [527, 371] on p "01:24 pm" at bounding box center [518, 376] width 157 height 11
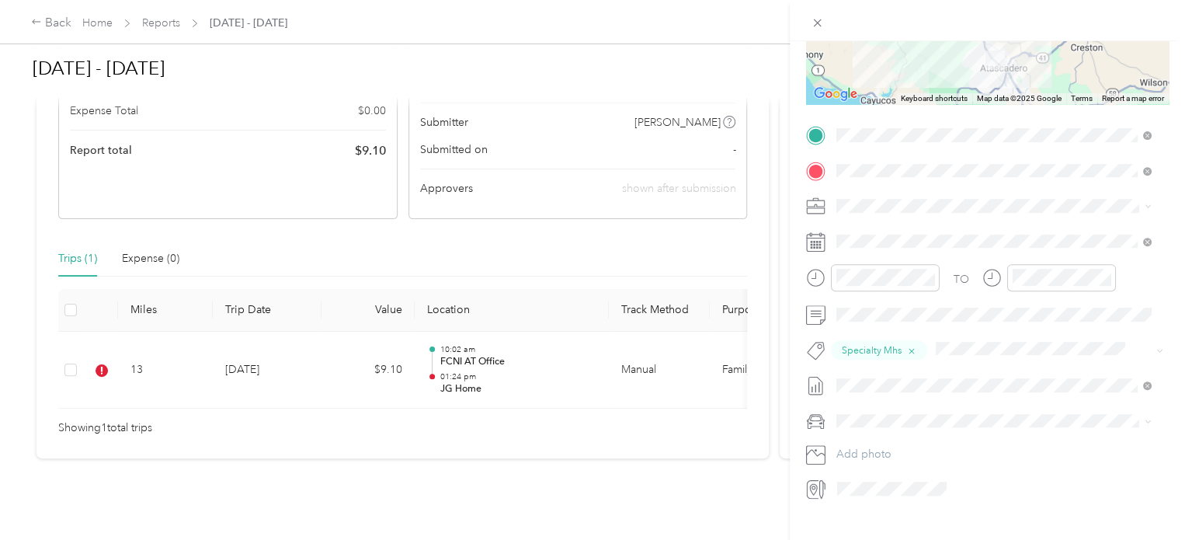
scroll to position [250, 0]
click at [784, 460] on li "[DATE] - [DATE] Draft" at bounding box center [993, 454] width 325 height 25
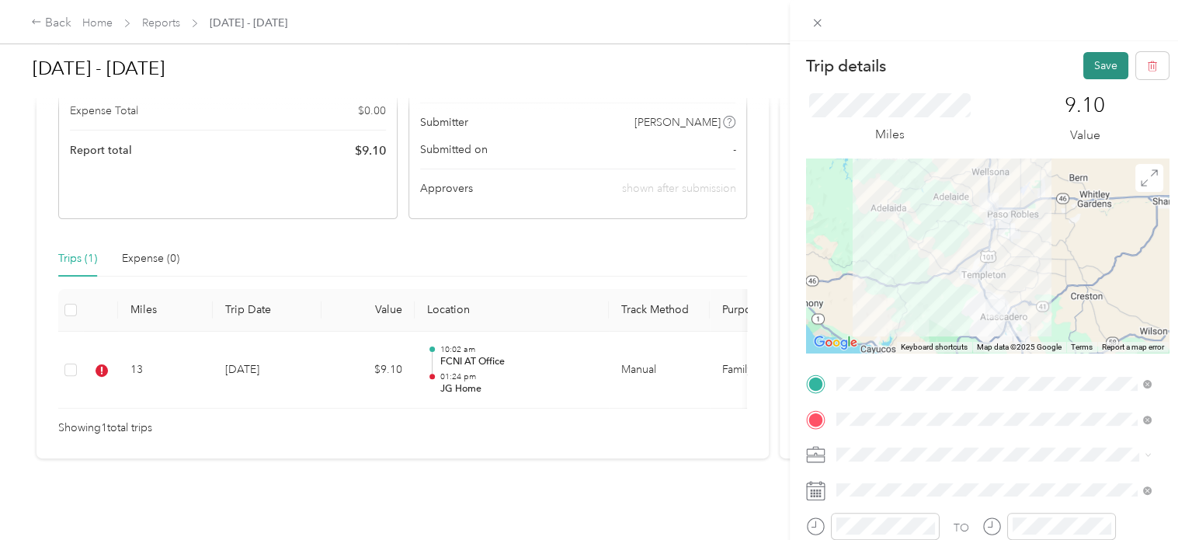
click at [784, 69] on button "Save" at bounding box center [1106, 65] width 45 height 27
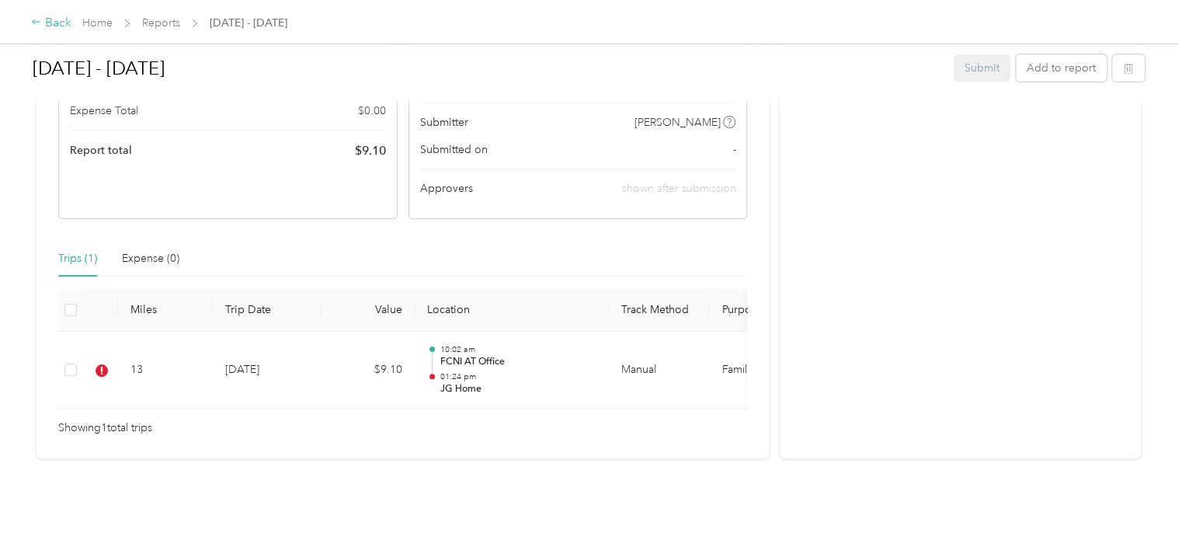
click at [42, 24] on div "Back" at bounding box center [51, 23] width 40 height 19
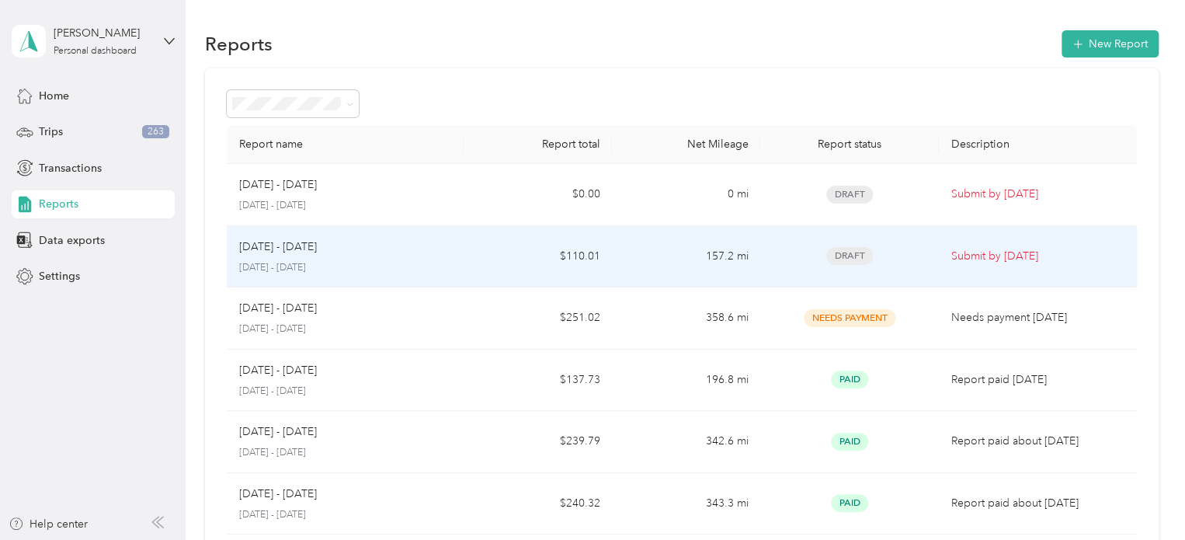
click at [649, 254] on td "157.2 mi" at bounding box center [686, 257] width 148 height 62
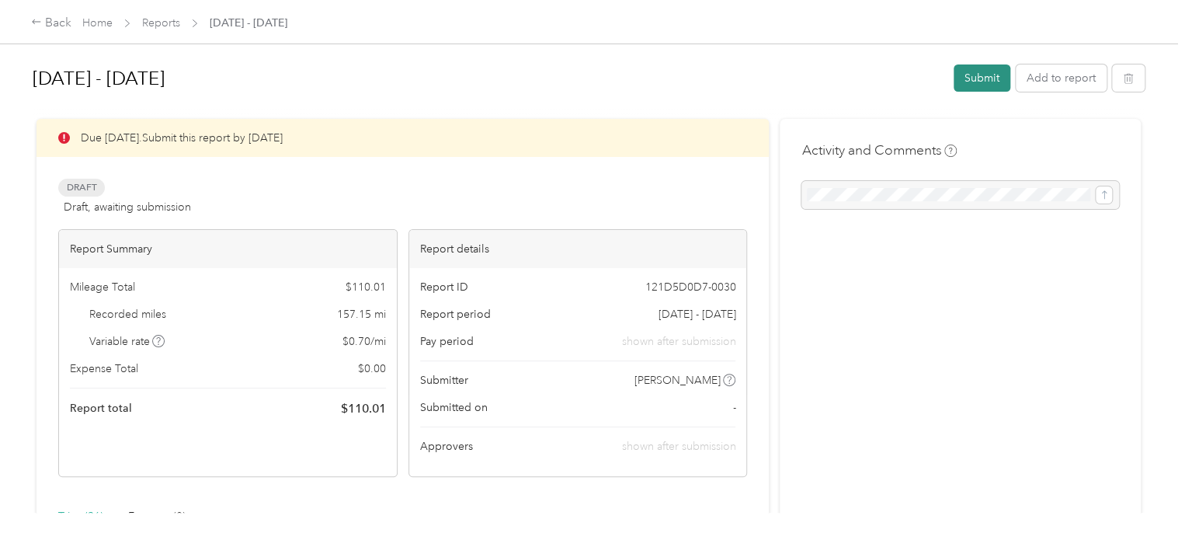
click at [784, 81] on button "Submit" at bounding box center [982, 77] width 57 height 27
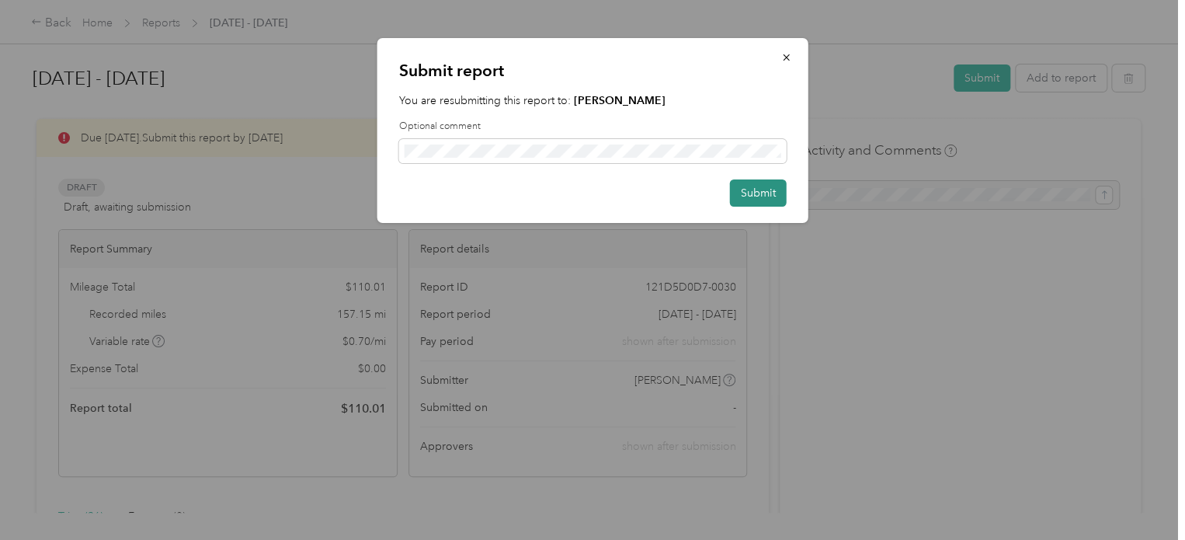
click at [758, 195] on button "Submit" at bounding box center [758, 192] width 57 height 27
